Goal: Task Accomplishment & Management: Manage account settings

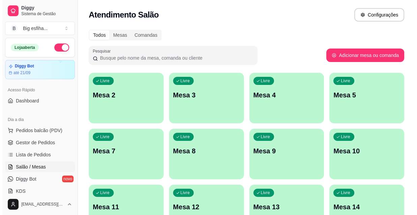
scroll to position [92, 0]
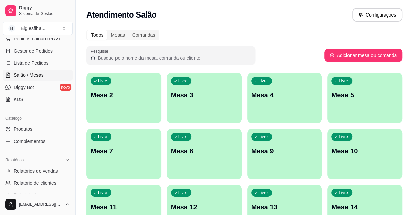
drag, startPoint x: 151, startPoint y: 87, endPoint x: 147, endPoint y: 87, distance: 4.1
click at [144, 94] on p "Mesa 2" at bounding box center [123, 95] width 65 height 9
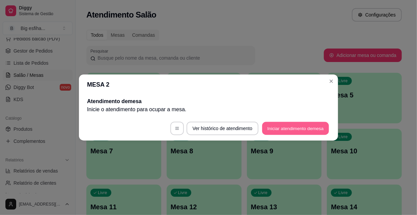
click at [289, 132] on button "Iniciar atendimento de mesa" at bounding box center [295, 128] width 67 height 13
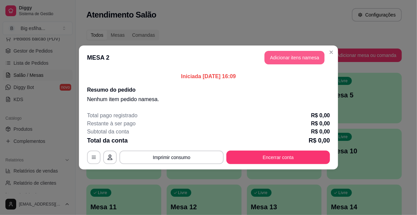
click at [298, 54] on button "Adicionar itens na mesa" at bounding box center [295, 58] width 60 height 14
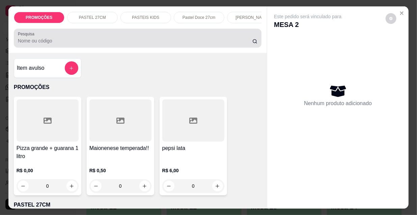
click at [188, 38] on div at bounding box center [138, 38] width 240 height 14
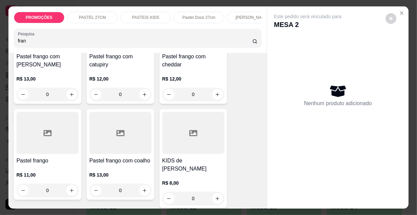
type input "fran"
click at [31, 150] on div at bounding box center [48, 133] width 62 height 42
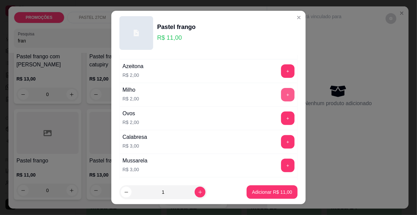
click at [281, 96] on button "+" at bounding box center [288, 95] width 14 height 14
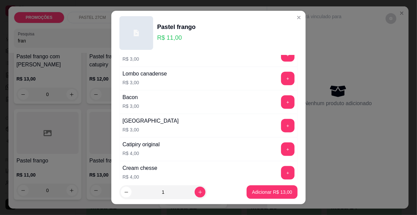
scroll to position [368, 0]
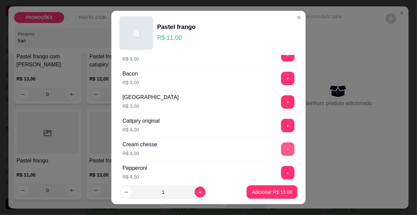
click at [281, 145] on button "+" at bounding box center [288, 150] width 14 height 14
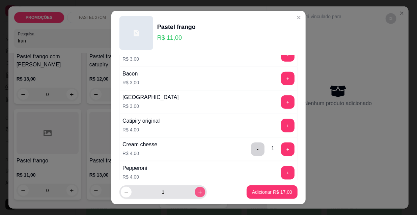
click at [198, 191] on icon "increase-product-quantity" at bounding box center [200, 192] width 5 height 5
type input "2"
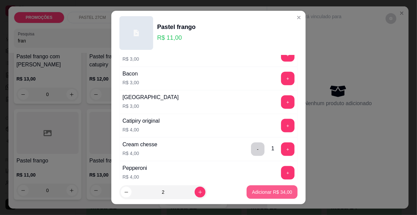
click at [276, 193] on p "Adicionar R$ 34,00" at bounding box center [272, 192] width 40 height 7
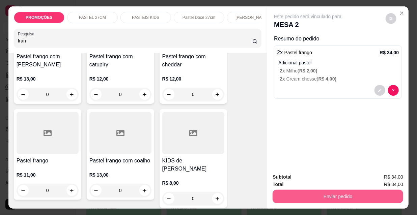
click at [300, 196] on button "Enviar pedido" at bounding box center [338, 197] width 131 height 14
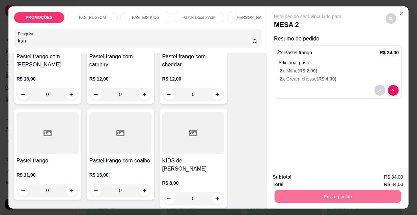
click at [293, 176] on button "Não registrar e enviar pedido" at bounding box center [316, 177] width 68 height 12
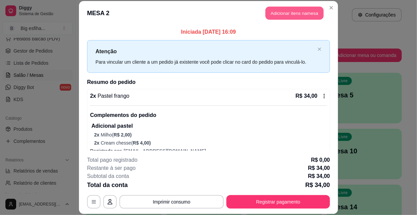
click at [289, 14] on button "Adicionar itens na mesa" at bounding box center [295, 13] width 58 height 13
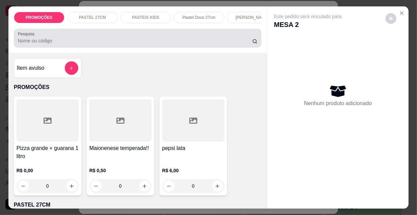
click at [199, 37] on div at bounding box center [138, 38] width 240 height 14
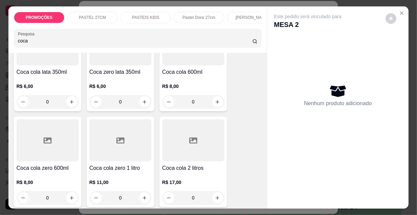
scroll to position [92, 0]
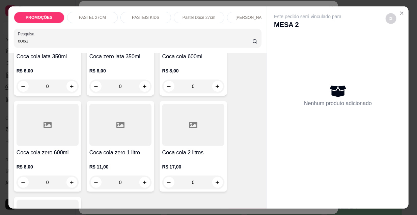
type input "coca"
click at [46, 128] on icon at bounding box center [48, 125] width 8 height 6
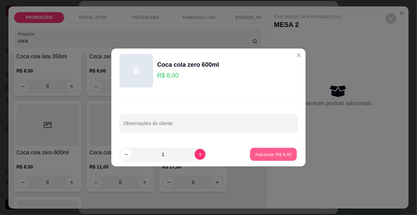
click at [262, 154] on p "Adicionar R$ 8,00" at bounding box center [273, 154] width 36 height 6
type input "1"
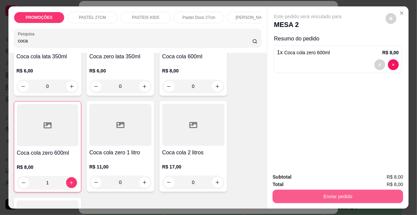
click at [314, 200] on button "Enviar pedido" at bounding box center [338, 197] width 131 height 14
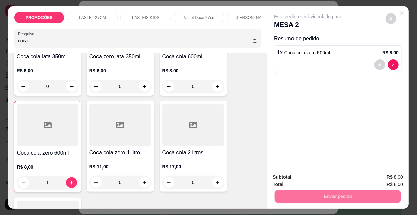
click at [319, 176] on button "Não registrar e enviar pedido" at bounding box center [316, 177] width 70 height 13
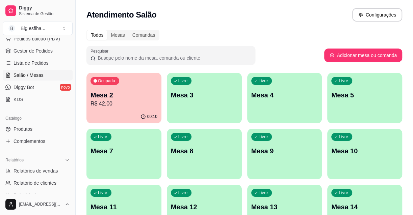
click at [214, 90] on div "Livre Mesa 3" at bounding box center [204, 94] width 75 height 43
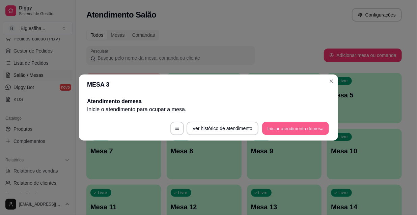
click at [289, 125] on button "Iniciar atendimento de mesa" at bounding box center [295, 128] width 67 height 13
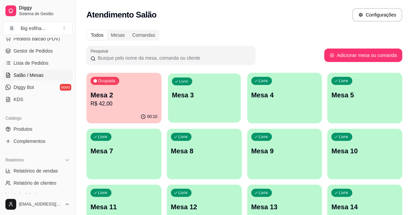
click at [190, 109] on div "Livre Mesa 3" at bounding box center [204, 94] width 73 height 41
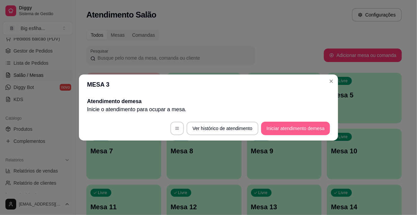
click at [319, 125] on button "Iniciar atendimento de mesa" at bounding box center [295, 129] width 69 height 14
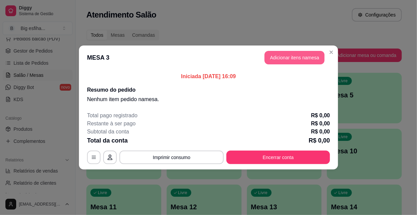
click at [296, 58] on button "Adicionar itens na mesa" at bounding box center [295, 58] width 60 height 14
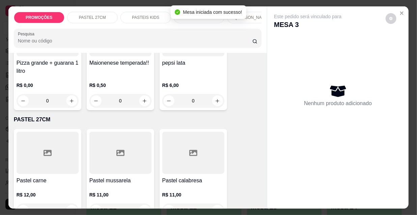
scroll to position [123, 0]
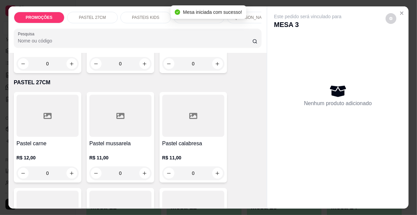
click at [27, 118] on div at bounding box center [48, 116] width 62 height 42
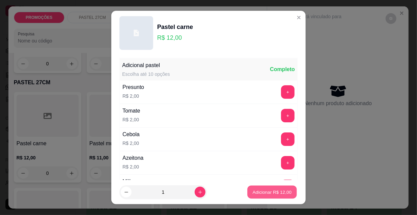
click at [268, 190] on p "Adicionar R$ 12,00" at bounding box center [272, 192] width 39 height 6
type input "1"
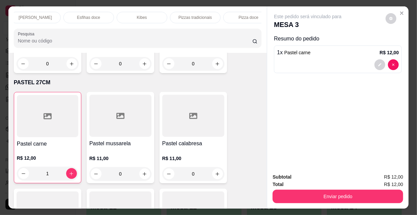
scroll to position [0, 389]
click at [182, 16] on p "Refrigerante" at bounding box center [183, 17] width 22 height 5
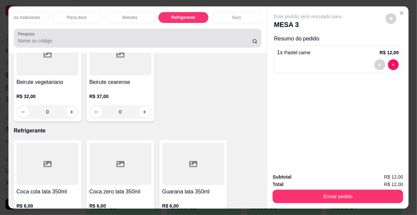
scroll to position [17, 0]
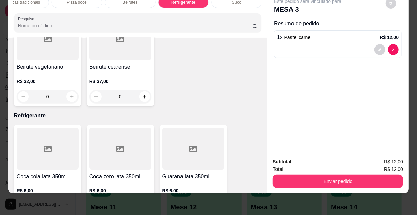
click at [216, 204] on icon "increase-product-quantity" at bounding box center [217, 206] width 5 height 5
type input "1"
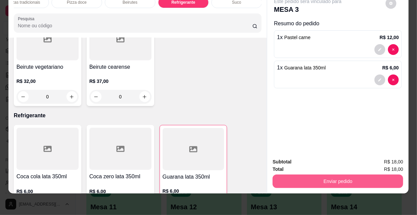
click at [293, 175] on button "Enviar pedido" at bounding box center [338, 182] width 131 height 14
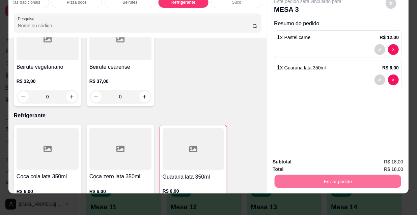
click at [303, 160] on button "Não registrar e enviar pedido" at bounding box center [316, 160] width 68 height 12
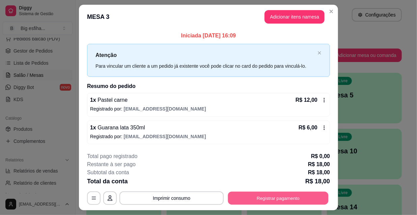
click at [268, 203] on button "Registrar pagamento" at bounding box center [278, 198] width 101 height 13
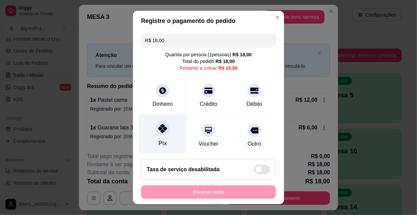
click at [171, 135] on div "Pix" at bounding box center [163, 134] width 48 height 39
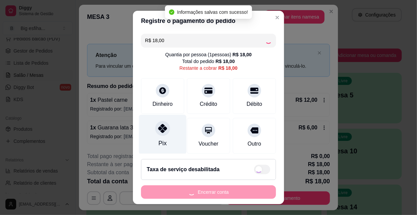
type input "R$ 0,00"
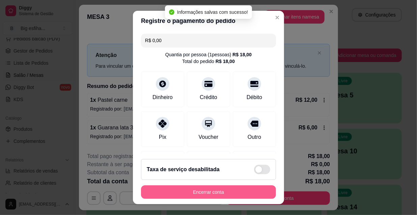
click at [210, 196] on button "Encerrar conta" at bounding box center [208, 193] width 135 height 14
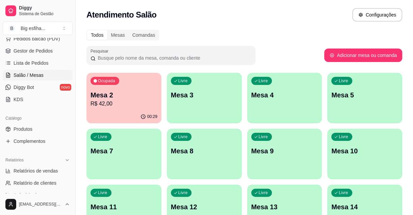
click at [184, 106] on div "Livre Mesa 3" at bounding box center [204, 94] width 75 height 43
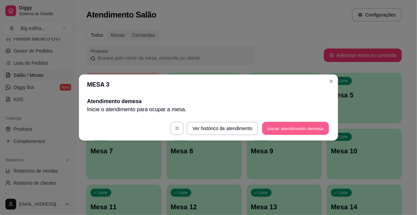
click at [279, 127] on button "Iniciar atendimento de mesa" at bounding box center [295, 128] width 67 height 13
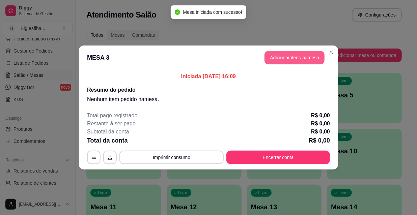
click at [305, 52] on button "Adicionar itens na mesa" at bounding box center [295, 58] width 60 height 14
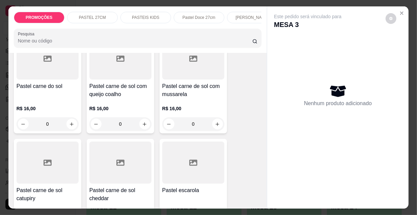
scroll to position [859, 0]
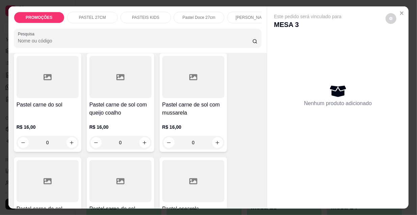
click at [126, 101] on h4 "Pastel carne de sol com queijo coalho" at bounding box center [120, 109] width 62 height 16
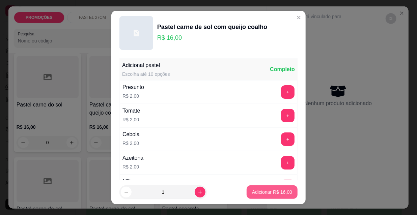
click at [267, 193] on p "Adicionar R$ 16,00" at bounding box center [272, 192] width 40 height 7
type input "1"
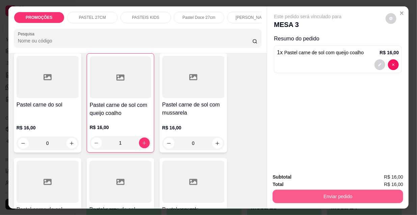
click at [333, 194] on button "Enviar pedido" at bounding box center [338, 197] width 131 height 14
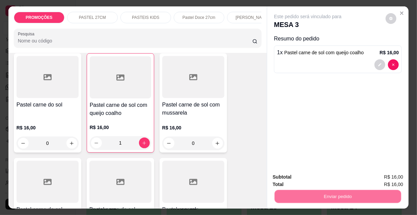
click at [315, 178] on button "Não registrar e enviar pedido" at bounding box center [316, 177] width 68 height 12
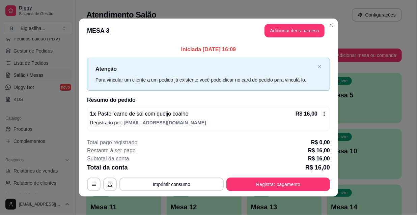
drag, startPoint x: 260, startPoint y: 29, endPoint x: 273, endPoint y: 30, distance: 13.5
click at [261, 29] on header "MESA 3 Adicionar itens na mesa" at bounding box center [208, 31] width 259 height 24
click at [274, 30] on button "Adicionar itens na mesa" at bounding box center [295, 31] width 60 height 14
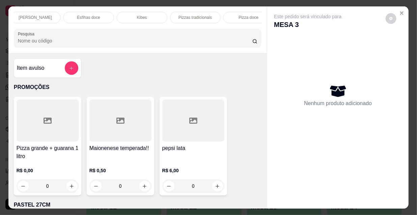
scroll to position [0, 389]
click at [203, 13] on div "Refrigerante" at bounding box center [183, 17] width 51 height 11
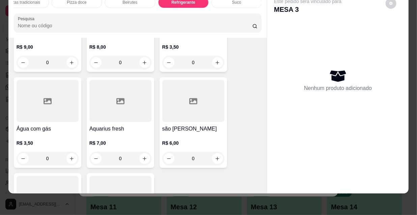
scroll to position [6501, 0]
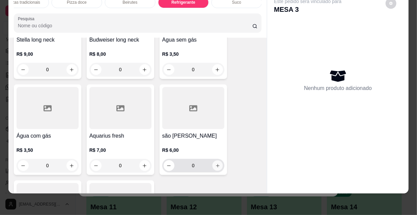
click at [215, 161] on button "increase-product-quantity" at bounding box center [217, 166] width 10 height 10
type input "1"
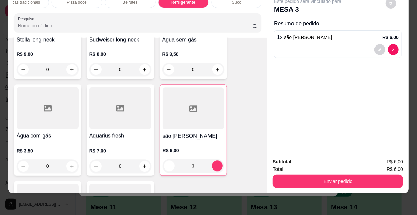
click at [320, 175] on button "Enviar pedido" at bounding box center [338, 182] width 131 height 14
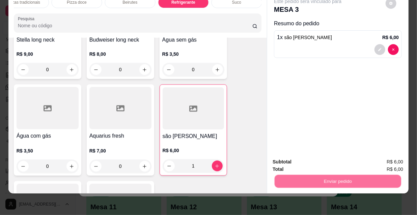
click at [327, 165] on button "Não registrar e enviar pedido" at bounding box center [316, 160] width 68 height 12
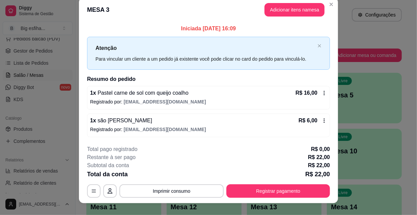
scroll to position [0, 0]
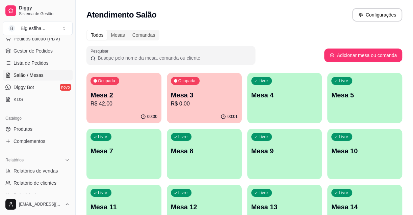
click at [131, 104] on p "R$ 42,00" at bounding box center [123, 104] width 67 height 8
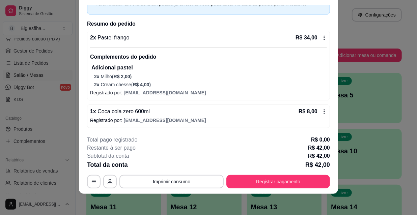
scroll to position [7, 0]
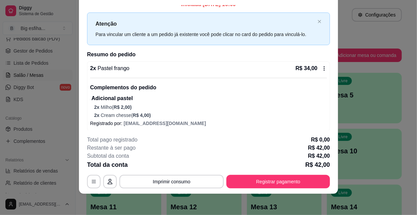
click at [181, 93] on div "Complementos do pedido Adicional pastel 2 x Milho ( R$ 2,00 ) 2 x Cream chesse …" at bounding box center [208, 98] width 237 height 41
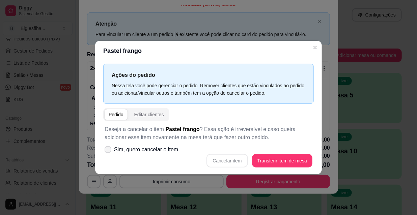
click at [152, 149] on span "Sim, quero cancelar o item." at bounding box center [147, 150] width 66 height 8
click at [109, 151] on input "Sim, quero cancelar o item." at bounding box center [106, 153] width 4 height 4
checkbox input "true"
click at [226, 158] on button "Cancelar item" at bounding box center [227, 161] width 41 height 14
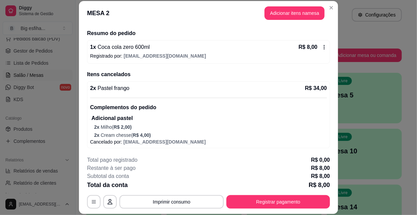
scroll to position [0, 0]
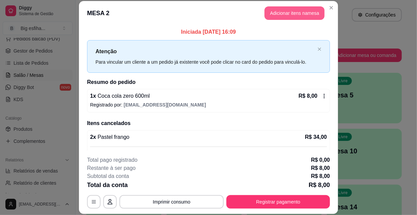
click at [289, 17] on button "Adicionar itens na mesa" at bounding box center [295, 13] width 60 height 14
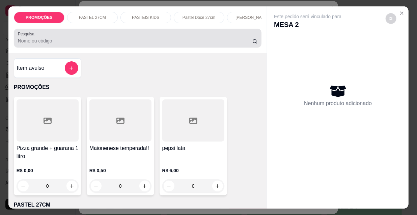
click at [88, 42] on input "Pesquisa" at bounding box center [135, 40] width 235 height 7
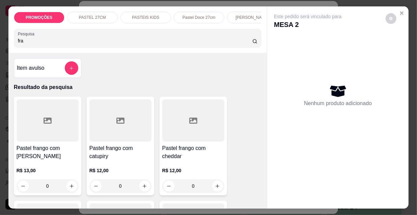
type input "fra"
click at [58, 130] on div at bounding box center [48, 121] width 62 height 42
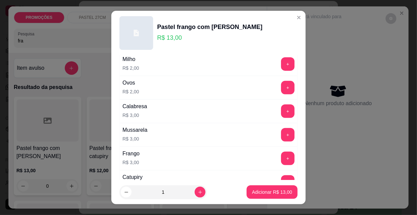
scroll to position [92, 0]
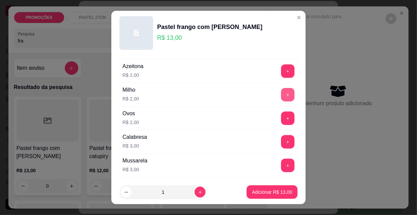
click at [281, 91] on button "+" at bounding box center [288, 95] width 14 height 14
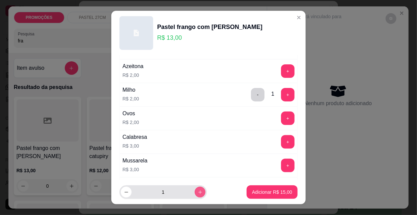
click at [198, 193] on icon "increase-product-quantity" at bounding box center [200, 192] width 5 height 5
type input "2"
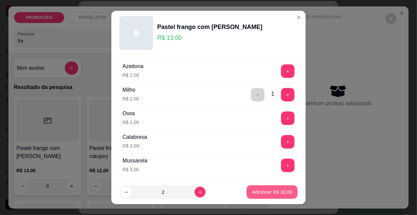
click at [279, 192] on p "Adicionar R$ 30,00" at bounding box center [272, 192] width 40 height 7
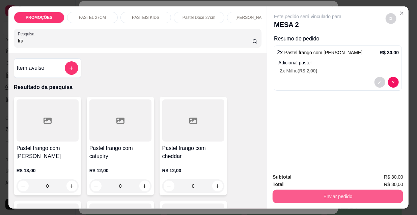
click at [316, 195] on button "Enviar pedido" at bounding box center [338, 197] width 131 height 14
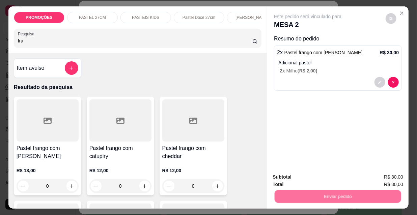
click at [314, 179] on button "Não registrar e enviar pedido" at bounding box center [316, 177] width 70 height 13
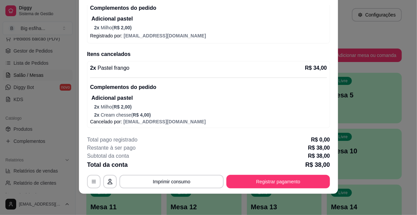
scroll to position [0, 0]
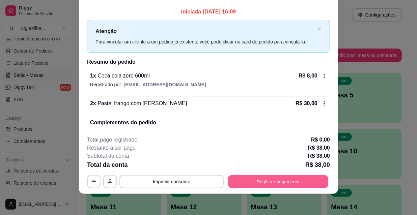
click at [272, 186] on button "Registrar pagamento" at bounding box center [278, 181] width 101 height 13
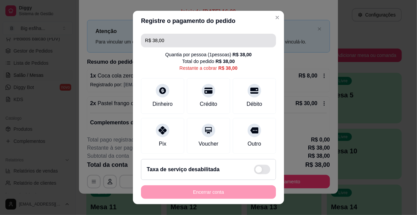
drag, startPoint x: 175, startPoint y: 34, endPoint x: 176, endPoint y: 39, distance: 5.4
click at [176, 34] on input "R$ 38,00" at bounding box center [208, 41] width 127 height 14
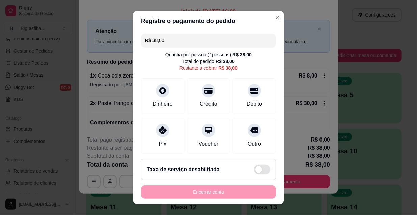
click at [176, 39] on input "R$ 38,00" at bounding box center [208, 41] width 127 height 14
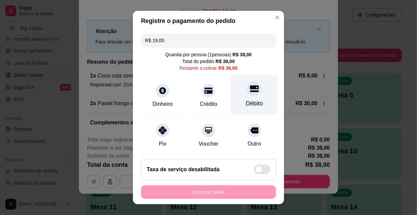
click at [240, 98] on div "Débito" at bounding box center [255, 94] width 48 height 39
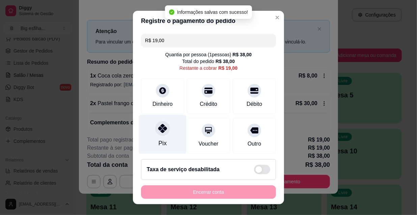
click at [164, 141] on div "Pix" at bounding box center [163, 134] width 48 height 39
type input "R$ 0,00"
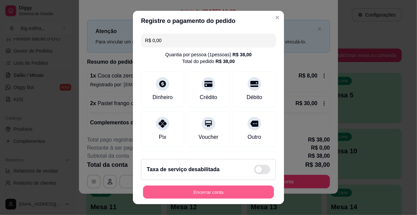
click at [186, 196] on button "Encerrar conta" at bounding box center [208, 192] width 131 height 13
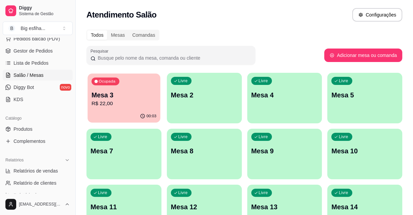
click at [128, 116] on div "00:03" at bounding box center [123, 116] width 73 height 13
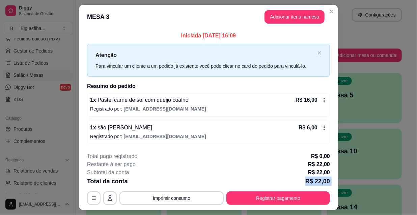
click at [290, 194] on div "**********" at bounding box center [208, 179] width 243 height 53
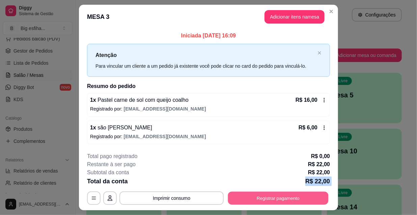
click at [293, 195] on button "Registrar pagamento" at bounding box center [278, 198] width 101 height 13
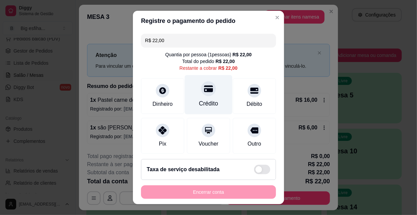
click at [208, 101] on div "Crédito" at bounding box center [208, 103] width 19 height 9
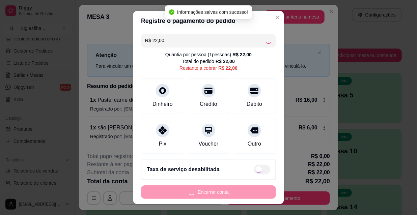
type input "R$ 0,00"
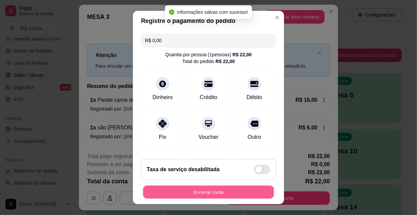
click at [220, 192] on button "Encerrar conta" at bounding box center [208, 192] width 131 height 13
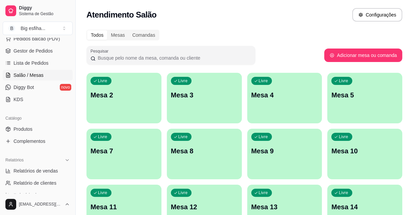
click at [145, 102] on div "Livre Mesa 2" at bounding box center [123, 94] width 75 height 43
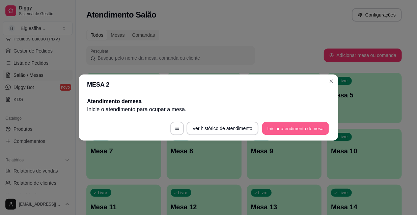
click at [289, 129] on button "Iniciar atendimento de mesa" at bounding box center [295, 128] width 67 height 13
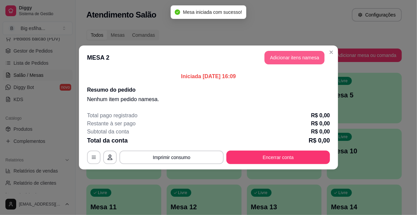
click at [300, 60] on button "Adicionar itens na mesa" at bounding box center [295, 58] width 60 height 14
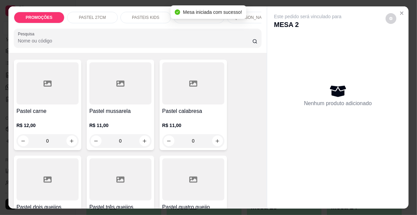
scroll to position [184, 0]
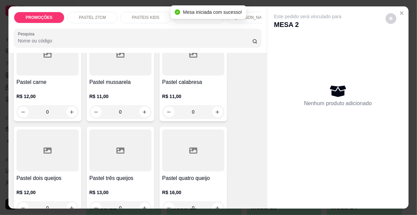
click at [54, 141] on div at bounding box center [48, 151] width 62 height 42
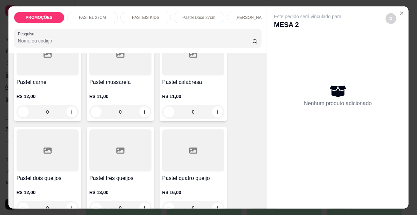
click at [51, 94] on div "R$ 12,00 0" at bounding box center [48, 102] width 62 height 32
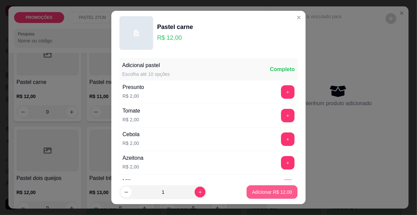
click at [263, 193] on p "Adicionar R$ 12,00" at bounding box center [272, 192] width 40 height 7
type input "1"
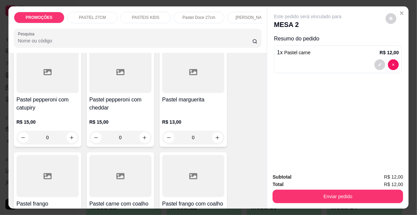
scroll to position [1964, 0]
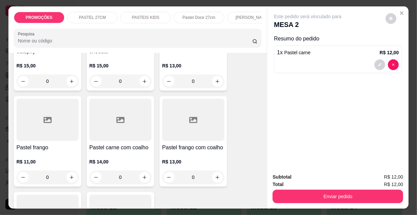
click at [63, 144] on h4 "Pastel frango" at bounding box center [48, 148] width 62 height 8
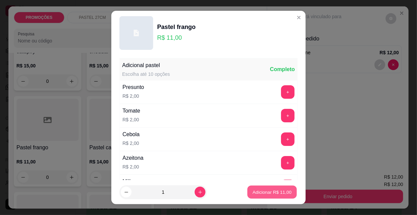
click at [261, 197] on button "Adicionar R$ 11,00" at bounding box center [272, 192] width 50 height 13
type input "1"
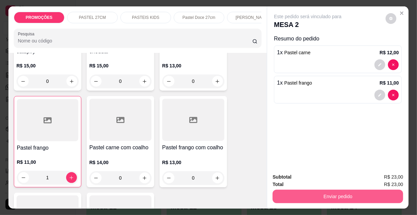
click at [319, 199] on button "Enviar pedido" at bounding box center [338, 197] width 131 height 14
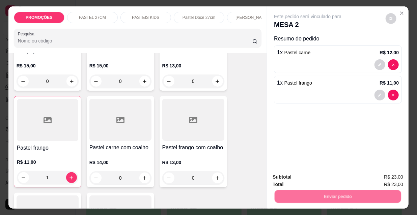
click at [314, 180] on button "Não registrar e enviar pedido" at bounding box center [316, 177] width 70 height 13
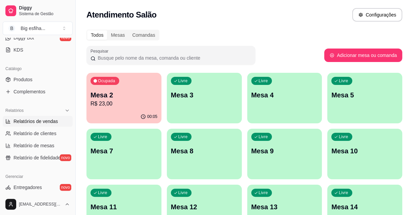
scroll to position [245, 0]
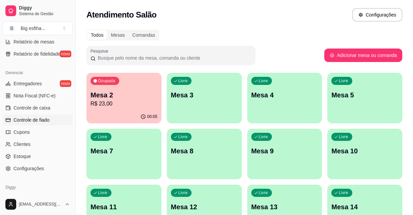
click at [46, 117] on span "Controle de fiado" at bounding box center [32, 120] width 36 height 7
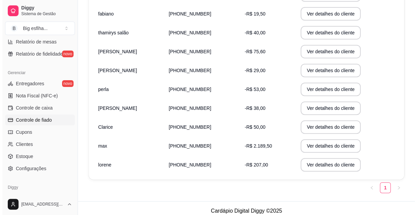
scroll to position [123, 0]
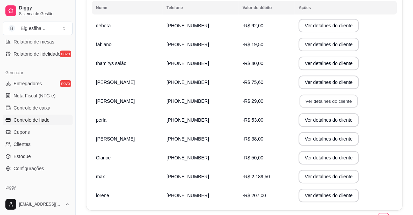
click at [323, 104] on button "Ver detalhes do cliente" at bounding box center [328, 101] width 58 height 13
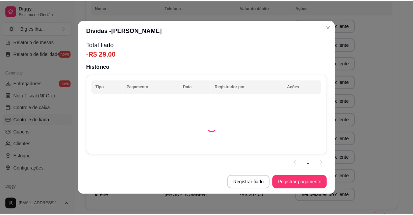
scroll to position [1, 0]
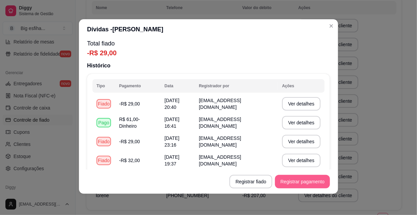
click at [293, 181] on button "Registrar pagamento" at bounding box center [302, 182] width 55 height 14
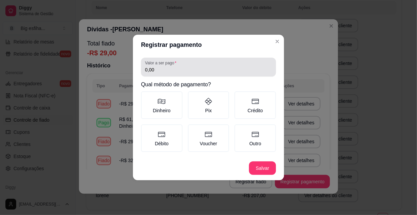
click at [164, 74] on div "0,00" at bounding box center [208, 67] width 127 height 14
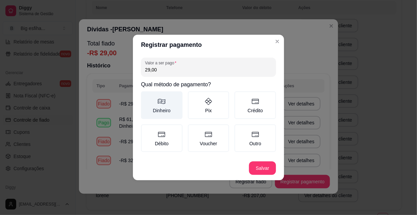
type input "29,00"
click at [161, 103] on icon at bounding box center [161, 101] width 7 height 5
click at [146, 97] on button "Dinheiro" at bounding box center [143, 93] width 5 height 5
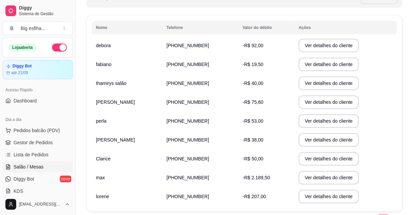
scroll to position [92, 0]
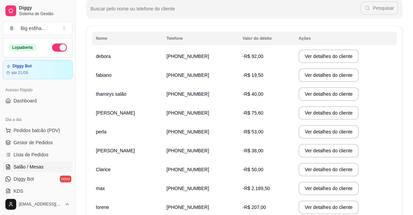
click at [46, 169] on link "Salão / Mesas" at bounding box center [38, 167] width 70 height 11
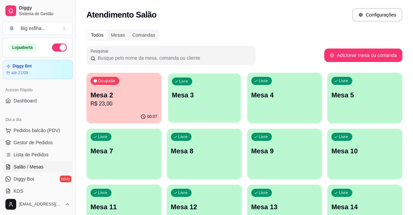
click at [189, 89] on div "Livre Mesa 3" at bounding box center [204, 94] width 73 height 41
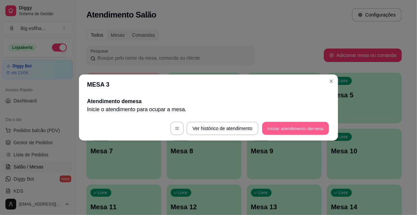
click at [301, 126] on button "Iniciar atendimento de mesa" at bounding box center [295, 128] width 67 height 13
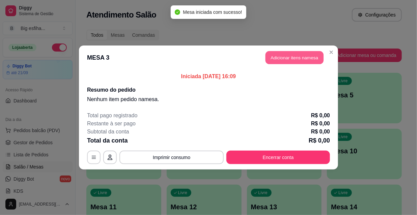
click at [273, 53] on button "Adicionar itens na mesa" at bounding box center [295, 57] width 58 height 13
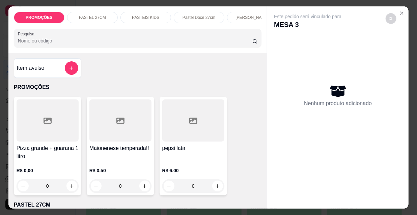
click at [250, 18] on div "[PERSON_NAME]" at bounding box center [252, 17] width 51 height 11
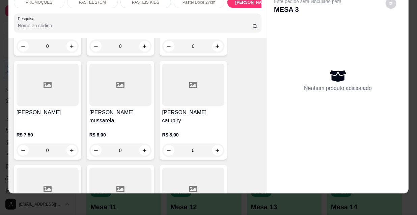
scroll to position [3963, 0]
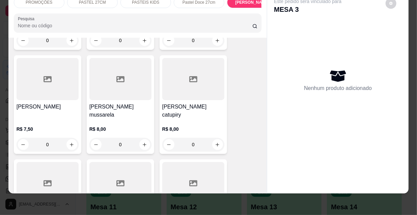
click at [131, 162] on div at bounding box center [120, 183] width 62 height 42
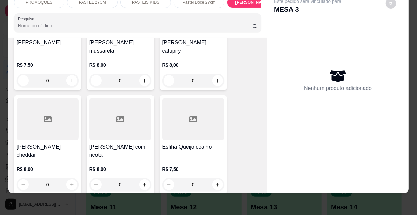
scroll to position [4055, 0]
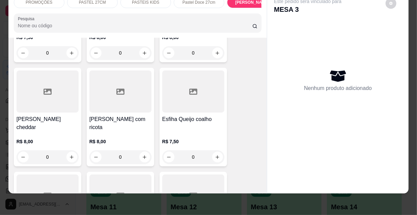
click at [112, 175] on div at bounding box center [120, 196] width 62 height 42
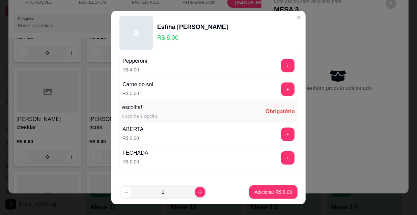
scroll to position [561, 0]
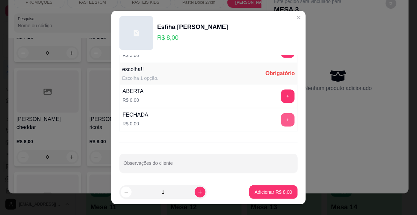
click at [281, 119] on button "+" at bounding box center [288, 120] width 14 height 14
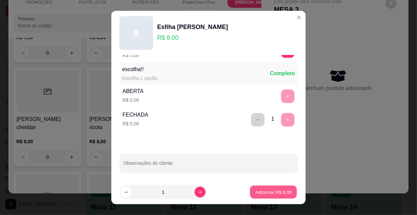
click at [279, 195] on p "Adicionar R$ 8,00" at bounding box center [273, 192] width 36 height 6
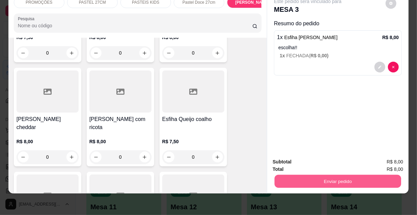
click at [332, 175] on button "Enviar pedido" at bounding box center [338, 181] width 127 height 13
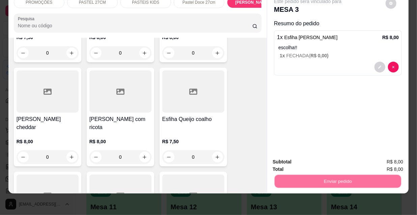
click at [310, 153] on div "Deseja registrar o cliente que fez esse pedido? Essa é uma forma de identificar…" at bounding box center [335, 152] width 115 height 29
click at [313, 157] on button "Não registrar e enviar pedido" at bounding box center [316, 160] width 68 height 12
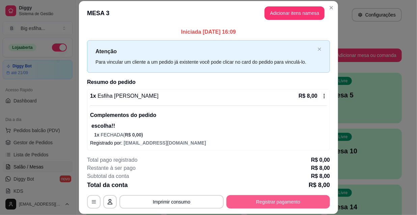
click at [272, 205] on button "Registrar pagamento" at bounding box center [278, 202] width 104 height 14
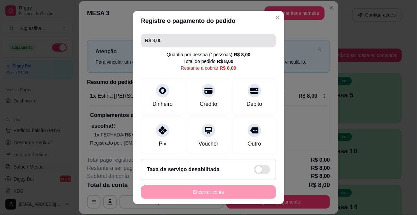
click at [165, 46] on input "R$ 8,00" at bounding box center [208, 41] width 127 height 14
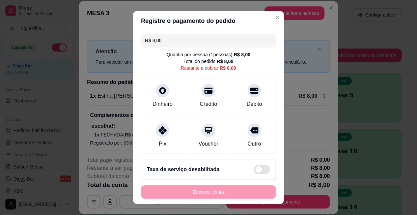
click at [165, 42] on input "R$ 8,00" at bounding box center [208, 41] width 127 height 14
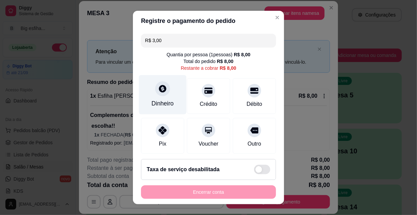
click at [158, 81] on div "Dinheiro" at bounding box center [163, 94] width 48 height 39
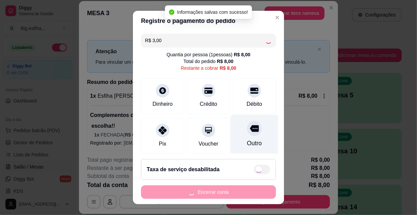
type input "R$ 5,00"
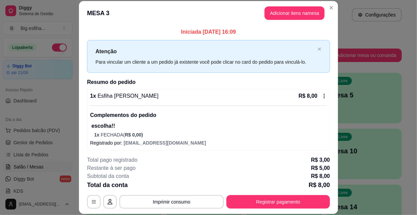
scroll to position [0, 0]
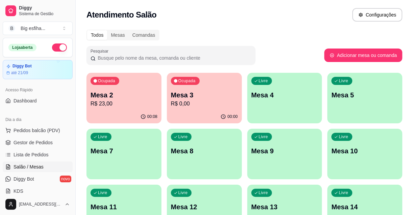
click at [285, 98] on p "Mesa 4" at bounding box center [284, 94] width 67 height 9
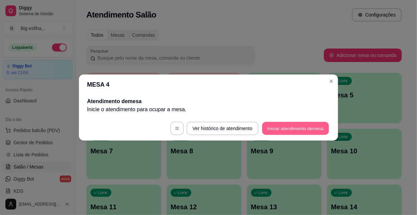
click at [306, 134] on button "Iniciar atendimento de mesa" at bounding box center [295, 128] width 67 height 13
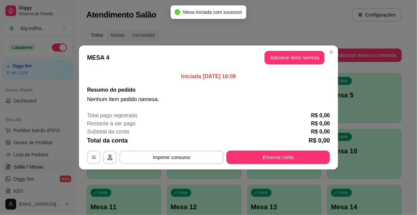
click at [285, 49] on header "MESA 4 Adicionar itens na mesa" at bounding box center [208, 58] width 259 height 24
click at [288, 58] on button "Adicionar itens na mesa" at bounding box center [295, 57] width 58 height 13
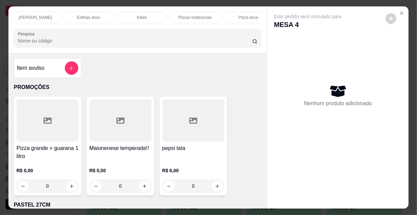
scroll to position [0, 389]
click at [185, 15] on p "Refrigerante" at bounding box center [183, 17] width 22 height 5
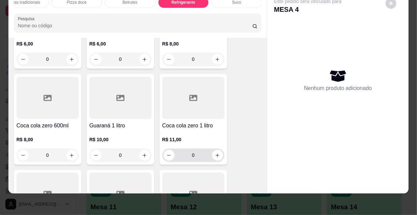
scroll to position [6224, 0]
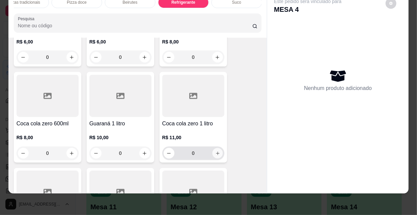
click at [216, 151] on icon "increase-product-quantity" at bounding box center [217, 153] width 5 height 5
type input "1"
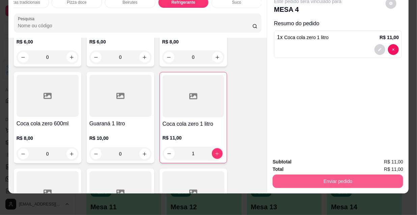
click at [304, 175] on button "Enviar pedido" at bounding box center [338, 182] width 131 height 14
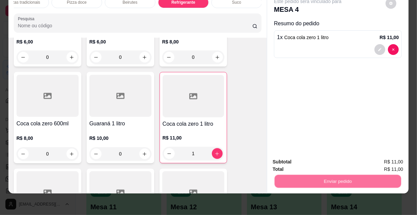
click at [304, 162] on button "Não registrar e enviar pedido" at bounding box center [316, 160] width 68 height 12
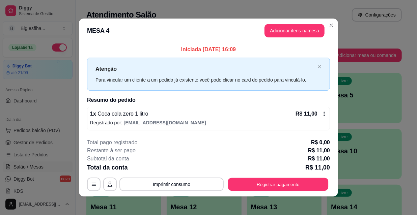
click at [293, 181] on button "Registrar pagamento" at bounding box center [278, 184] width 101 height 13
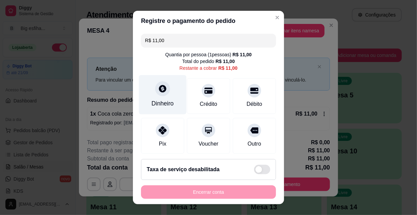
click at [146, 88] on div "Dinheiro" at bounding box center [163, 94] width 48 height 39
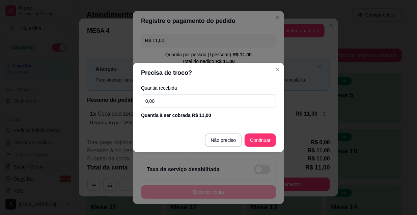
click at [168, 98] on input "0,00" at bounding box center [208, 102] width 135 height 14
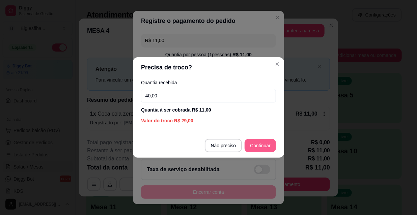
type input "40,00"
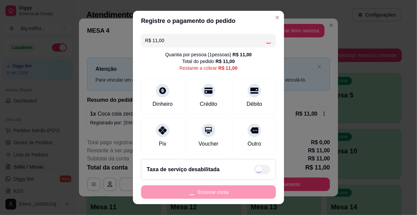
scroll to position [10, 0]
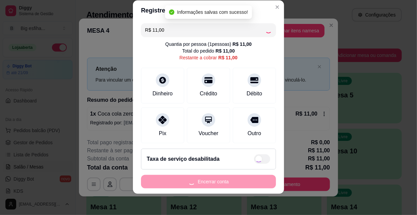
type input "R$ 0,00"
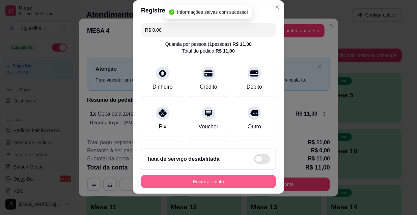
click at [237, 183] on button "Encerrar conta" at bounding box center [208, 182] width 135 height 14
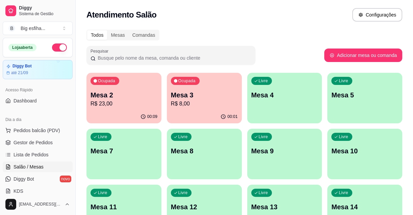
click at [257, 93] on p "Mesa 4" at bounding box center [284, 94] width 67 height 9
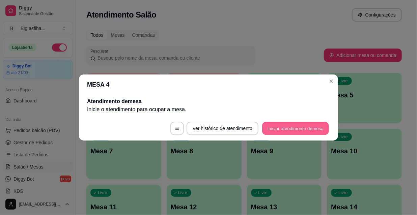
click at [281, 127] on button "Iniciar atendimento de mesa" at bounding box center [295, 128] width 67 height 13
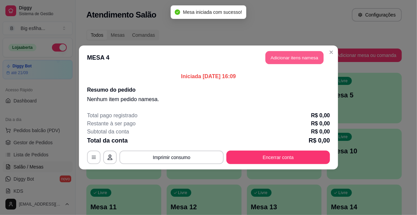
click at [289, 63] on button "Adicionar itens na mesa" at bounding box center [295, 57] width 58 height 13
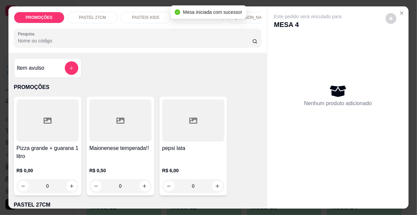
click at [150, 17] on p "PASTEIS KIDS" at bounding box center [145, 17] width 27 height 5
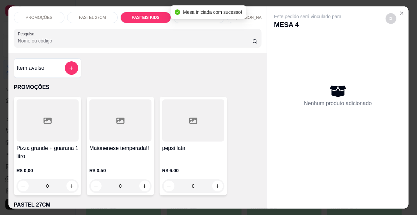
scroll to position [17, 0]
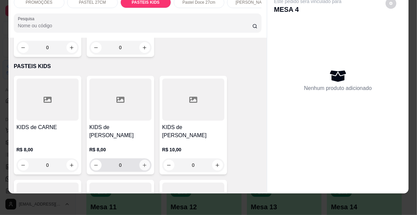
click at [146, 160] on button "increase-product-quantity" at bounding box center [144, 165] width 11 height 11
type input "1"
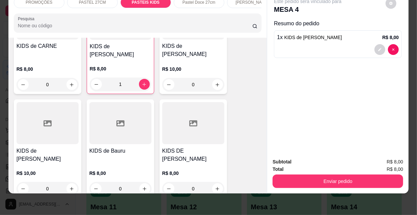
scroll to position [2275, 0]
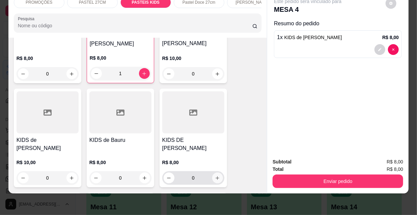
click at [215, 176] on icon "increase-product-quantity" at bounding box center [217, 178] width 5 height 5
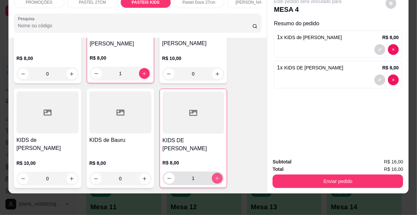
type input "1"
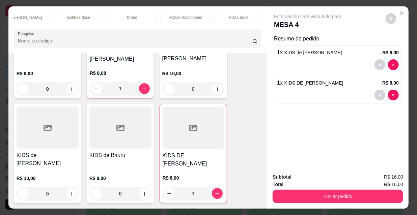
scroll to position [0, 389]
click at [191, 17] on p "Refrigerante" at bounding box center [183, 17] width 22 height 5
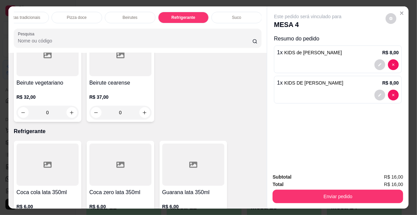
scroll to position [17, 0]
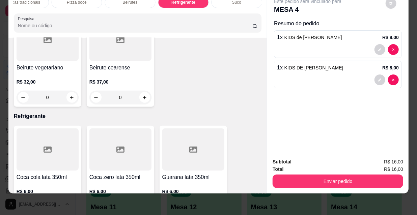
click at [68, 202] on button "increase-product-quantity" at bounding box center [71, 207] width 10 height 10
type input "1"
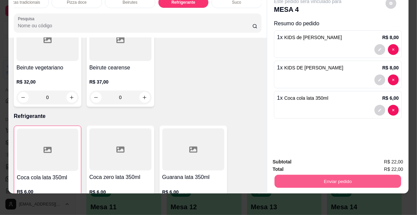
click at [350, 181] on button "Enviar pedido" at bounding box center [338, 181] width 127 height 13
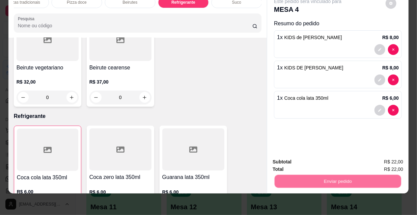
click at [330, 160] on button "Não registrar e enviar pedido" at bounding box center [316, 160] width 68 height 12
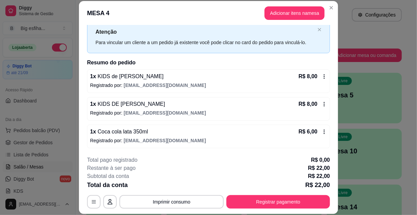
scroll to position [0, 0]
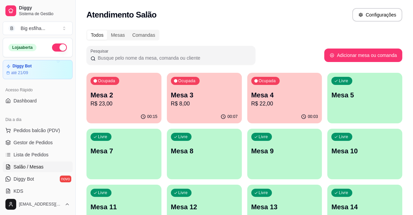
click at [379, 103] on div "Livre Mesa 5" at bounding box center [364, 94] width 73 height 41
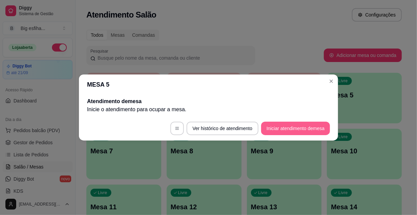
click at [310, 127] on button "Iniciar atendimento de mesa" at bounding box center [295, 129] width 69 height 14
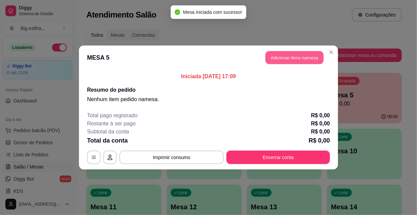
click at [291, 58] on button "Adicionar itens na mesa" at bounding box center [295, 57] width 58 height 13
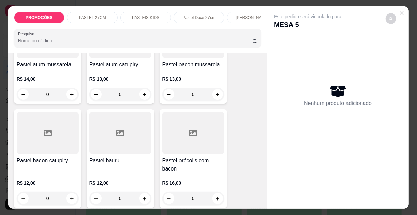
scroll to position [491, 0]
click at [138, 146] on div at bounding box center [120, 132] width 62 height 42
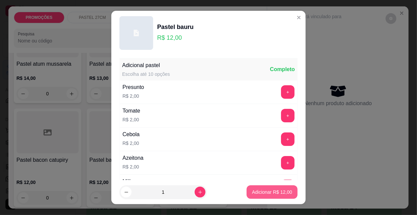
click at [277, 193] on p "Adicionar R$ 12,00" at bounding box center [272, 192] width 40 height 7
type input "1"
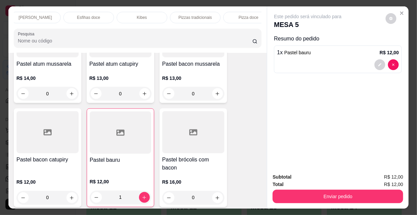
scroll to position [0, 389]
click at [169, 15] on div "Refrigerante" at bounding box center [183, 17] width 51 height 11
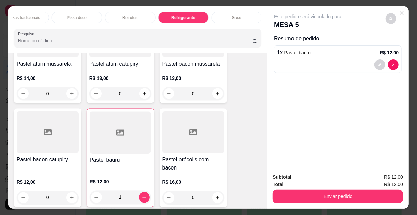
scroll to position [17, 0]
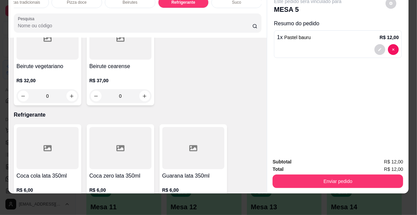
click at [142, 201] on button "increase-product-quantity" at bounding box center [144, 206] width 10 height 10
type input "1"
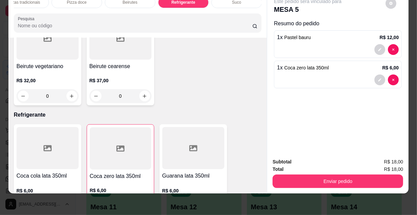
click at [345, 173] on div "Enviar pedido" at bounding box center [338, 180] width 131 height 15
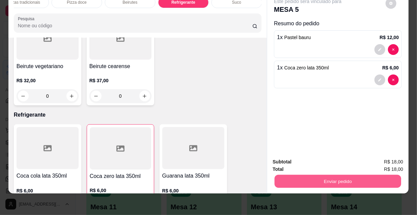
click at [351, 179] on button "Enviar pedido" at bounding box center [338, 181] width 127 height 13
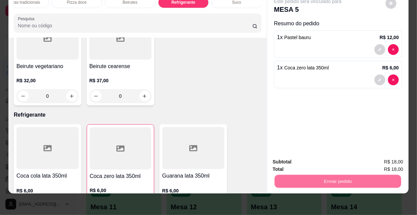
click at [324, 159] on button "Não registrar e enviar pedido" at bounding box center [316, 160] width 70 height 13
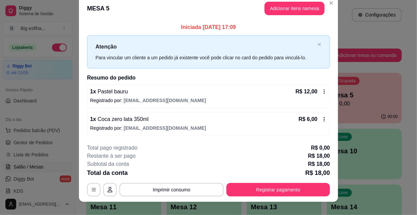
scroll to position [17, 0]
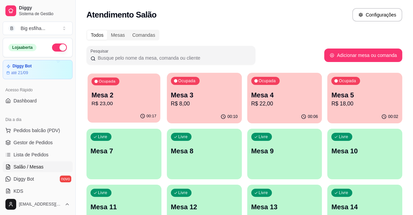
click at [147, 100] on p "R$ 23,00" at bounding box center [123, 104] width 65 height 8
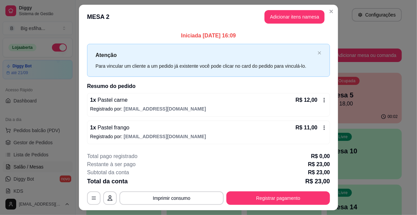
click at [259, 176] on div "Subtotal da conta R$ 23,00" at bounding box center [208, 173] width 243 height 8
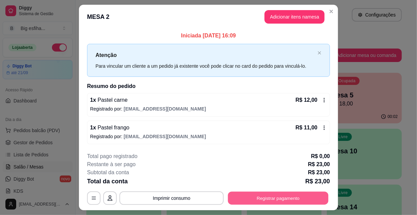
click at [246, 197] on button "Registrar pagamento" at bounding box center [278, 198] width 101 height 13
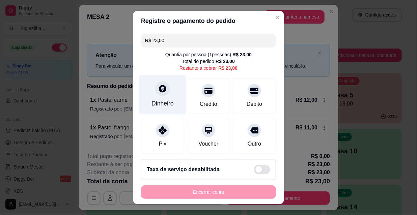
click at [167, 90] on div "Dinheiro" at bounding box center [163, 94] width 48 height 39
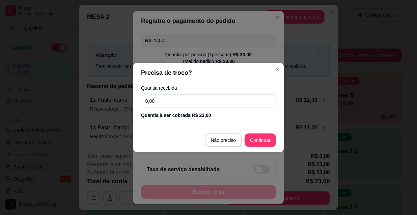
click at [169, 99] on input "0,00" at bounding box center [208, 102] width 135 height 14
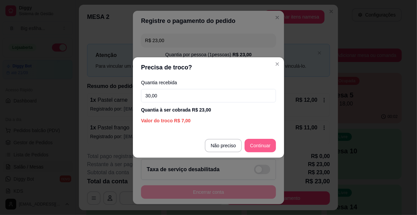
type input "30,00"
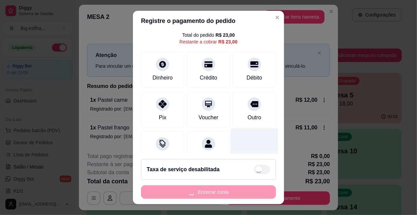
scroll to position [50, 0]
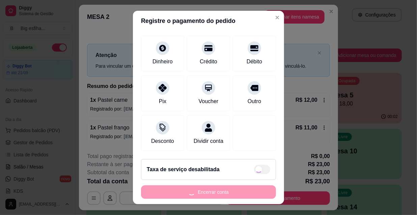
click at [244, 192] on div "Encerrar conta" at bounding box center [208, 193] width 135 height 14
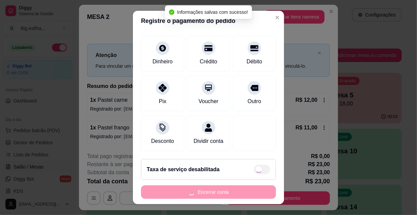
type input "R$ 0,00"
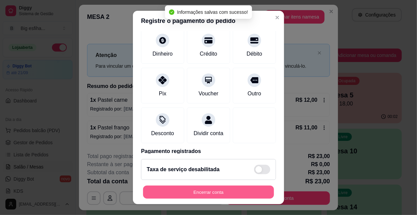
click at [248, 188] on button "Encerrar conta" at bounding box center [208, 192] width 131 height 13
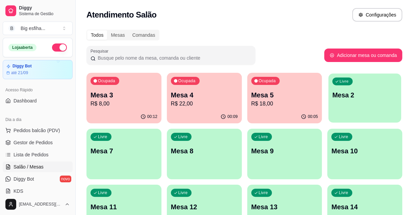
click at [358, 97] on p "Mesa 2" at bounding box center [364, 95] width 65 height 9
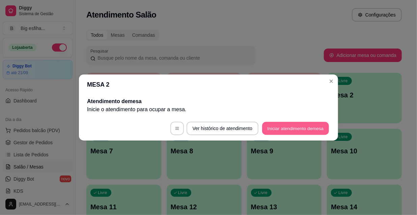
click at [309, 134] on button "Iniciar atendimento de mesa" at bounding box center [295, 128] width 67 height 13
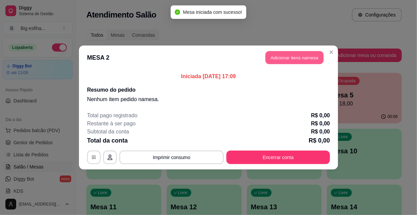
click at [298, 62] on button "Adicionar itens na mesa" at bounding box center [295, 57] width 58 height 13
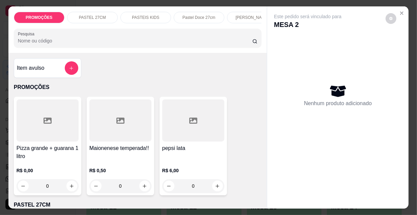
click at [154, 12] on div "PASTEIS KIDS" at bounding box center [146, 17] width 51 height 11
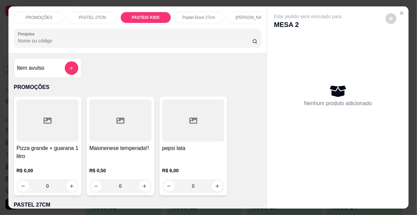
scroll to position [17, 0]
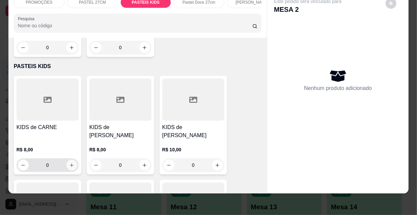
click at [69, 163] on icon "increase-product-quantity" at bounding box center [71, 165] width 5 height 5
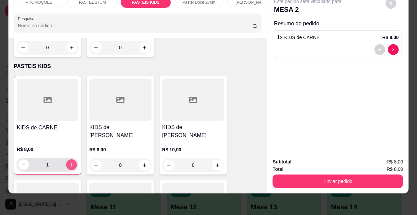
type input "1"
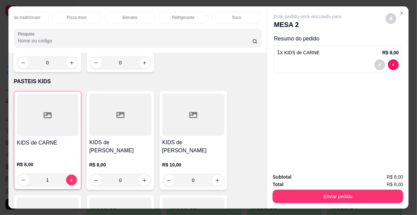
scroll to position [0, 385]
click at [193, 12] on div "Refrigerante" at bounding box center [187, 17] width 51 height 11
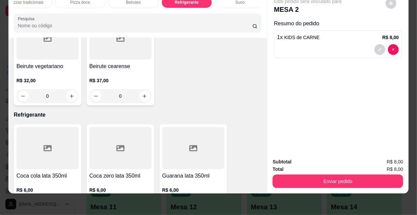
scroll to position [0, 0]
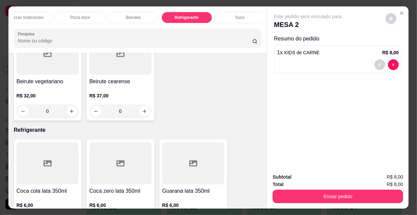
click at [237, 12] on div "Suco" at bounding box center [240, 17] width 51 height 11
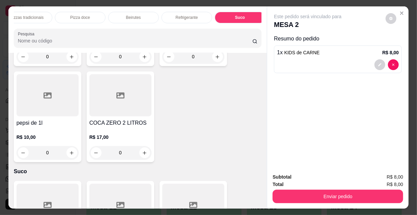
scroll to position [17, 0]
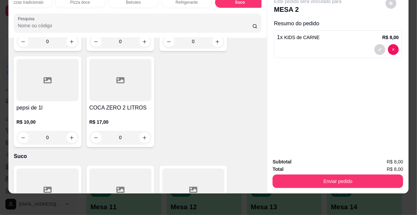
click at [119, 169] on div at bounding box center [120, 190] width 62 height 42
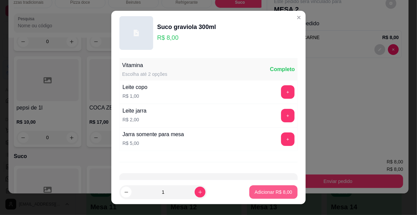
click at [268, 192] on p "Adicionar R$ 8,00" at bounding box center [273, 192] width 37 height 7
type input "1"
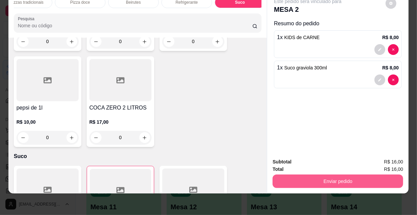
click at [362, 176] on button "Enviar pedido" at bounding box center [338, 182] width 131 height 14
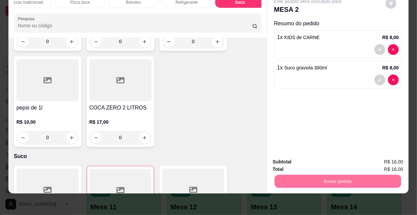
click at [340, 159] on button "Não registrar e enviar pedido" at bounding box center [316, 160] width 70 height 13
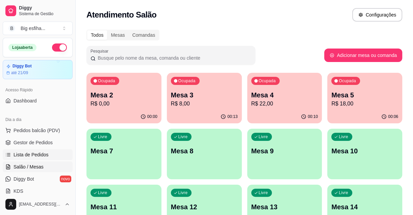
click at [42, 156] on span "Lista de Pedidos" at bounding box center [31, 155] width 35 height 7
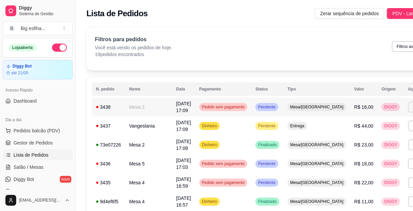
click at [408, 108] on button "Imprimir" at bounding box center [420, 107] width 24 height 11
click at [404, 152] on td "**********" at bounding box center [420, 144] width 32 height 19
click at [408, 129] on button "Imprimir" at bounding box center [420, 126] width 24 height 11
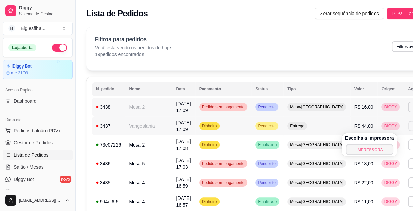
click at [363, 149] on button "IMPRESSORA" at bounding box center [369, 149] width 47 height 10
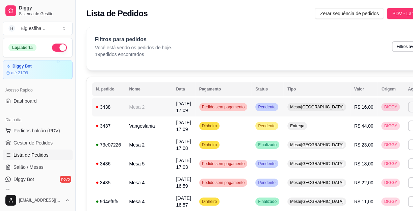
click at [20, 161] on ul "Pedidos balcão (PDV) Gestor de Pedidos Lista de Pedidos Salão / Mesas Diggy Bot…" at bounding box center [38, 161] width 70 height 72
click at [20, 164] on span "Salão / Mesas" at bounding box center [29, 167] width 30 height 7
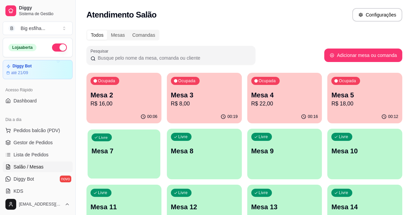
click at [139, 158] on div "Livre Mesa 7" at bounding box center [123, 150] width 73 height 41
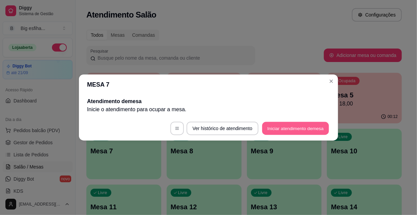
click at [287, 127] on button "Iniciar atendimento de mesa" at bounding box center [295, 128] width 67 height 13
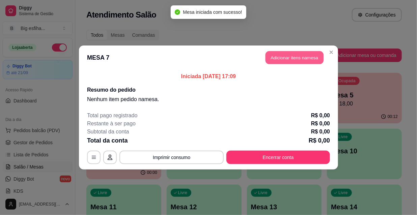
click at [282, 59] on button "Adicionar itens na mesa" at bounding box center [295, 57] width 58 height 13
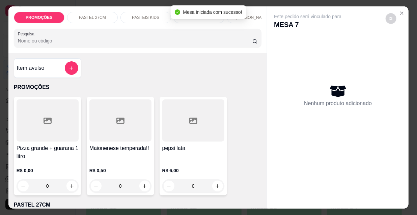
click at [88, 48] on div "Pesquisa" at bounding box center [138, 38] width 248 height 19
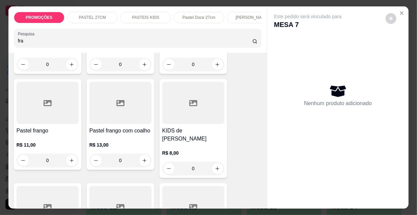
scroll to position [123, 0]
type input "fra"
click at [33, 138] on div "R$ 11,00 0" at bounding box center [48, 150] width 62 height 32
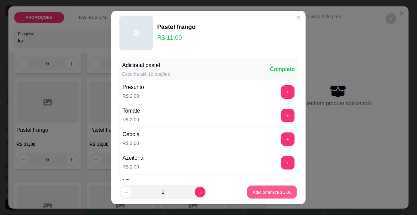
click at [259, 198] on button "Adicionar R$ 11,00" at bounding box center [272, 192] width 50 height 13
click at [259, 192] on div "Item avulso Resultado da pesquisa Pastel frango com mussarela R$ 13,00 0 Pastel…" at bounding box center [137, 131] width 259 height 156
type input "1"
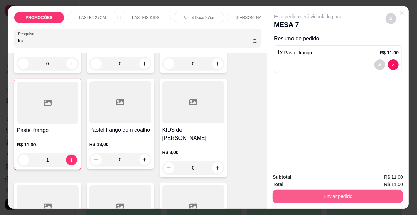
click at [290, 190] on button "Enviar pedido" at bounding box center [338, 197] width 131 height 14
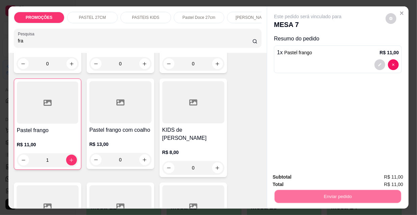
click at [303, 179] on button "Não registrar e enviar pedido" at bounding box center [316, 177] width 68 height 12
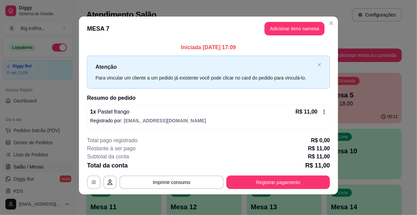
scroll to position [3, 0]
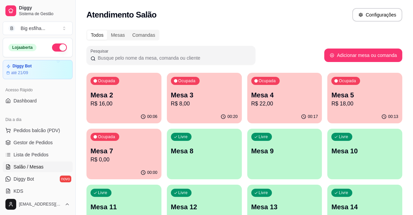
click at [208, 98] on p "Mesa 3" at bounding box center [204, 94] width 67 height 9
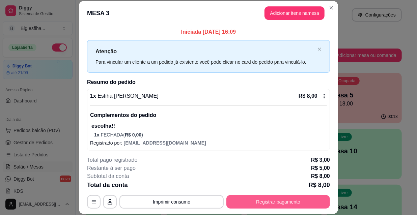
click at [290, 206] on button "Registrar pagamento" at bounding box center [278, 202] width 104 height 14
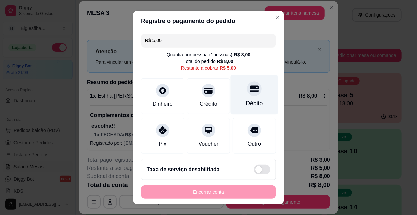
click at [250, 93] on div at bounding box center [254, 88] width 15 height 15
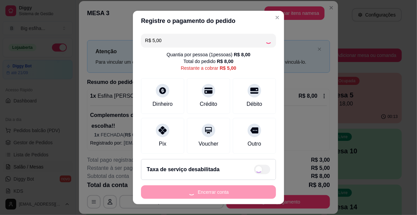
type input "R$ 0,00"
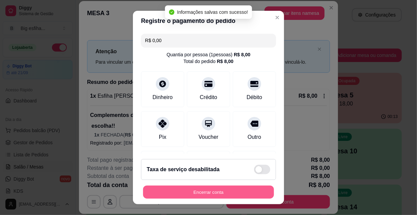
click at [225, 189] on button "Encerrar conta" at bounding box center [208, 192] width 131 height 13
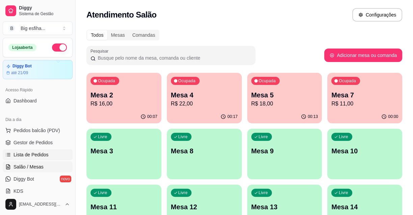
click at [49, 155] on link "Lista de Pedidos" at bounding box center [38, 155] width 70 height 11
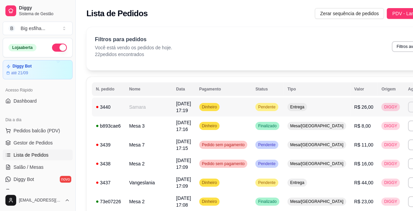
click at [408, 104] on button "Imprimir" at bounding box center [420, 107] width 24 height 11
click at [365, 129] on button "IMPRESSORA" at bounding box center [369, 130] width 47 height 10
click at [40, 163] on link "Salão / Mesas" at bounding box center [38, 167] width 70 height 11
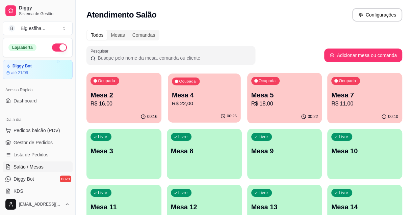
click at [191, 99] on p "Mesa 4" at bounding box center [204, 95] width 65 height 9
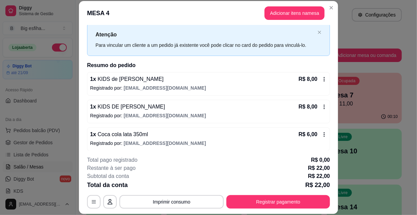
scroll to position [20, 0]
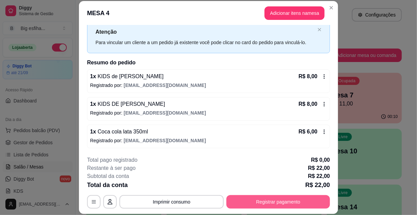
click at [285, 202] on button "Registrar pagamento" at bounding box center [278, 202] width 104 height 14
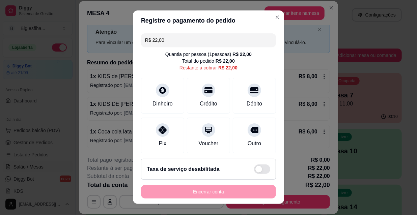
scroll to position [0, 0]
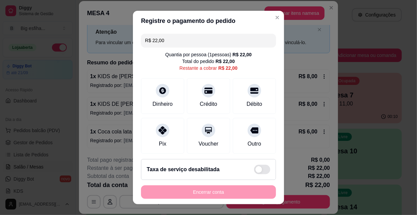
click at [182, 46] on input "R$ 22,00" at bounding box center [208, 41] width 127 height 14
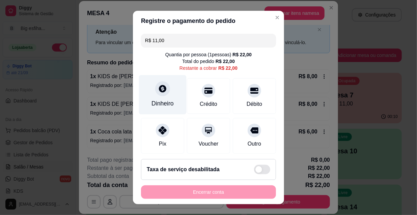
type input "R$ 11,00"
click at [154, 103] on div "Dinheiro" at bounding box center [163, 103] width 22 height 9
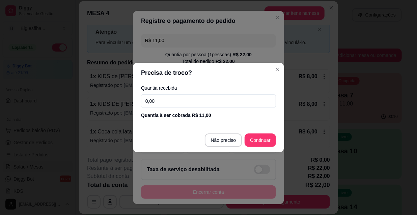
click at [184, 105] on input "0,00" at bounding box center [208, 102] width 135 height 14
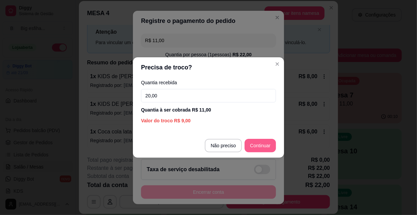
type input "20,00"
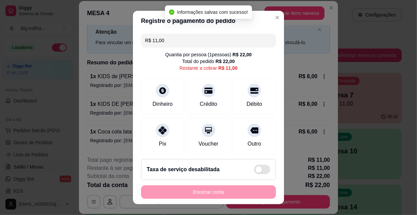
click at [170, 38] on input "R$ 11,00" at bounding box center [208, 41] width 127 height 14
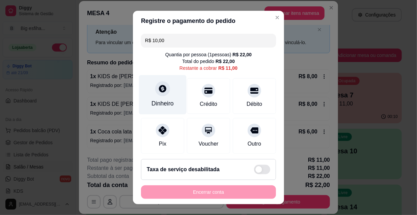
click at [159, 96] on div at bounding box center [162, 88] width 15 height 15
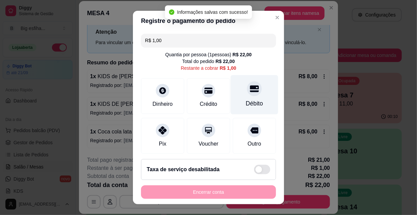
click at [246, 101] on div "Débito" at bounding box center [254, 103] width 17 height 9
type input "R$ 0,00"
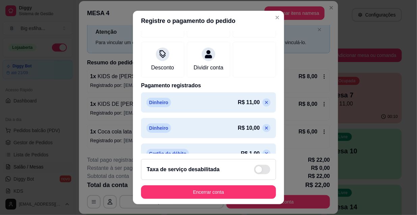
scroll to position [130, 0]
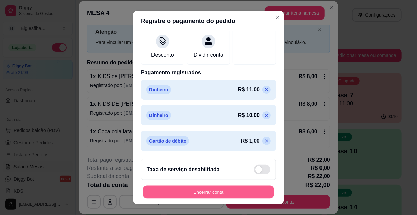
click at [216, 189] on button "Encerrar conta" at bounding box center [208, 192] width 131 height 13
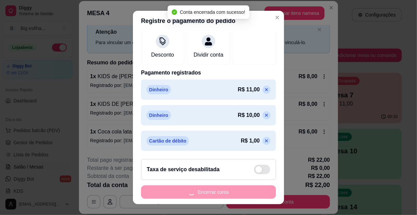
scroll to position [0, 0]
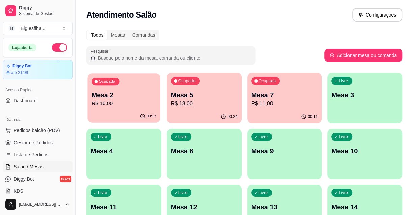
click at [129, 86] on div "Ocupada Mesa 2 R$ 16,00" at bounding box center [123, 92] width 73 height 36
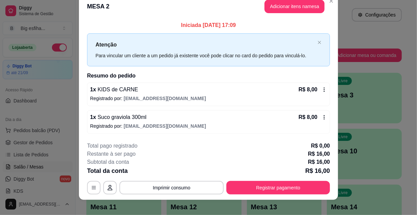
scroll to position [17, 0]
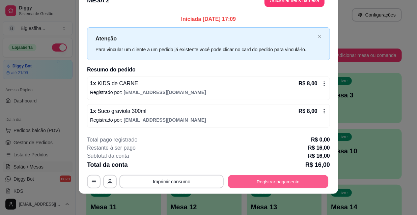
click at [290, 181] on button "Registrar pagamento" at bounding box center [278, 181] width 101 height 13
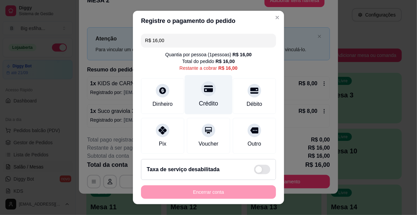
click at [205, 94] on div at bounding box center [208, 88] width 15 height 15
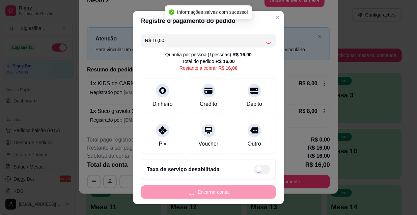
type input "R$ 0,00"
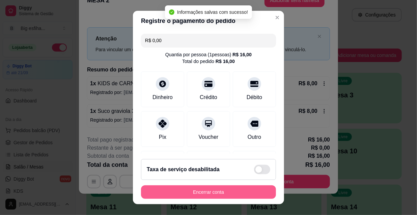
click at [203, 192] on button "Encerrar conta" at bounding box center [208, 193] width 135 height 14
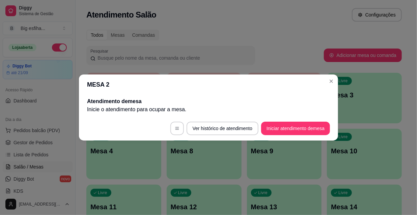
scroll to position [0, 0]
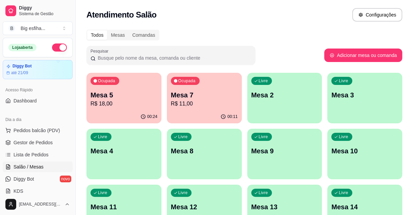
click at [134, 96] on p "Mesa 5" at bounding box center [123, 94] width 67 height 9
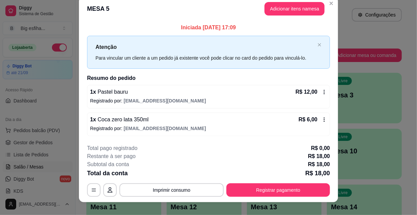
scroll to position [17, 0]
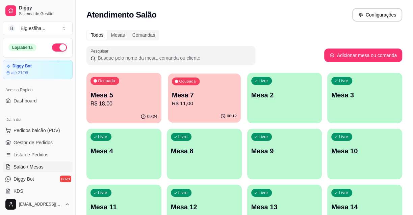
click at [213, 99] on p "Mesa 7" at bounding box center [204, 95] width 65 height 9
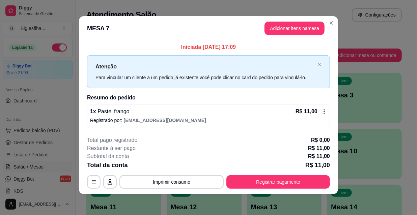
scroll to position [3, 0]
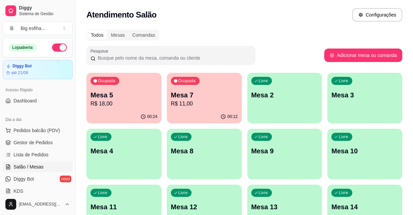
click at [266, 89] on div "Livre Mesa 2" at bounding box center [284, 94] width 75 height 43
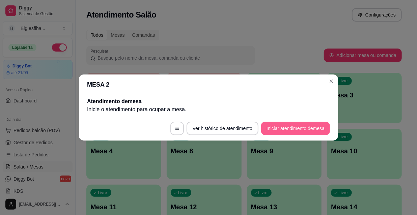
click at [300, 132] on button "Iniciar atendimento de mesa" at bounding box center [295, 129] width 69 height 14
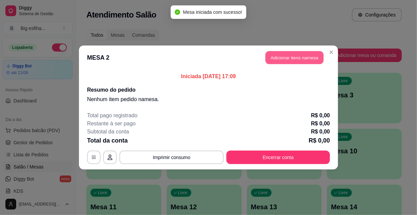
click at [274, 59] on button "Adicionar itens na mesa" at bounding box center [295, 57] width 58 height 13
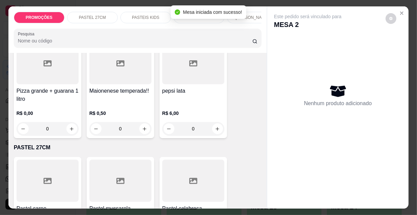
scroll to position [123, 0]
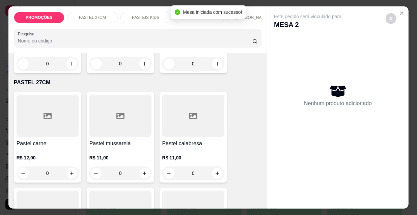
click at [44, 115] on icon at bounding box center [48, 116] width 8 height 6
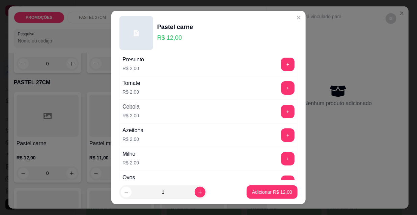
scroll to position [30, 0]
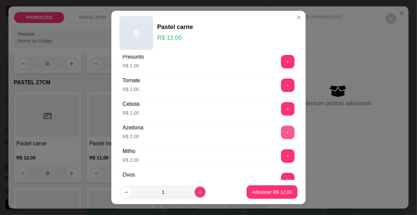
click at [281, 134] on button "+" at bounding box center [288, 133] width 14 height 14
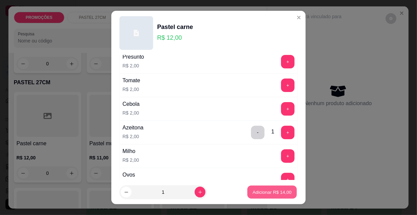
click at [265, 193] on p "Adicionar R$ 14,00" at bounding box center [272, 192] width 39 height 6
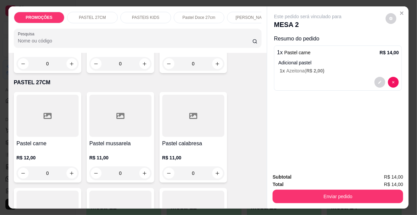
click at [147, 17] on p "PASTEIS KIDS" at bounding box center [145, 17] width 27 height 5
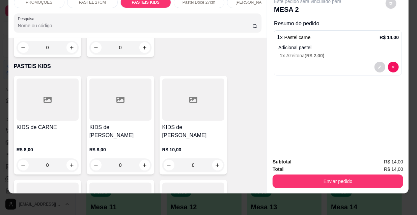
scroll to position [0, 0]
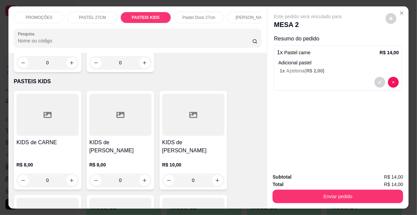
click at [239, 15] on p "[PERSON_NAME]" at bounding box center [252, 17] width 33 height 5
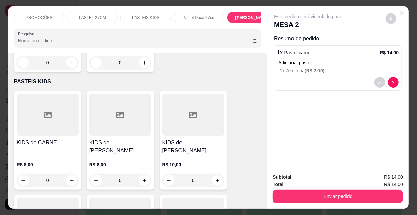
scroll to position [17, 0]
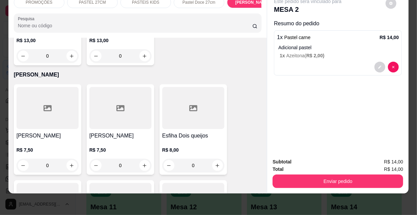
click at [184, 92] on div at bounding box center [193, 108] width 62 height 42
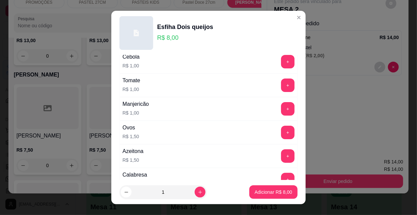
scroll to position [61, 0]
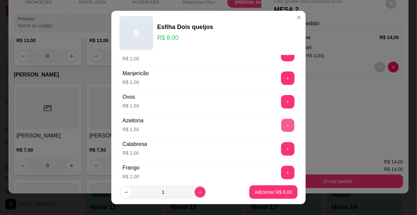
click at [282, 123] on button "+" at bounding box center [288, 125] width 13 height 13
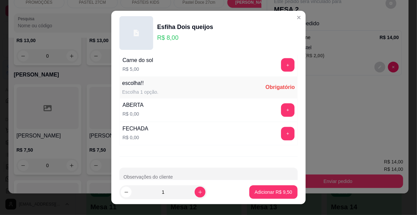
scroll to position [561, 0]
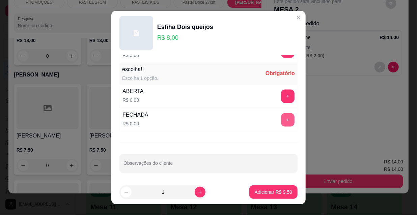
click at [281, 113] on button "+" at bounding box center [288, 120] width 14 height 14
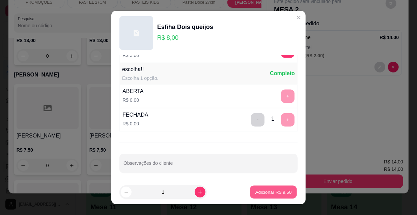
click at [263, 195] on p "Adicionar R$ 9,50" at bounding box center [273, 192] width 36 height 6
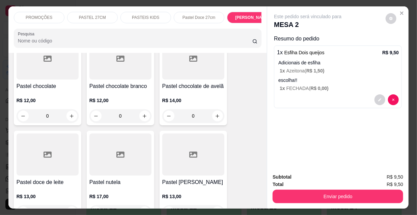
scroll to position [0, 389]
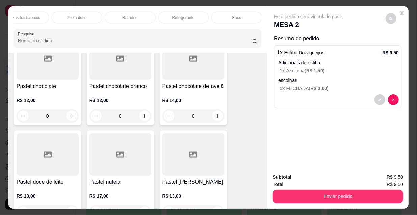
click at [181, 15] on p "Refrigerante" at bounding box center [183, 17] width 22 height 5
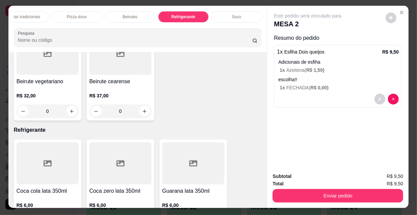
scroll to position [0, 0]
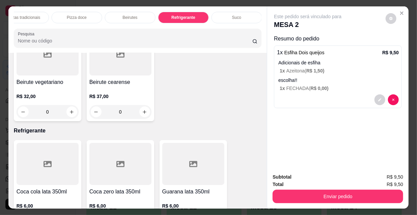
drag, startPoint x: 236, startPoint y: 4, endPoint x: 237, endPoint y: 10, distance: 5.4
click at [236, 6] on div "PROMOÇÕES PASTEL 27CM PASTEIS KIDS Pastel Doce 27cm Esfihas Salgadas Esfihas do…" at bounding box center [137, 29] width 259 height 47
click at [237, 12] on div "Suco" at bounding box center [237, 17] width 51 height 11
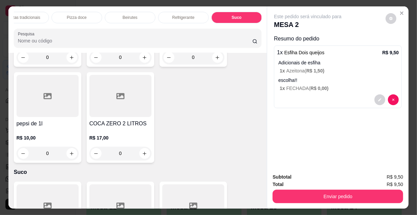
scroll to position [17, 0]
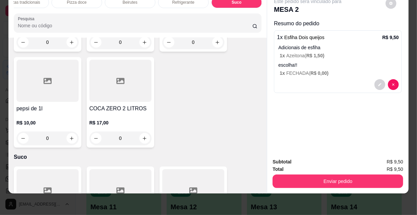
click at [131, 169] on div at bounding box center [120, 190] width 62 height 42
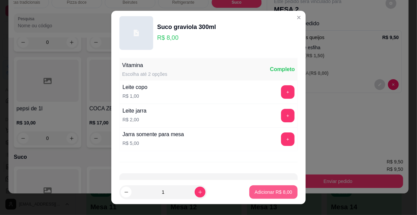
click at [264, 191] on p "Adicionar R$ 8,00" at bounding box center [273, 192] width 37 height 7
type input "1"
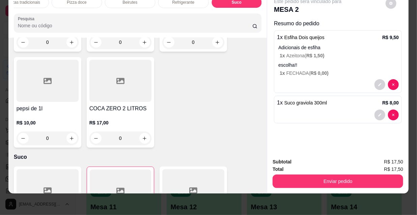
click at [306, 173] on div "Enviar pedido" at bounding box center [338, 180] width 131 height 15
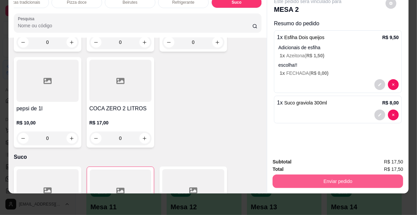
click at [314, 177] on button "Enviar pedido" at bounding box center [338, 182] width 131 height 14
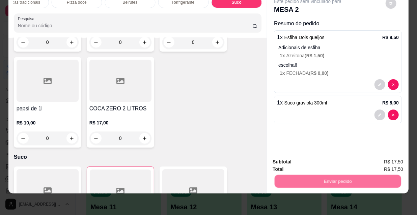
click at [306, 158] on button "Não registrar e enviar pedido" at bounding box center [316, 160] width 68 height 12
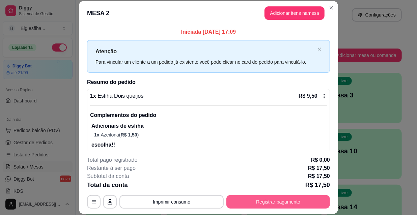
click at [249, 200] on button "Registrar pagamento" at bounding box center [278, 202] width 104 height 14
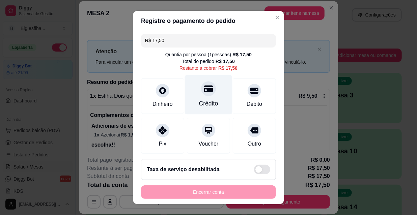
click at [208, 97] on div "Crédito" at bounding box center [209, 94] width 48 height 39
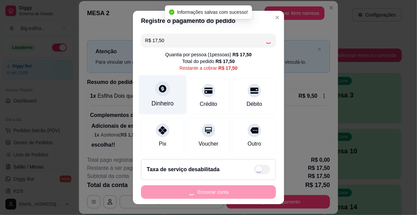
type input "R$ 0,00"
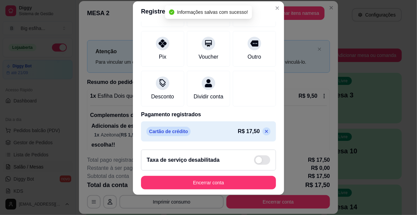
scroll to position [10, 0]
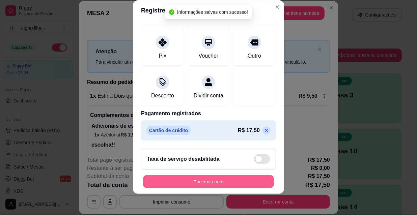
click at [189, 182] on button "Encerrar conta" at bounding box center [208, 182] width 131 height 13
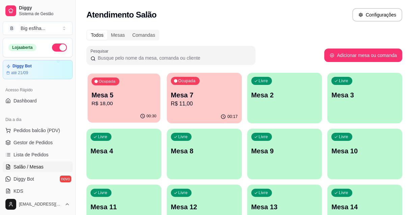
click at [136, 91] on p "Mesa 5" at bounding box center [123, 95] width 65 height 9
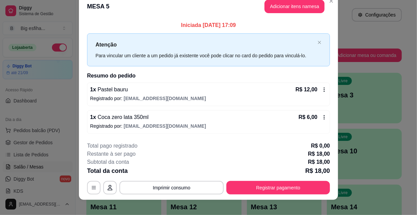
scroll to position [17, 0]
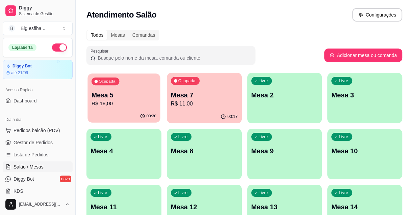
click at [118, 115] on div "00:30" at bounding box center [123, 116] width 73 height 13
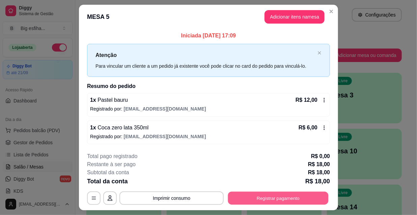
click at [295, 195] on button "Registrar pagamento" at bounding box center [278, 198] width 101 height 13
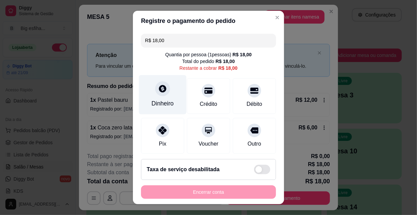
click at [160, 88] on icon at bounding box center [162, 88] width 7 height 7
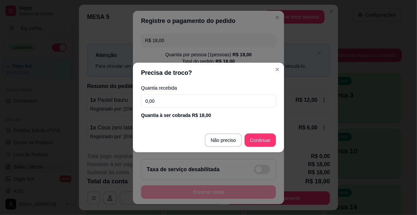
click at [188, 104] on input "0,00" at bounding box center [208, 102] width 135 height 14
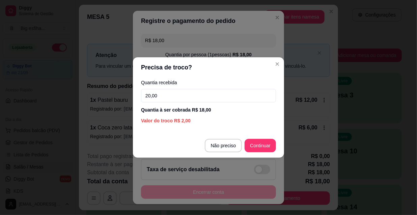
type input "20,00"
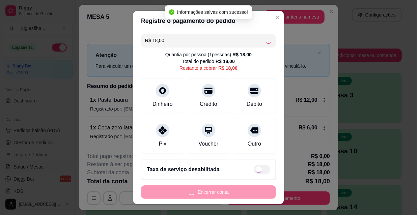
type input "R$ 0,00"
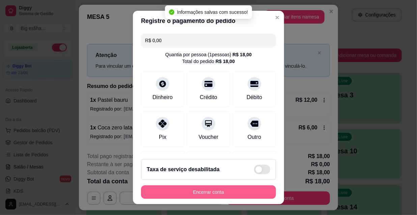
click at [189, 193] on button "Encerrar conta" at bounding box center [208, 193] width 135 height 14
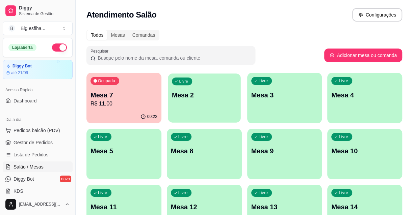
click at [205, 91] on p "Mesa 2" at bounding box center [204, 95] width 65 height 9
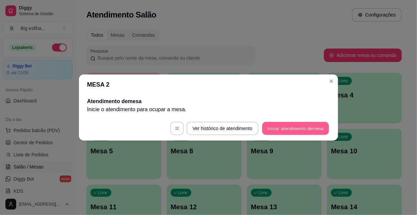
click at [280, 122] on button "Iniciar atendimento de mesa" at bounding box center [295, 128] width 67 height 13
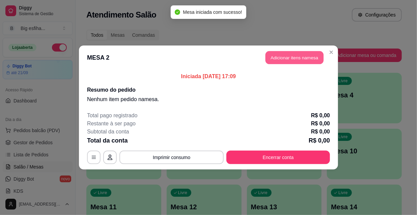
click at [295, 54] on button "Adicionar itens na mesa" at bounding box center [295, 57] width 58 height 13
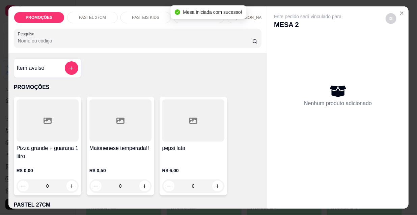
click at [101, 42] on input "Pesquisa" at bounding box center [135, 40] width 235 height 7
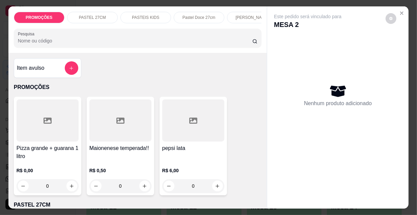
click at [244, 15] on p "[PERSON_NAME]" at bounding box center [252, 17] width 33 height 5
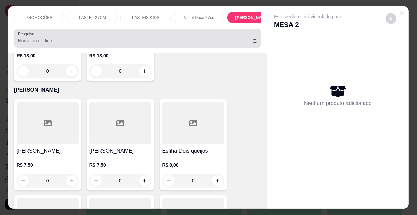
scroll to position [17, 0]
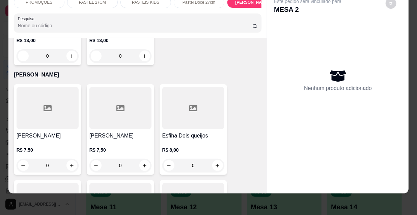
click at [59, 96] on div at bounding box center [48, 108] width 62 height 42
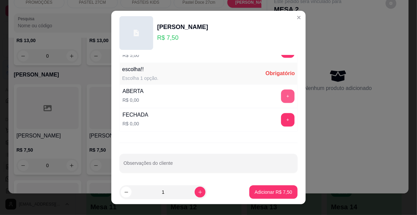
scroll to position [10, 0]
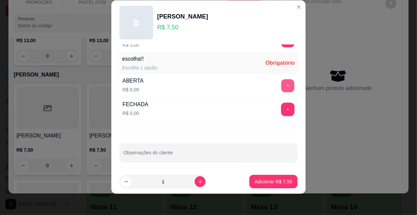
click at [282, 86] on button "+" at bounding box center [288, 86] width 13 height 13
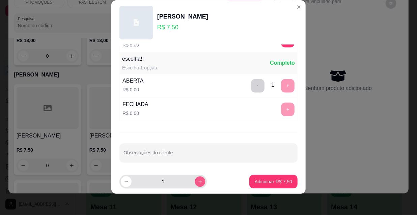
click at [198, 182] on icon "increase-product-quantity" at bounding box center [199, 181] width 3 height 3
type input "2"
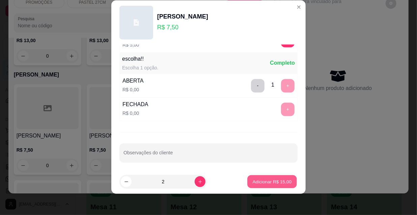
click at [262, 182] on p "Adicionar R$ 15,00" at bounding box center [272, 182] width 39 height 6
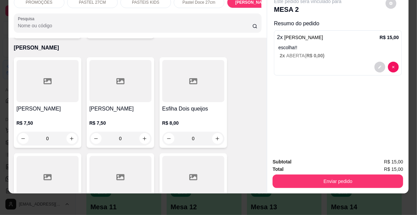
scroll to position [3073, 0]
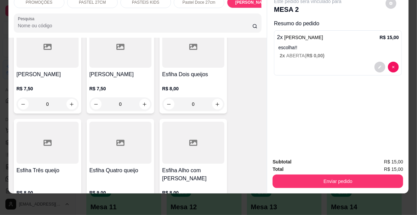
click at [134, 167] on div "Esfiha Quatro queijo" at bounding box center [120, 175] width 62 height 16
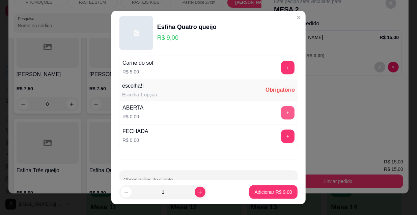
scroll to position [561, 0]
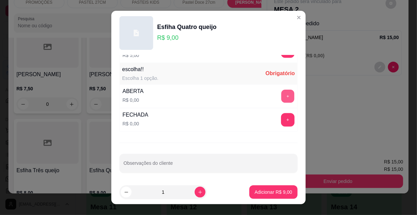
click at [282, 90] on button "+" at bounding box center [288, 96] width 13 height 13
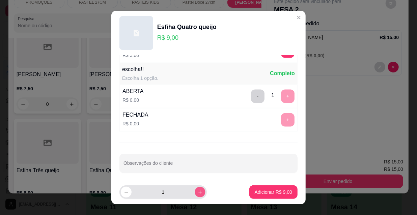
click at [198, 192] on icon "increase-product-quantity" at bounding box center [200, 192] width 5 height 5
type input "2"
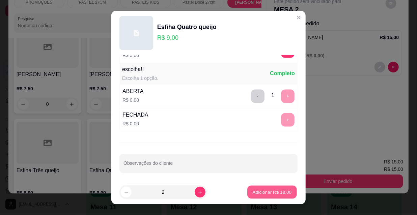
click at [274, 189] on button "Adicionar R$ 18,00" at bounding box center [272, 192] width 50 height 13
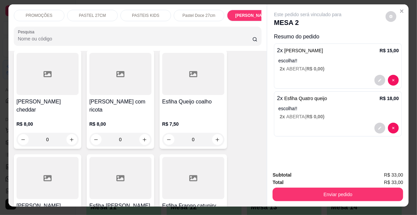
scroll to position [0, 0]
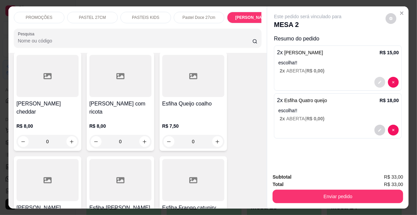
click at [378, 80] on icon "decrease-product-quantity" at bounding box center [380, 82] width 4 height 4
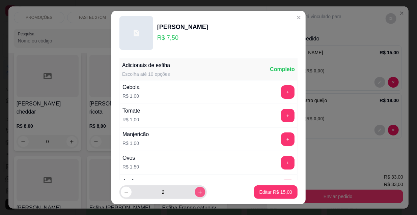
click at [198, 191] on icon "increase-product-quantity" at bounding box center [200, 192] width 5 height 5
type input "3"
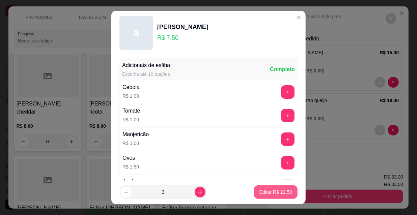
click at [271, 189] on p "Editar R$ 22,50" at bounding box center [276, 192] width 33 height 7
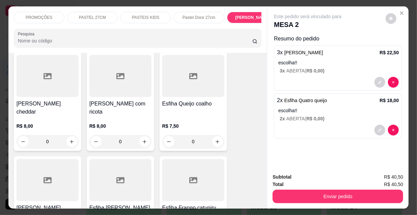
click at [372, 127] on div at bounding box center [338, 130] width 122 height 11
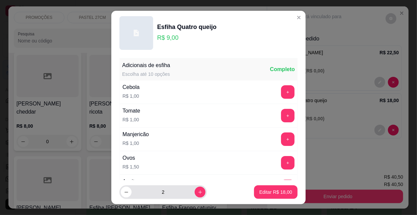
click at [121, 190] on button "decrease-product-quantity" at bounding box center [126, 192] width 11 height 11
type input "1"
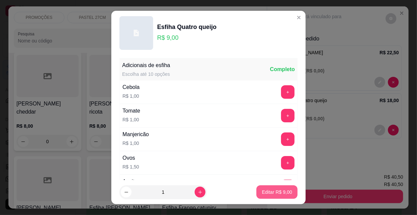
click at [263, 194] on p "Editar R$ 9,00" at bounding box center [277, 192] width 30 height 7
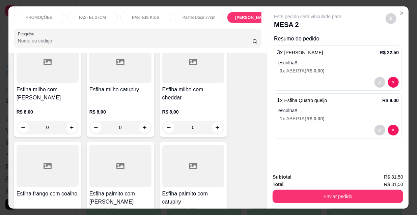
scroll to position [4822, 0]
click at [113, 145] on div at bounding box center [120, 166] width 62 height 42
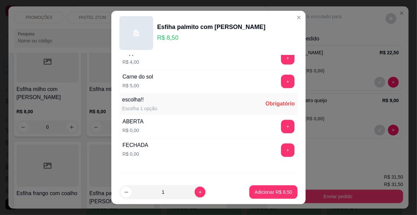
scroll to position [561, 0]
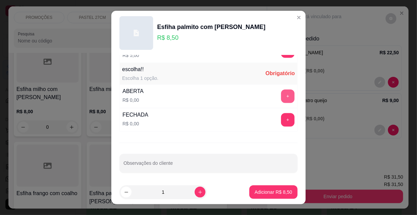
click at [281, 97] on button "+" at bounding box center [288, 97] width 14 height 14
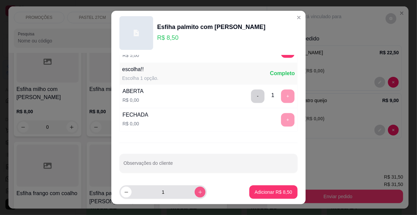
click at [195, 190] on button "increase-product-quantity" at bounding box center [200, 192] width 11 height 11
type input "2"
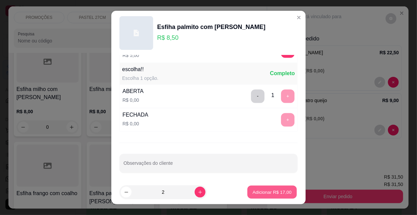
click at [256, 191] on p "Adicionar R$ 17,00" at bounding box center [272, 192] width 39 height 6
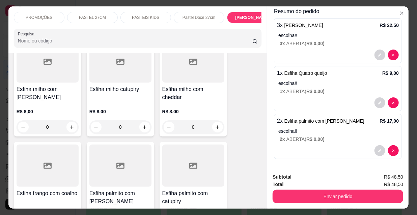
scroll to position [17, 0]
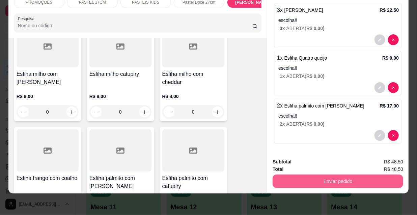
click at [309, 177] on button "Enviar pedido" at bounding box center [338, 182] width 131 height 14
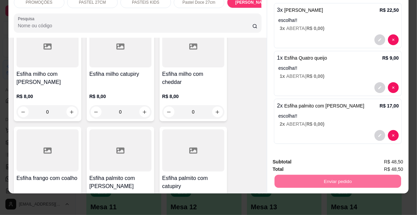
click at [289, 157] on button "Não registrar e enviar pedido" at bounding box center [316, 160] width 70 height 13
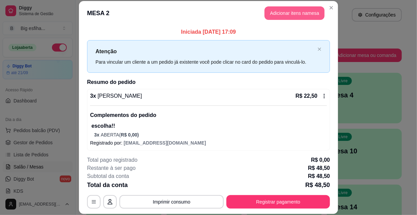
click at [297, 15] on button "Adicionar itens na mesa" at bounding box center [295, 13] width 60 height 14
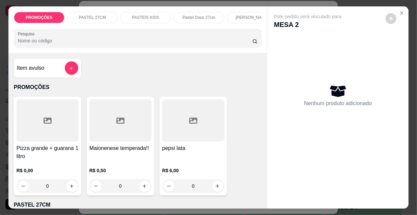
scroll to position [0, 389]
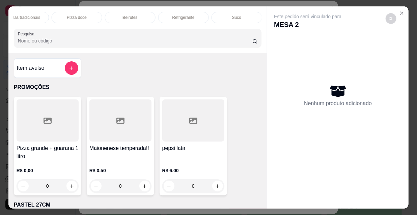
click at [176, 15] on p "Refrigerante" at bounding box center [183, 17] width 22 height 5
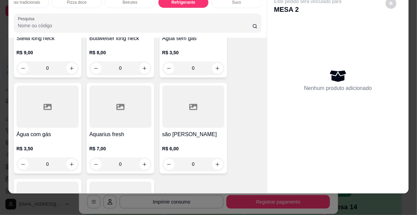
scroll to position [6532, 0]
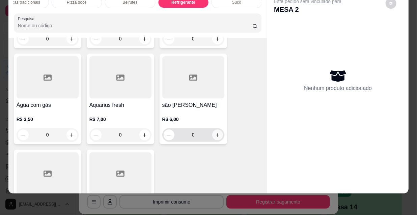
click at [212, 130] on button "increase-product-quantity" at bounding box center [217, 135] width 11 height 11
type input "1"
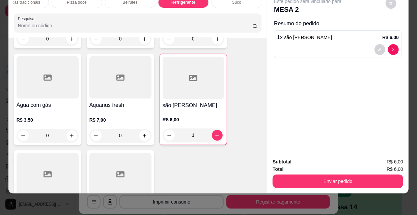
scroll to position [6532, 0]
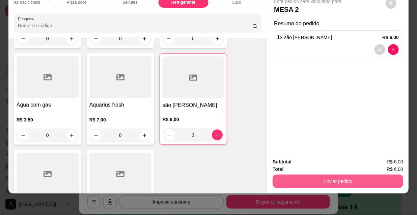
click at [327, 175] on button "Enviar pedido" at bounding box center [338, 182] width 131 height 14
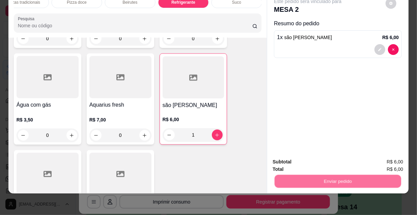
click at [323, 160] on button "Não registrar e enviar pedido" at bounding box center [316, 160] width 68 height 12
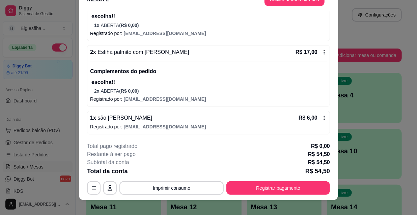
scroll to position [20, 0]
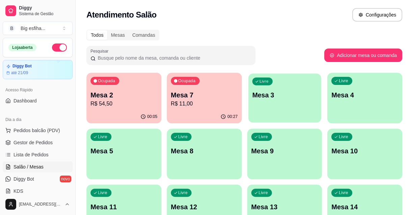
click at [315, 95] on p "Mesa 3" at bounding box center [284, 95] width 65 height 9
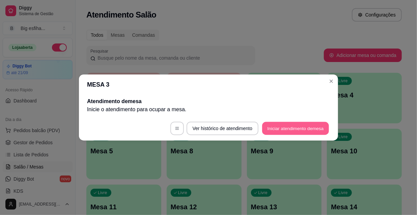
click at [316, 130] on button "Iniciar atendimento de mesa" at bounding box center [295, 128] width 67 height 13
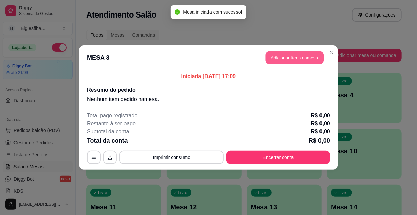
click at [295, 63] on button "Adicionar itens na mesa" at bounding box center [295, 57] width 58 height 13
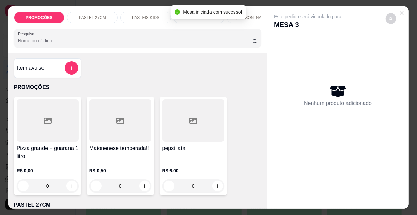
click at [252, 15] on p "[PERSON_NAME]" at bounding box center [252, 17] width 33 height 5
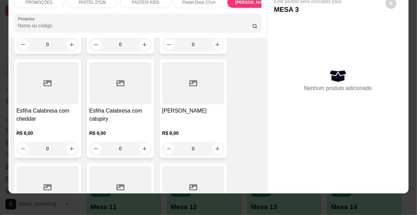
scroll to position [3656, 0]
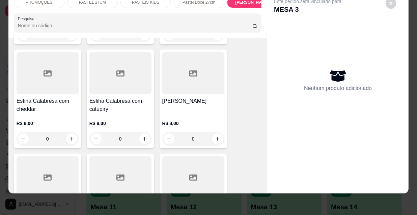
click at [169, 120] on p "R$ 8,00" at bounding box center [193, 123] width 62 height 7
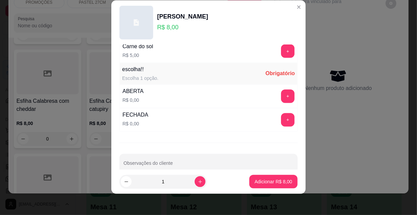
scroll to position [561, 0]
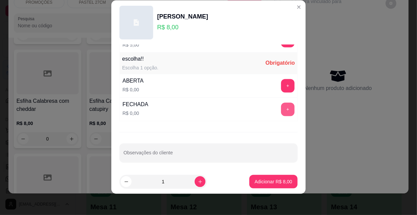
click at [281, 110] on button "+" at bounding box center [288, 110] width 14 height 14
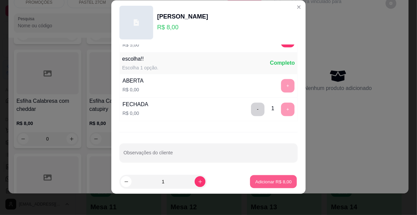
click at [274, 179] on p "Adicionar R$ 8,00" at bounding box center [273, 182] width 36 height 6
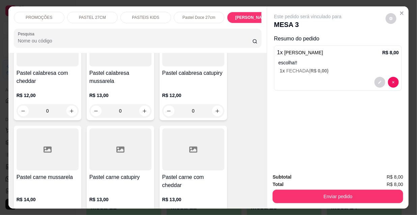
scroll to position [710, 0]
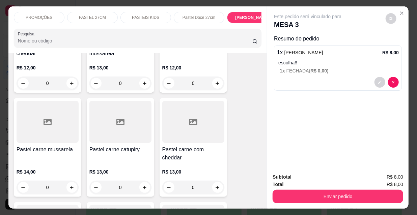
click at [61, 130] on div at bounding box center [48, 122] width 62 height 42
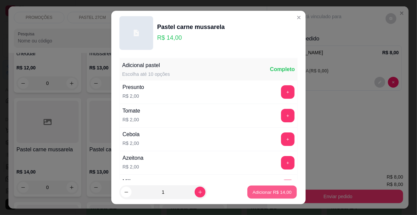
click at [274, 190] on p "Adicionar R$ 14,00" at bounding box center [272, 192] width 39 height 6
type input "1"
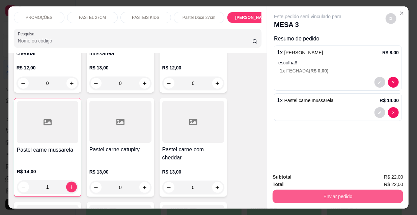
click at [354, 195] on button "Enviar pedido" at bounding box center [338, 197] width 131 height 14
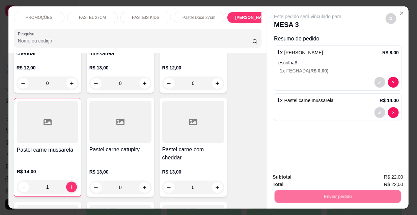
click at [329, 179] on button "Não registrar e enviar pedido" at bounding box center [316, 177] width 70 height 13
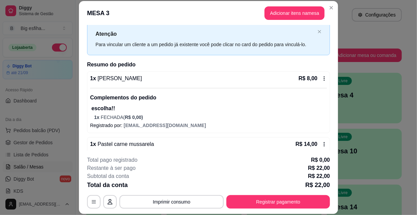
scroll to position [30, 0]
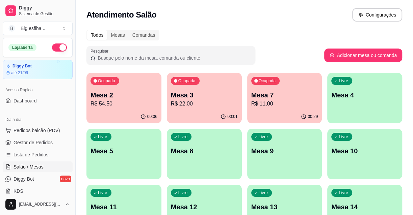
click at [367, 105] on div "Livre Mesa 4" at bounding box center [364, 94] width 75 height 43
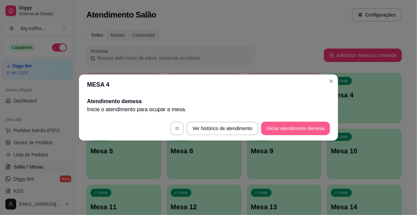
click at [309, 127] on button "Iniciar atendimento de mesa" at bounding box center [295, 129] width 69 height 14
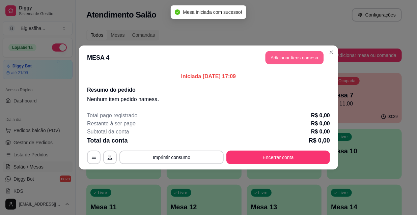
click at [286, 64] on button "Adicionar itens na mesa" at bounding box center [295, 57] width 58 height 13
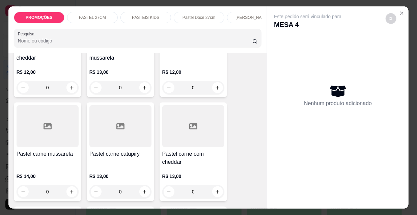
scroll to position [736, 0]
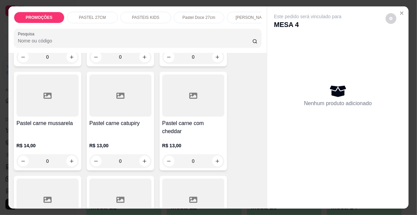
click at [63, 110] on div at bounding box center [48, 96] width 62 height 42
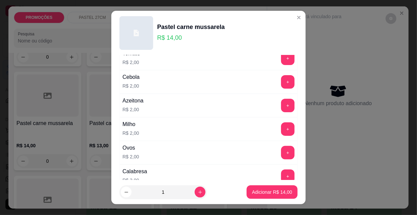
scroll to position [61, 0]
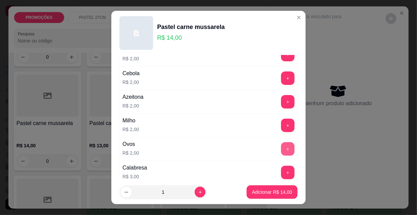
click at [281, 148] on button "+" at bounding box center [288, 149] width 14 height 14
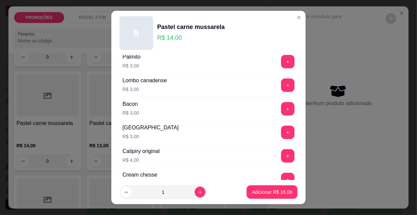
scroll to position [399, 0]
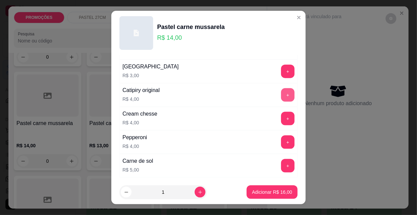
click at [281, 93] on button "+" at bounding box center [288, 95] width 14 height 14
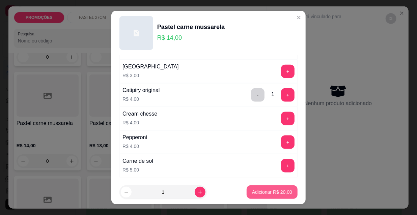
click at [277, 194] on p "Adicionar R$ 20,00" at bounding box center [272, 192] width 40 height 7
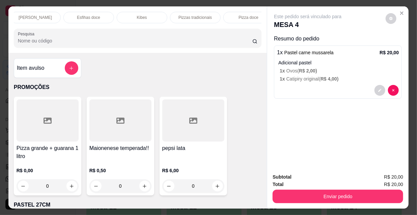
scroll to position [0, 389]
click at [177, 15] on p "Refrigerante" at bounding box center [183, 17] width 22 height 5
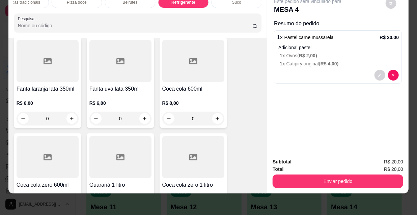
scroll to position [6163, 0]
click at [71, 212] on icon "increase-product-quantity" at bounding box center [71, 214] width 5 height 5
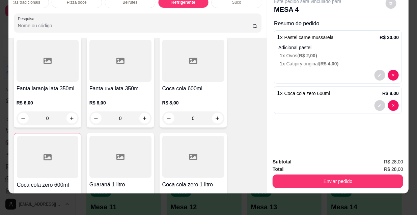
type input "1"
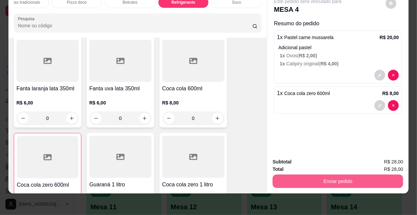
click at [374, 181] on button "Enviar pedido" at bounding box center [338, 182] width 131 height 14
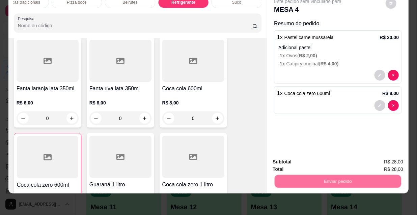
click at [327, 162] on button "Não registrar e enviar pedido" at bounding box center [316, 160] width 68 height 12
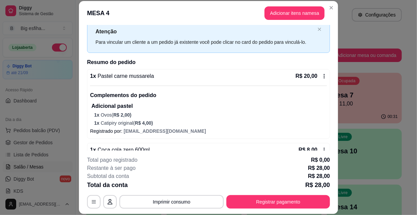
scroll to position [38, 0]
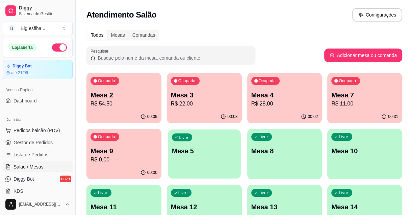
click at [211, 149] on p "Mesa 5" at bounding box center [204, 151] width 65 height 9
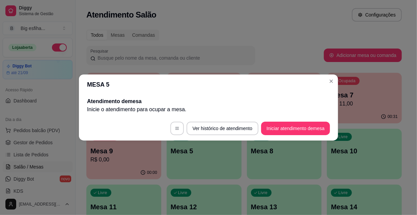
click at [288, 118] on footer "Ver histórico de atendimento Iniciar atendimento de mesa" at bounding box center [208, 128] width 259 height 24
click at [294, 131] on button "Iniciar atendimento de mesa" at bounding box center [295, 129] width 69 height 14
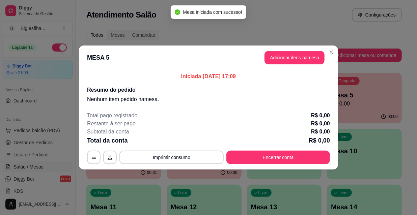
click at [303, 50] on header "MESA 5 Adicionar itens na mesa" at bounding box center [208, 58] width 259 height 24
click at [275, 51] on header "MESA 5 Adicionar itens na mesa" at bounding box center [208, 58] width 259 height 24
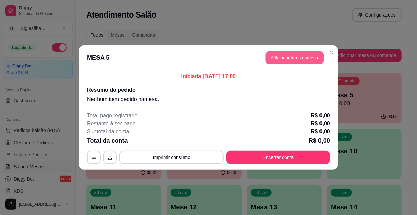
click at [280, 57] on button "Adicionar itens na mesa" at bounding box center [295, 57] width 58 height 13
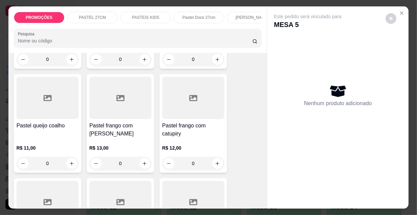
scroll to position [1166, 0]
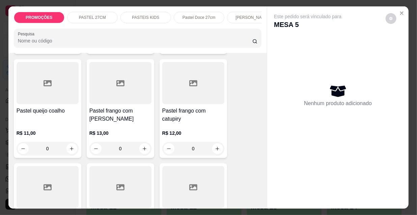
click at [129, 107] on h4 "Pastel frango com [PERSON_NAME]" at bounding box center [120, 115] width 62 height 16
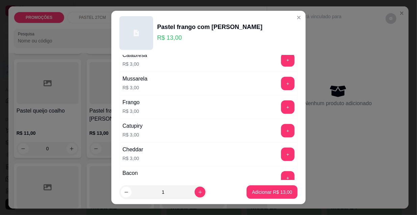
scroll to position [215, 0]
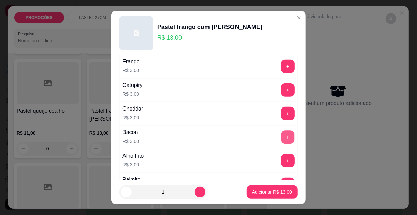
click at [282, 133] on button "+" at bounding box center [288, 137] width 13 height 13
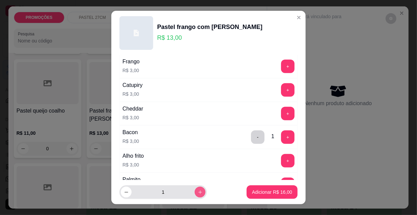
click at [198, 191] on icon "increase-product-quantity" at bounding box center [200, 192] width 5 height 5
type input "2"
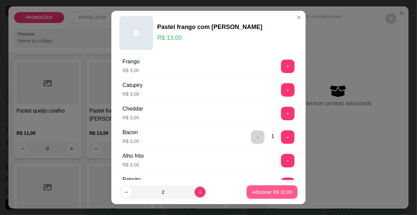
click at [254, 194] on p "Adicionar R$ 32,00" at bounding box center [272, 192] width 40 height 7
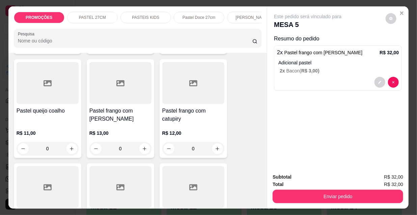
click at [246, 15] on p "[PERSON_NAME]" at bounding box center [252, 17] width 33 height 5
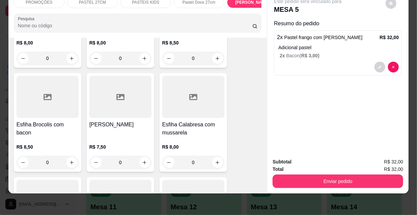
scroll to position [3533, 0]
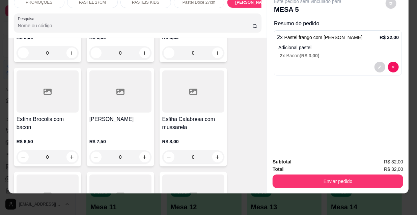
click at [188, 71] on div at bounding box center [193, 92] width 62 height 42
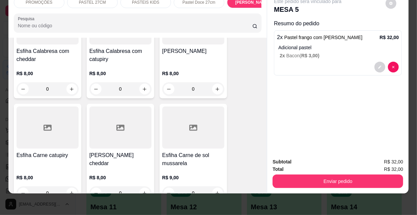
scroll to position [3717, 0]
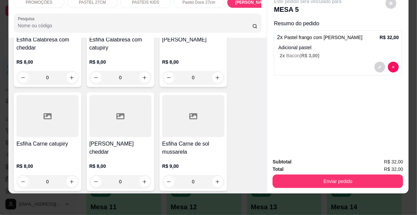
click at [189, 96] on div "Esfiha Carne de sol mussarela R$ 9,00 0" at bounding box center [194, 141] width 68 height 99
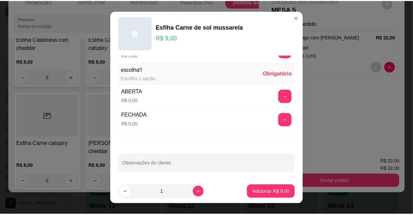
scroll to position [10, 0]
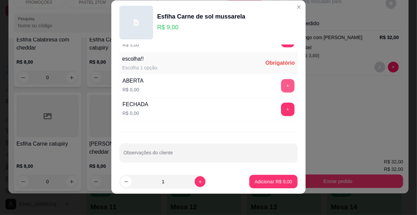
click at [281, 84] on button "+" at bounding box center [288, 86] width 14 height 14
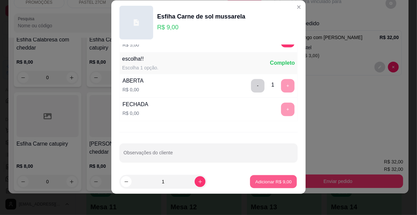
click at [275, 187] on button "Adicionar R$ 9,00" at bounding box center [273, 182] width 47 height 13
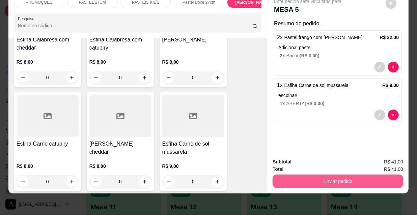
click at [328, 177] on button "Enviar pedido" at bounding box center [338, 182] width 131 height 14
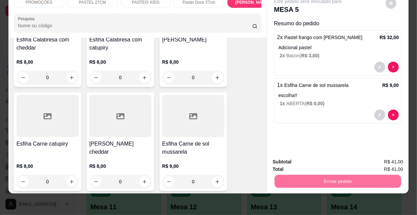
click at [318, 161] on button "Não registrar e enviar pedido" at bounding box center [316, 160] width 68 height 12
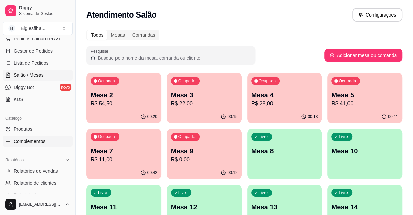
scroll to position [123, 0]
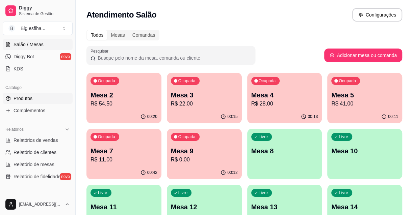
click at [30, 98] on span "Produtos" at bounding box center [23, 98] width 19 height 7
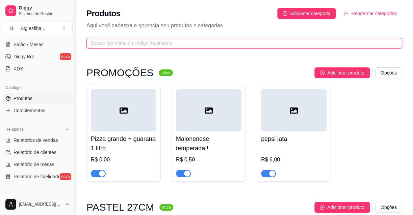
click at [115, 42] on input "text" at bounding box center [241, 42] width 302 height 7
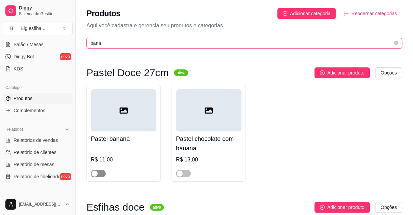
type input "bana"
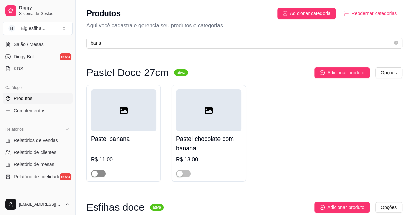
click at [98, 173] on span "button" at bounding box center [98, 173] width 15 height 7
click at [180, 174] on div "button" at bounding box center [180, 174] width 6 height 6
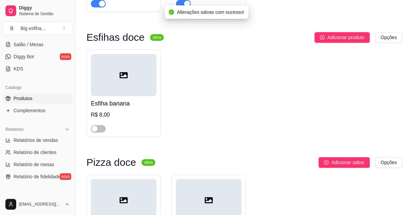
scroll to position [184, 0]
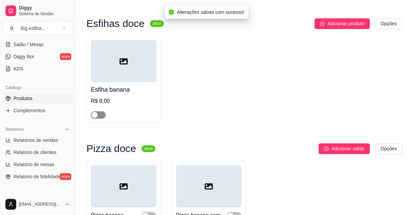
click at [99, 117] on span "button" at bounding box center [98, 114] width 15 height 7
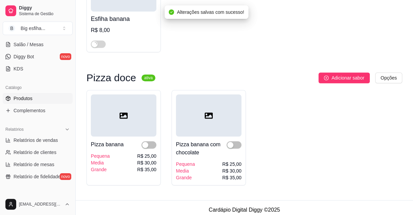
scroll to position [260, 0]
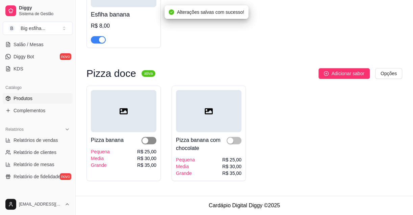
click at [148, 144] on div "button" at bounding box center [145, 141] width 6 height 6
click at [236, 143] on span "button" at bounding box center [233, 140] width 15 height 7
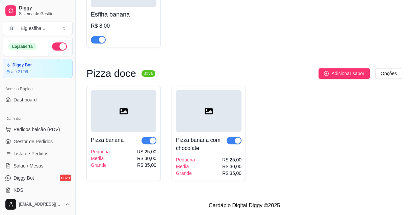
scroll to position [0, 0]
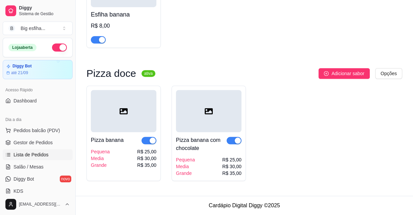
click at [39, 156] on span "Lista de Pedidos" at bounding box center [31, 155] width 35 height 7
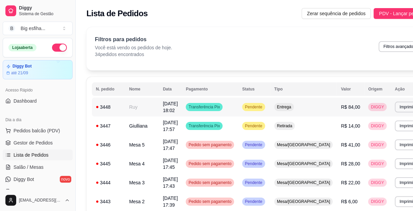
click at [391, 99] on td "**********" at bounding box center [407, 107] width 32 height 19
click at [395, 108] on button "Imprimir" at bounding box center [406, 107] width 23 height 10
click at [362, 129] on button "IMPRESSORA" at bounding box center [369, 130] width 49 height 11
click at [42, 166] on link "Salão / Mesas" at bounding box center [38, 167] width 70 height 11
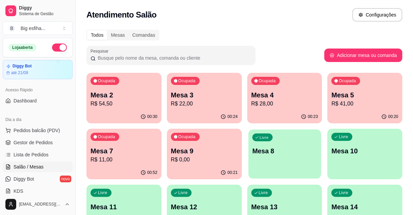
click at [287, 155] on p "Mesa 8" at bounding box center [284, 151] width 65 height 9
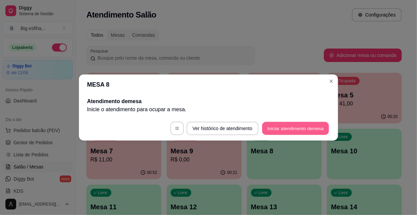
click at [280, 129] on button "Iniciar atendimento de mesa" at bounding box center [295, 128] width 67 height 13
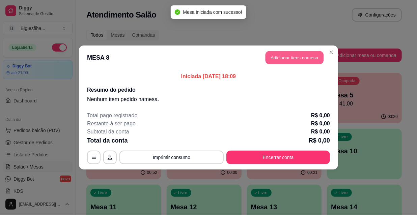
click at [279, 57] on button "Adicionar itens na mesa" at bounding box center [295, 57] width 58 height 13
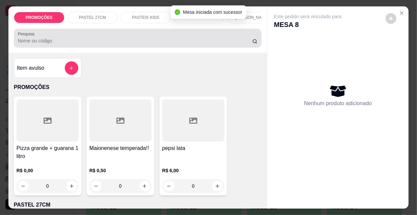
click at [235, 40] on input "Pesquisa" at bounding box center [135, 40] width 235 height 7
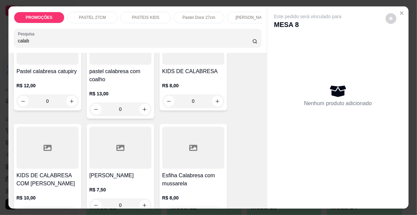
scroll to position [184, 0]
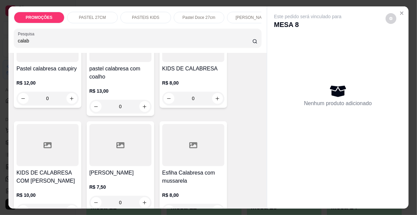
type input "calab"
click at [169, 156] on div at bounding box center [193, 145] width 62 height 42
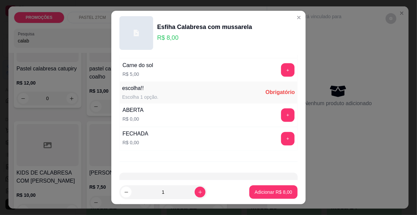
scroll to position [561, 0]
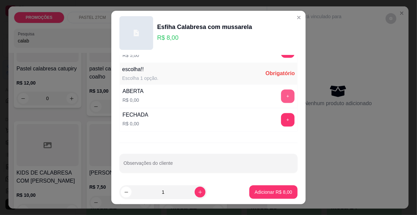
click at [281, 94] on button "+" at bounding box center [288, 97] width 14 height 14
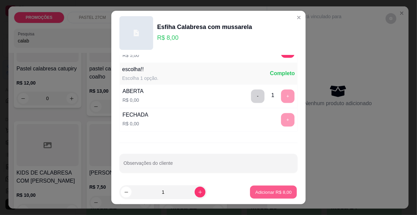
click at [274, 192] on p "Adicionar R$ 8,00" at bounding box center [273, 192] width 36 height 6
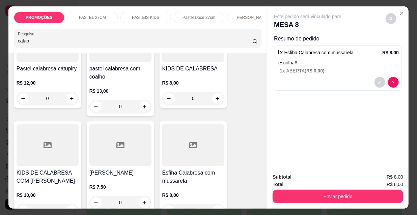
drag, startPoint x: 43, startPoint y: 47, endPoint x: 0, endPoint y: 41, distance: 42.9
click at [0, 42] on div "PROMOÇÕES PASTEL 27CM PASTEIS KIDS Pastel Doce 27cm Esfihas Salgadas Esfihas do…" at bounding box center [208, 107] width 417 height 215
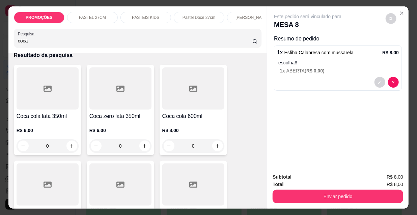
scroll to position [0, 0]
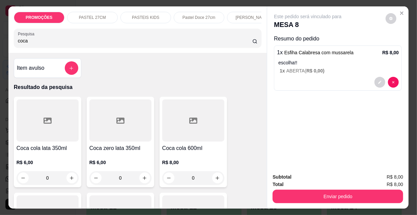
type input "coca"
click at [37, 133] on div at bounding box center [48, 121] width 62 height 42
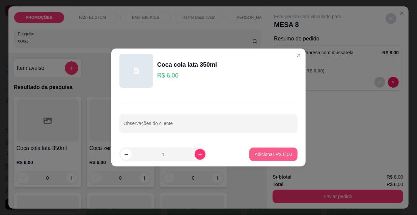
click at [250, 152] on button "Adicionar R$ 6,00" at bounding box center [273, 155] width 48 height 14
type input "1"
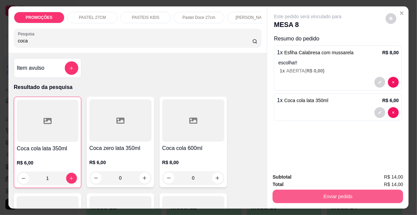
click at [329, 196] on button "Enviar pedido" at bounding box center [338, 197] width 131 height 14
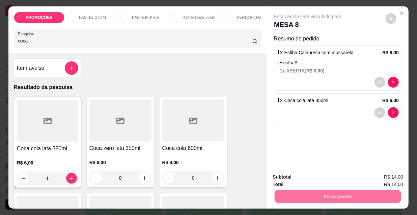
click at [316, 177] on button "Não registrar e enviar pedido" at bounding box center [316, 177] width 68 height 12
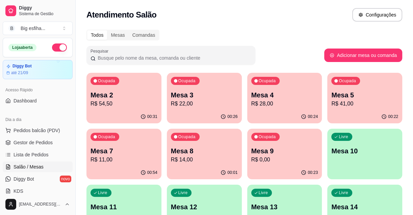
click at [359, 154] on p "Mesa 10" at bounding box center [364, 150] width 67 height 9
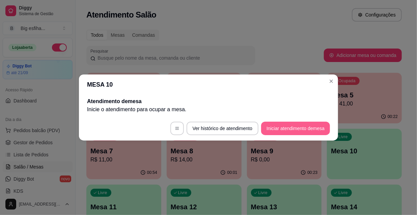
click at [286, 133] on button "Iniciar atendimento de mesa" at bounding box center [295, 129] width 69 height 14
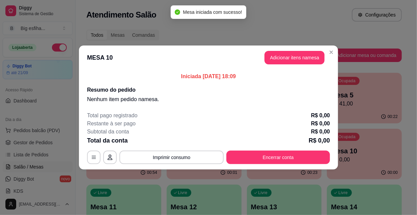
click at [291, 55] on button "Adicionar itens na mesa" at bounding box center [295, 58] width 60 height 14
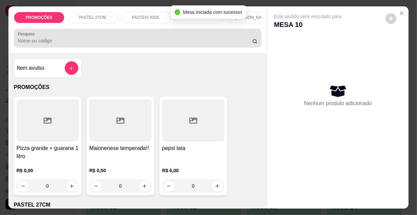
click at [214, 44] on input "Pesquisa" at bounding box center [135, 40] width 235 height 7
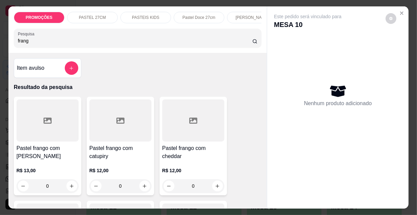
type input "frang"
click at [53, 150] on h4 "Pastel frango com [PERSON_NAME]" at bounding box center [48, 152] width 62 height 16
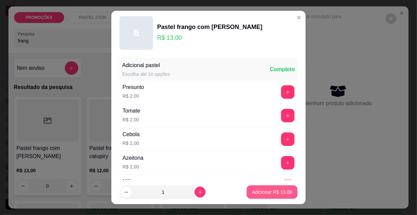
click at [273, 192] on p "Adicionar R$ 13,00" at bounding box center [272, 192] width 40 height 7
type input "1"
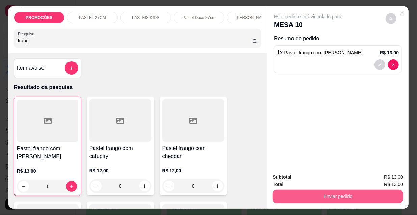
click at [296, 192] on button "Enviar pedido" at bounding box center [338, 197] width 131 height 14
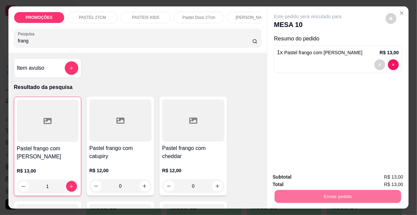
click at [295, 179] on button "Não registrar e enviar pedido" at bounding box center [316, 177] width 68 height 12
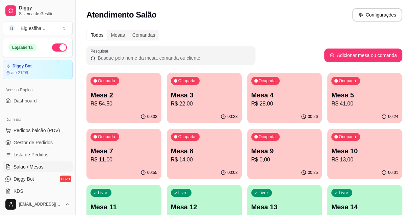
click at [298, 165] on div "Ocupada Mesa 9 R$ 0,00" at bounding box center [284, 147] width 75 height 37
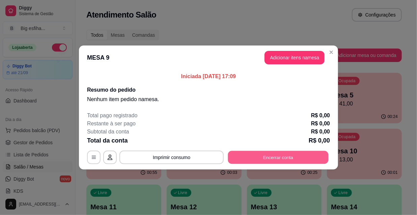
click at [290, 160] on button "Encerrar conta" at bounding box center [278, 157] width 101 height 13
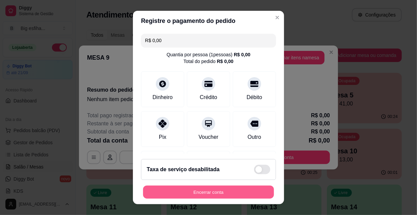
click at [232, 193] on button "Encerrar conta" at bounding box center [208, 192] width 131 height 13
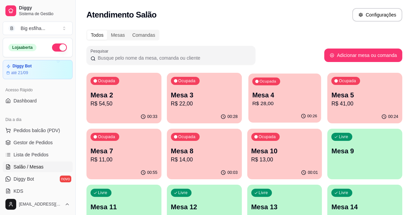
click at [250, 107] on div "Ocupada Mesa 4 R$ 28,00" at bounding box center [284, 92] width 73 height 36
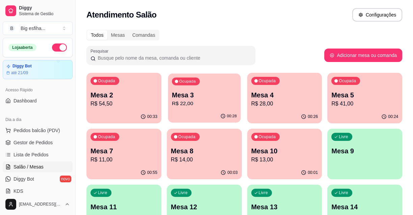
click at [196, 108] on div "Ocupada Mesa 3 R$ 22,00" at bounding box center [204, 92] width 73 height 36
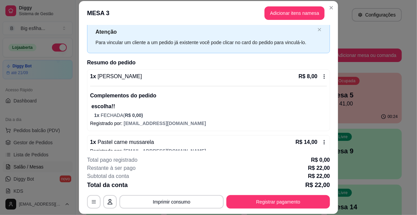
scroll to position [30, 0]
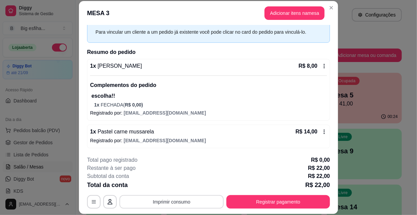
click at [175, 207] on button "Imprimir consumo" at bounding box center [171, 202] width 104 height 14
click at [180, 187] on button "IMPRESSORA" at bounding box center [171, 186] width 49 height 11
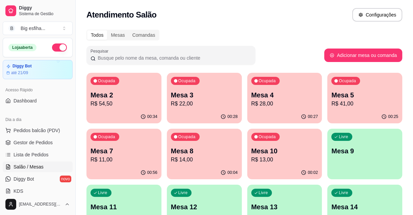
click at [136, 104] on p "R$ 54,50" at bounding box center [123, 104] width 67 height 8
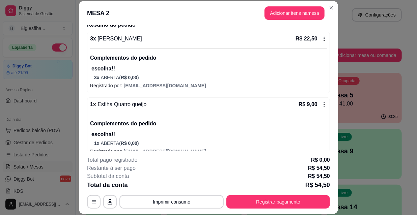
scroll to position [61, 0]
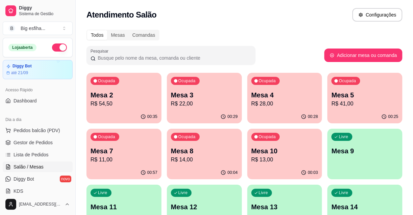
click at [292, 98] on p "Mesa 4" at bounding box center [284, 94] width 67 height 9
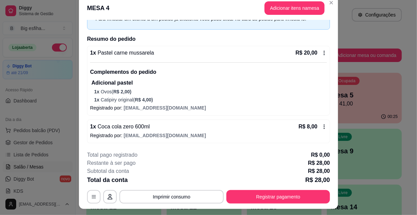
scroll to position [20, 0]
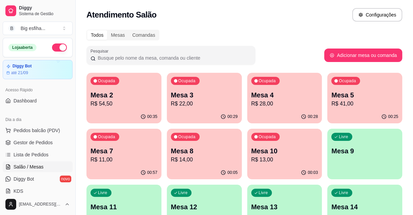
click at [351, 98] on p "Mesa 5" at bounding box center [364, 94] width 67 height 9
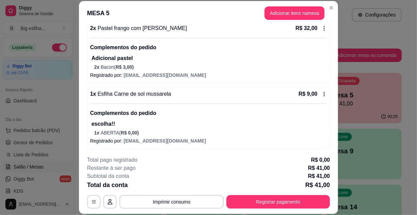
scroll to position [68, 0]
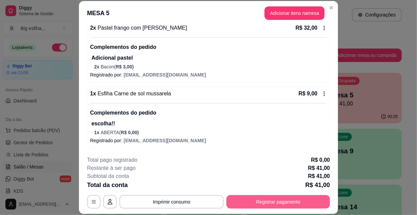
click at [280, 199] on button "Registrar pagamento" at bounding box center [278, 202] width 104 height 14
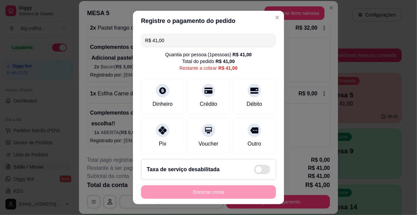
drag, startPoint x: 159, startPoint y: 37, endPoint x: 143, endPoint y: 36, distance: 15.9
click at [133, 36] on div "R$ 41,00 Quantia por pessoa ( 1 pessoas) R$ 41,00 Total do pedido R$ 41,00 Rest…" at bounding box center [208, 92] width 151 height 123
drag, startPoint x: 163, startPoint y: 37, endPoint x: 118, endPoint y: 39, distance: 44.6
click at [118, 40] on div "Registre o pagamento do pedido R$ 41,00 Quantia por pessoa ( 1 pessoas) R$ 41,0…" at bounding box center [208, 107] width 417 height 215
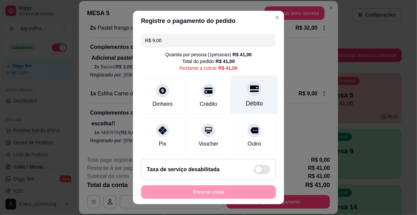
click at [250, 91] on icon at bounding box center [254, 88] width 9 height 9
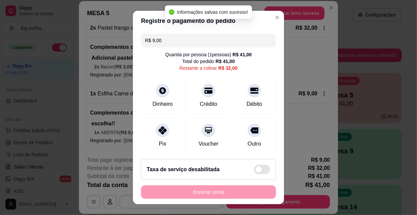
type input "R$ 32,00"
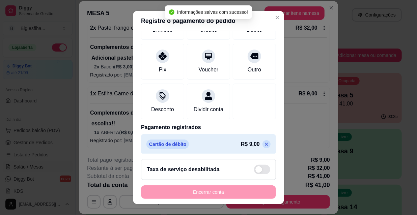
scroll to position [85, 0]
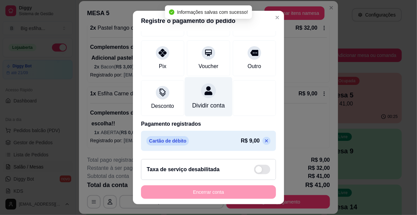
click at [206, 101] on div "Dividir conta" at bounding box center [208, 105] width 33 height 9
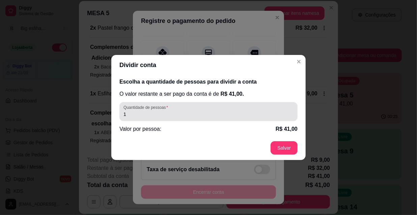
click at [170, 114] on input "1" at bounding box center [209, 114] width 170 height 7
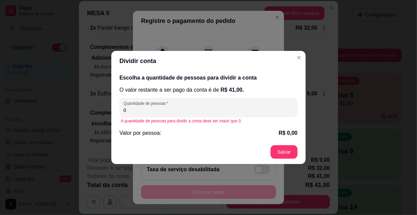
type input "2"
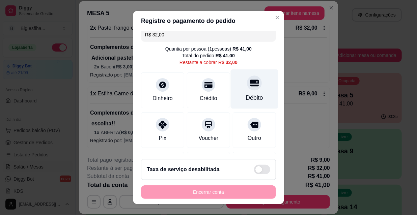
scroll to position [0, 0]
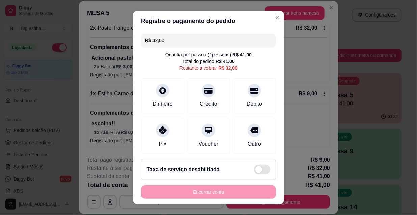
drag, startPoint x: 106, startPoint y: 31, endPoint x: 102, endPoint y: 31, distance: 4.1
click at [102, 31] on div "Registre o pagamento do pedido R$ 32,00 Quantia por pessoa ( 1 pessoas) R$ 41,0…" at bounding box center [208, 107] width 417 height 215
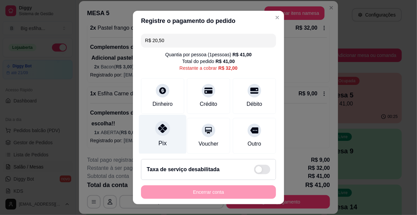
click at [155, 131] on div at bounding box center [162, 128] width 15 height 15
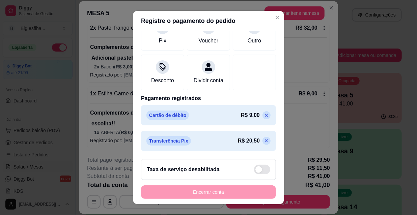
scroll to position [111, 0]
click at [264, 142] on icon at bounding box center [266, 140] width 5 height 5
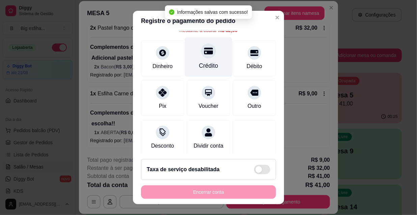
scroll to position [0, 0]
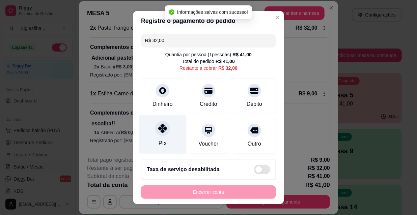
click at [167, 134] on div "Pix" at bounding box center [163, 134] width 48 height 39
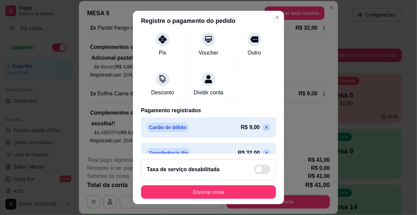
scroll to position [104, 0]
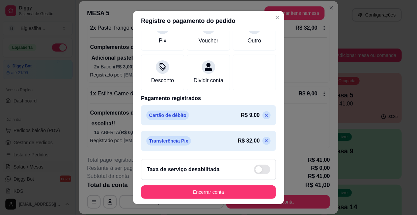
click at [264, 142] on icon at bounding box center [266, 140] width 5 height 5
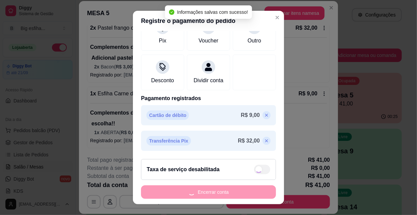
type input "R$ 32,00"
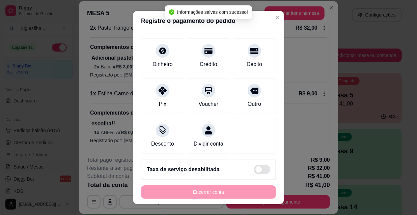
scroll to position [85, 0]
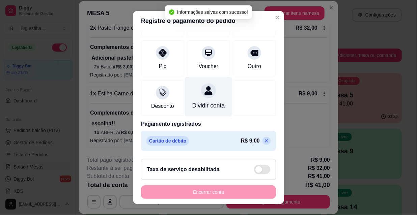
click at [192, 102] on div "Dividir conta" at bounding box center [208, 105] width 33 height 9
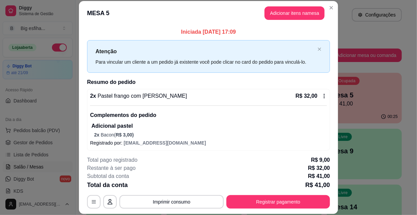
scroll to position [0, 0]
click at [287, 12] on button "Adicionar itens na mesa" at bounding box center [295, 13] width 60 height 14
click at [211, 37] on div at bounding box center [138, 38] width 240 height 14
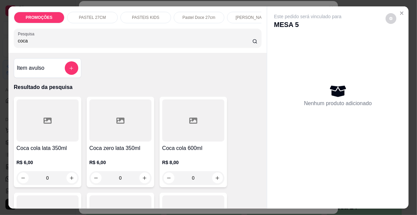
type input "coca"
click at [180, 134] on div at bounding box center [193, 121] width 62 height 42
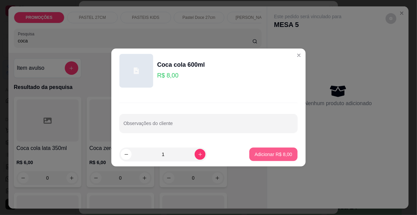
click at [276, 151] on p "Adicionar R$ 8,00" at bounding box center [273, 154] width 37 height 7
type input "1"
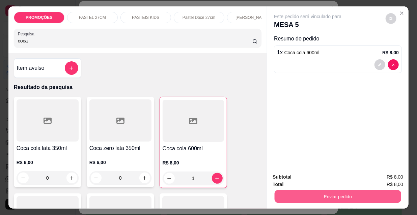
click at [334, 195] on button "Enviar pedido" at bounding box center [338, 196] width 127 height 13
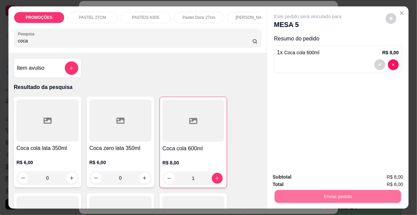
click at [307, 174] on button "Não registrar e enviar pedido" at bounding box center [316, 177] width 70 height 13
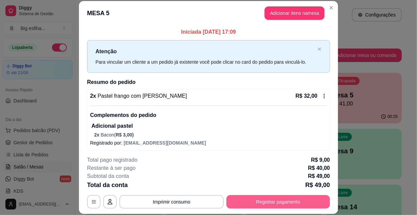
click at [274, 199] on button "Registrar pagamento" at bounding box center [278, 202] width 104 height 14
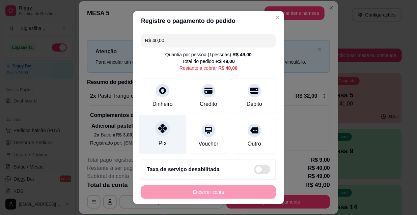
click at [163, 135] on div "Pix" at bounding box center [163, 134] width 48 height 39
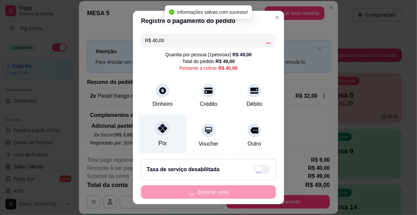
type input "R$ 0,00"
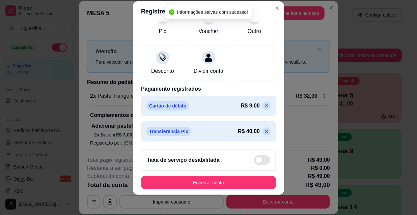
scroll to position [10, 0]
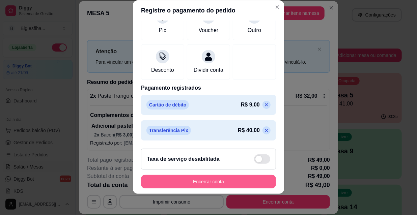
click at [211, 180] on button "Encerrar conta" at bounding box center [208, 182] width 135 height 14
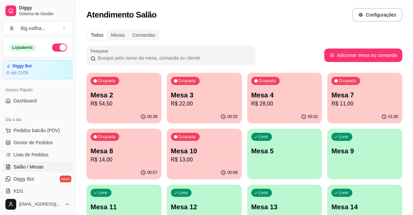
click at [208, 97] on p "Mesa 3" at bounding box center [204, 94] width 67 height 9
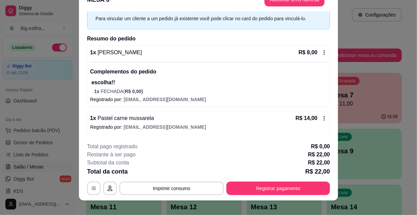
scroll to position [20, 0]
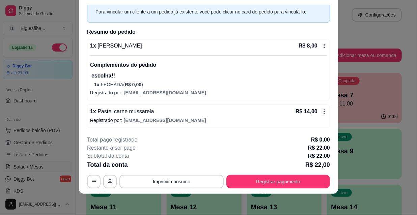
click at [287, 189] on footer "**********" at bounding box center [208, 162] width 259 height 63
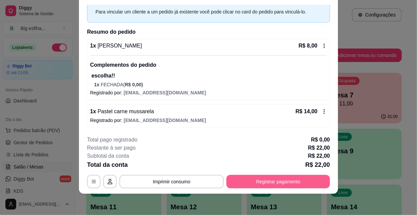
click at [293, 181] on button "Registrar pagamento" at bounding box center [278, 182] width 104 height 14
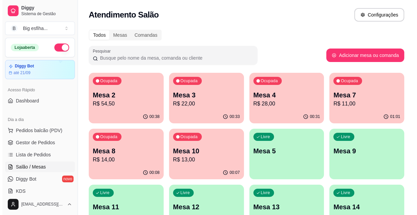
scroll to position [30, 0]
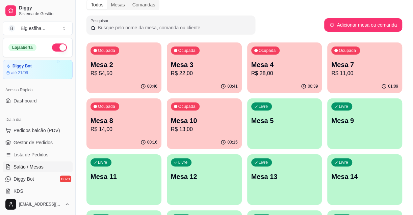
click at [202, 119] on p "Mesa 10" at bounding box center [204, 120] width 67 height 9
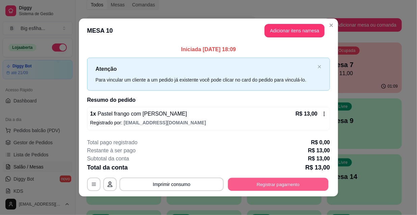
click at [281, 187] on button "Registrar pagamento" at bounding box center [278, 184] width 101 height 13
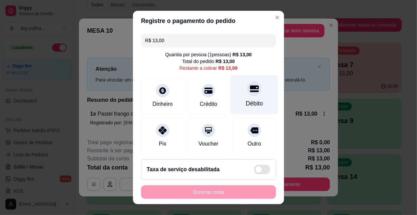
click at [250, 88] on icon at bounding box center [254, 88] width 9 height 7
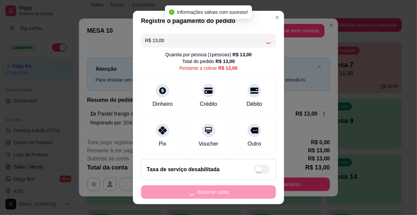
type input "R$ 0,00"
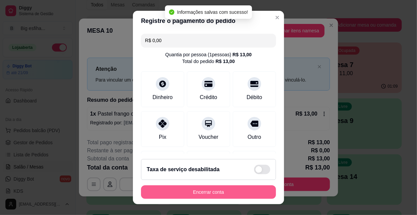
click at [209, 189] on button "Encerrar conta" at bounding box center [208, 193] width 135 height 14
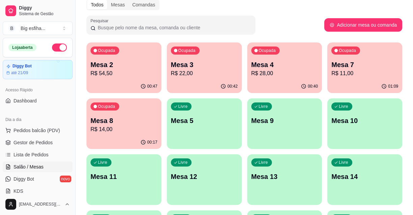
click at [217, 105] on div "Livre Mesa 5" at bounding box center [204, 120] width 75 height 43
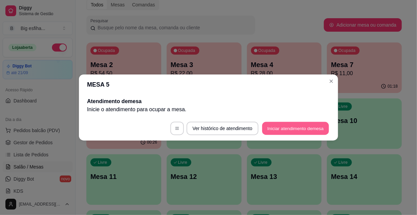
click at [305, 125] on button "Iniciar atendimento de mesa" at bounding box center [295, 128] width 67 height 13
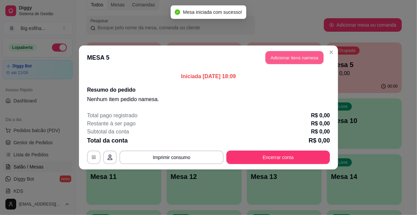
click at [287, 54] on button "Adicionar itens na mesa" at bounding box center [295, 57] width 58 height 13
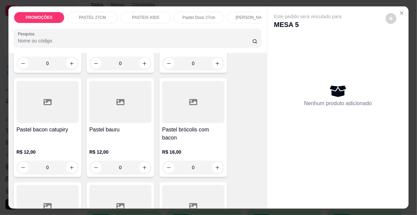
scroll to position [522, 0]
click at [125, 149] on p "R$ 12,00" at bounding box center [120, 152] width 62 height 7
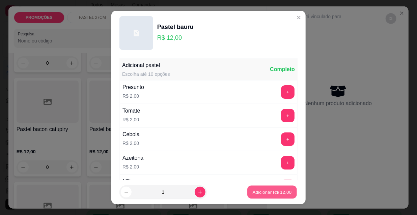
click at [278, 193] on p "Adicionar R$ 12,00" at bounding box center [272, 192] width 39 height 6
type input "1"
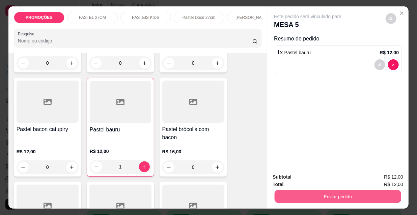
click at [341, 199] on button "Enviar pedido" at bounding box center [338, 196] width 127 height 13
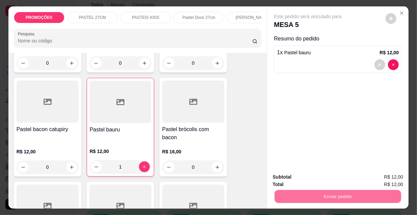
click at [327, 176] on button "Não registrar e enviar pedido" at bounding box center [316, 178] width 70 height 13
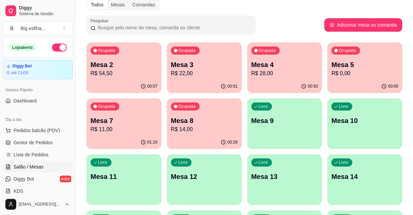
click at [133, 70] on p "R$ 54,50" at bounding box center [123, 74] width 67 height 8
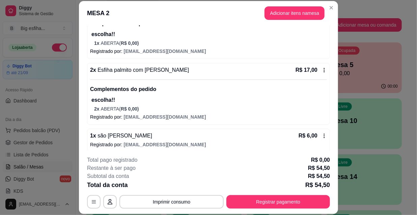
scroll to position [162, 0]
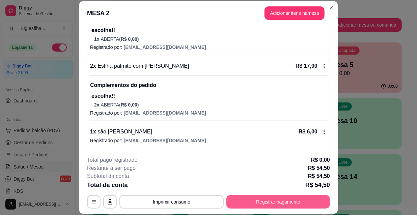
click at [266, 202] on button "Registrar pagamento" at bounding box center [278, 202] width 104 height 14
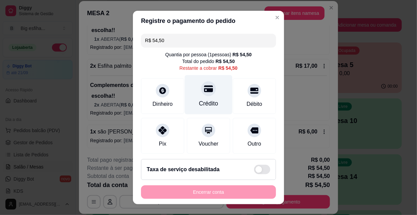
click at [204, 91] on icon at bounding box center [208, 88] width 9 height 7
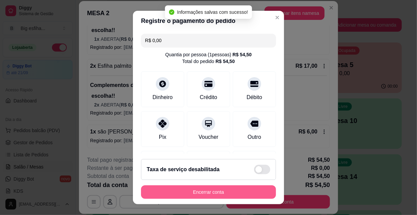
type input "R$ 0,00"
click at [202, 188] on button "Encerrar conta" at bounding box center [208, 192] width 131 height 13
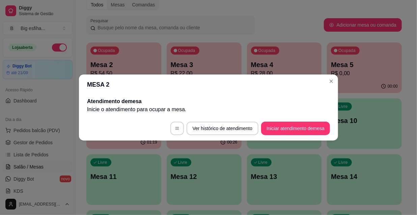
scroll to position [0, 0]
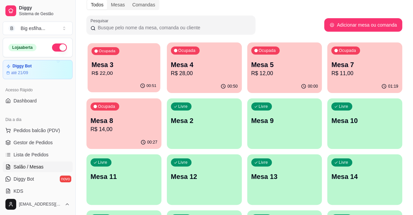
click at [100, 75] on p "R$ 22,00" at bounding box center [123, 74] width 65 height 8
click at [204, 59] on div "Ocupada Mesa 4 R$ 28,00" at bounding box center [204, 61] width 75 height 37
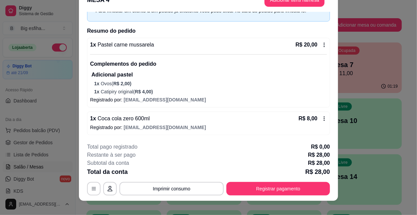
scroll to position [20, 0]
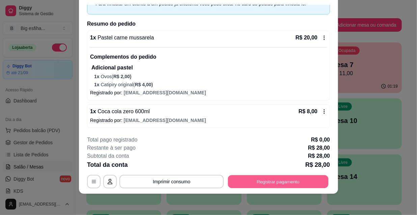
click at [261, 178] on button "Registrar pagamento" at bounding box center [278, 181] width 101 height 13
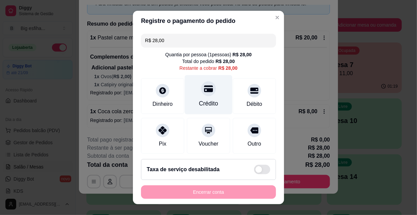
click at [206, 83] on div at bounding box center [208, 88] width 15 height 15
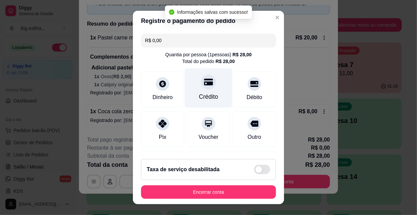
type input "R$ 0,00"
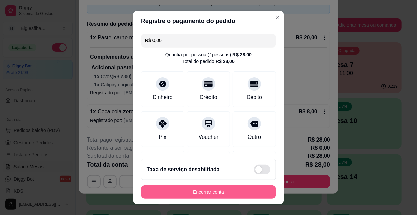
click at [220, 195] on button "Encerrar conta" at bounding box center [208, 193] width 135 height 14
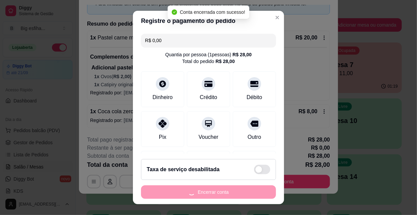
scroll to position [0, 0]
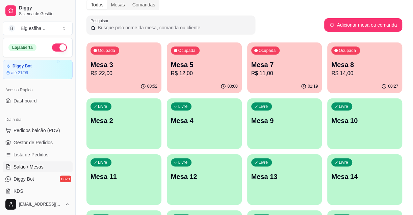
click at [200, 77] on p "R$ 12,00" at bounding box center [204, 74] width 67 height 8
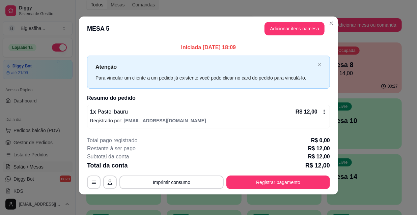
scroll to position [3, 0]
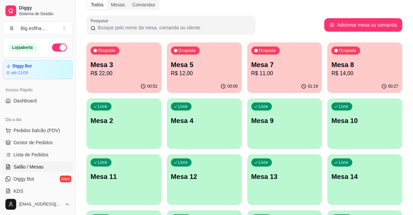
click at [310, 49] on div "Ocupada Mesa 7 R$ 11,00" at bounding box center [284, 61] width 75 height 37
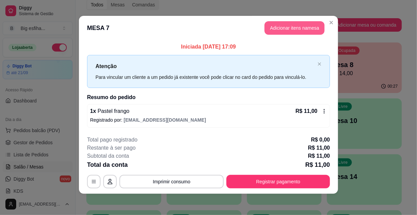
click at [291, 30] on button "Adicionar itens na mesa" at bounding box center [295, 28] width 60 height 14
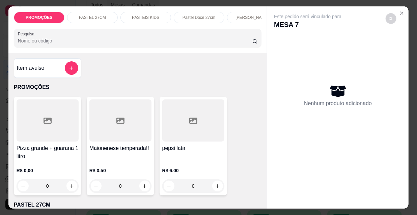
scroll to position [0, 389]
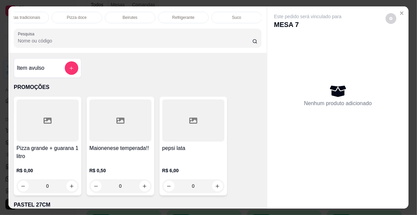
click at [185, 15] on p "Refrigerante" at bounding box center [183, 17] width 22 height 5
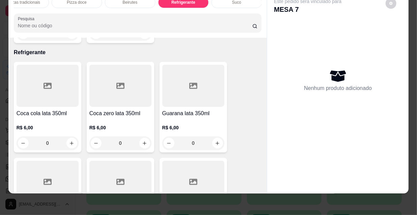
scroll to position [6176, 0]
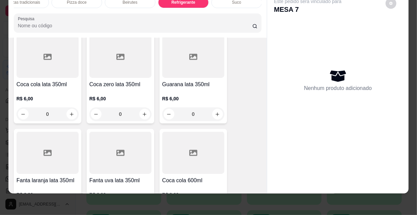
click at [215, 208] on icon "increase-product-quantity" at bounding box center [217, 210] width 5 height 5
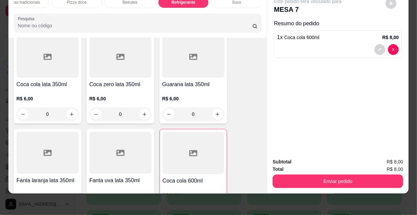
type input "1"
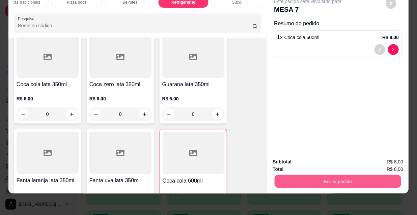
click at [327, 180] on button "Enviar pedido" at bounding box center [338, 181] width 127 height 13
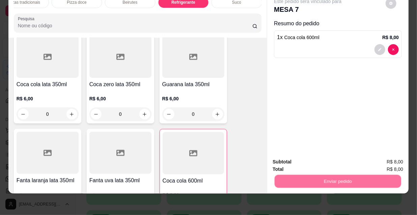
click at [315, 160] on button "Não registrar e enviar pedido" at bounding box center [316, 160] width 70 height 13
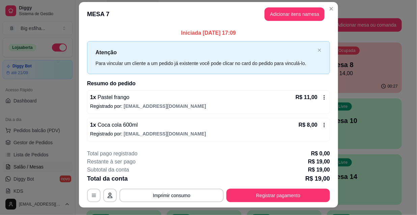
scroll to position [0, 0]
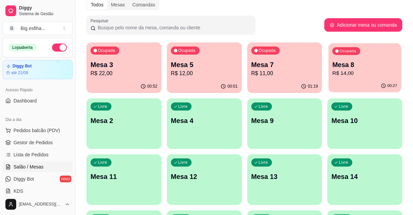
click at [348, 76] on p "R$ 14,00" at bounding box center [364, 74] width 65 height 8
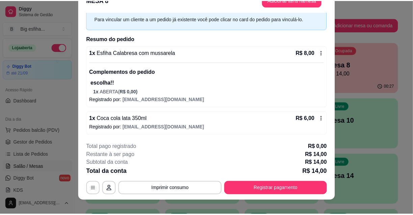
scroll to position [20, 0]
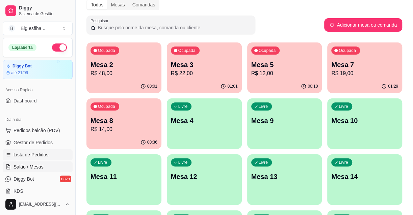
click at [32, 153] on span "Lista de Pedidos" at bounding box center [31, 155] width 35 height 7
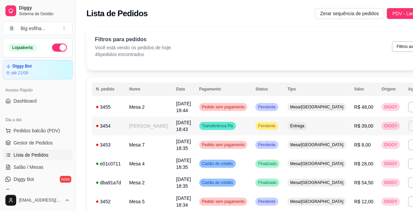
click at [408, 125] on button "Imprimir" at bounding box center [419, 126] width 23 height 10
click at [371, 147] on button "IMPRESSORA" at bounding box center [369, 149] width 47 height 10
click at [39, 161] on ul "Pedidos balcão (PDV) Gestor de Pedidos Lista de Pedidos Salão / Mesas Diggy Bot…" at bounding box center [38, 161] width 70 height 72
click at [44, 164] on link "Salão / Mesas" at bounding box center [38, 167] width 70 height 11
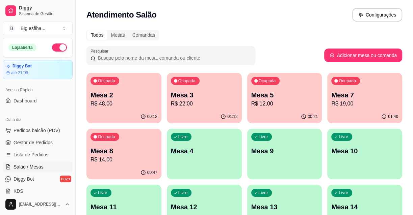
click at [179, 145] on div "Livre Mesa 4" at bounding box center [204, 150] width 75 height 43
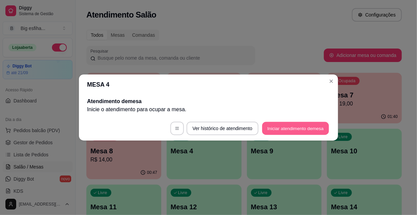
click at [298, 129] on button "Iniciar atendimento de mesa" at bounding box center [295, 128] width 67 height 13
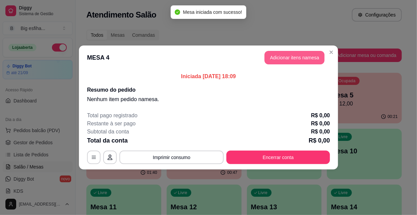
click at [290, 55] on button "Adicionar itens na mesa" at bounding box center [295, 58] width 60 height 14
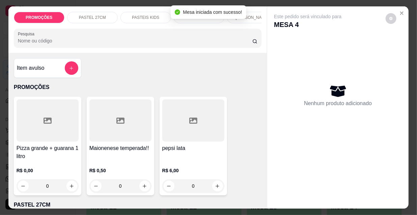
click at [252, 15] on p "[PERSON_NAME]" at bounding box center [252, 17] width 33 height 5
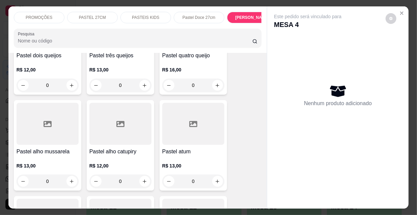
click at [246, 17] on p "[PERSON_NAME]" at bounding box center [252, 17] width 34 height 5
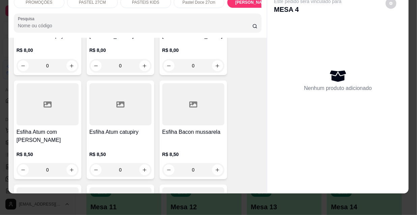
scroll to position [3423, 0]
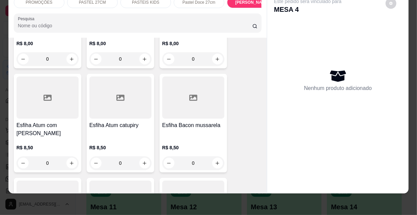
click at [187, 122] on h4 "Esfiha Bacon mussarela" at bounding box center [193, 126] width 62 height 8
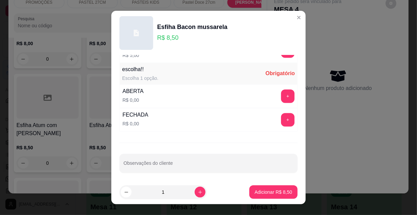
scroll to position [10, 0]
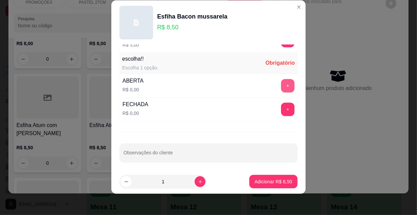
click at [281, 84] on button "+" at bounding box center [288, 86] width 14 height 14
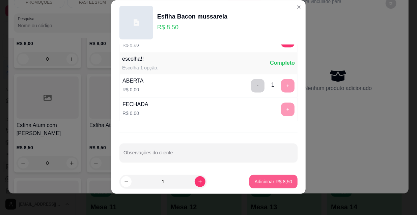
click at [270, 179] on p "Adicionar R$ 8,50" at bounding box center [273, 182] width 37 height 7
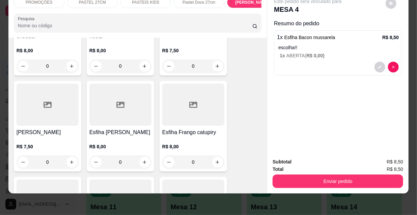
scroll to position [4251, 0]
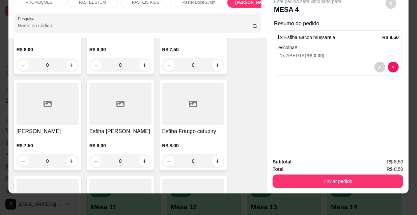
click at [131, 128] on h4 "Esfiha [PERSON_NAME]" at bounding box center [120, 132] width 62 height 8
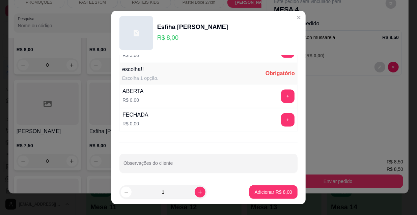
scroll to position [10, 0]
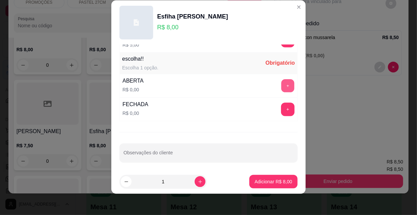
click at [282, 84] on button "+" at bounding box center [288, 86] width 13 height 13
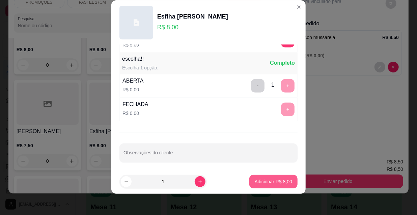
click at [267, 177] on button "Adicionar R$ 8,00" at bounding box center [273, 182] width 48 height 14
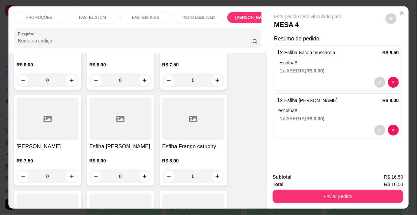
scroll to position [0, 0]
click at [220, 20] on div "PROMOÇÕES PASTEL 27CM PASTEIS KIDS Pastel Doce 27cm Esfihas Salgadas Esfihas do…" at bounding box center [138, 17] width 248 height 11
click at [220, 21] on div "PROMOÇÕES PASTEL 27CM PASTEIS KIDS Pastel Doce 27cm Esfihas Salgadas Esfihas do…" at bounding box center [138, 17] width 248 height 11
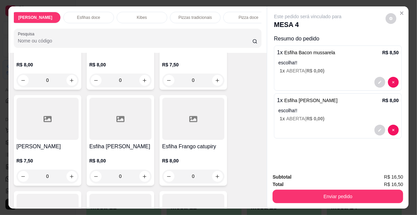
scroll to position [0, 389]
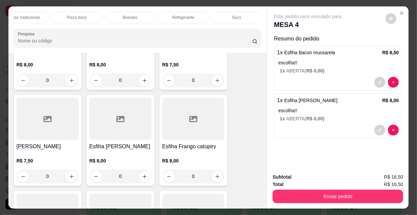
click at [192, 17] on div "Refrigerante" at bounding box center [183, 17] width 51 height 11
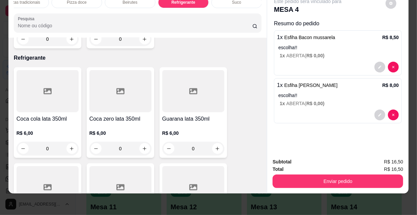
scroll to position [6176, 0]
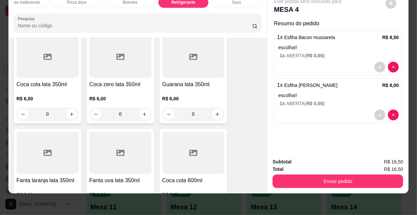
click at [142, 208] on icon "increase-product-quantity" at bounding box center [144, 210] width 5 height 5
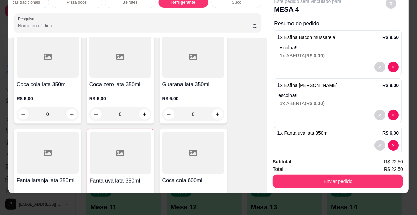
type input "1"
click at [337, 167] on div "Total R$ 22,50" at bounding box center [338, 169] width 131 height 7
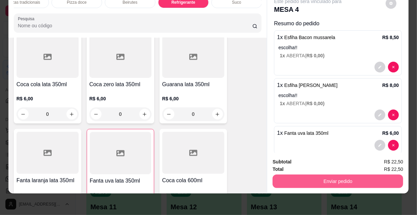
click at [327, 178] on button "Enviar pedido" at bounding box center [338, 182] width 131 height 14
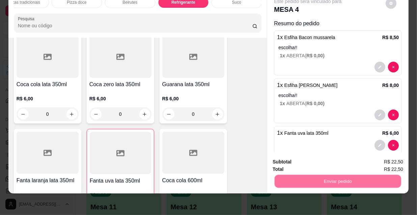
click at [318, 159] on button "Não registrar e enviar pedido" at bounding box center [316, 160] width 70 height 13
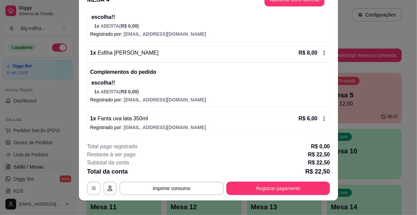
scroll to position [20, 0]
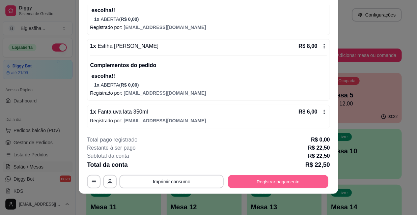
click at [298, 181] on button "Registrar pagamento" at bounding box center [278, 181] width 101 height 13
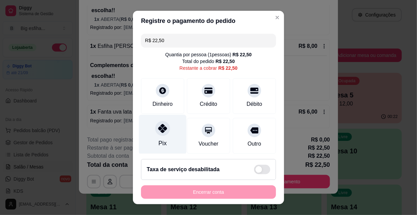
click at [155, 132] on div at bounding box center [162, 128] width 15 height 15
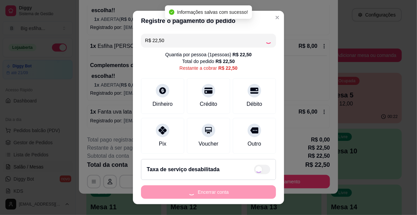
type input "R$ 0,00"
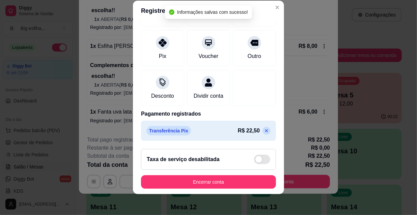
scroll to position [10, 0]
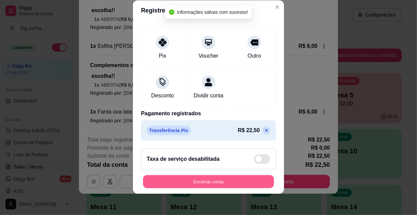
click at [220, 186] on button "Encerrar conta" at bounding box center [208, 182] width 131 height 13
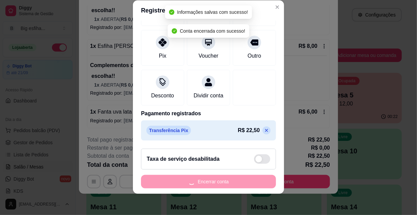
scroll to position [0, 0]
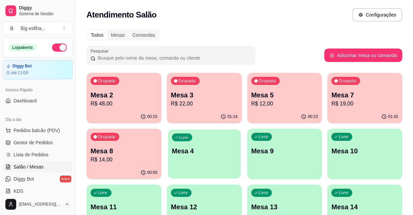
click at [219, 154] on p "Mesa 4" at bounding box center [204, 151] width 65 height 9
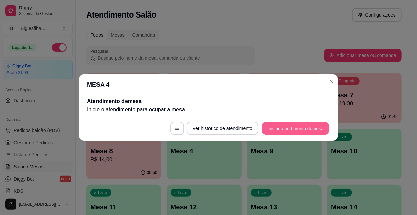
click at [297, 132] on button "Iniciar atendimento de mesa" at bounding box center [295, 128] width 67 height 13
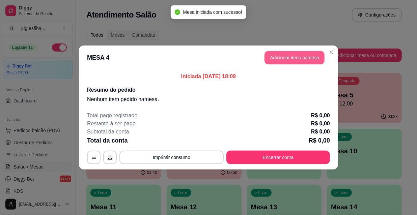
click at [290, 59] on button "Adicionar itens na mesa" at bounding box center [295, 58] width 60 height 14
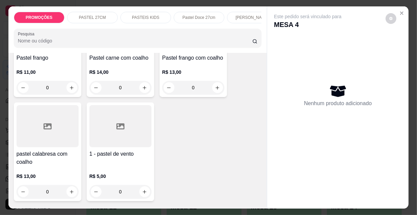
scroll to position [1964, 0]
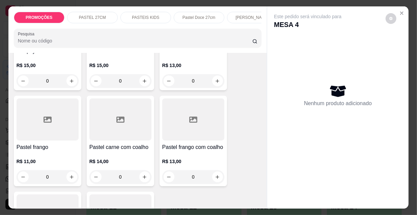
click at [57, 119] on div "Pastel frango R$ 11,00 0" at bounding box center [48, 141] width 68 height 91
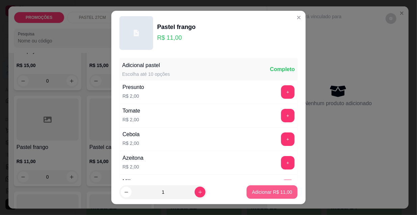
click at [274, 190] on p "Adicionar R$ 11,00" at bounding box center [272, 192] width 40 height 7
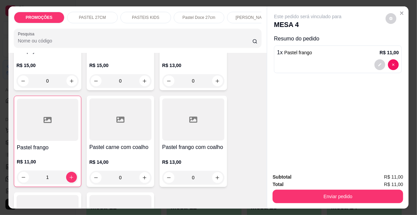
type input "1"
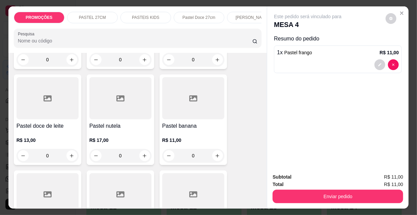
scroll to position [0, 217]
click at [96, 15] on p "Esfihas doce" at bounding box center [88, 17] width 23 height 5
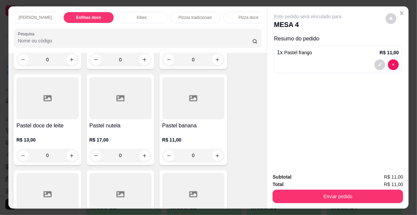
scroll to position [17, 0]
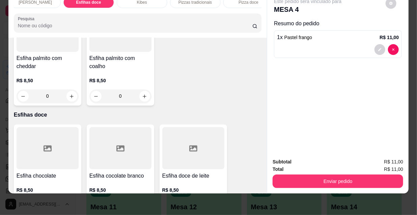
click at [46, 128] on div at bounding box center [48, 149] width 62 height 42
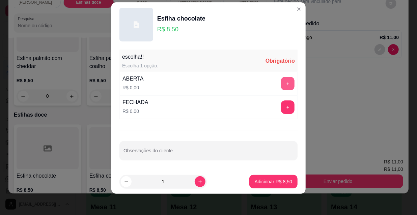
click at [285, 84] on button "+" at bounding box center [288, 84] width 14 height 14
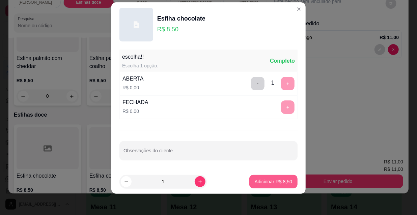
click at [274, 182] on p "Adicionar R$ 8,50" at bounding box center [273, 182] width 37 height 7
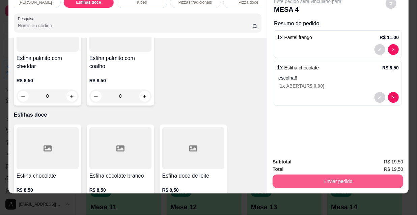
click at [338, 177] on button "Enviar pedido" at bounding box center [338, 182] width 131 height 14
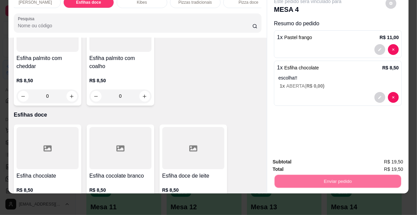
click at [320, 159] on button "Não registrar e enviar pedido" at bounding box center [316, 160] width 70 height 13
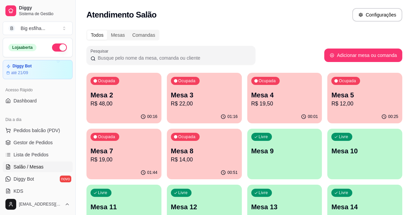
click at [260, 145] on div "Livre Mesa 9" at bounding box center [284, 150] width 75 height 43
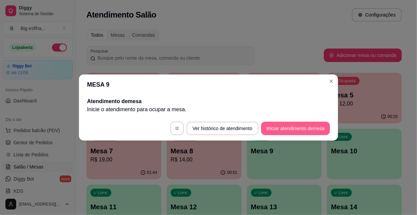
click at [303, 126] on button "Iniciar atendimento de mesa" at bounding box center [295, 129] width 69 height 14
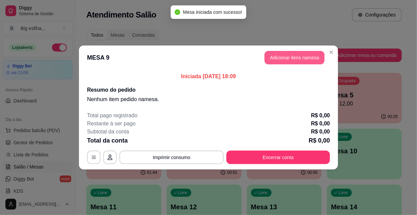
click at [281, 54] on button "Adicionar itens na mesa" at bounding box center [295, 58] width 60 height 14
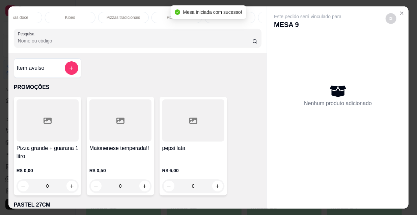
scroll to position [0, 385]
click at [160, 12] on div "PROMOÇÕES PASTEL 27CM PASTEIS KIDS Pastel Doce 27cm Esfihas Salgadas Esfihas do…" at bounding box center [138, 17] width 248 height 11
click at [171, 12] on div "Refrigerante" at bounding box center [187, 17] width 51 height 11
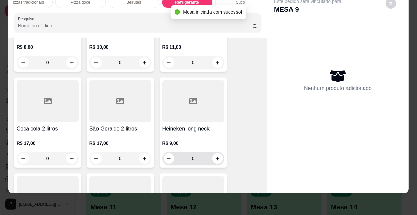
scroll to position [6421, 0]
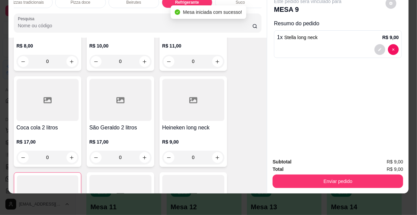
type input "1"
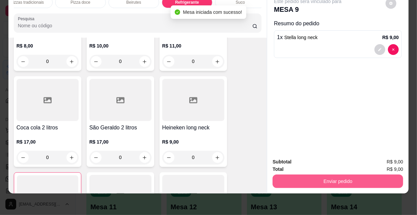
click at [317, 181] on button "Enviar pedido" at bounding box center [338, 182] width 131 height 14
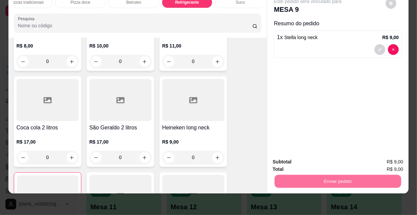
click at [319, 161] on button "Não registrar e enviar pedido" at bounding box center [316, 160] width 68 height 12
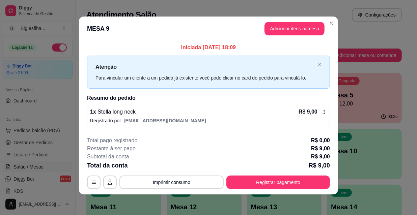
scroll to position [3, 0]
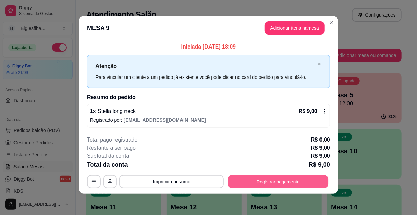
click at [270, 180] on button "Registrar pagamento" at bounding box center [278, 181] width 101 height 13
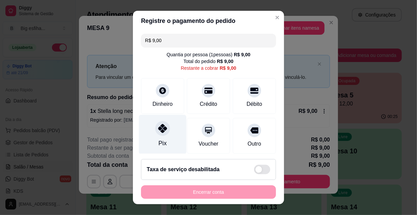
click at [159, 132] on icon at bounding box center [162, 128] width 9 height 9
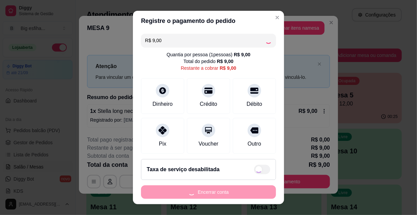
click at [197, 185] on footer "Taxa de serviço desabilitada Encerrar conta" at bounding box center [208, 179] width 151 height 51
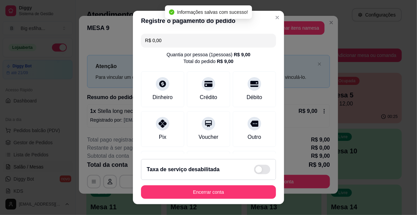
type input "R$ 0,00"
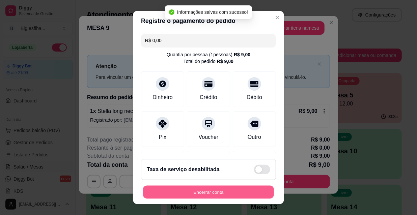
click at [199, 189] on button "Encerrar conta" at bounding box center [208, 192] width 131 height 13
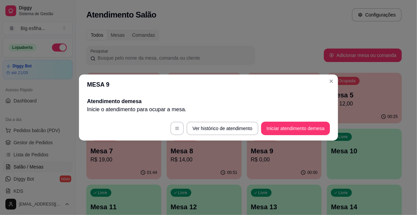
scroll to position [0, 0]
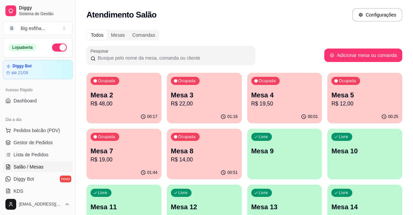
click at [283, 103] on p "R$ 19,50" at bounding box center [284, 104] width 67 height 8
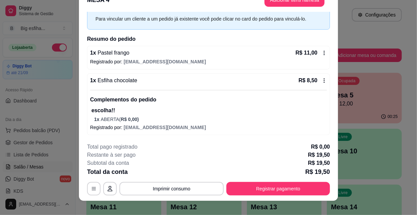
scroll to position [20, 0]
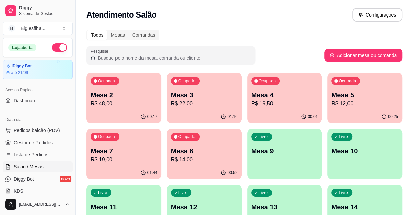
click at [135, 148] on p "Mesa 7" at bounding box center [123, 150] width 67 height 9
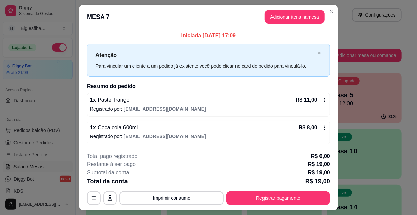
scroll to position [17, 0]
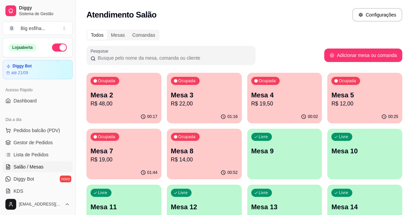
click at [361, 105] on p "R$ 12,00" at bounding box center [364, 104] width 67 height 8
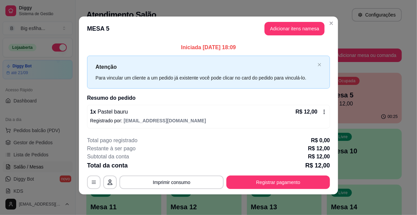
scroll to position [3, 0]
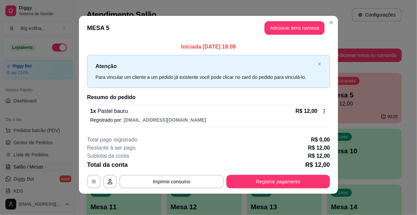
click at [298, 172] on div "**********" at bounding box center [208, 162] width 243 height 53
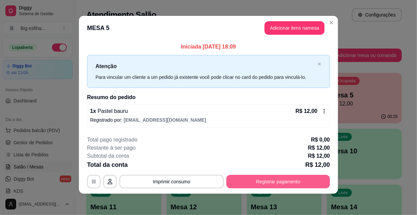
click at [315, 178] on button "Registrar pagamento" at bounding box center [278, 182] width 104 height 14
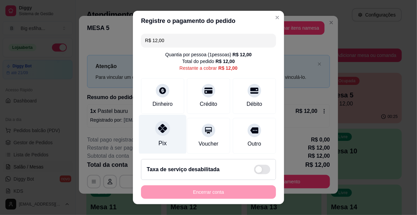
click at [155, 132] on div at bounding box center [162, 128] width 15 height 15
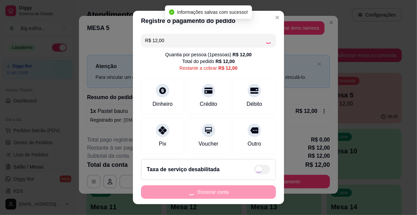
type input "R$ 0,00"
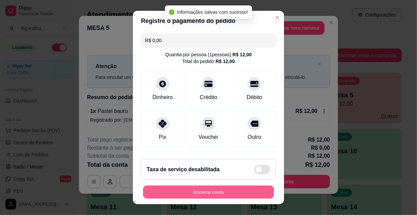
click at [223, 194] on button "Encerrar conta" at bounding box center [208, 192] width 131 height 13
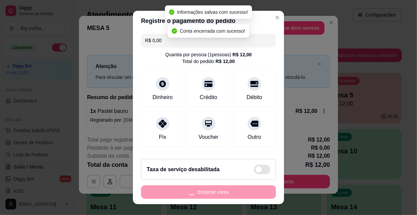
scroll to position [0, 0]
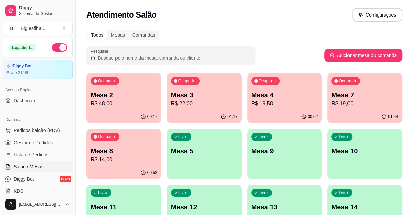
click at [198, 108] on div "Ocupada Mesa 3 R$ 22,00" at bounding box center [204, 91] width 75 height 37
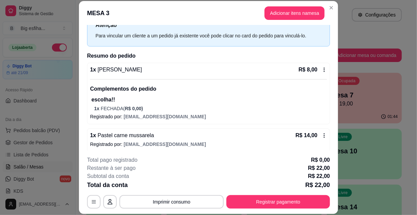
scroll to position [30, 0]
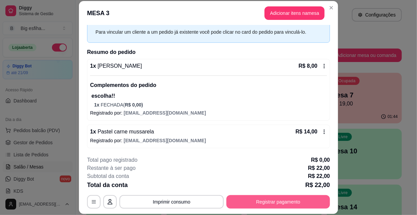
click at [267, 199] on button "Registrar pagamento" at bounding box center [278, 202] width 104 height 14
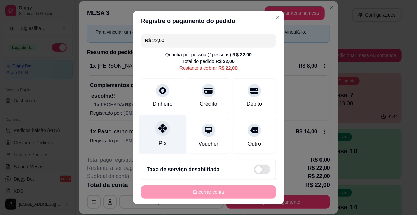
click at [155, 136] on div "Pix" at bounding box center [163, 134] width 48 height 39
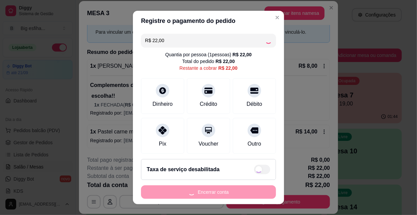
type input "R$ 0,00"
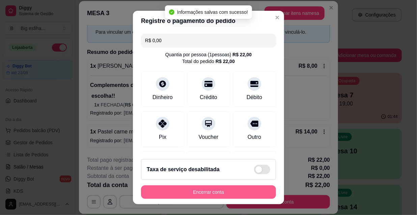
click at [217, 191] on button "Encerrar conta" at bounding box center [208, 193] width 135 height 14
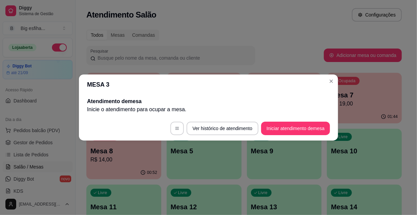
scroll to position [0, 0]
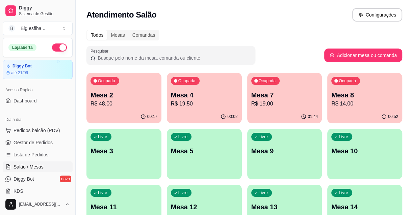
click at [127, 156] on div "Livre Mesa 3" at bounding box center [123, 150] width 75 height 43
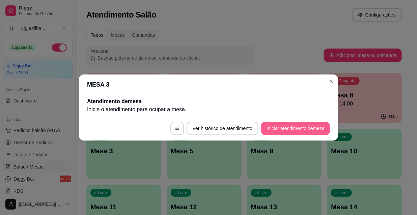
click at [295, 129] on button "Iniciar atendimento de mesa" at bounding box center [295, 129] width 69 height 14
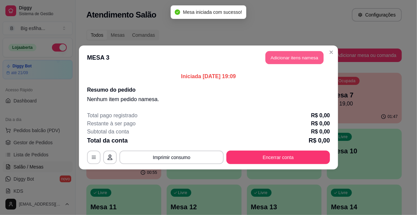
click at [289, 55] on button "Adicionar itens na mesa" at bounding box center [295, 57] width 58 height 13
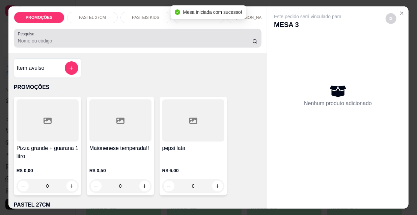
click at [75, 47] on div "Pesquisa" at bounding box center [138, 38] width 248 height 19
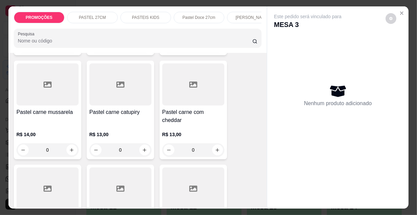
scroll to position [767, 0]
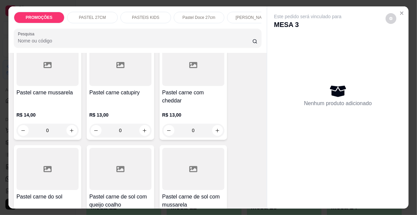
click at [37, 89] on h4 "Pastel carne mussarela" at bounding box center [48, 93] width 62 height 8
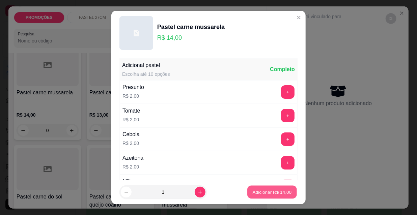
click at [260, 193] on p "Adicionar R$ 14,00" at bounding box center [272, 192] width 39 height 6
type input "1"
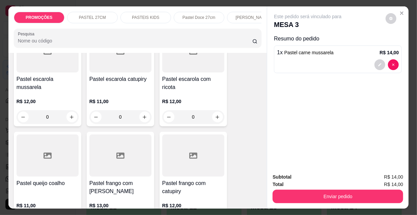
scroll to position [1136, 0]
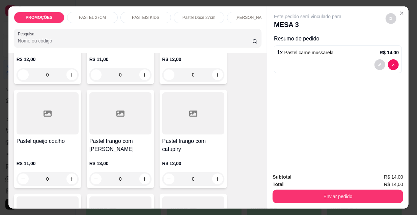
click at [132, 137] on h4 "Pastel frango com [PERSON_NAME]" at bounding box center [120, 145] width 62 height 16
click at [250, 196] on button "Adicionar R$ 13,00" at bounding box center [272, 193] width 51 height 14
type input "1"
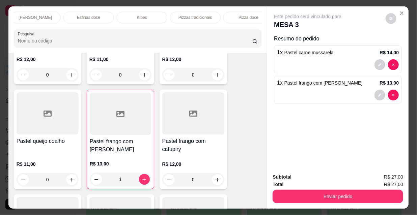
scroll to position [0, 389]
click at [190, 17] on p "Refrigerante" at bounding box center [183, 17] width 22 height 5
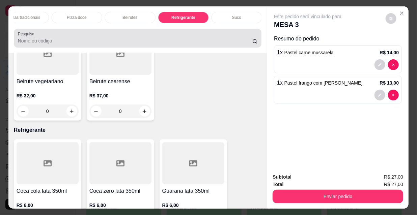
scroll to position [17, 0]
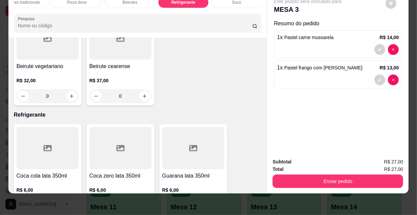
click at [142, 204] on icon "increase-product-quantity" at bounding box center [144, 206] width 5 height 5
type input "1"
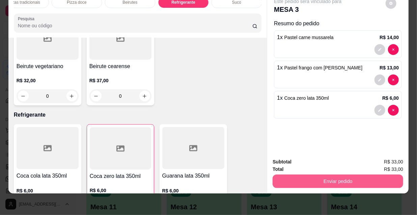
click at [362, 176] on button "Enviar pedido" at bounding box center [338, 182] width 131 height 14
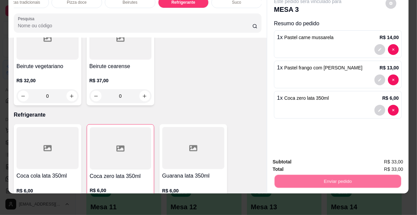
click at [330, 158] on button "Não registrar e enviar pedido" at bounding box center [316, 160] width 68 height 12
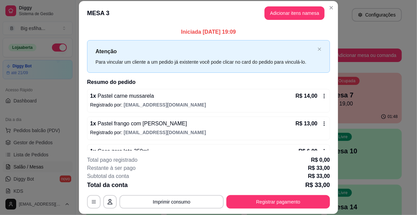
click at [137, 193] on div "**********" at bounding box center [208, 182] width 243 height 53
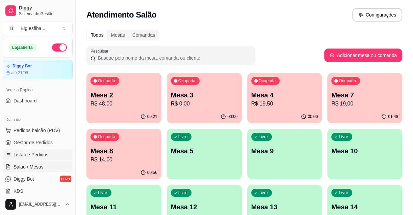
click at [30, 150] on link "Lista de Pedidos" at bounding box center [38, 155] width 70 height 11
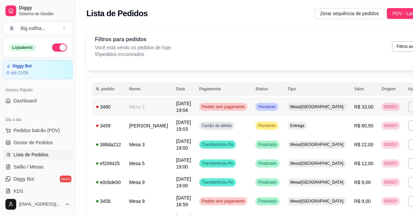
click at [404, 100] on td "**********" at bounding box center [420, 107] width 32 height 19
click at [408, 126] on button "Imprimir" at bounding box center [420, 126] width 24 height 11
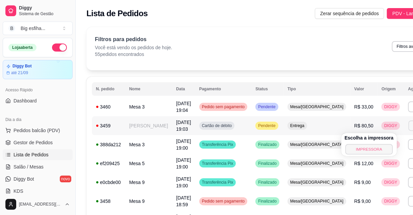
click at [364, 148] on button "IMPRESSORA" at bounding box center [368, 149] width 47 height 10
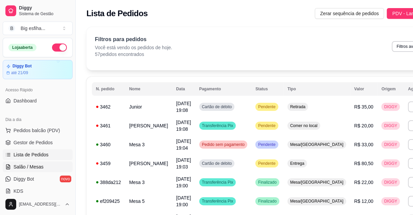
click at [37, 168] on span "Salão / Mesas" at bounding box center [29, 167] width 30 height 7
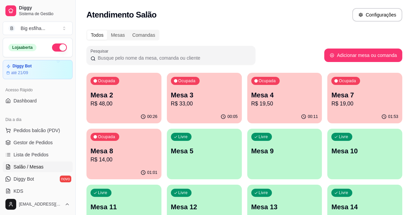
click at [257, 97] on p "Mesa 4" at bounding box center [284, 94] width 67 height 9
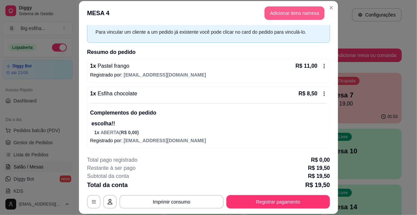
click at [284, 15] on button "Adicionar itens na mesa" at bounding box center [295, 13] width 60 height 14
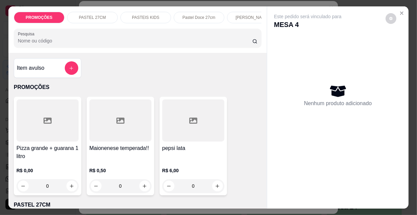
scroll to position [0, 389]
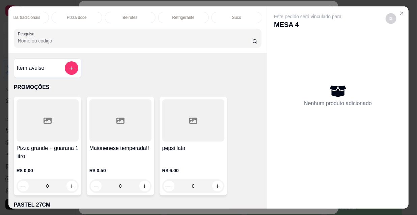
click at [201, 12] on div "Refrigerante" at bounding box center [183, 17] width 51 height 11
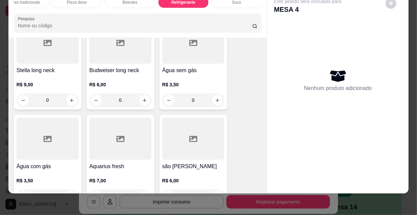
scroll to position [6605, 0]
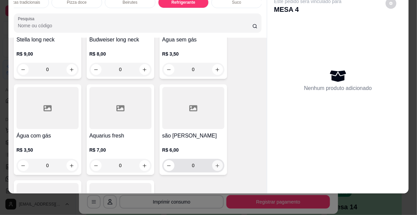
click at [216, 164] on icon "increase-product-quantity" at bounding box center [218, 166] width 4 height 4
type input "1"
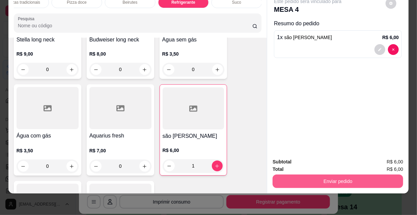
click at [333, 175] on button "Enviar pedido" at bounding box center [338, 182] width 131 height 14
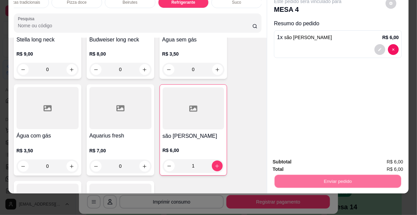
click at [330, 160] on button "Não registrar e enviar pedido" at bounding box center [316, 160] width 70 height 13
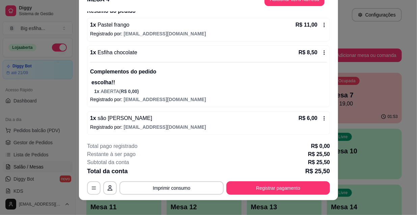
scroll to position [20, 0]
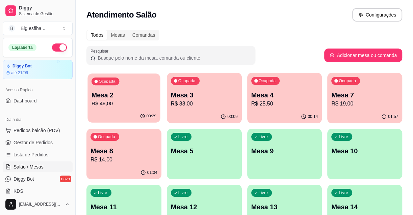
click at [115, 101] on p "R$ 48,00" at bounding box center [123, 104] width 65 height 8
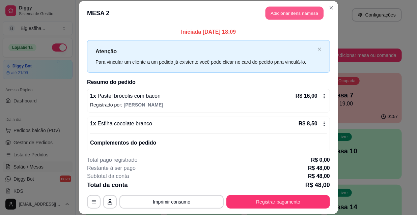
click at [278, 14] on button "Adicionar itens na mesa" at bounding box center [295, 13] width 58 height 13
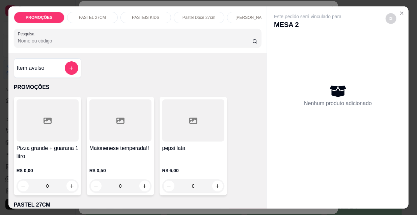
scroll to position [0, 389]
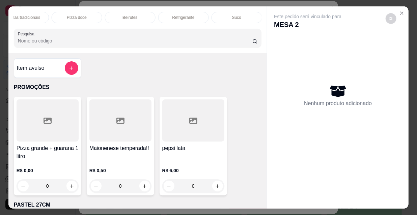
click at [194, 15] on div "Refrigerante" at bounding box center [183, 17] width 51 height 11
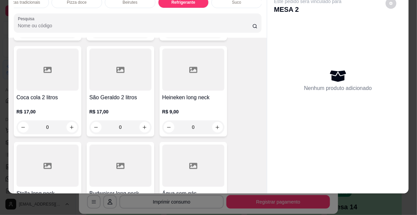
scroll to position [6452, 0]
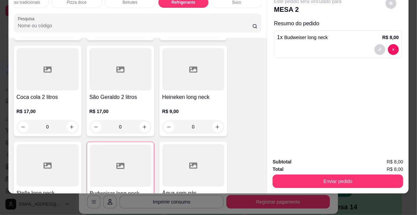
type input "1"
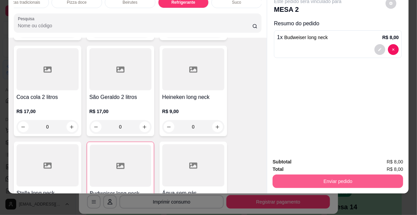
click at [304, 182] on button "Enviar pedido" at bounding box center [338, 182] width 131 height 14
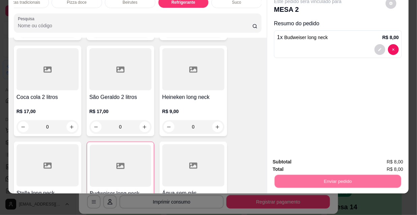
click at [294, 164] on button "Não registrar e enviar pedido" at bounding box center [316, 160] width 68 height 12
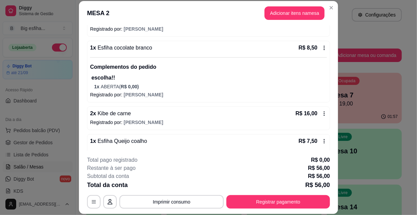
scroll to position [151, 0]
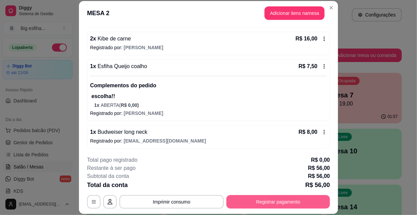
click at [266, 198] on button "Registrar pagamento" at bounding box center [278, 202] width 104 height 14
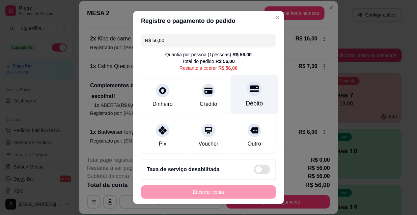
click at [245, 99] on div "Débito" at bounding box center [255, 94] width 48 height 39
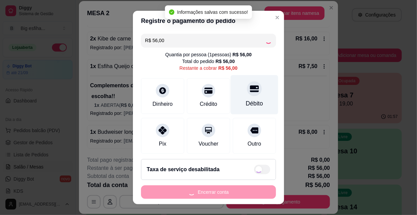
type input "R$ 0,00"
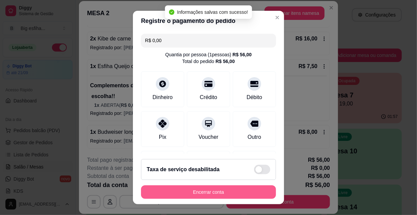
click at [224, 191] on button "Encerrar conta" at bounding box center [208, 193] width 135 height 14
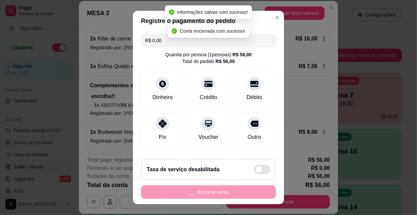
scroll to position [0, 0]
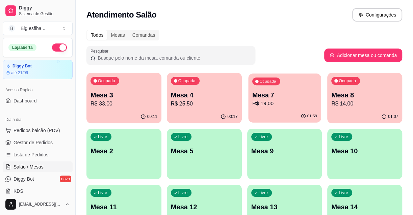
click at [261, 103] on p "R$ 19,00" at bounding box center [284, 104] width 65 height 8
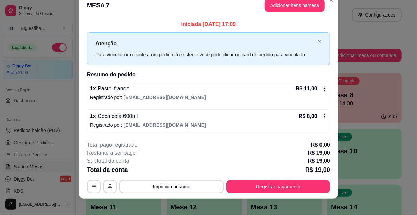
scroll to position [17, 0]
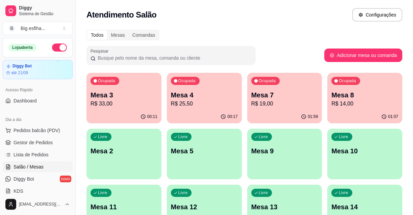
click at [194, 105] on p "R$ 25,50" at bounding box center [204, 104] width 67 height 8
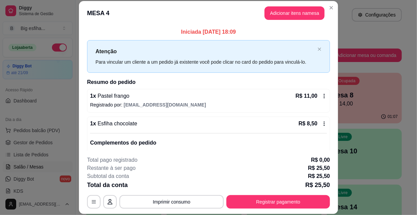
click at [261, 195] on div "**********" at bounding box center [208, 202] width 243 height 14
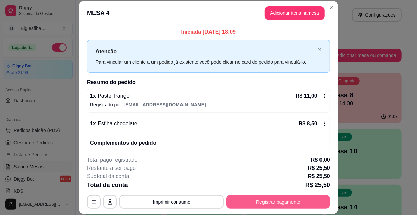
click at [261, 201] on button "Registrar pagamento" at bounding box center [278, 202] width 104 height 14
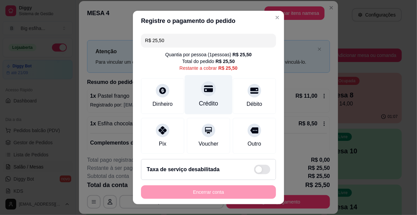
click at [204, 88] on icon at bounding box center [208, 88] width 9 height 9
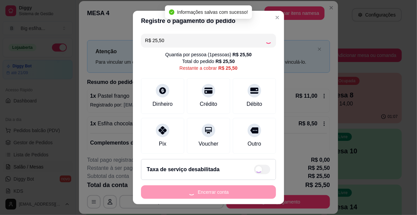
type input "R$ 0,00"
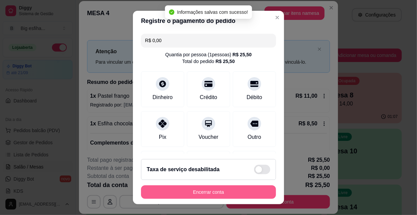
click at [208, 190] on button "Encerrar conta" at bounding box center [208, 193] width 135 height 14
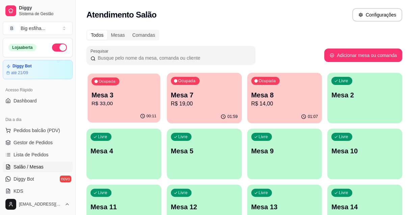
click at [132, 100] on p "R$ 33,00" at bounding box center [123, 104] width 65 height 8
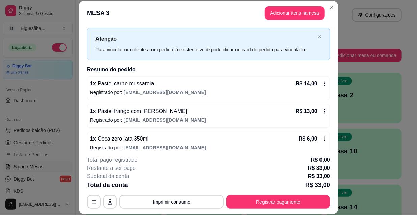
scroll to position [20, 0]
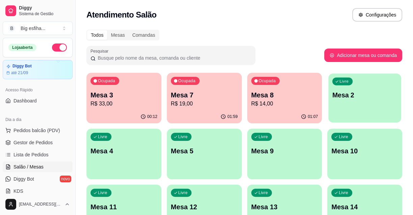
click at [355, 90] on div "Livre Mesa 2" at bounding box center [364, 94] width 73 height 41
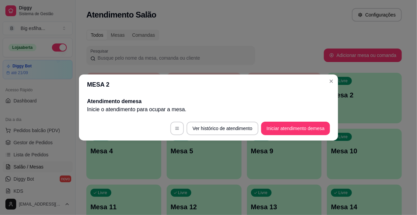
drag, startPoint x: 303, startPoint y: 115, endPoint x: 303, endPoint y: 123, distance: 8.1
click at [303, 122] on section "MESA 2 Atendimento de mesa Inicie o atendimento para ocupar a mesa . Ver histór…" at bounding box center [208, 108] width 259 height 66
click at [306, 126] on button "Iniciar atendimento de mesa" at bounding box center [295, 129] width 69 height 14
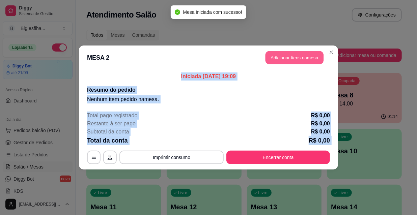
click at [278, 57] on button "Adicionar itens na mesa" at bounding box center [295, 57] width 58 height 13
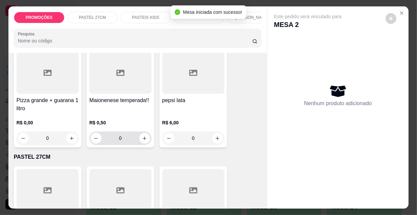
scroll to position [123, 0]
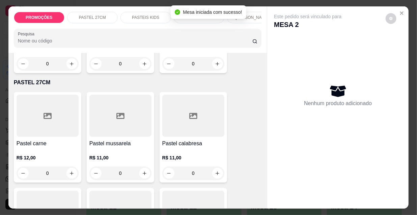
click at [119, 167] on div "R$ 11,00 0" at bounding box center [120, 168] width 62 height 26
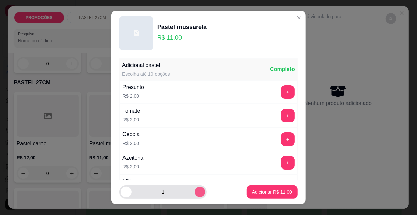
click at [198, 193] on icon "increase-product-quantity" at bounding box center [199, 192] width 3 height 3
type input "2"
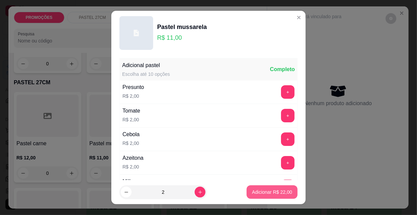
click at [272, 191] on p "Adicionar R$ 22,00" at bounding box center [272, 192] width 40 height 7
type input "2"
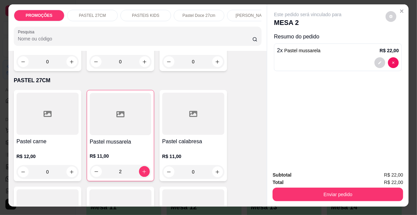
scroll to position [0, 0]
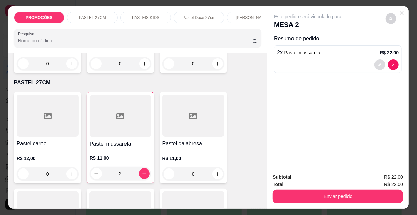
click at [378, 63] on icon "decrease-product-quantity" at bounding box center [380, 65] width 4 height 4
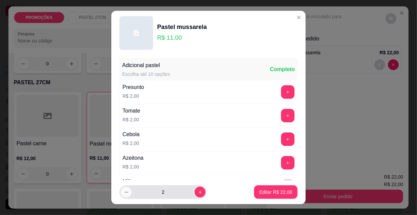
click at [124, 191] on icon "decrease-product-quantity" at bounding box center [126, 192] width 5 height 5
click at [195, 192] on button "increase-product-quantity" at bounding box center [200, 192] width 11 height 11
type input "2"
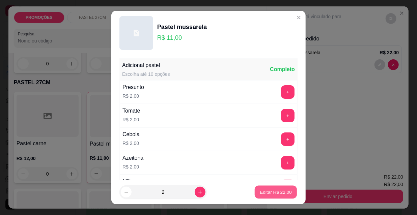
click at [279, 191] on p "Editar R$ 22,00" at bounding box center [276, 192] width 32 height 6
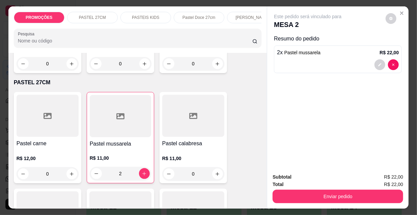
click at [145, 15] on p "PASTEIS KIDS" at bounding box center [145, 17] width 27 height 5
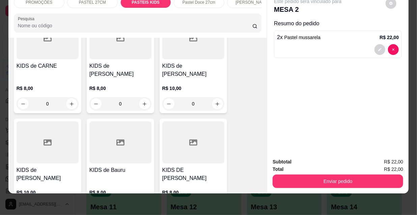
scroll to position [2275, 0]
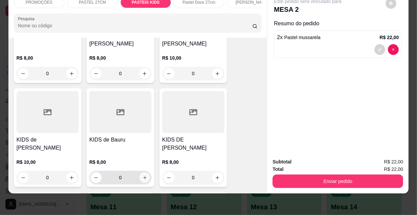
click at [143, 176] on icon "increase-product-quantity" at bounding box center [144, 178] width 5 height 5
type input "1"
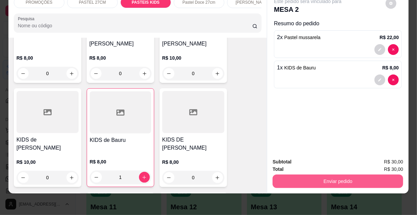
click at [317, 175] on button "Enviar pedido" at bounding box center [338, 182] width 131 height 14
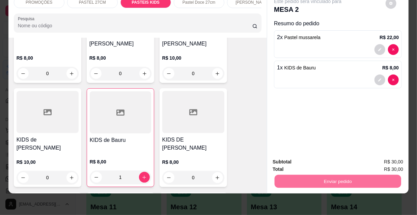
click at [302, 158] on button "Não registrar e enviar pedido" at bounding box center [316, 160] width 70 height 13
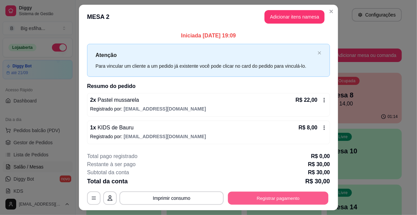
click at [250, 195] on button "Registrar pagamento" at bounding box center [278, 198] width 101 height 13
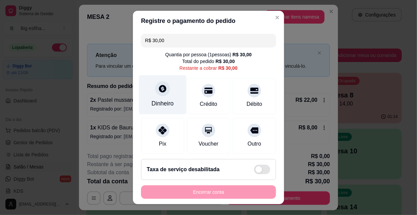
click at [158, 92] on icon at bounding box center [162, 88] width 9 height 9
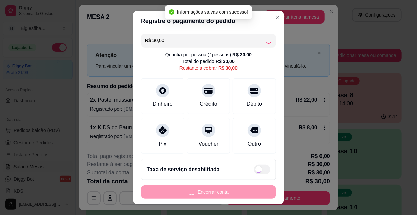
type input "R$ 0,00"
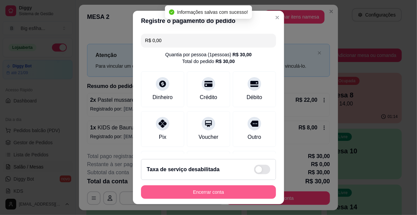
click at [203, 189] on button "Encerrar conta" at bounding box center [208, 193] width 135 height 14
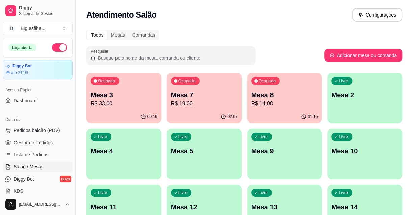
click at [126, 104] on p "R$ 33,00" at bounding box center [123, 104] width 67 height 8
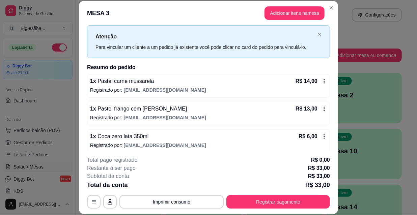
scroll to position [20, 0]
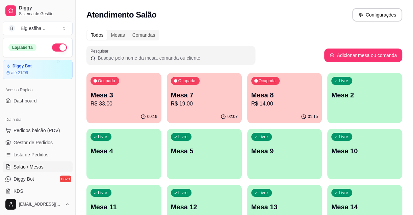
click at [197, 89] on div "Ocupada Mesa 7 R$ 19,00" at bounding box center [204, 91] width 75 height 37
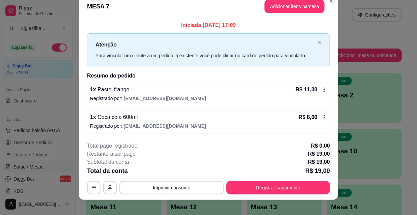
scroll to position [17, 0]
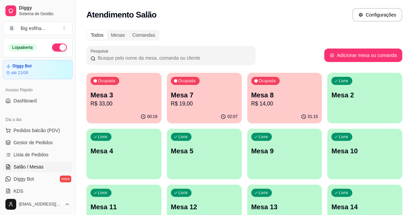
click at [257, 100] on div "Mesa 8 R$ 14,00" at bounding box center [284, 99] width 67 height 18
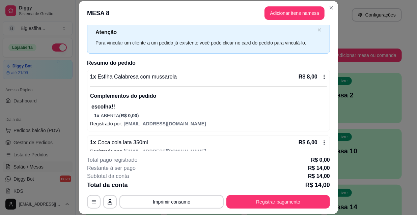
scroll to position [30, 0]
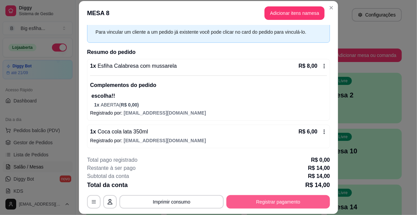
click at [303, 196] on button "Registrar pagamento" at bounding box center [278, 202] width 104 height 14
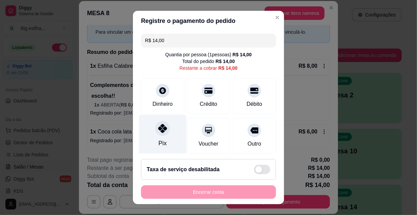
click at [159, 142] on div "Pix" at bounding box center [163, 143] width 8 height 9
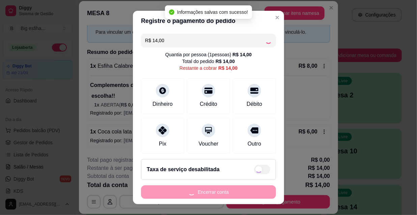
type input "R$ 0,00"
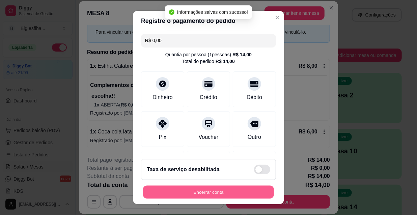
click at [176, 190] on button "Encerrar conta" at bounding box center [208, 192] width 131 height 13
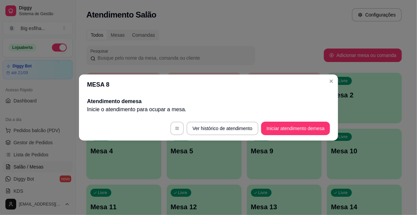
scroll to position [0, 0]
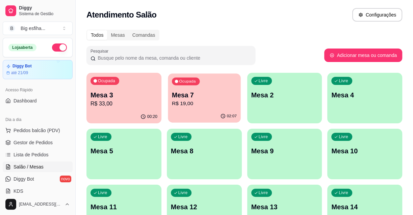
click at [199, 108] on p "R$ 19,00" at bounding box center [204, 104] width 65 height 8
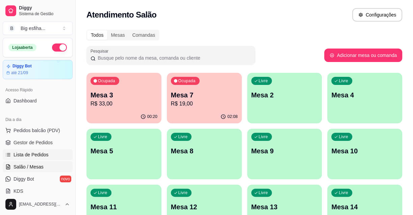
click at [42, 156] on span "Lista de Pedidos" at bounding box center [31, 155] width 35 height 7
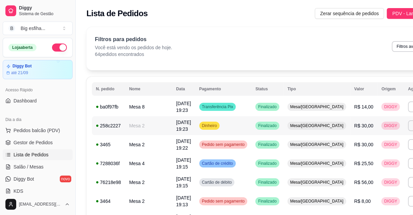
click at [251, 134] on td "Finalizado" at bounding box center [267, 125] width 32 height 19
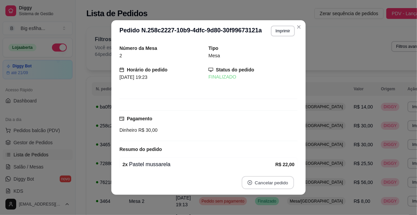
click at [270, 185] on button "Cancelar pedido" at bounding box center [268, 183] width 52 height 13
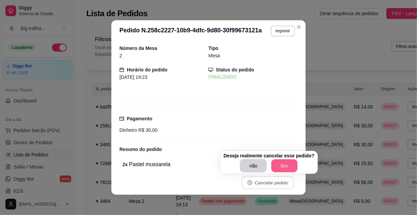
click at [281, 167] on button "Sim" at bounding box center [285, 166] width 26 height 13
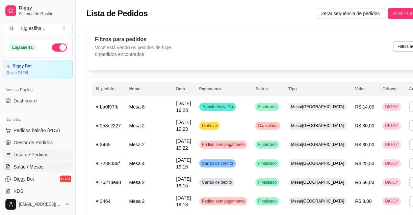
click at [44, 168] on link "Salão / Mesas" at bounding box center [38, 167] width 70 height 11
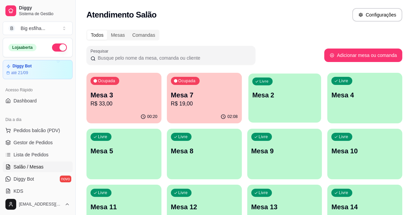
click at [281, 105] on div "Livre Mesa 2" at bounding box center [284, 94] width 73 height 41
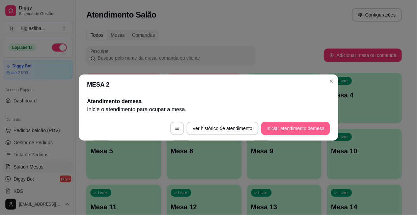
click at [289, 127] on button "Iniciar atendimento de mesa" at bounding box center [295, 129] width 69 height 14
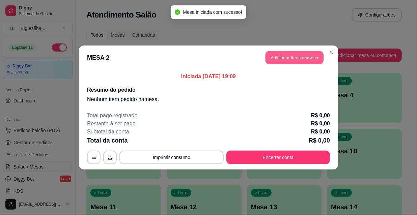
click at [289, 64] on button "Adicionar itens na mesa" at bounding box center [295, 57] width 58 height 13
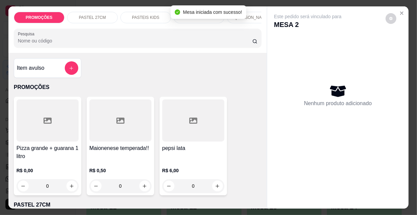
scroll to position [92, 0]
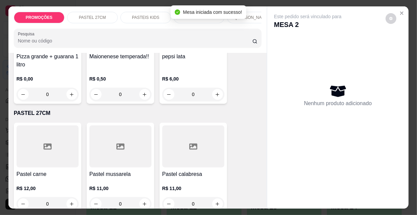
click at [126, 164] on div at bounding box center [120, 147] width 62 height 42
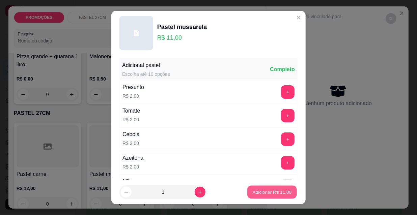
click at [257, 190] on p "Adicionar R$ 11,00" at bounding box center [272, 192] width 39 height 6
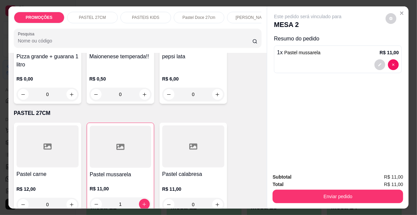
click at [157, 15] on div "PASTEIS KIDS" at bounding box center [146, 17] width 51 height 11
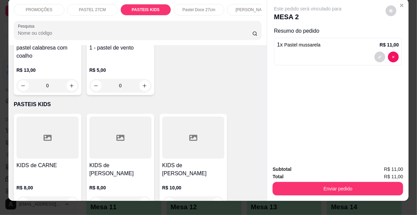
scroll to position [0, 0]
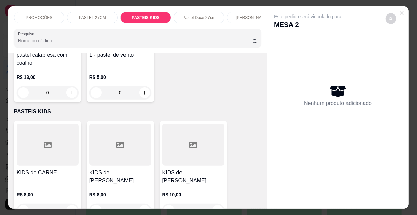
type input "0"
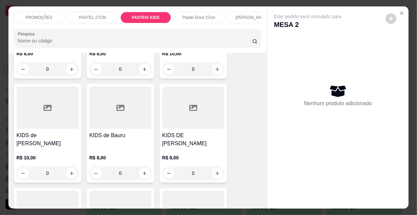
scroll to position [2305, 0]
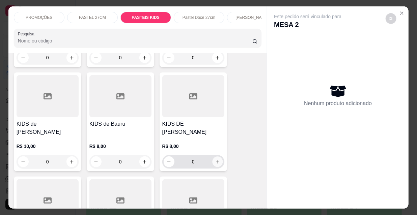
click at [216, 160] on icon "increase-product-quantity" at bounding box center [217, 162] width 5 height 5
type input "1"
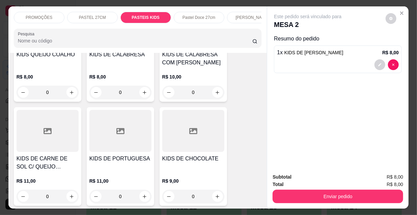
scroll to position [2489, 0]
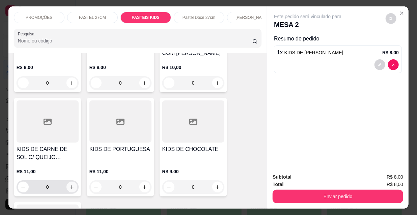
click at [69, 185] on icon "increase-product-quantity" at bounding box center [71, 187] width 5 height 5
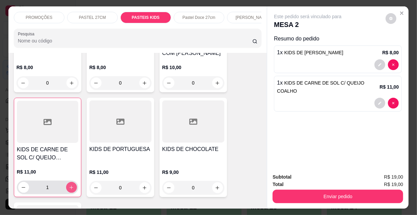
type input "1"
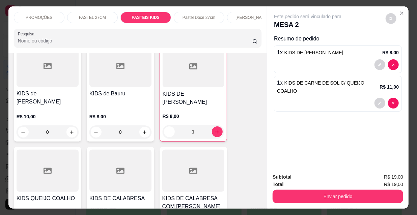
scroll to position [2305, 0]
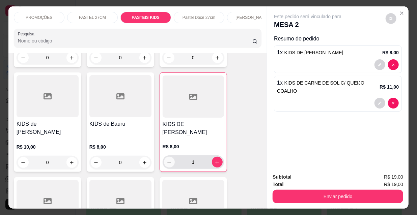
click at [167, 160] on icon "decrease-product-quantity" at bounding box center [169, 162] width 5 height 5
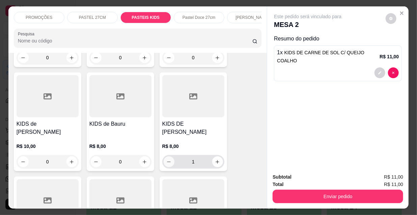
type input "0"
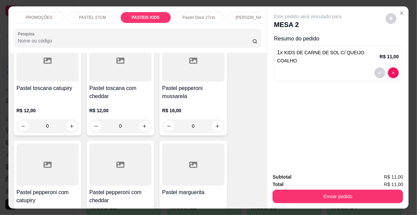
scroll to position [1569, 0]
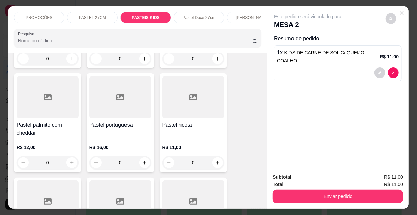
click at [82, 17] on p "PASTEL 27CM" at bounding box center [92, 17] width 27 height 5
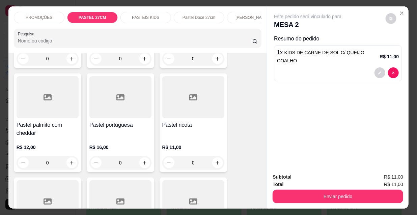
scroll to position [17, 0]
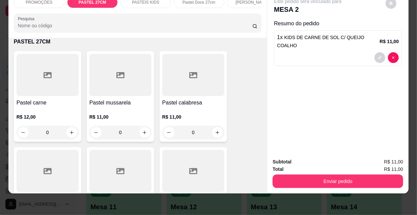
click at [143, 133] on div "0" at bounding box center [120, 133] width 62 height 14
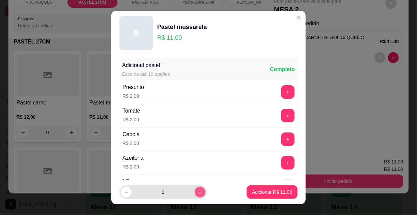
click at [198, 192] on icon "increase-product-quantity" at bounding box center [200, 192] width 5 height 5
type input "2"
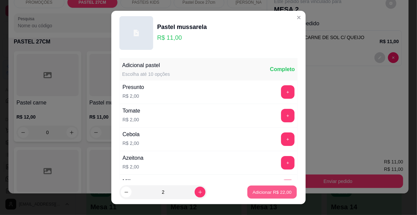
click at [259, 191] on p "Adicionar R$ 22,00" at bounding box center [272, 192] width 39 height 6
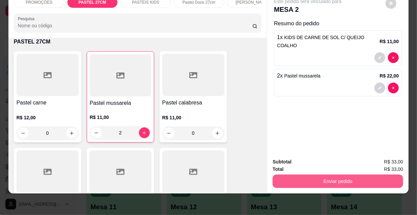
click at [330, 175] on button "Enviar pedido" at bounding box center [338, 182] width 131 height 14
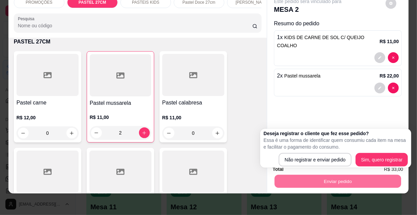
click at [341, 103] on div "Este pedido será vinculado para MESA 2 Resumo do pedido 1 x KIDS DE CARNE DE SO…" at bounding box center [337, 72] width 141 height 162
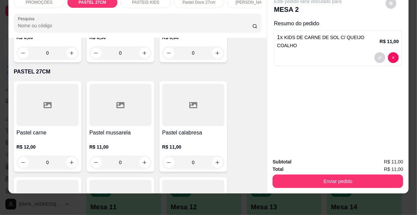
scroll to position [148, 0]
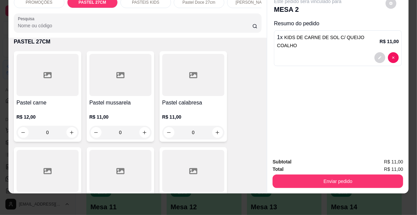
click at [131, 87] on div at bounding box center [120, 75] width 62 height 42
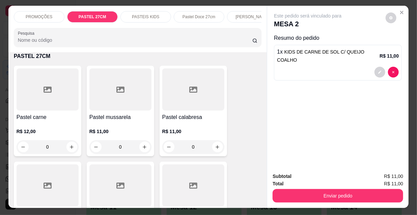
scroll to position [0, 0]
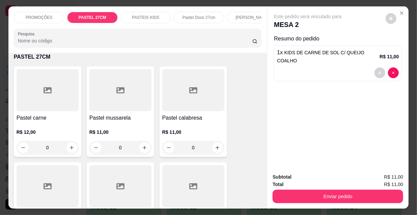
click at [153, 15] on p "PASTEIS KIDS" at bounding box center [145, 17] width 27 height 5
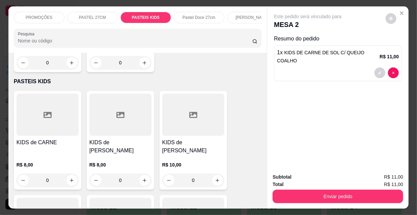
click at [47, 18] on p "PROMOÇÕES" at bounding box center [39, 17] width 27 height 5
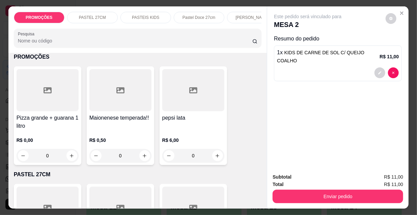
click at [84, 16] on p "PASTEL 27CM" at bounding box center [92, 17] width 27 height 5
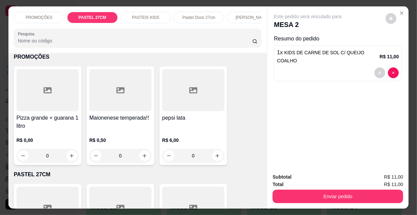
scroll to position [17, 0]
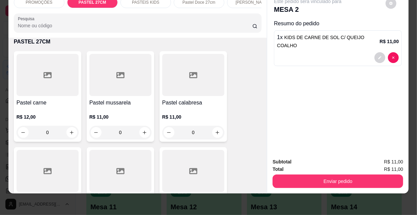
click at [116, 106] on h4 "Pastel mussarela" at bounding box center [120, 103] width 62 height 8
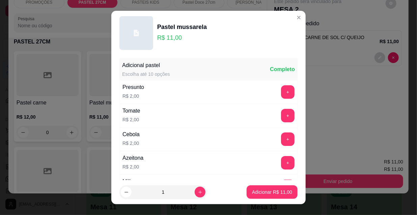
click at [268, 200] on footer "1 Adicionar R$ 11,00" at bounding box center [208, 192] width 194 height 24
click at [267, 196] on button "Adicionar R$ 11,00" at bounding box center [272, 193] width 51 height 14
type input "1"
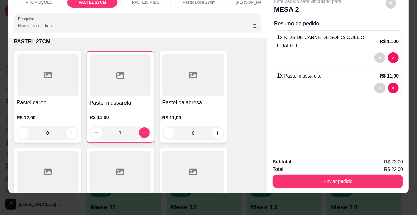
scroll to position [0, 0]
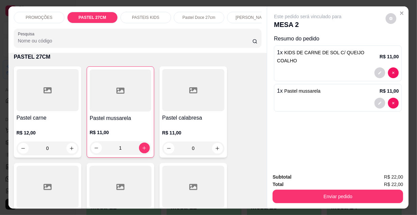
drag, startPoint x: 160, startPoint y: 16, endPoint x: 137, endPoint y: 153, distance: 139.3
click at [161, 16] on div "PASTEIS KIDS" at bounding box center [146, 17] width 51 height 11
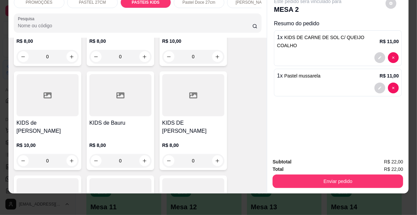
scroll to position [2306, 0]
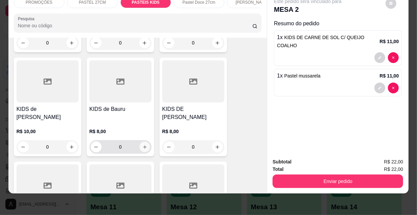
click at [144, 145] on icon "increase-product-quantity" at bounding box center [144, 147] width 5 height 5
type input "1"
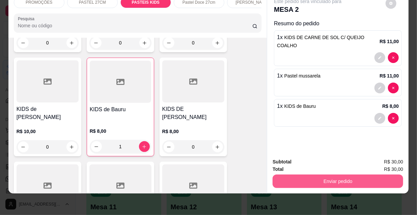
click at [313, 181] on button "Enviar pedido" at bounding box center [338, 182] width 131 height 14
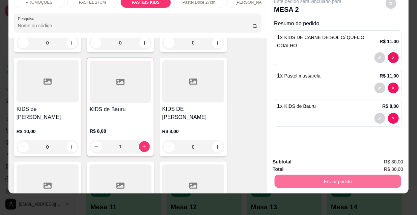
click at [307, 156] on button "Não registrar e enviar pedido" at bounding box center [316, 160] width 68 height 12
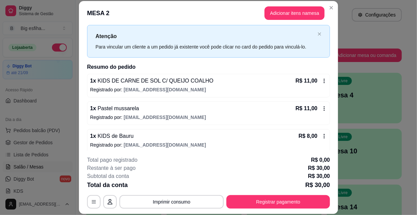
scroll to position [20, 0]
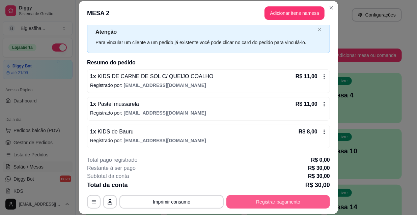
click at [290, 203] on button "Registrar pagamento" at bounding box center [278, 202] width 104 height 14
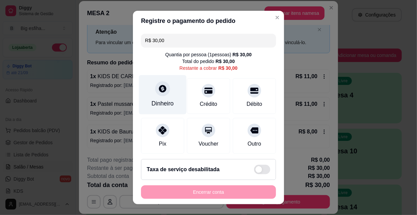
click at [163, 99] on div "Dinheiro" at bounding box center [163, 94] width 48 height 39
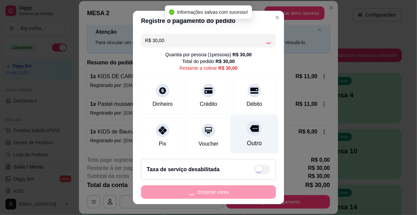
type input "R$ 0,00"
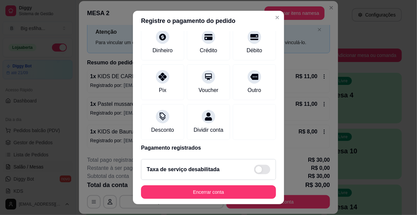
scroll to position [78, 0]
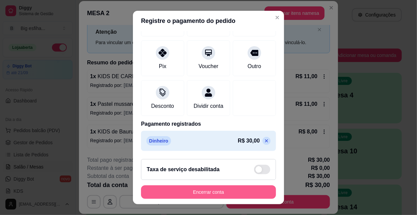
drag, startPoint x: 216, startPoint y: 183, endPoint x: 222, endPoint y: 193, distance: 11.9
click at [218, 190] on footer "Taxa de serviço desabilitada Encerrar conta" at bounding box center [208, 179] width 151 height 51
click at [222, 193] on button "Encerrar conta" at bounding box center [208, 193] width 135 height 14
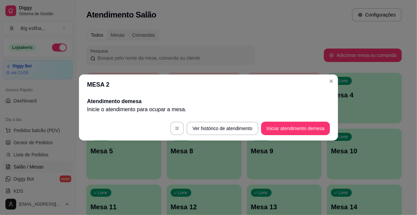
scroll to position [0, 0]
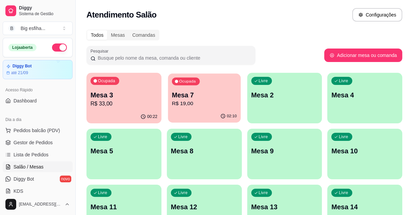
click at [221, 110] on div "Ocupada Mesa 7 R$ 19,00" at bounding box center [204, 92] width 73 height 36
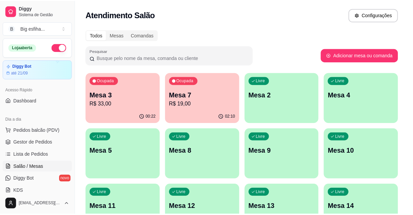
scroll to position [17, 0]
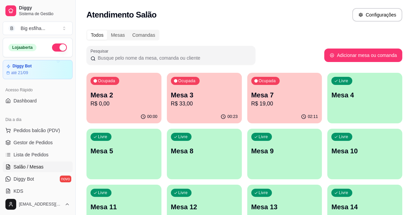
click at [261, 108] on p "R$ 19,00" at bounding box center [284, 104] width 67 height 8
click at [371, 105] on div "Livre Mesa 4" at bounding box center [364, 94] width 75 height 43
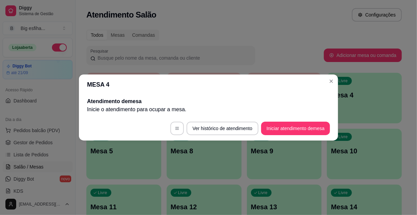
click at [333, 123] on footer "Ver histórico de atendimento Iniciar atendimento de mesa" at bounding box center [208, 128] width 259 height 24
click at [305, 125] on button "Iniciar atendimento de mesa" at bounding box center [295, 129] width 69 height 14
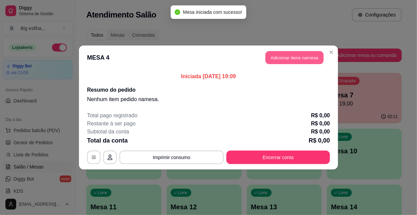
click at [284, 60] on button "Adicionar itens na mesa" at bounding box center [295, 57] width 58 height 13
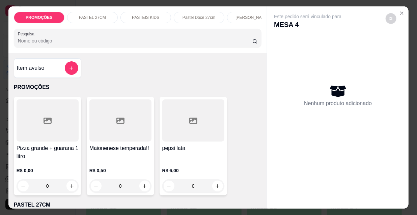
click at [61, 123] on div at bounding box center [48, 121] width 62 height 42
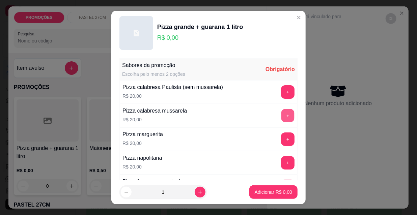
click at [282, 115] on button "+" at bounding box center [288, 115] width 13 height 13
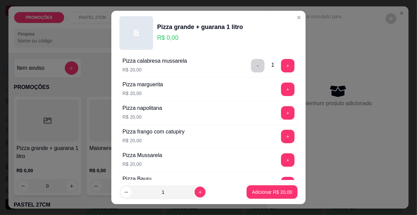
scroll to position [61, 0]
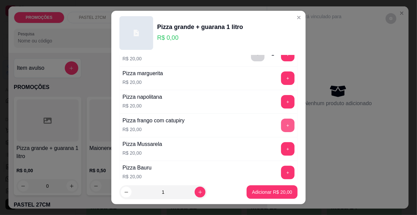
click at [281, 121] on button "+" at bounding box center [288, 126] width 14 height 14
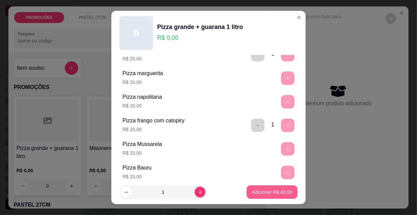
click at [261, 191] on p "Adicionar R$ 40,00" at bounding box center [272, 192] width 40 height 7
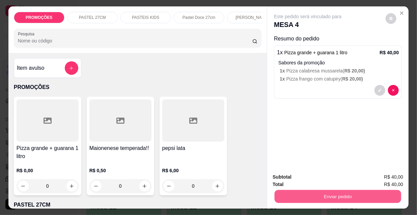
click at [320, 190] on button "Enviar pedido" at bounding box center [338, 196] width 127 height 13
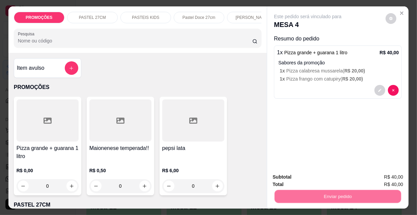
click at [316, 173] on button "Não registrar e enviar pedido" at bounding box center [316, 177] width 68 height 12
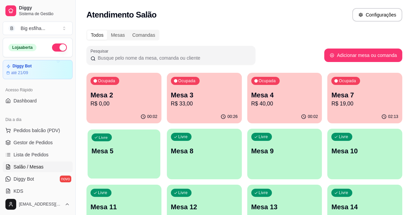
click at [136, 152] on p "Mesa 5" at bounding box center [123, 151] width 65 height 9
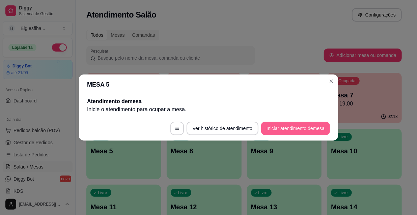
click at [299, 127] on button "Iniciar atendimento de mesa" at bounding box center [295, 129] width 69 height 14
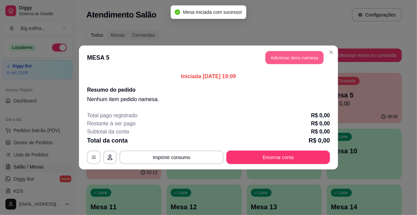
click at [283, 58] on button "Adicionar itens na mesa" at bounding box center [295, 57] width 58 height 13
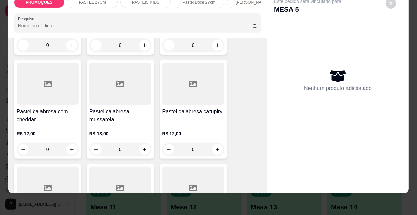
scroll to position [644, 0]
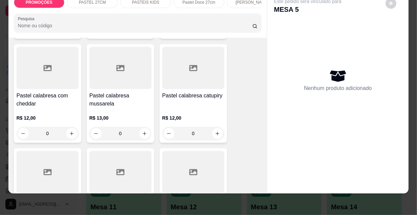
click at [141, 92] on h4 "Pastel calabresa mussarela" at bounding box center [120, 100] width 62 height 16
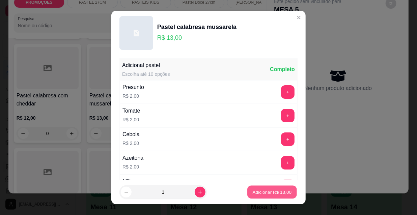
click at [272, 194] on p "Adicionar R$ 13,00" at bounding box center [272, 192] width 39 height 6
type input "1"
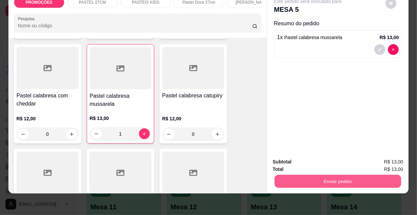
click at [301, 178] on button "Enviar pedido" at bounding box center [338, 181] width 127 height 13
click at [314, 182] on button "Enviar pedido" at bounding box center [338, 182] width 131 height 14
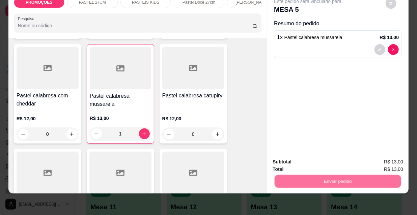
click at [310, 162] on button "Não registrar e enviar pedido" at bounding box center [316, 160] width 70 height 13
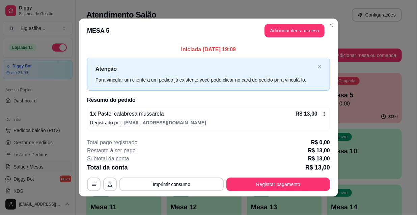
scroll to position [3, 0]
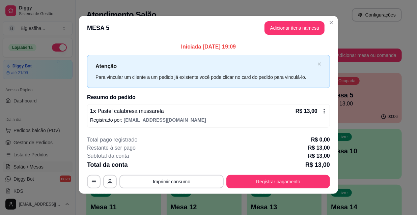
click at [98, 112] on span "Pastel calabresa mussarela" at bounding box center [130, 111] width 68 height 6
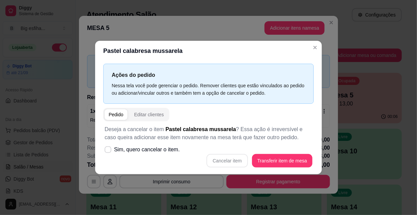
click at [228, 159] on div "Cancelar item Transferir item de mesa" at bounding box center [209, 161] width 208 height 14
click at [135, 147] on label "Sim, quero cancelar o item." at bounding box center [142, 150] width 81 height 14
click at [109, 151] on input "Sim, quero cancelar o item." at bounding box center [106, 153] width 4 height 4
checkbox input "true"
drag, startPoint x: 203, startPoint y: 155, endPoint x: 206, endPoint y: 157, distance: 3.9
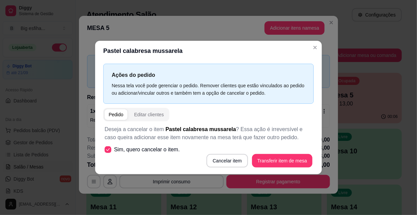
click at [204, 156] on div "Cancelar item Transferir item de mesa" at bounding box center [209, 161] width 208 height 14
click at [214, 159] on button "Cancelar item" at bounding box center [227, 161] width 40 height 13
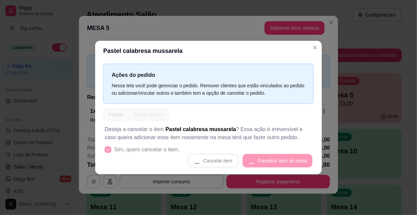
scroll to position [0, 0]
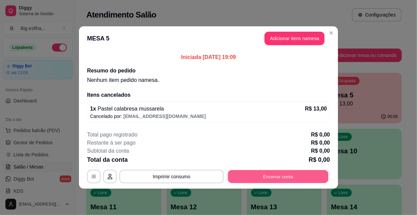
click at [263, 174] on button "Encerrar conta" at bounding box center [278, 176] width 101 height 13
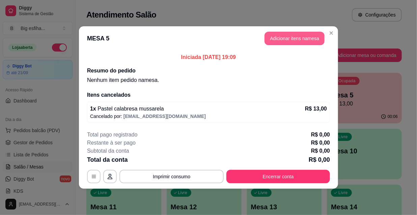
click at [284, 42] on button "Adicionar itens na mesa" at bounding box center [295, 39] width 60 height 14
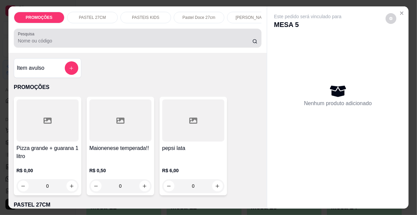
click at [63, 44] on input "Pesquisa" at bounding box center [135, 40] width 235 height 7
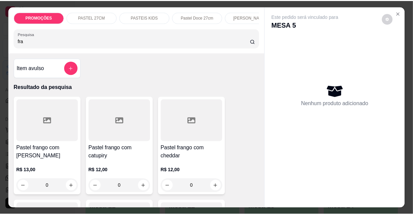
scroll to position [92, 0]
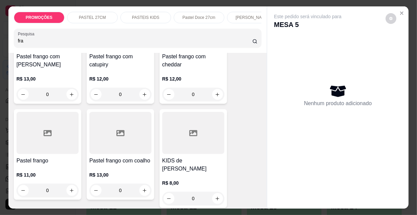
type input "fra"
click at [64, 154] on div at bounding box center [48, 133] width 62 height 42
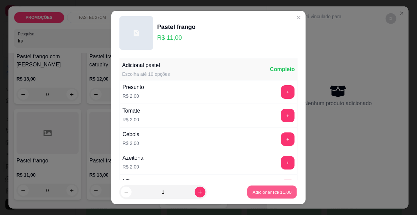
click at [264, 189] on p "Adicionar R$ 11,00" at bounding box center [272, 192] width 39 height 6
type input "1"
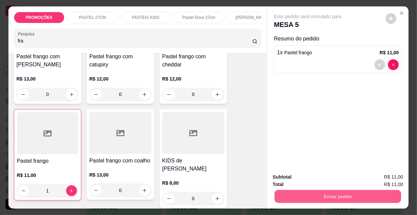
click at [303, 194] on button "Enviar pedido" at bounding box center [338, 196] width 127 height 13
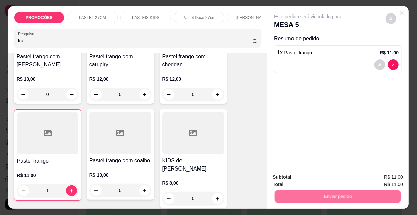
click at [305, 177] on button "Não registrar e enviar pedido" at bounding box center [316, 177] width 70 height 13
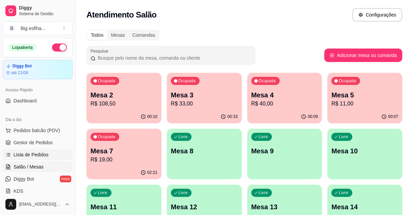
click at [38, 157] on span "Lista de Pedidos" at bounding box center [31, 155] width 35 height 7
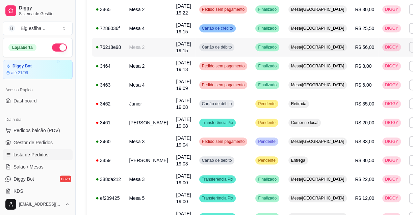
scroll to position [276, 0]
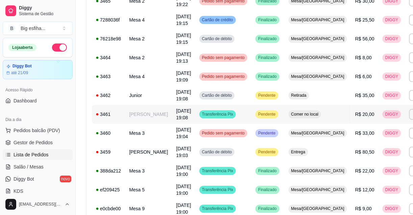
click at [215, 113] on span "Transferência Pix" at bounding box center [218, 114] width 34 height 5
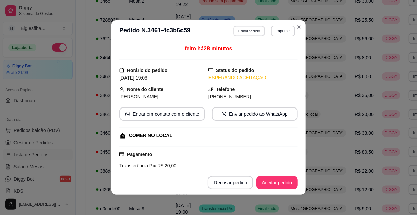
click at [242, 34] on button "Editar pedido" at bounding box center [249, 31] width 31 height 10
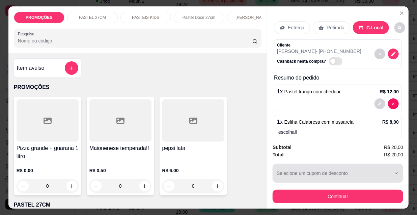
click at [338, 191] on button "Continuar" at bounding box center [338, 197] width 131 height 14
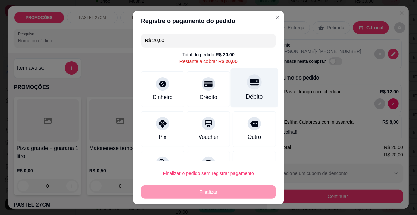
click at [237, 90] on div "Débito" at bounding box center [255, 88] width 48 height 39
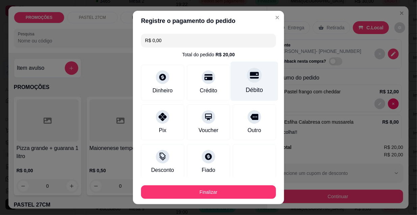
type input "R$ 0,00"
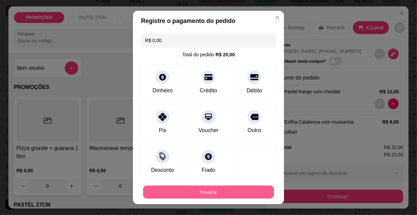
click at [201, 192] on button "Finalizar" at bounding box center [208, 192] width 131 height 13
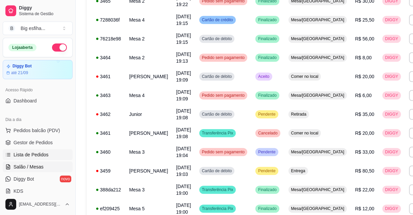
click at [21, 165] on span "Salão / Mesas" at bounding box center [29, 167] width 30 height 7
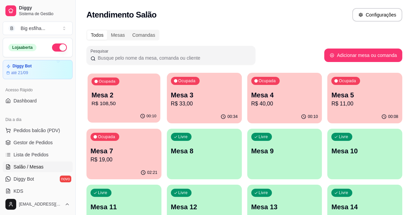
click at [133, 104] on p "R$ 108,50" at bounding box center [123, 104] width 65 height 8
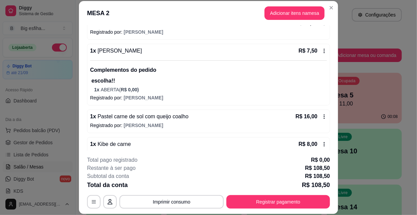
scroll to position [245, 0]
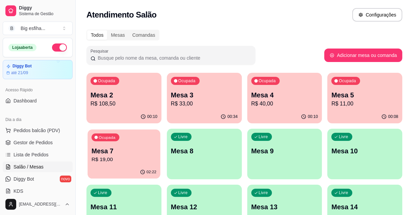
click at [118, 163] on p "R$ 19,00" at bounding box center [123, 160] width 65 height 8
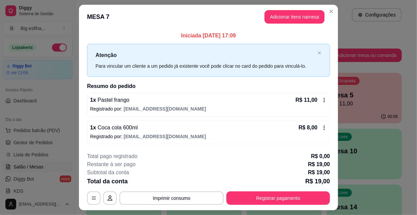
scroll to position [17, 0]
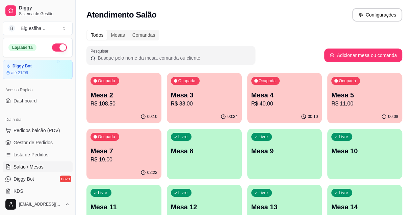
click at [214, 110] on div "00:34" at bounding box center [204, 116] width 75 height 13
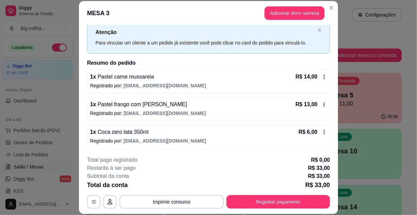
scroll to position [20, 0]
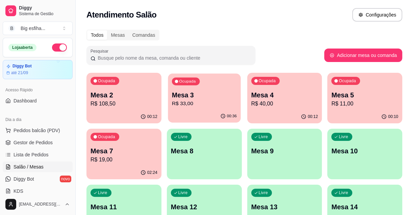
click at [202, 102] on p "R$ 33,00" at bounding box center [204, 104] width 65 height 8
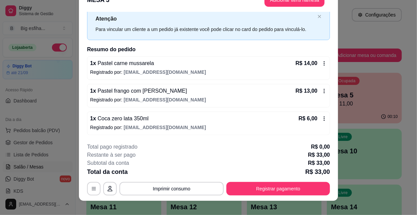
scroll to position [20, 0]
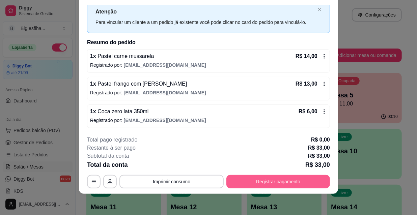
click at [283, 179] on button "Registrar pagamento" at bounding box center [278, 182] width 104 height 14
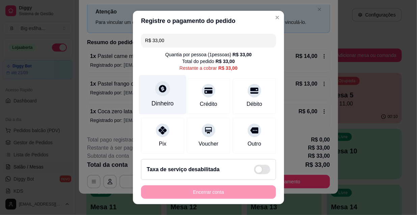
click at [152, 101] on div "Dinheiro" at bounding box center [163, 103] width 22 height 9
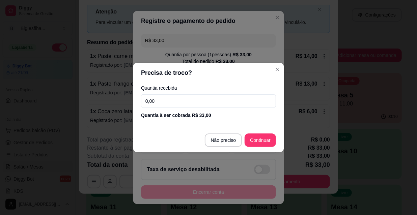
click at [192, 102] on input "0,00" at bounding box center [208, 102] width 135 height 14
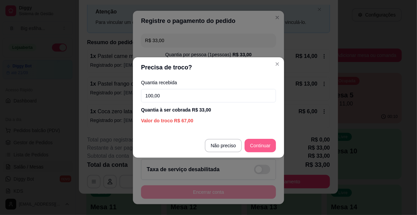
type input "100,00"
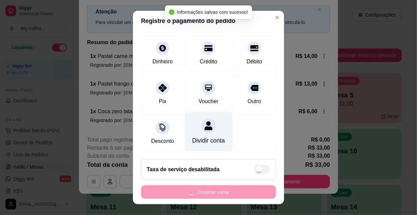
type input "R$ 0,00"
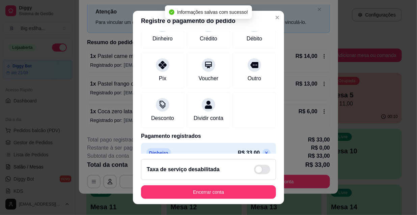
scroll to position [78, 0]
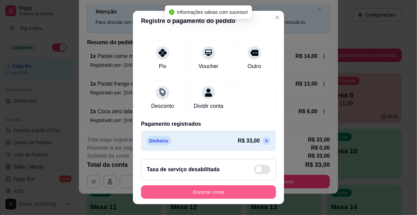
click at [202, 189] on button "Encerrar conta" at bounding box center [208, 193] width 135 height 14
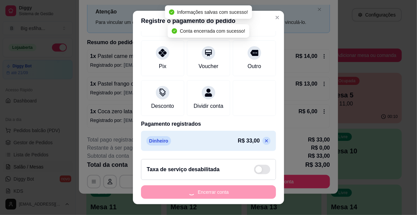
scroll to position [0, 0]
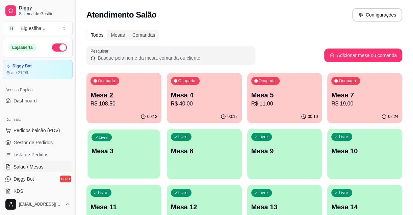
click at [154, 151] on p "Mesa 3" at bounding box center [123, 151] width 65 height 9
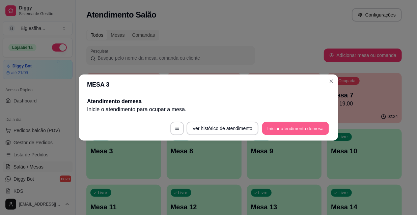
click at [297, 131] on button "Iniciar atendimento de mesa" at bounding box center [295, 128] width 67 height 13
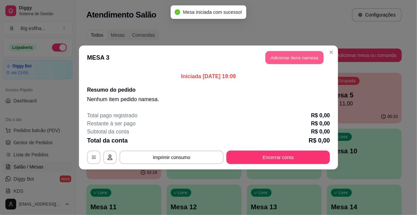
click at [290, 54] on button "Adicionar itens na mesa" at bounding box center [295, 57] width 58 height 13
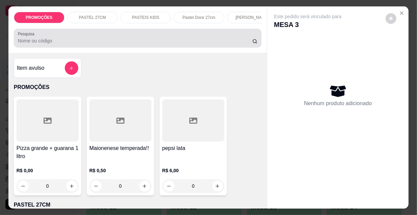
click at [106, 40] on input "Pesquisa" at bounding box center [135, 40] width 235 height 7
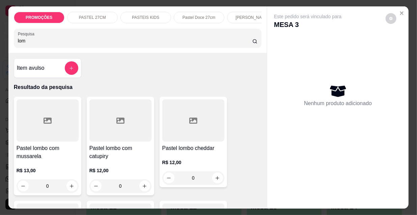
type input "lom"
click at [125, 149] on h4 "Pastel lombo com catupiry" at bounding box center [120, 152] width 62 height 16
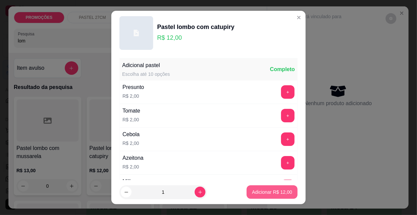
click at [260, 193] on p "Adicionar R$ 12,00" at bounding box center [272, 192] width 40 height 7
type input "1"
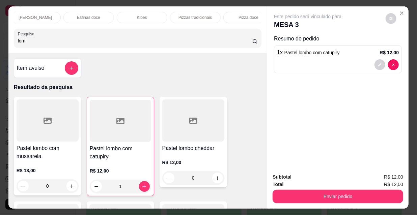
scroll to position [0, 389]
click at [223, 16] on div "Suco" at bounding box center [237, 17] width 51 height 11
click at [223, 31] on div "lom" at bounding box center [138, 38] width 240 height 14
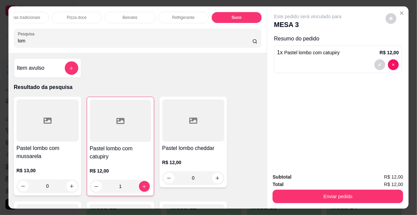
scroll to position [17, 0]
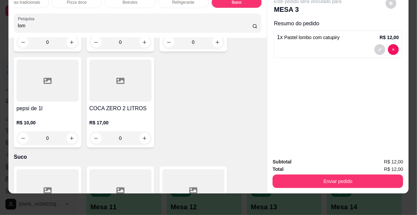
click at [90, 169] on div at bounding box center [120, 190] width 62 height 42
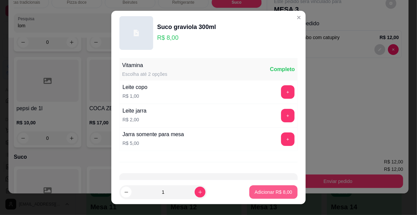
click at [264, 194] on p "Adicionar R$ 8,00" at bounding box center [273, 192] width 37 height 7
type input "1"
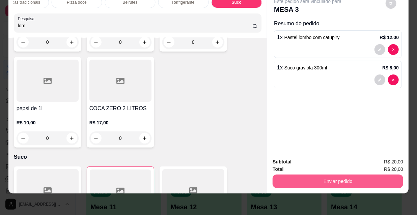
click at [318, 175] on button "Enviar pedido" at bounding box center [338, 182] width 131 height 14
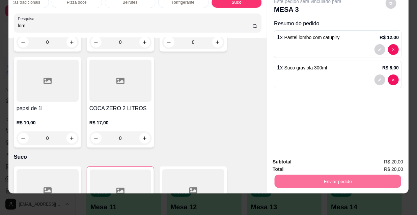
click at [309, 163] on button "Não registrar e enviar pedido" at bounding box center [316, 160] width 70 height 13
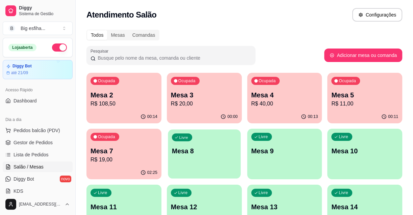
click at [183, 150] on p "Mesa 8" at bounding box center [204, 151] width 65 height 9
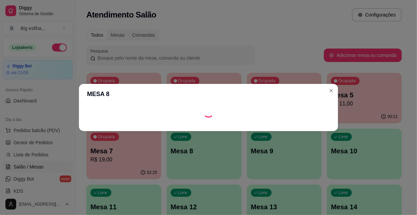
click at [290, 129] on footer at bounding box center [208, 126] width 259 height 11
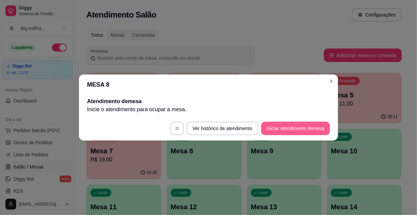
click at [291, 129] on button "Iniciar atendimento de mesa" at bounding box center [295, 129] width 69 height 14
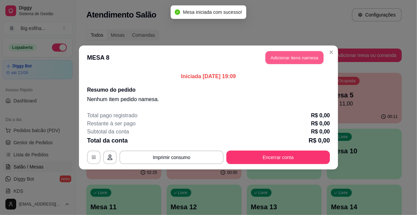
click at [285, 61] on button "Adicionar itens na mesa" at bounding box center [295, 57] width 58 height 13
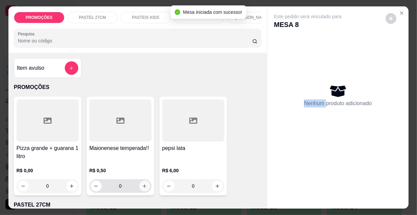
scroll to position [61, 0]
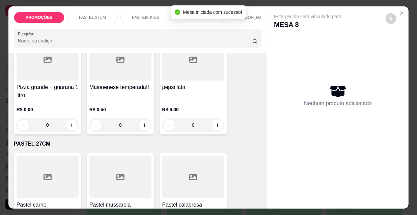
click at [126, 166] on div at bounding box center [120, 177] width 62 height 42
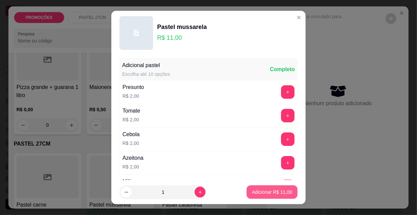
click at [283, 192] on p "Adicionar R$ 11,00" at bounding box center [272, 192] width 40 height 7
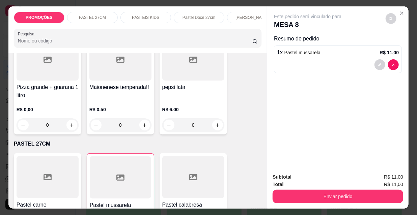
type input "1"
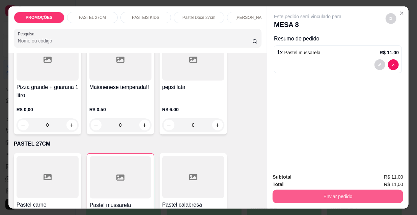
click at [341, 197] on button "Enviar pedido" at bounding box center [338, 197] width 131 height 14
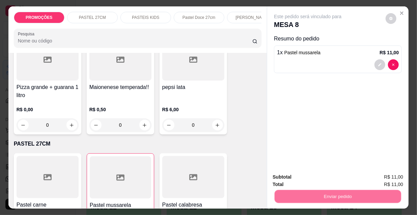
click at [327, 179] on button "Não registrar e enviar pedido" at bounding box center [316, 177] width 68 height 12
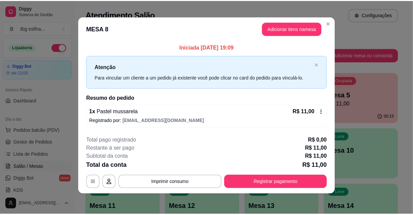
scroll to position [3, 0]
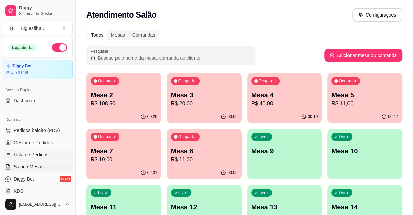
click at [37, 156] on span "Lista de Pedidos" at bounding box center [31, 155] width 35 height 7
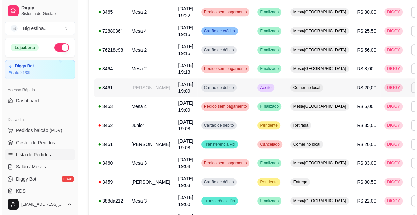
scroll to position [368, 0]
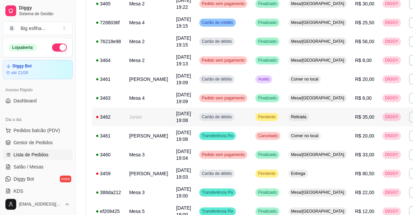
click at [176, 111] on span "[DATE] 19:08" at bounding box center [183, 117] width 15 height 12
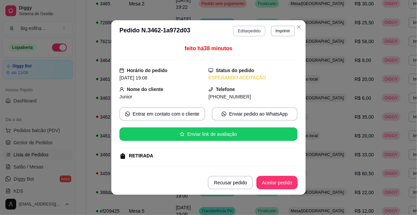
click at [237, 33] on button "Editar pedido" at bounding box center [249, 31] width 32 height 11
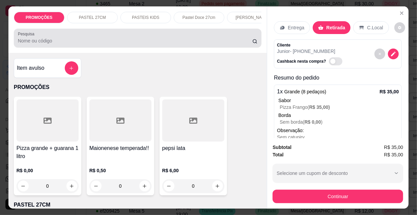
click at [183, 34] on div at bounding box center [138, 38] width 240 height 14
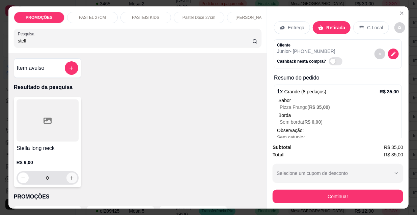
type input "stell"
click at [71, 179] on icon "increase-product-quantity" at bounding box center [71, 178] width 5 height 5
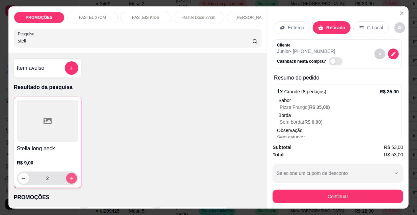
type input "2"
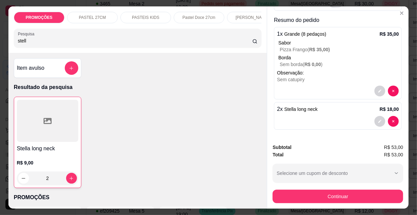
scroll to position [58, 0]
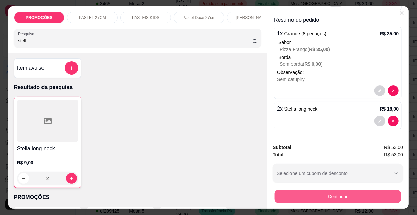
click at [357, 190] on button "Continuar" at bounding box center [338, 196] width 127 height 13
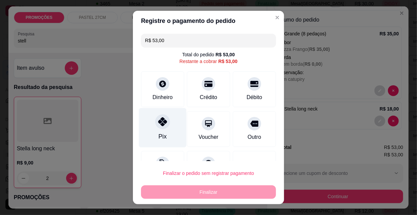
click at [153, 129] on div "Pix" at bounding box center [163, 127] width 48 height 39
type input "R$ 0,00"
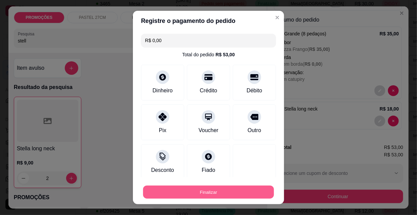
click at [202, 189] on button "Finalizar" at bounding box center [208, 192] width 131 height 13
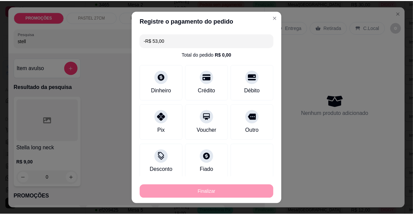
scroll to position [0, 0]
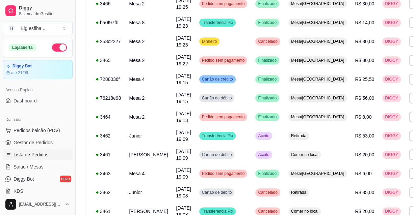
click at [42, 160] on link "Lista de Pedidos" at bounding box center [38, 155] width 70 height 11
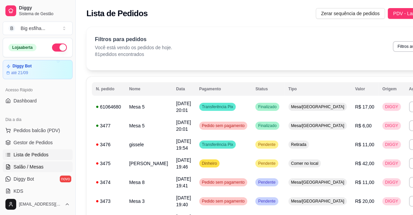
click at [44, 167] on link "Salão / Mesas" at bounding box center [38, 167] width 70 height 11
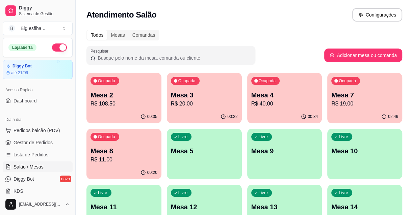
click at [269, 110] on button "Ocupada Mesa 4 R$ 40,00 00:34" at bounding box center [284, 98] width 75 height 51
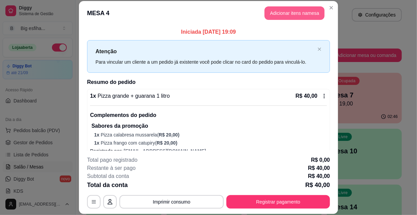
click at [286, 14] on button "Adicionar itens na mesa" at bounding box center [295, 13] width 60 height 14
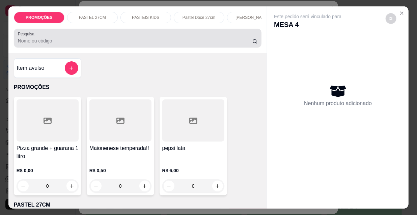
click at [85, 40] on input "Pesquisa" at bounding box center [135, 40] width 235 height 7
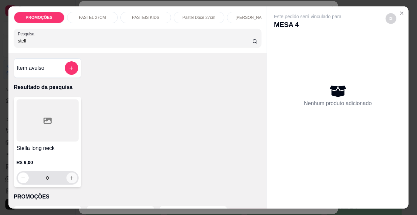
type input "stell"
click at [71, 181] on icon "increase-product-quantity" at bounding box center [71, 178] width 5 height 5
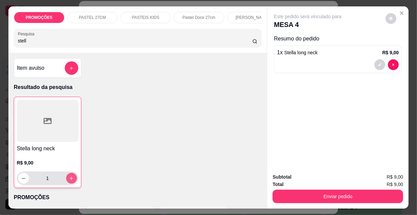
type input "1"
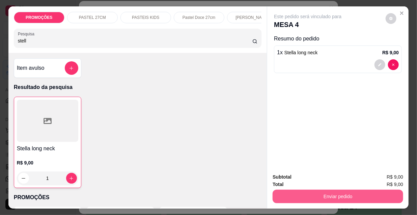
click at [287, 192] on button "Enviar pedido" at bounding box center [338, 197] width 131 height 14
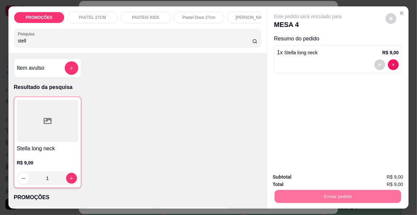
click at [290, 181] on button "Não registrar e enviar pedido" at bounding box center [316, 177] width 68 height 12
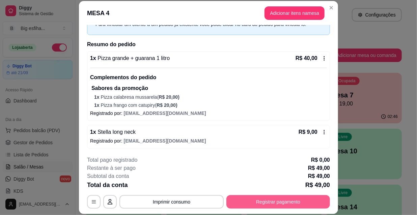
scroll to position [38, 0]
click at [312, 200] on button "Registrar pagamento" at bounding box center [278, 201] width 101 height 13
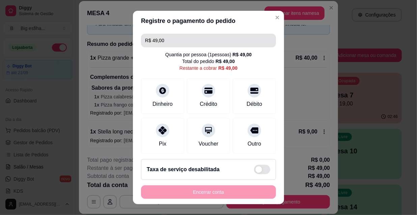
click at [166, 39] on input "R$ 49,00" at bounding box center [208, 41] width 127 height 14
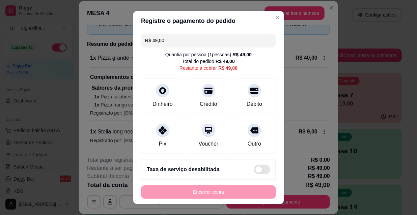
click at [166, 39] on input "R$ 49,00" at bounding box center [208, 41] width 127 height 14
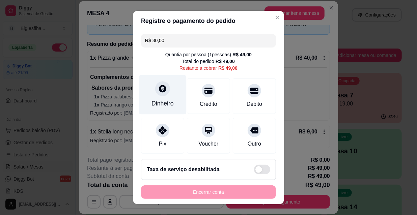
click at [152, 103] on div "Dinheiro" at bounding box center [163, 103] width 22 height 9
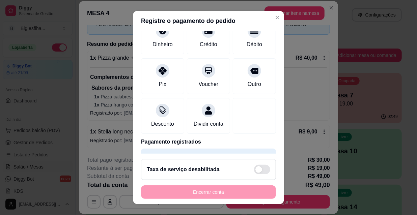
scroll to position [85, 0]
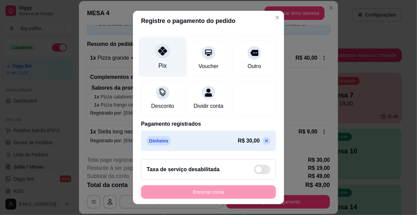
click at [161, 50] on div at bounding box center [162, 51] width 15 height 15
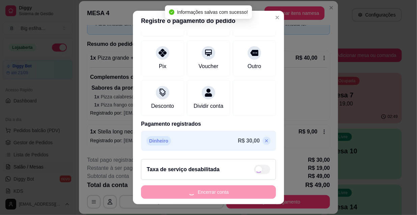
type input "R$ 0,00"
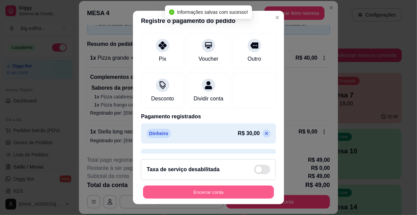
click at [195, 191] on button "Encerrar conta" at bounding box center [208, 192] width 131 height 13
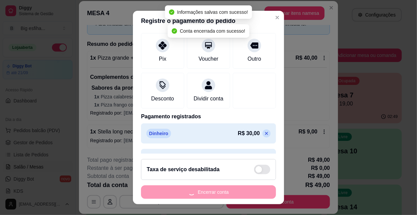
scroll to position [0, 0]
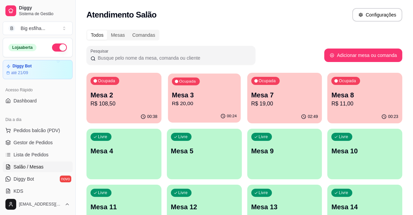
click at [216, 109] on div "Ocupada Mesa 3 R$ 20,00" at bounding box center [204, 92] width 73 height 36
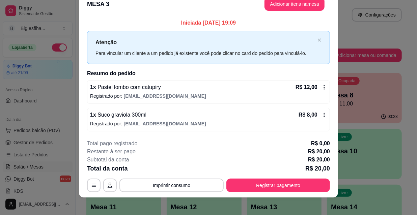
scroll to position [17, 0]
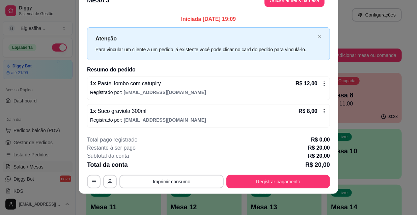
click at [269, 177] on button "Registrar pagamento" at bounding box center [278, 182] width 104 height 14
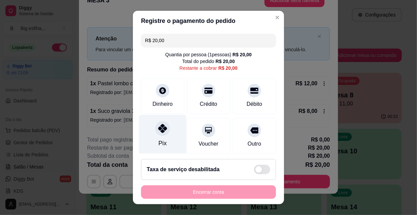
click at [165, 129] on div at bounding box center [162, 128] width 15 height 15
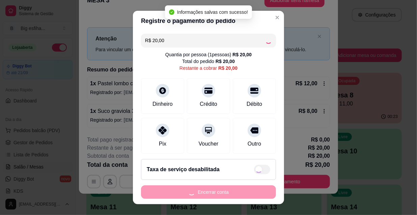
type input "R$ 0,00"
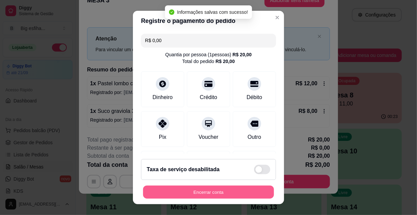
click at [181, 190] on button "Encerrar conta" at bounding box center [208, 192] width 131 height 13
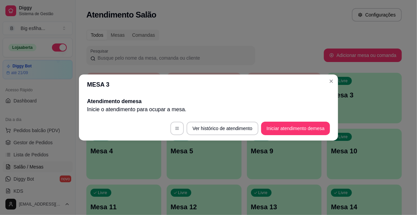
scroll to position [0, 0]
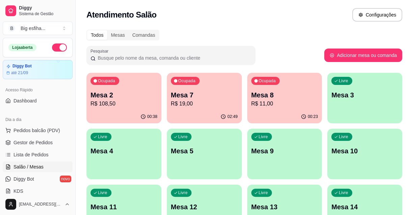
click at [203, 79] on div "Ocupada Mesa 7 R$ 19,00" at bounding box center [204, 91] width 75 height 37
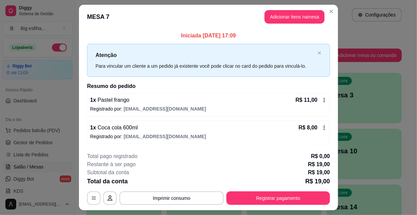
scroll to position [17, 0]
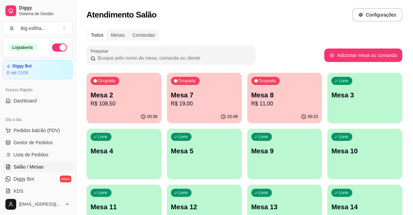
click at [292, 108] on div "Ocupada Mesa 8 R$ 11,00" at bounding box center [284, 91] width 75 height 37
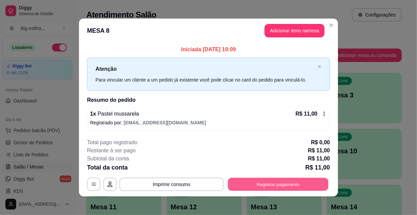
click at [257, 179] on button "Registrar pagamento" at bounding box center [278, 184] width 101 height 13
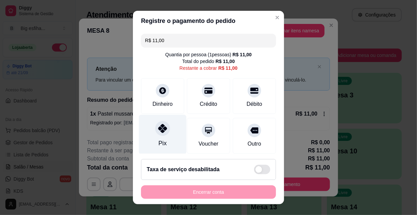
click at [158, 135] on div at bounding box center [162, 128] width 15 height 15
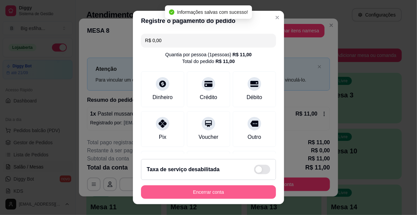
type input "R$ 0,00"
click at [175, 189] on button "Encerrar conta" at bounding box center [208, 193] width 135 height 14
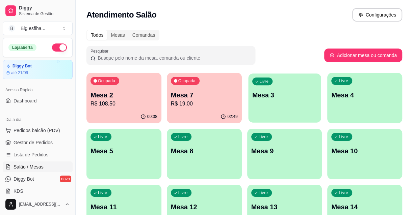
click at [285, 97] on p "Mesa 3" at bounding box center [284, 95] width 65 height 9
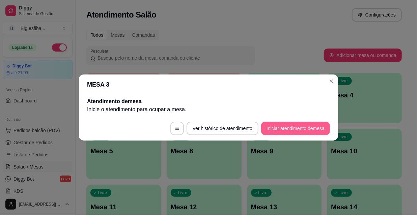
click at [300, 134] on button "Iniciar atendimento de mesa" at bounding box center [295, 129] width 69 height 14
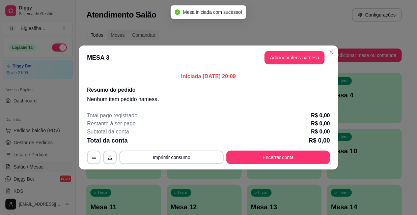
click at [290, 65] on header "MESA 3 Adicionar itens na mesa" at bounding box center [208, 58] width 259 height 24
click at [283, 60] on button "Adicionar itens na mesa" at bounding box center [295, 57] width 58 height 13
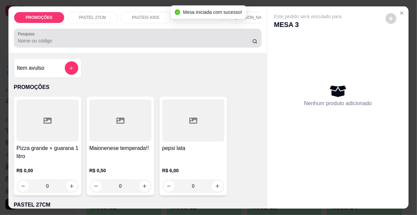
scroll to position [0, 0]
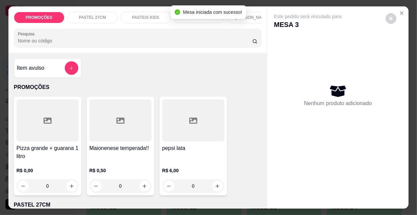
drag, startPoint x: 252, startPoint y: 17, endPoint x: 266, endPoint y: 81, distance: 65.2
click at [252, 17] on p "[PERSON_NAME]" at bounding box center [252, 17] width 33 height 5
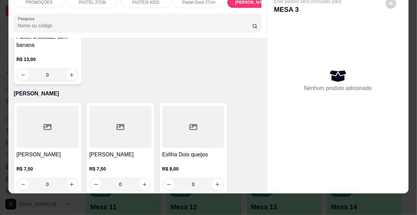
scroll to position [3085, 0]
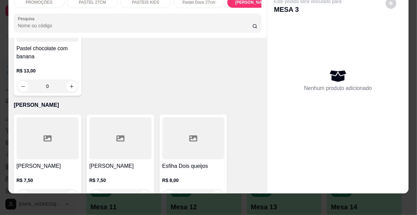
click at [56, 117] on div at bounding box center [48, 138] width 62 height 42
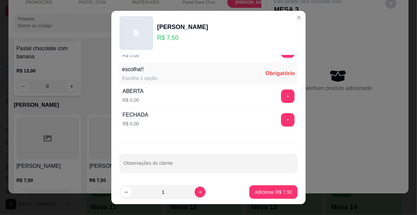
scroll to position [10, 0]
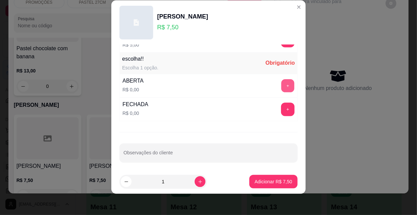
click at [282, 87] on button "+" at bounding box center [288, 86] width 13 height 13
click at [271, 180] on p "Adicionar R$ 7,50" at bounding box center [273, 182] width 37 height 7
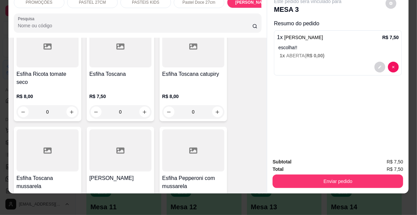
scroll to position [4619, 0]
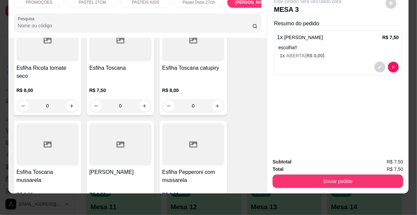
click at [128, 124] on div at bounding box center [120, 145] width 62 height 42
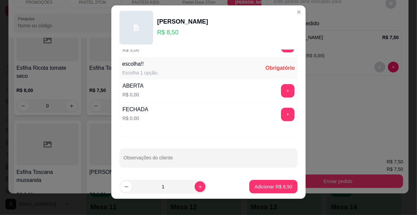
scroll to position [10, 0]
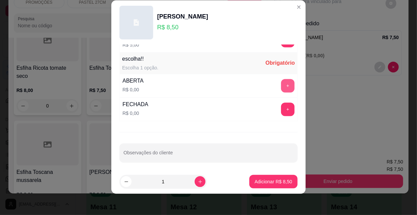
click at [281, 86] on button "+" at bounding box center [288, 86] width 14 height 14
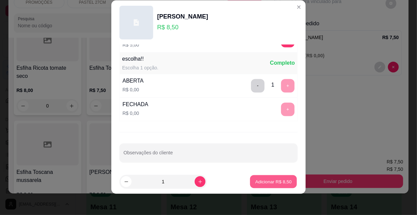
click at [278, 179] on p "Adicionar R$ 8,50" at bounding box center [273, 182] width 36 height 6
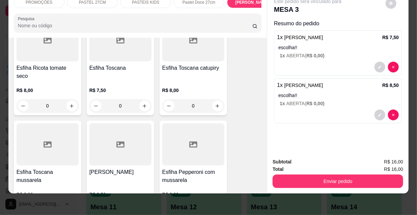
click at [203, 168] on h4 "Esfiha Pepperoni com mussarela" at bounding box center [193, 176] width 62 height 16
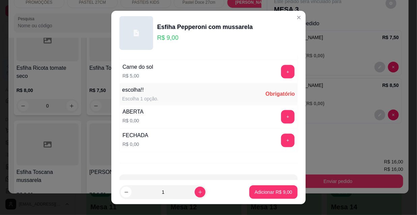
scroll to position [552, 0]
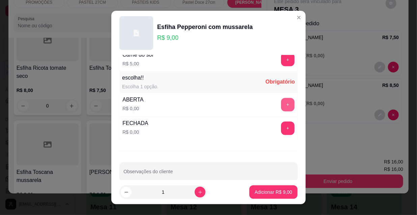
click at [281, 101] on button "+" at bounding box center [288, 105] width 14 height 14
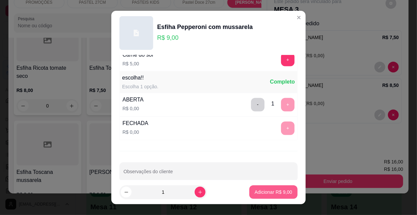
click at [269, 190] on p "Adicionar R$ 9,00" at bounding box center [273, 192] width 37 height 7
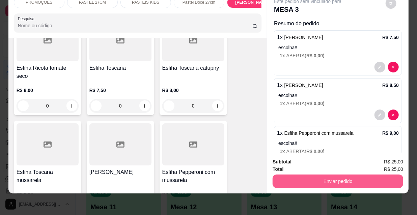
click at [330, 175] on button "Enviar pedido" at bounding box center [338, 182] width 131 height 14
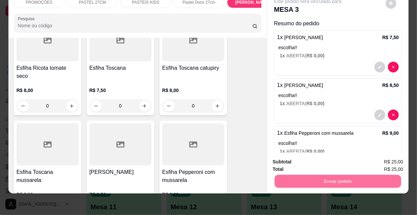
click at [313, 160] on button "Não registrar e enviar pedido" at bounding box center [316, 160] width 70 height 13
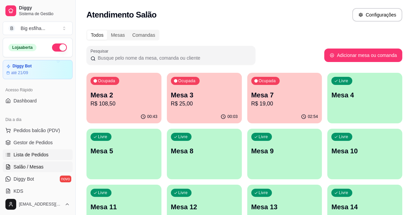
click at [41, 157] on span "Lista de Pedidos" at bounding box center [31, 155] width 35 height 7
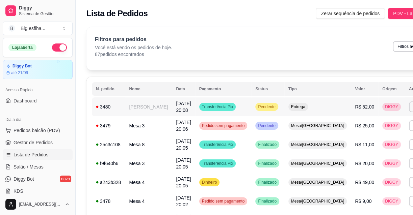
click at [195, 116] on td "Transferência Pix" at bounding box center [223, 107] width 56 height 19
click at [409, 112] on button "Imprimir" at bounding box center [420, 107] width 23 height 10
click at [371, 136] on button "IMPRESSORA" at bounding box center [368, 137] width 49 height 11
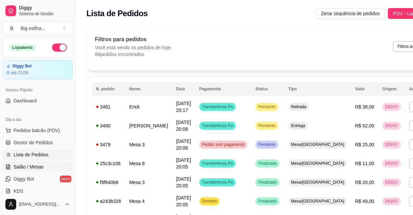
click at [28, 164] on span "Salão / Mesas" at bounding box center [29, 167] width 30 height 7
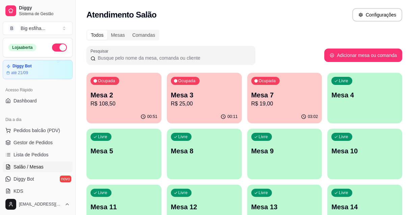
click at [352, 92] on p "Mesa 4" at bounding box center [364, 94] width 67 height 9
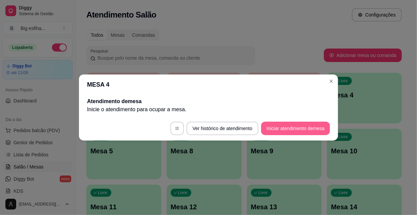
click at [299, 132] on button "Iniciar atendimento de mesa" at bounding box center [295, 129] width 69 height 14
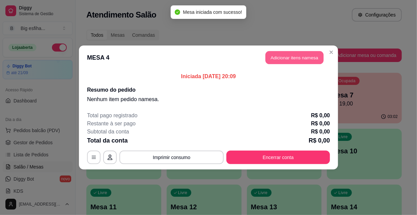
click at [286, 54] on button "Adicionar itens na mesa" at bounding box center [295, 57] width 58 height 13
click at [101, 44] on input "Pesquisa" at bounding box center [135, 40] width 235 height 7
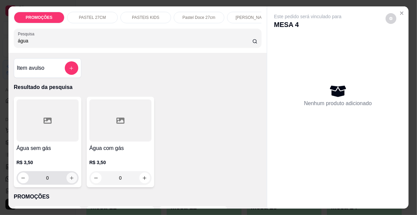
type input "água"
click at [69, 181] on icon "increase-product-quantity" at bounding box center [71, 178] width 5 height 5
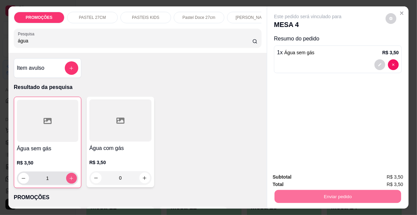
type input "1"
click at [298, 175] on button "Não registrar e enviar pedido" at bounding box center [316, 177] width 68 height 12
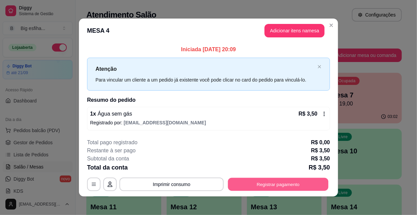
click at [273, 178] on button "Registrar pagamento" at bounding box center [278, 184] width 101 height 13
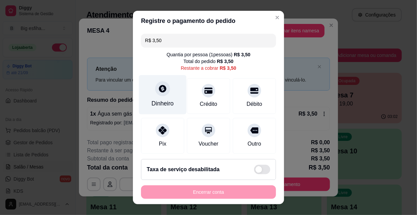
click at [143, 90] on div "Dinheiro" at bounding box center [163, 94] width 48 height 39
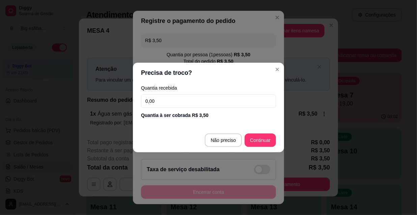
click at [173, 104] on input "0,00" at bounding box center [208, 102] width 135 height 14
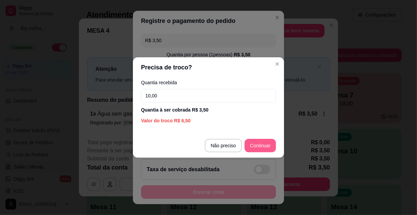
type input "10,00"
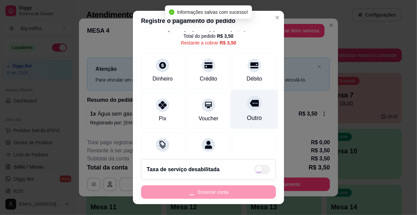
scroll to position [50, 0]
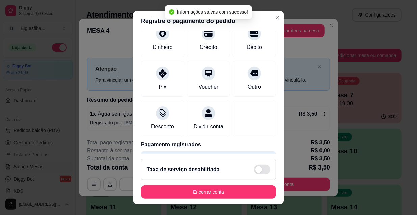
type input "R$ 0,00"
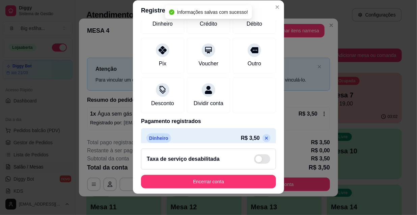
scroll to position [78, 0]
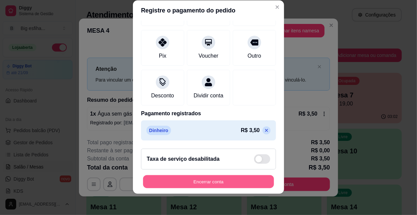
click at [209, 181] on button "Encerrar conta" at bounding box center [208, 182] width 131 height 13
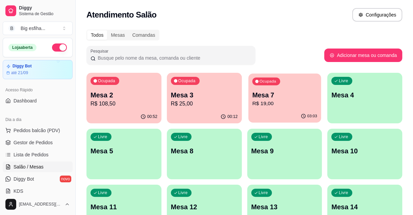
click at [283, 98] on p "Mesa 7" at bounding box center [284, 95] width 65 height 9
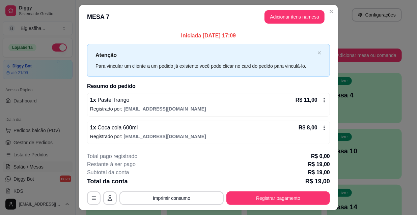
scroll to position [17, 0]
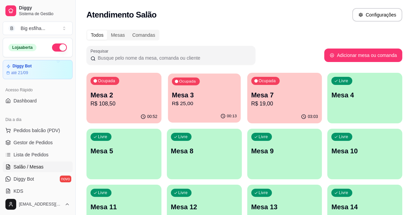
click at [182, 99] on p "Mesa 3" at bounding box center [204, 95] width 65 height 9
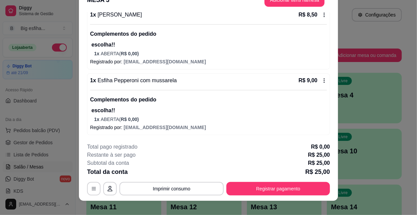
scroll to position [20, 0]
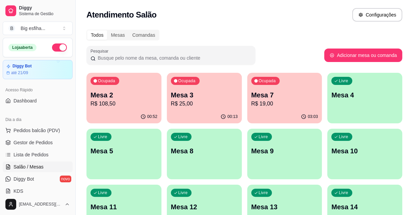
click at [115, 97] on p "Mesa 2" at bounding box center [123, 94] width 67 height 9
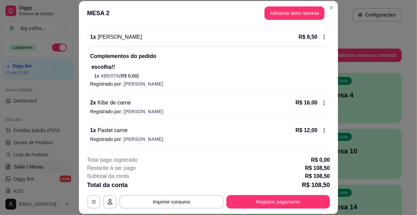
scroll to position [327, 0]
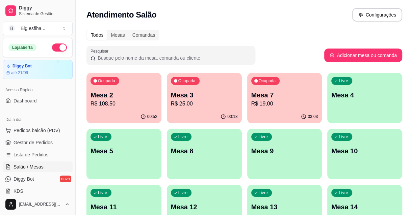
click at [203, 109] on div "Ocupada Mesa 3 R$ 25,00" at bounding box center [204, 91] width 75 height 37
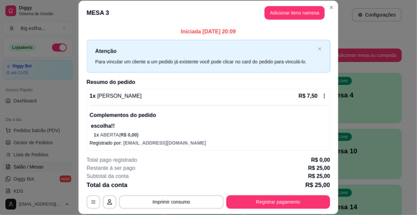
click at [206, 98] on div "1 x Esfiha Carne R$ 7,50" at bounding box center [209, 96] width 238 height 8
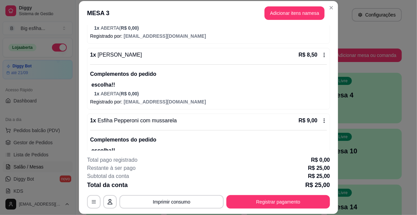
scroll to position [134, 0]
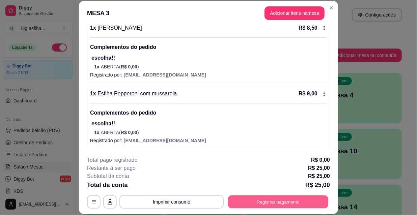
click at [317, 199] on button "Registrar pagamento" at bounding box center [278, 201] width 101 height 13
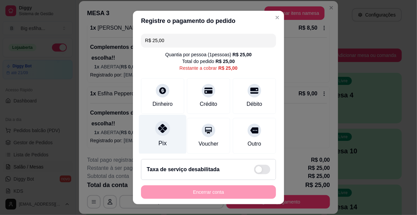
click at [172, 135] on div "Pix" at bounding box center [163, 134] width 48 height 39
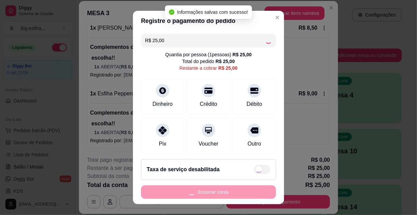
type input "R$ 0,00"
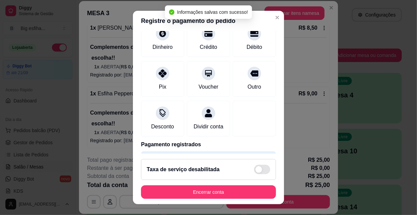
scroll to position [10, 0]
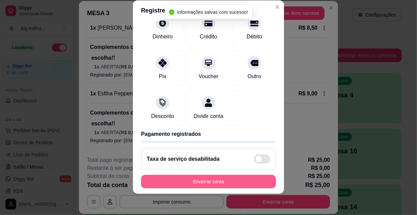
click at [211, 182] on button "Encerrar conta" at bounding box center [208, 182] width 135 height 14
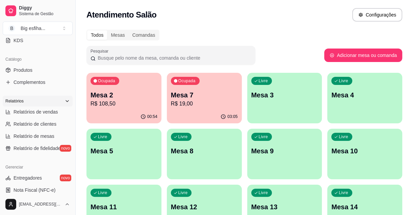
scroll to position [153, 0]
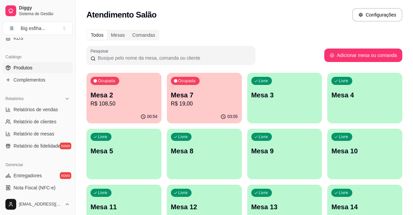
click at [34, 64] on link "Produtos" at bounding box center [38, 67] width 70 height 11
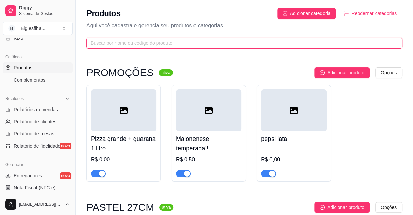
click at [201, 46] on input "text" at bounding box center [241, 42] width 302 height 7
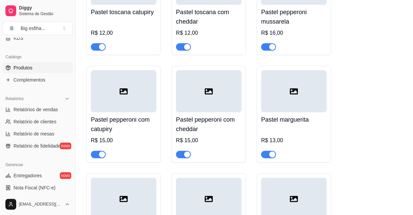
scroll to position [1933, 0]
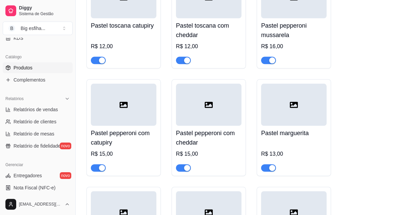
click at [181, 172] on span "button" at bounding box center [183, 167] width 15 height 7
click at [100, 171] on div "button" at bounding box center [102, 168] width 6 height 6
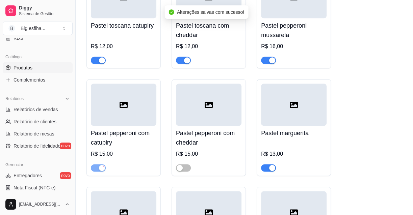
click at [266, 64] on span "button" at bounding box center [268, 60] width 15 height 7
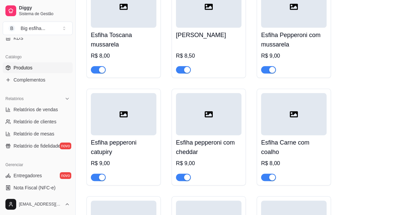
scroll to position [4971, 0]
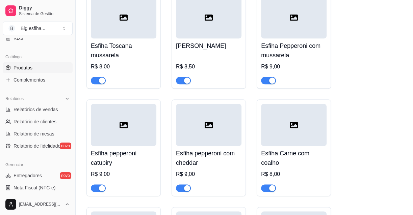
drag, startPoint x: 267, startPoint y: 76, endPoint x: 249, endPoint y: 88, distance: 22.2
click at [268, 77] on button "button" at bounding box center [268, 80] width 15 height 7
click at [97, 185] on span "button" at bounding box center [98, 188] width 15 height 7
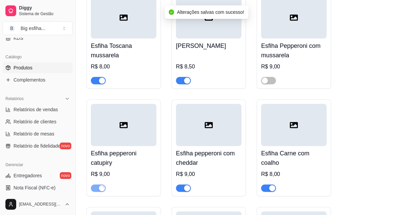
click at [180, 185] on span "button" at bounding box center [183, 188] width 15 height 7
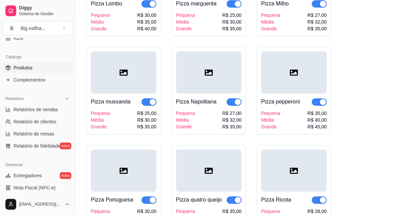
scroll to position [6935, 0]
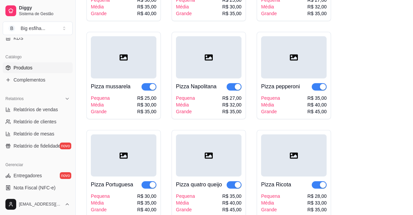
click at [313, 88] on span "button" at bounding box center [319, 86] width 15 height 7
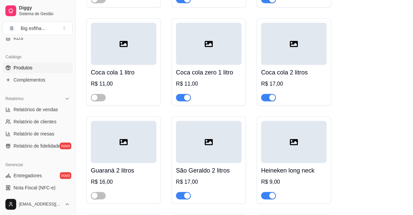
scroll to position [8439, 0]
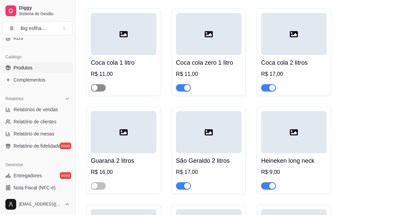
click at [100, 92] on span "button" at bounding box center [98, 87] width 15 height 7
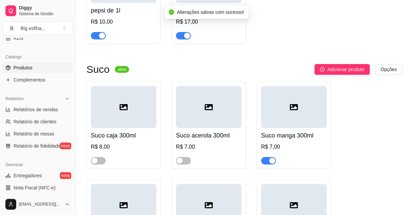
scroll to position [8899, 0]
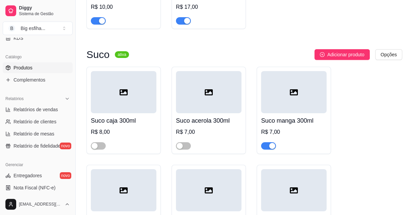
click at [272, 149] on div "button" at bounding box center [272, 146] width 6 height 6
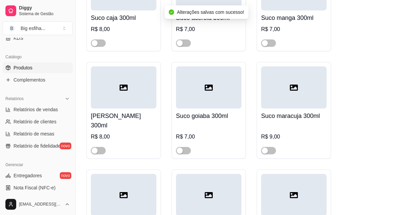
scroll to position [8991, 0]
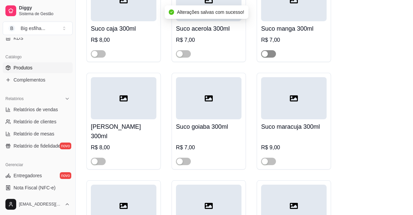
click at [265, 57] on div "button" at bounding box center [265, 54] width 6 height 6
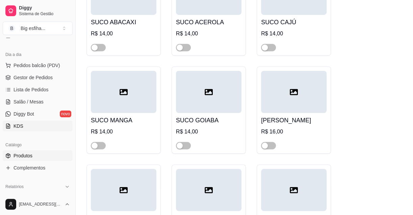
scroll to position [61, 0]
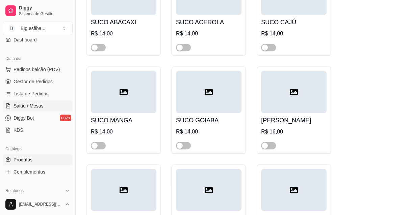
click at [47, 105] on link "Salão / Mesas" at bounding box center [38, 106] width 70 height 11
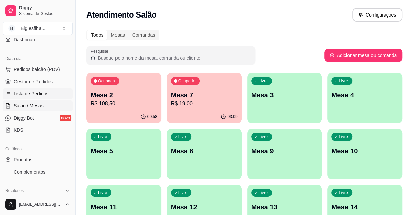
click at [46, 92] on span "Lista de Pedidos" at bounding box center [31, 93] width 35 height 7
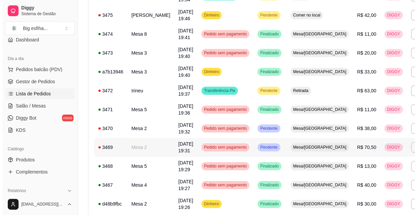
scroll to position [368, 0]
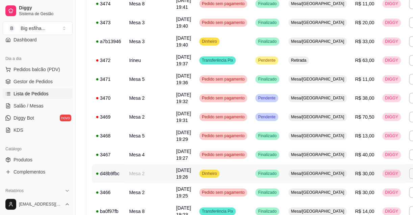
click at [226, 182] on td "Dinheiro" at bounding box center [223, 173] width 56 height 19
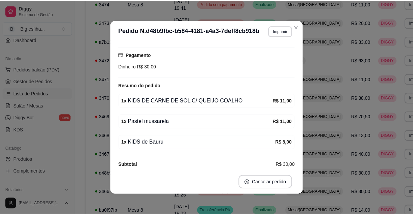
scroll to position [71, 0]
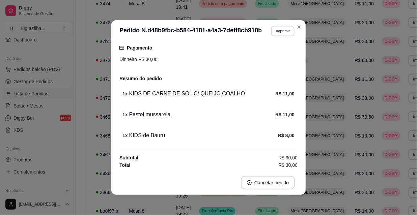
click at [284, 33] on button "Imprimir" at bounding box center [282, 31] width 23 height 10
click at [269, 57] on button "IMPRESSORA" at bounding box center [269, 55] width 49 height 11
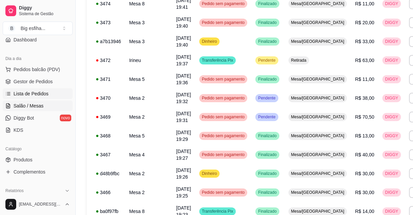
click at [50, 107] on link "Salão / Mesas" at bounding box center [38, 106] width 70 height 11
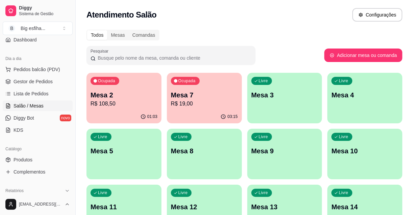
click at [291, 90] on div "Livre Mesa 3" at bounding box center [284, 94] width 75 height 43
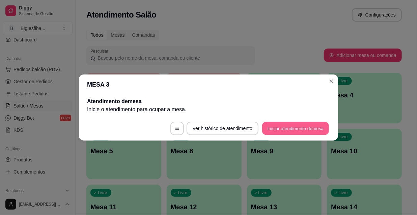
click at [305, 129] on button "Iniciar atendimento de mesa" at bounding box center [295, 128] width 67 height 13
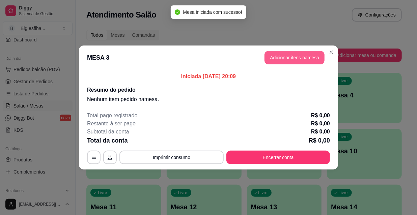
click at [303, 59] on button "Adicionar itens na mesa" at bounding box center [295, 58] width 60 height 14
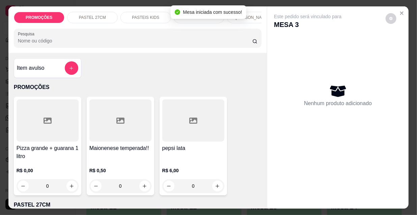
click at [151, 16] on p "PASTEIS KIDS" at bounding box center [145, 17] width 27 height 5
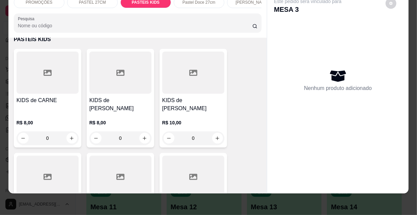
scroll to position [2109, 0]
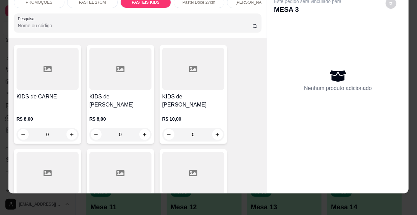
click at [195, 152] on div at bounding box center [193, 173] width 62 height 42
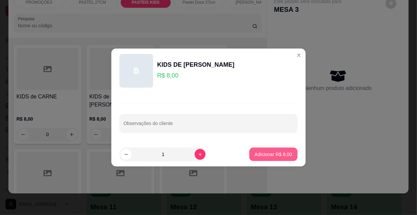
click at [271, 151] on button "Adicionar R$ 8,00" at bounding box center [273, 155] width 48 height 14
type input "1"
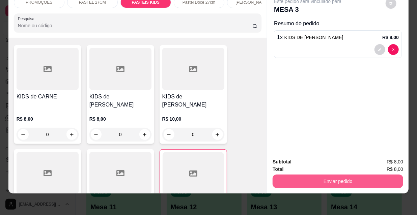
click at [305, 177] on button "Enviar pedido" at bounding box center [338, 182] width 131 height 14
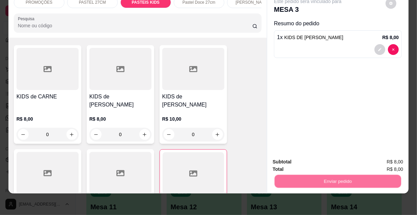
click at [310, 160] on button "Não registrar e enviar pedido" at bounding box center [316, 160] width 70 height 13
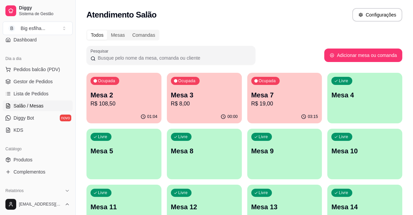
click at [349, 101] on div "Livre Mesa 4" at bounding box center [364, 94] width 75 height 43
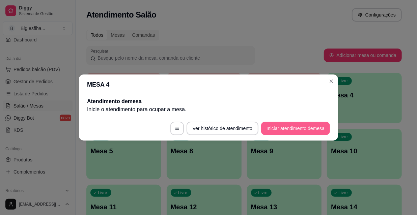
click at [312, 131] on button "Iniciar atendimento de mesa" at bounding box center [295, 129] width 69 height 14
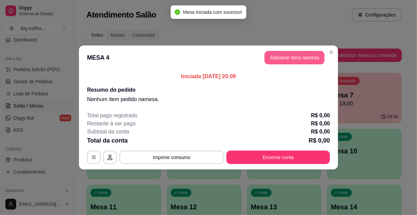
click at [306, 60] on button "Adicionar itens na mesa" at bounding box center [295, 58] width 60 height 14
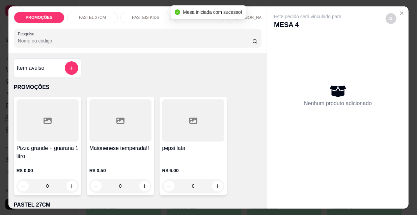
click at [214, 44] on input "Pesquisa" at bounding box center [135, 40] width 235 height 7
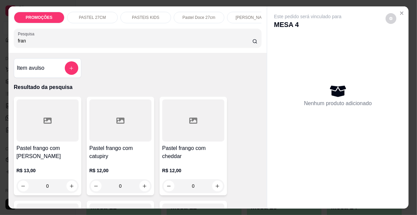
type input "fran"
click at [31, 136] on div at bounding box center [48, 121] width 62 height 42
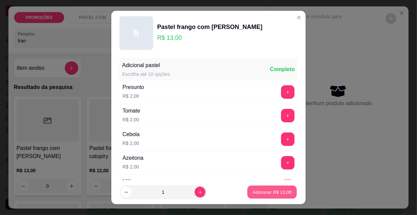
click at [262, 193] on p "Adicionar R$ 13,00" at bounding box center [272, 192] width 39 height 6
type input "1"
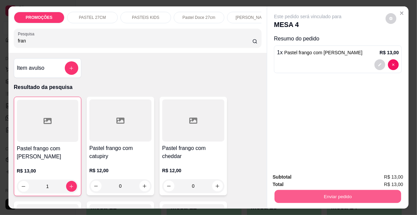
click at [302, 192] on button "Enviar pedido" at bounding box center [338, 196] width 127 height 13
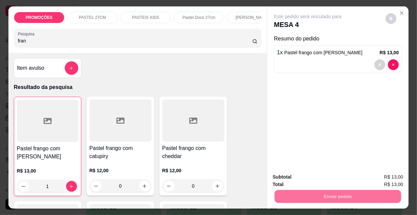
click at [301, 179] on button "Não registrar e enviar pedido" at bounding box center [316, 177] width 70 height 13
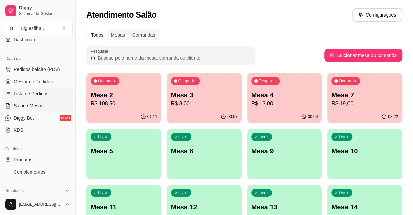
click at [46, 96] on span "Lista de Pedidos" at bounding box center [31, 93] width 35 height 7
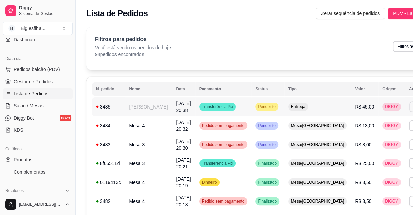
click at [409, 108] on button "Imprimir" at bounding box center [420, 107] width 23 height 10
click at [368, 132] on button "IMPRESSORA" at bounding box center [368, 130] width 49 height 11
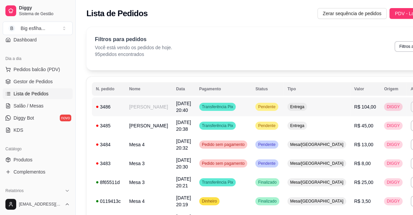
click at [367, 132] on button "IMPRESSORA" at bounding box center [368, 130] width 49 height 11
click at [28, 107] on span "Salão / Mesas" at bounding box center [29, 106] width 30 height 7
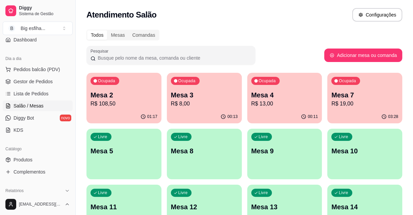
click at [110, 163] on div "Livre Mesa 5" at bounding box center [123, 150] width 75 height 43
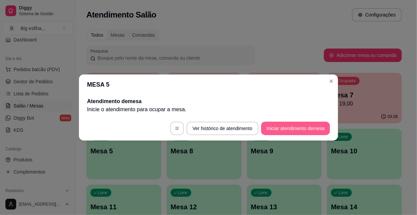
click at [300, 131] on button "Iniciar atendimento de mesa" at bounding box center [295, 129] width 69 height 14
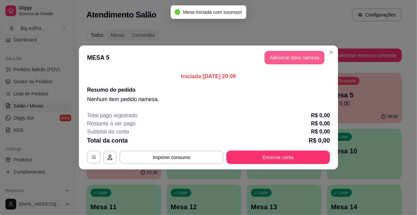
click at [302, 61] on button "Adicionar itens na mesa" at bounding box center [295, 58] width 60 height 14
click at [217, 44] on input "Pesquisa" at bounding box center [135, 40] width 235 height 7
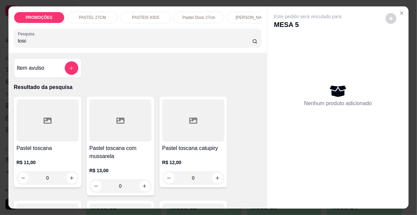
type input "tosc"
click at [118, 139] on div at bounding box center [120, 121] width 62 height 42
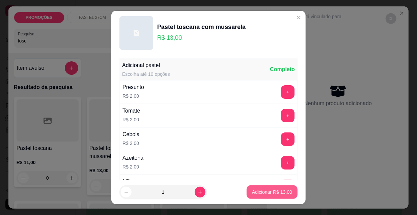
click at [257, 199] on div "Adicionar R$ 13,00" at bounding box center [272, 193] width 51 height 14
click at [275, 191] on p "Adicionar R$ 13,00" at bounding box center [272, 192] width 39 height 6
type input "1"
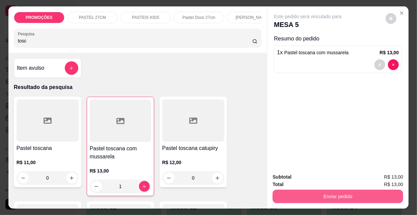
click at [309, 195] on button "Enviar pedido" at bounding box center [338, 197] width 131 height 14
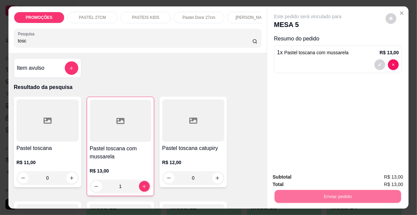
click at [301, 179] on button "Não registrar e enviar pedido" at bounding box center [316, 177] width 68 height 12
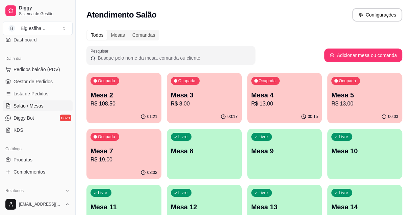
click at [277, 106] on p "R$ 13,00" at bounding box center [284, 104] width 67 height 8
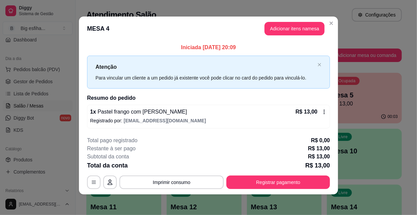
scroll to position [3, 0]
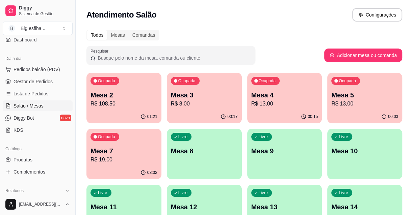
click at [269, 106] on p "R$ 13,00" at bounding box center [284, 104] width 67 height 8
click at [370, 97] on p "Mesa 5" at bounding box center [364, 95] width 65 height 9
click at [277, 95] on p "Mesa 4" at bounding box center [284, 94] width 67 height 9
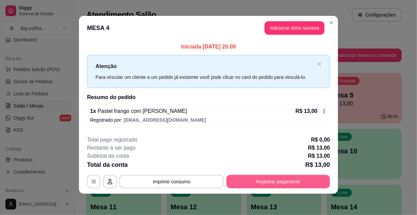
click at [307, 184] on button "Registrar pagamento" at bounding box center [278, 182] width 104 height 14
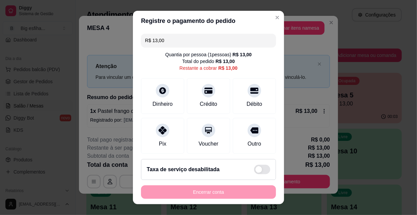
click at [197, 32] on div "R$ 13,00 Quantia por pessoa ( 1 pessoas) R$ 13,00 Total do pedido R$ 13,00 Rest…" at bounding box center [208, 92] width 151 height 123
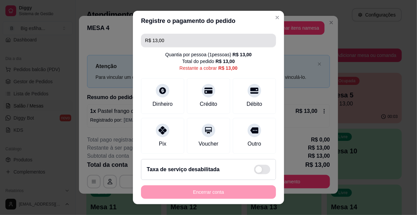
click at [199, 37] on input "R$ 13,00" at bounding box center [208, 41] width 127 height 14
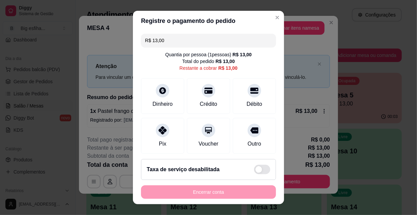
click at [200, 39] on input "R$ 13,00" at bounding box center [208, 41] width 127 height 14
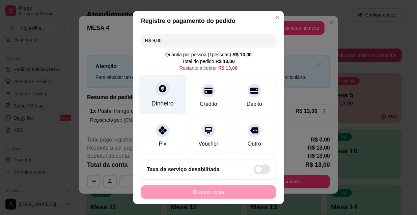
click at [142, 103] on div "Dinheiro" at bounding box center [163, 94] width 48 height 39
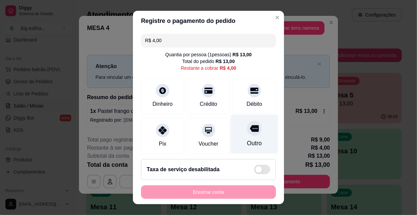
click at [250, 131] on icon at bounding box center [254, 128] width 9 height 7
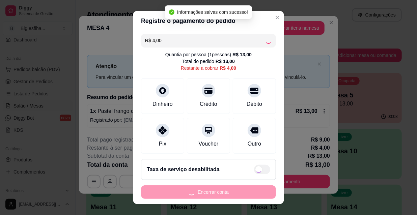
type input "R$ 0,00"
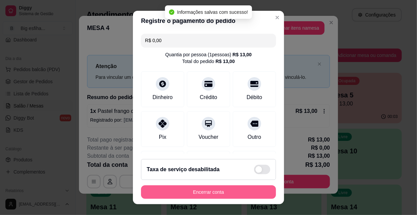
click at [190, 194] on button "Encerrar conta" at bounding box center [208, 193] width 135 height 14
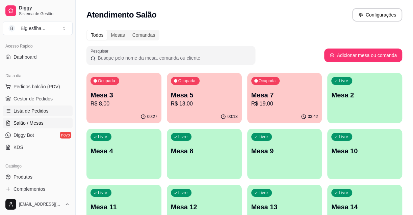
scroll to position [30, 0]
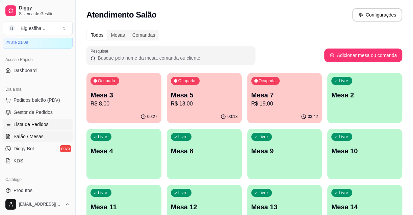
click at [41, 124] on span "Lista de Pedidos" at bounding box center [31, 124] width 35 height 7
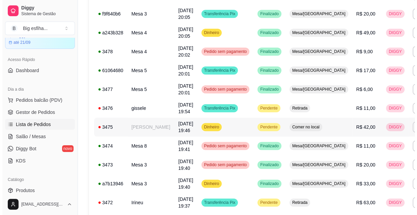
scroll to position [327, 0]
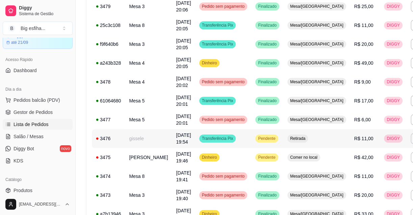
click at [176, 145] on span "12/09/25 às 19:54" at bounding box center [183, 139] width 15 height 12
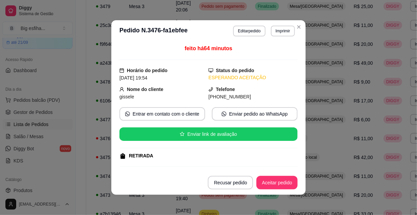
drag, startPoint x: 262, startPoint y: 25, endPoint x: 252, endPoint y: 31, distance: 11.7
click at [260, 26] on header "**********" at bounding box center [208, 31] width 194 height 22
click at [250, 33] on button "Editar pedido" at bounding box center [249, 31] width 32 height 11
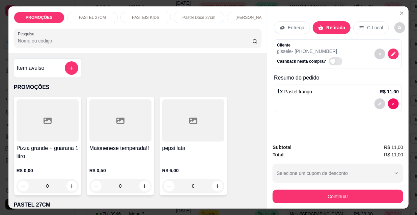
scroll to position [0, 389]
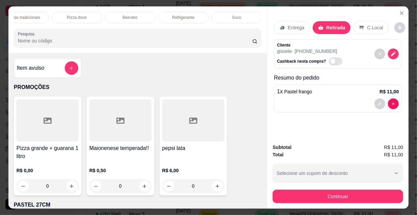
click at [183, 16] on p "Refrigerante" at bounding box center [183, 17] width 22 height 5
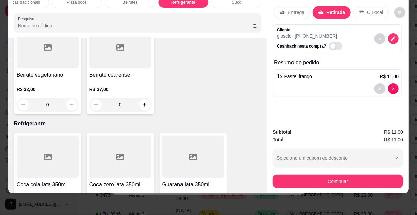
click at [139, 210] on button "increase-product-quantity" at bounding box center [144, 215] width 10 height 10
type input "1"
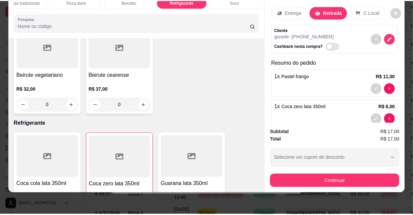
scroll to position [14, 0]
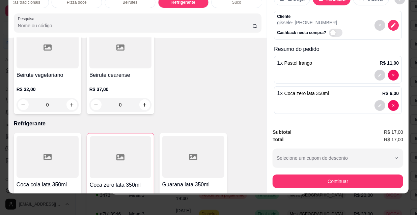
click at [334, 173] on div "Continuar" at bounding box center [338, 180] width 131 height 15
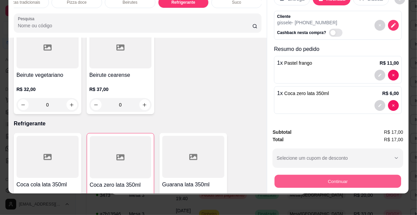
click at [345, 176] on button "Continuar" at bounding box center [338, 181] width 127 height 13
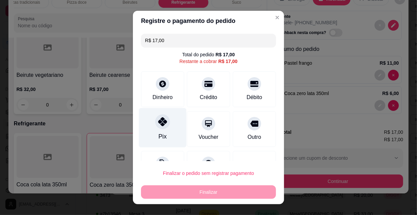
click at [159, 125] on icon at bounding box center [162, 121] width 9 height 9
type input "R$ 0,00"
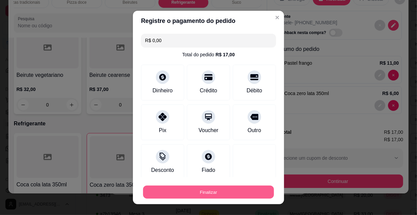
click at [170, 191] on button "Finalizar" at bounding box center [208, 192] width 131 height 13
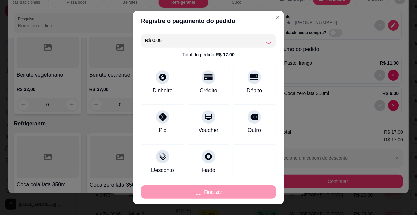
type input "0"
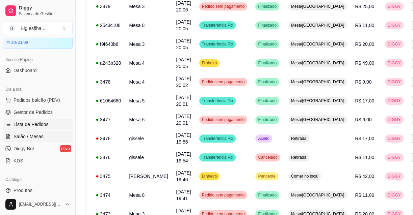
click at [51, 134] on link "Salão / Mesas" at bounding box center [38, 136] width 70 height 11
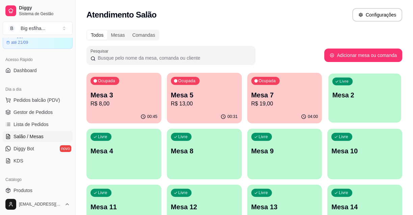
click at [349, 108] on div "Livre Mesa 2" at bounding box center [364, 94] width 73 height 41
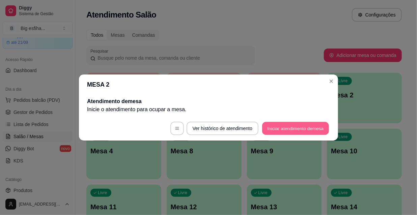
click at [293, 126] on button "Iniciar atendimento de mesa" at bounding box center [295, 128] width 67 height 13
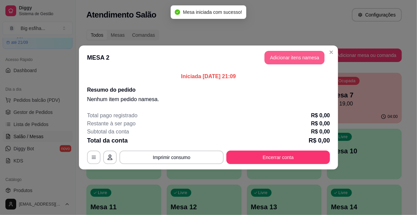
click at [284, 62] on button "Adicionar itens na mesa" at bounding box center [295, 58] width 60 height 14
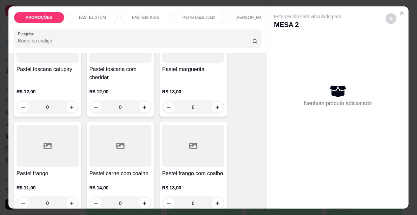
scroll to position [1902, 0]
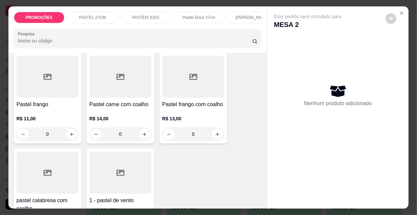
click at [44, 115] on p "R$ 11,00" at bounding box center [48, 118] width 62 height 7
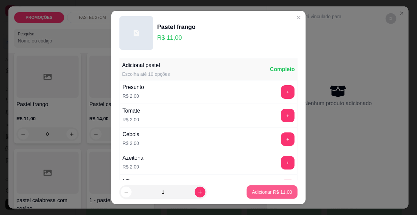
click at [264, 192] on p "Adicionar R$ 11,00" at bounding box center [272, 192] width 40 height 7
type input "1"
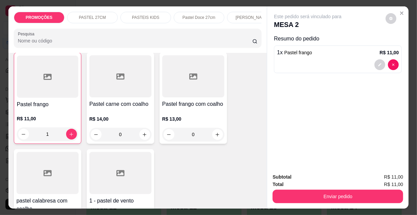
scroll to position [0, 217]
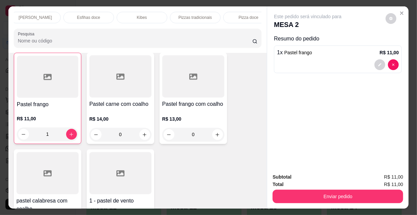
click at [192, 15] on p "Pizzas tradicionais" at bounding box center [195, 17] width 33 height 5
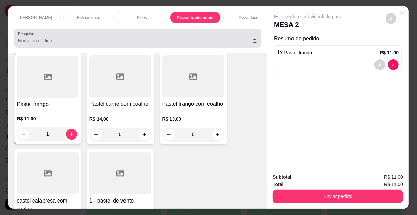
scroll to position [17, 0]
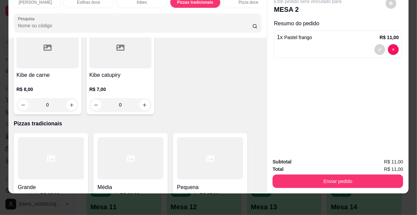
click at [218, 184] on h4 "Pequena" at bounding box center [210, 188] width 66 height 8
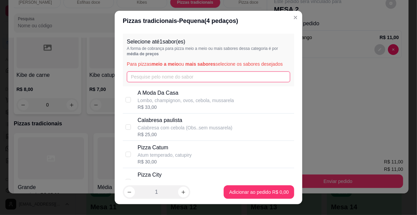
click at [152, 77] on input "text" at bounding box center [208, 77] width 163 height 11
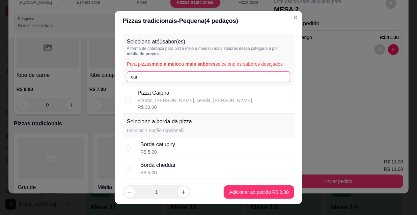
type input "cai"
click at [210, 99] on div "Pizza Caipira Frango, milho, cebola, mussarela R$ 30,00" at bounding box center [215, 100] width 154 height 22
checkbox input "true"
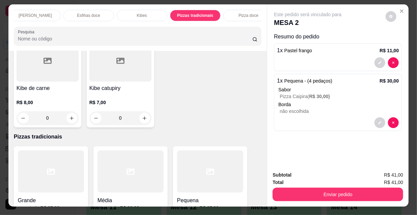
scroll to position [0, 0]
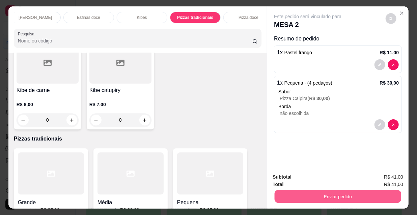
click at [315, 195] on button "Enviar pedido" at bounding box center [338, 196] width 127 height 13
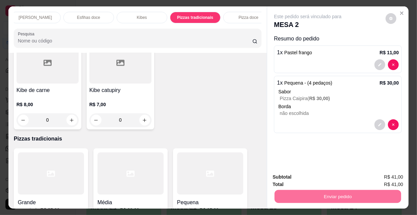
click at [309, 178] on button "Não registrar e enviar pedido" at bounding box center [316, 177] width 68 height 12
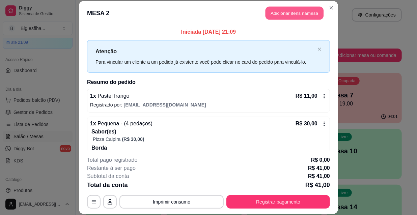
click at [284, 17] on button "Adicionar itens na mesa" at bounding box center [295, 13] width 58 height 13
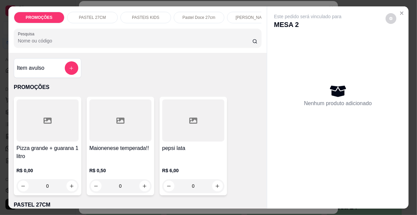
click at [147, 15] on p "PASTEIS KIDS" at bounding box center [145, 17] width 27 height 5
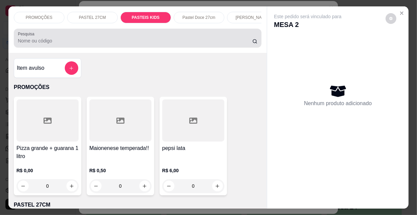
scroll to position [17, 0]
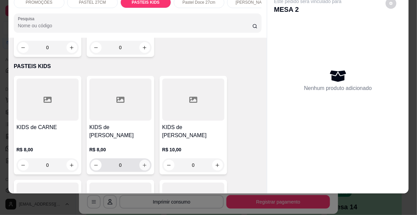
click at [144, 163] on icon "increase-product-quantity" at bounding box center [144, 165] width 5 height 5
type input "1"
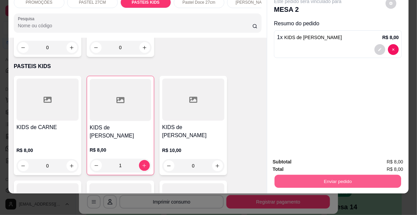
click at [306, 176] on button "Enviar pedido" at bounding box center [338, 181] width 127 height 13
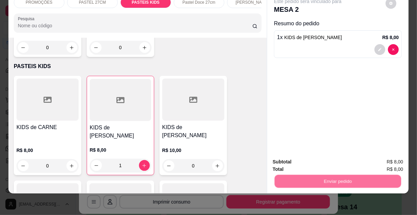
click at [307, 159] on button "Não registrar e enviar pedido" at bounding box center [316, 160] width 70 height 13
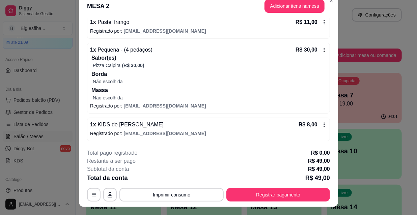
scroll to position [20, 0]
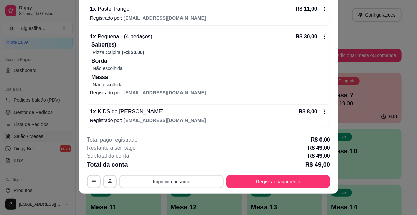
click at [177, 180] on button "Imprimir consumo" at bounding box center [171, 182] width 104 height 14
click at [169, 165] on button "IMPRESSORA" at bounding box center [171, 166] width 47 height 10
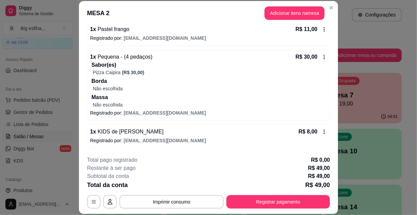
scroll to position [0, 0]
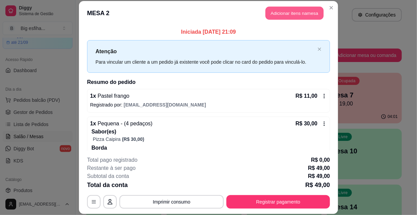
click at [277, 14] on button "Adicionar itens na mesa" at bounding box center [295, 13] width 58 height 13
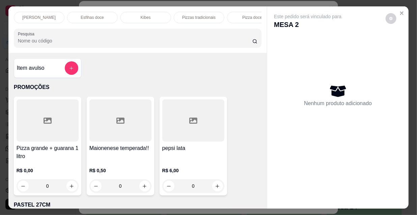
scroll to position [0, 389]
click at [175, 6] on div "PROMOÇÕES PASTEL 27CM PASTEIS KIDS Pastel Doce 27cm Esfihas Salgadas Esfihas do…" at bounding box center [137, 29] width 259 height 47
click at [177, 12] on div "Refrigerante" at bounding box center [183, 17] width 51 height 11
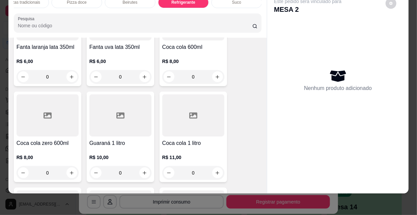
scroll to position [6112, 0]
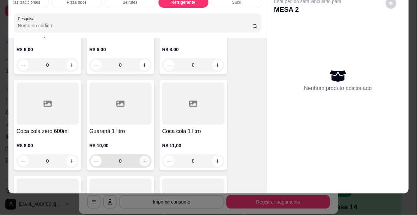
click at [142, 159] on icon "increase-product-quantity" at bounding box center [144, 161] width 5 height 5
type input "1"
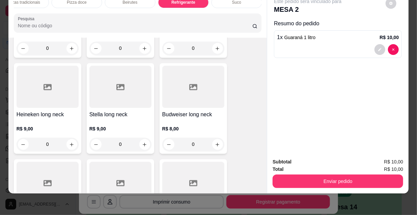
scroll to position [6327, 0]
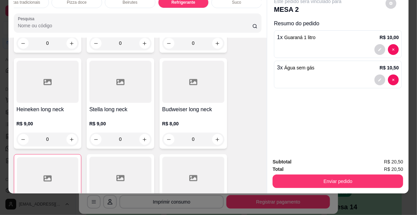
type input "2"
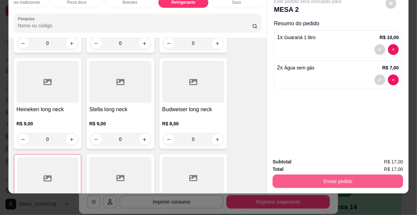
click at [344, 175] on button "Enviar pedido" at bounding box center [338, 182] width 131 height 14
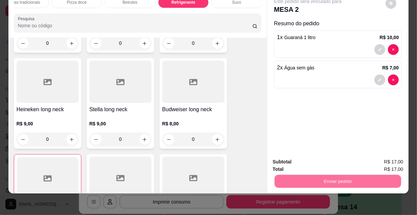
click at [317, 161] on button "Não registrar e enviar pedido" at bounding box center [316, 160] width 70 height 13
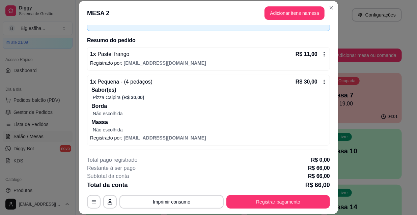
scroll to position [122, 0]
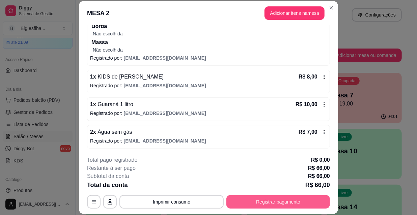
click at [274, 203] on button "Registrar pagamento" at bounding box center [278, 202] width 104 height 14
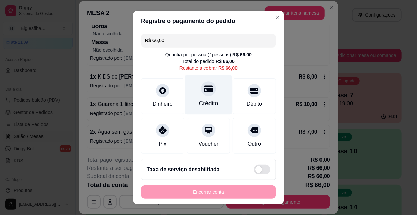
click at [212, 92] on div "Crédito" at bounding box center [209, 94] width 48 height 39
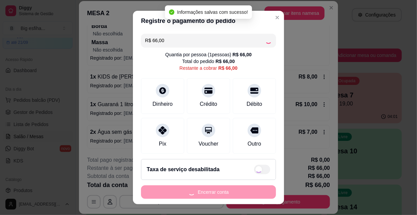
type input "R$ 0,00"
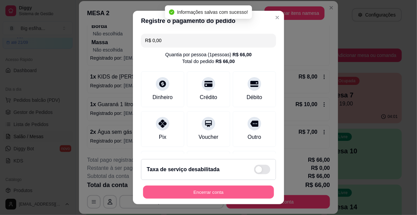
click at [214, 192] on button "Encerrar conta" at bounding box center [208, 192] width 131 height 13
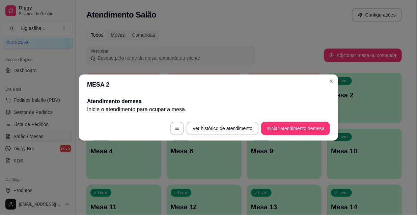
scroll to position [0, 0]
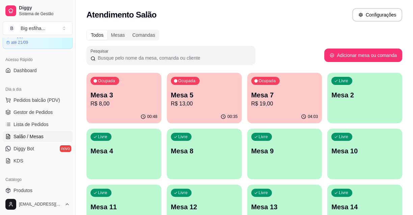
click at [117, 116] on div "00:48" at bounding box center [123, 116] width 75 height 13
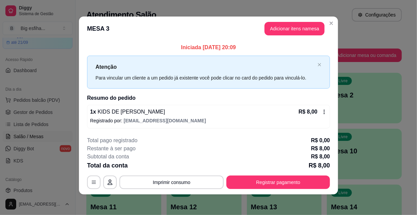
scroll to position [3, 0]
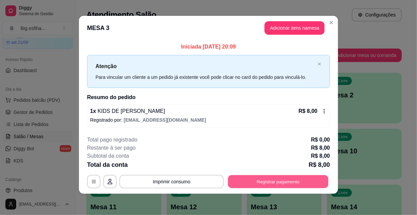
click at [268, 179] on button "Registrar pagamento" at bounding box center [278, 181] width 101 height 13
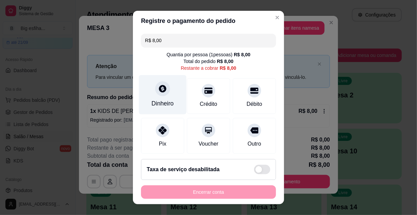
click at [164, 99] on div "Dinheiro" at bounding box center [163, 103] width 22 height 9
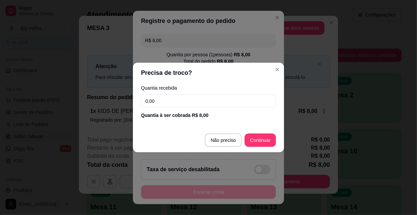
click at [170, 105] on input "0,00" at bounding box center [208, 102] width 135 height 14
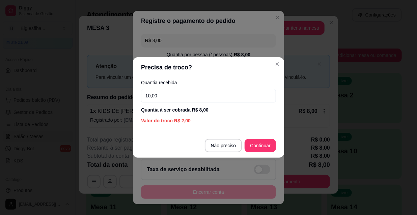
type input "10,00"
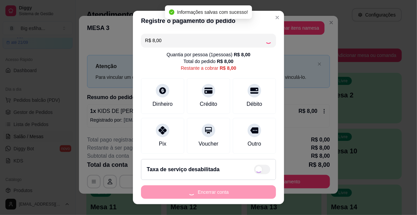
type input "R$ 0,00"
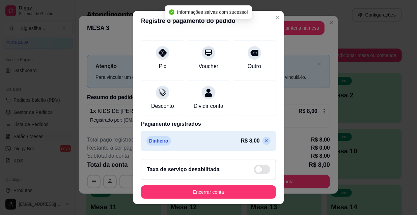
scroll to position [10, 0]
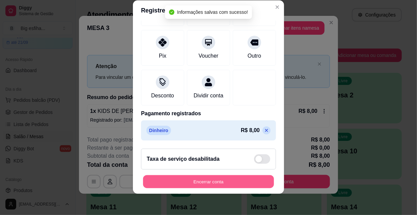
click at [207, 184] on button "Encerrar conta" at bounding box center [208, 182] width 131 height 13
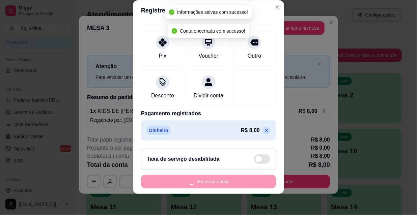
scroll to position [0, 0]
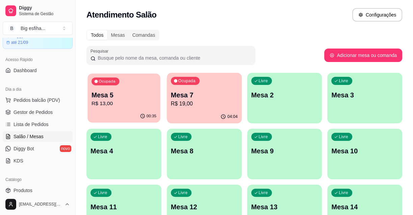
click at [116, 102] on p "R$ 13,00" at bounding box center [123, 104] width 65 height 8
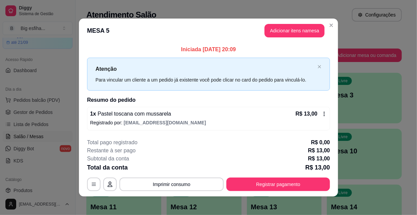
scroll to position [3, 0]
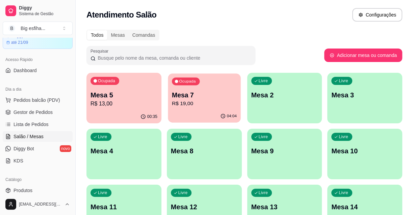
click at [178, 106] on p "R$ 19,00" at bounding box center [204, 104] width 65 height 8
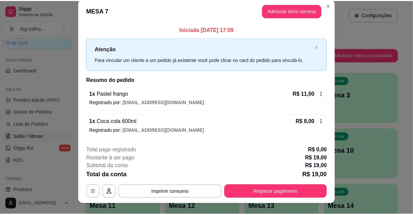
scroll to position [17, 0]
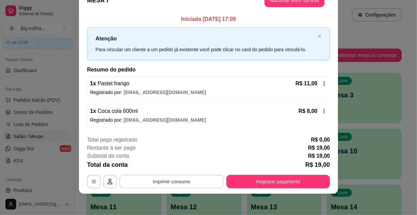
click at [190, 183] on button "Imprimir consumo" at bounding box center [171, 182] width 104 height 14
click at [177, 165] on button "IMPRESSORA" at bounding box center [171, 166] width 47 height 10
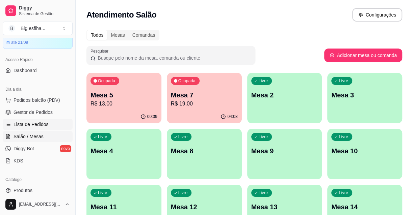
click at [36, 125] on span "Lista de Pedidos" at bounding box center [31, 124] width 35 height 7
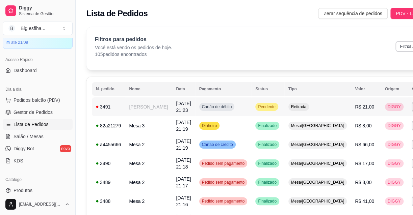
click at [226, 109] on td "Cartão de débito" at bounding box center [223, 107] width 56 height 19
click at [40, 127] on span "Lista de Pedidos" at bounding box center [31, 124] width 35 height 7
click at [42, 132] on link "Salão / Mesas" at bounding box center [38, 136] width 70 height 11
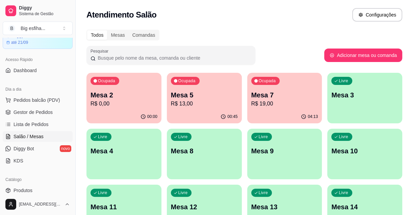
click at [357, 113] on div "Livre Mesa 3" at bounding box center [364, 94] width 75 height 43
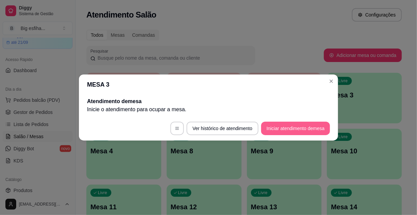
click at [288, 131] on button "Iniciar atendimento de mesa" at bounding box center [295, 129] width 69 height 14
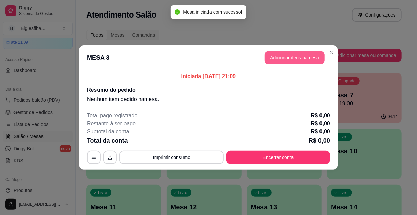
click at [282, 52] on button "Adicionar itens na mesa" at bounding box center [295, 58] width 60 height 14
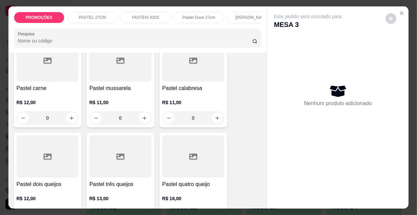
scroll to position [215, 0]
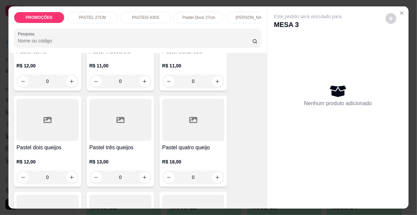
click at [197, 151] on h4 "Pastel quatro queijo" at bounding box center [193, 148] width 62 height 8
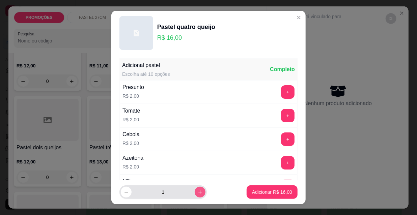
click at [195, 194] on button "increase-product-quantity" at bounding box center [200, 192] width 11 height 11
type input "2"
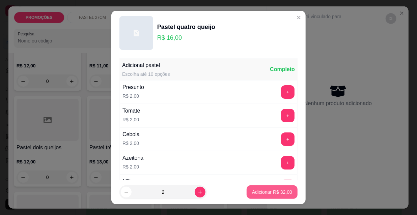
click at [252, 191] on p "Adicionar R$ 32,00" at bounding box center [272, 192] width 40 height 7
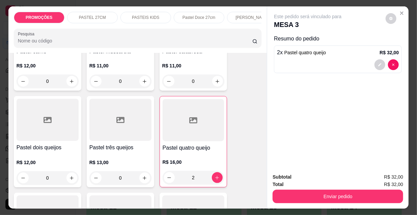
type input "2"
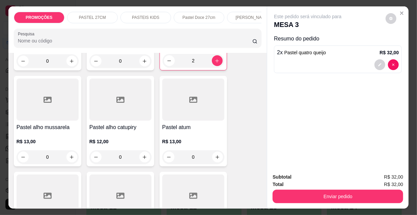
scroll to position [338, 0]
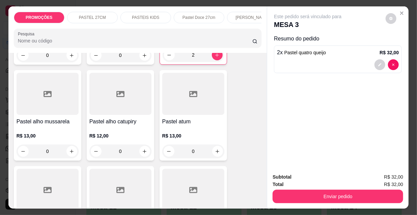
click at [63, 112] on div at bounding box center [48, 94] width 62 height 42
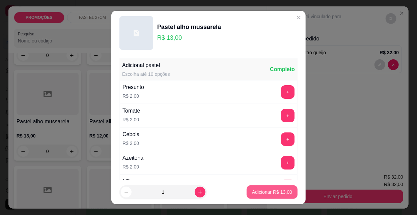
click at [262, 196] on button "Adicionar R$ 13,00" at bounding box center [272, 193] width 51 height 14
type input "1"
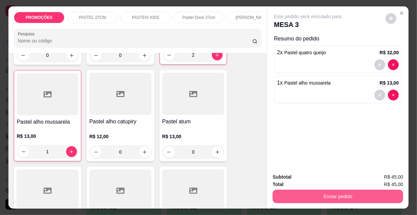
click at [286, 197] on button "Enviar pedido" at bounding box center [338, 197] width 131 height 14
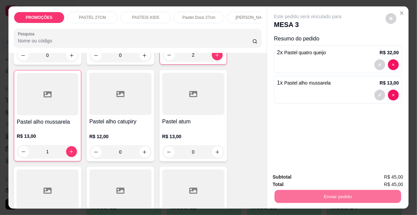
click at [297, 178] on button "Não registrar e enviar pedido" at bounding box center [316, 177] width 70 height 13
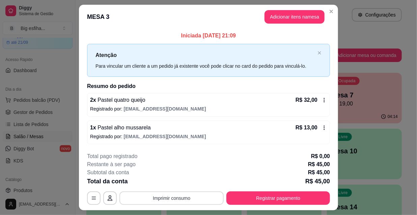
click at [172, 202] on button "Imprimir consumo" at bounding box center [171, 199] width 104 height 14
click at [168, 184] on button "IMPRESSORA" at bounding box center [171, 182] width 49 height 11
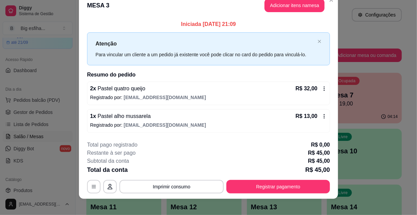
scroll to position [17, 0]
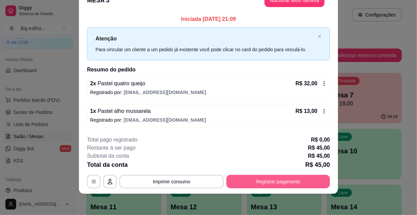
click at [280, 182] on button "Registrar pagamento" at bounding box center [278, 182] width 104 height 14
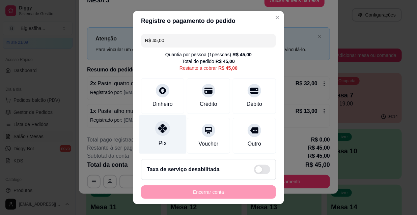
click at [163, 133] on div at bounding box center [162, 128] width 15 height 15
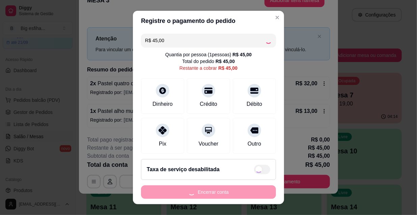
type input "R$ 0,00"
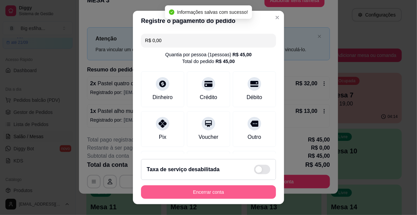
click at [196, 191] on button "Encerrar conta" at bounding box center [208, 193] width 135 height 14
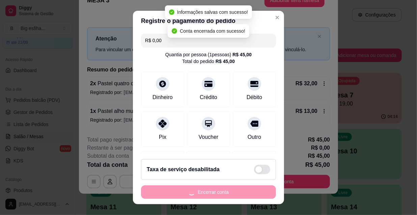
scroll to position [0, 0]
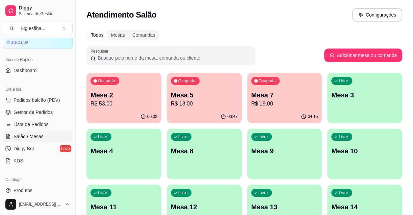
click at [381, 93] on p "Mesa 3" at bounding box center [364, 94] width 67 height 9
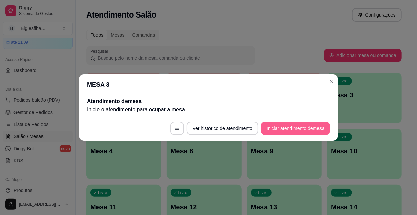
click at [310, 130] on button "Iniciar atendimento de mesa" at bounding box center [295, 129] width 69 height 14
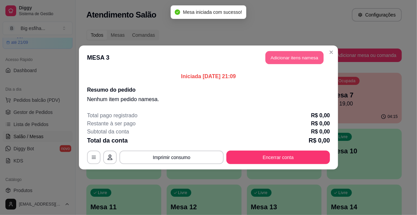
click at [275, 62] on button "Adicionar itens na mesa" at bounding box center [295, 57] width 58 height 13
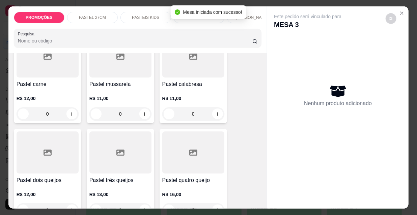
scroll to position [184, 0]
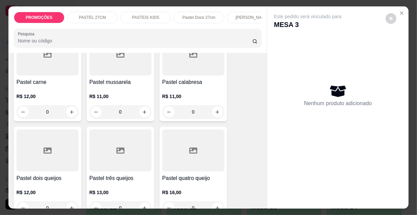
click at [103, 176] on h4 "Pastel três queijos" at bounding box center [120, 179] width 62 height 8
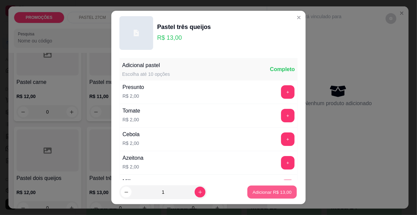
click at [265, 193] on p "Adicionar R$ 13,00" at bounding box center [272, 192] width 39 height 6
type input "1"
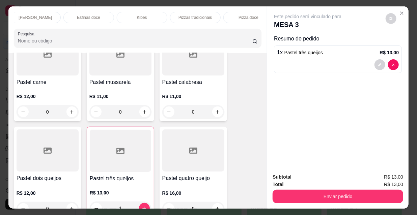
scroll to position [0, 389]
click at [202, 15] on div "Refrigerante" at bounding box center [183, 17] width 51 height 11
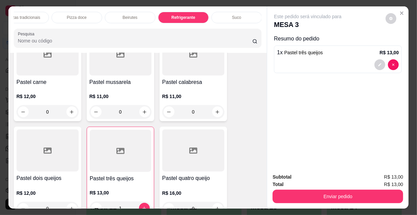
scroll to position [17, 0]
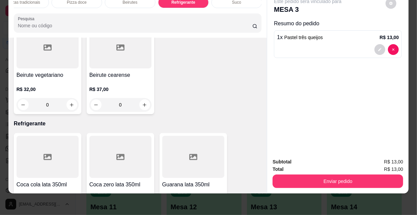
click at [142, 212] on icon "increase-product-quantity" at bounding box center [144, 214] width 5 height 5
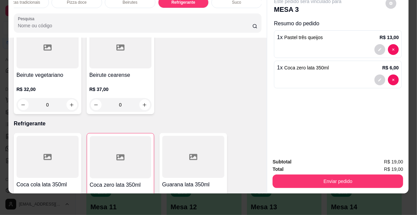
type input "1"
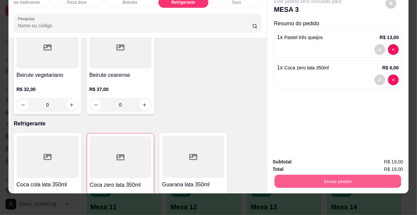
click at [351, 175] on button "Enviar pedido" at bounding box center [338, 181] width 127 height 13
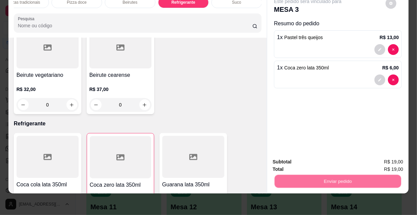
click at [308, 162] on button "Não registrar e enviar pedido" at bounding box center [316, 160] width 70 height 13
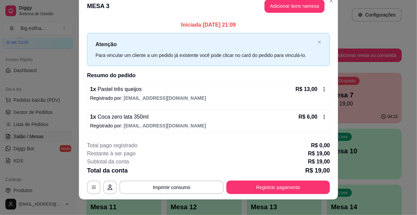
scroll to position [17, 0]
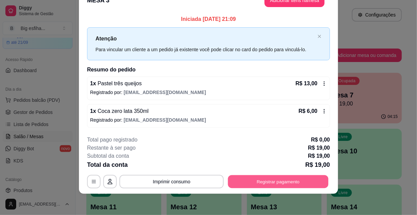
click at [274, 181] on button "Registrar pagamento" at bounding box center [278, 181] width 101 height 13
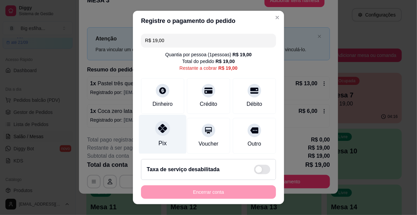
click at [164, 139] on div "Pix" at bounding box center [163, 134] width 48 height 39
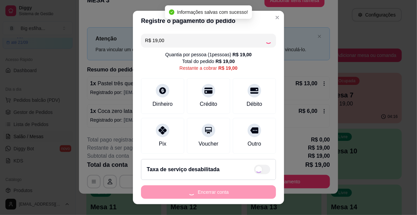
type input "R$ 0,00"
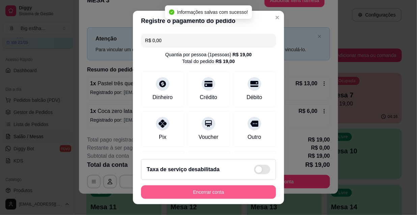
click at [172, 191] on button "Encerrar conta" at bounding box center [208, 193] width 135 height 14
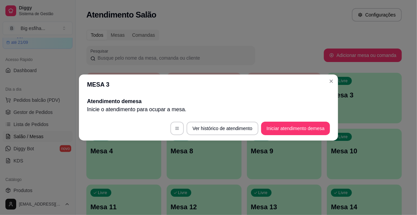
scroll to position [0, 0]
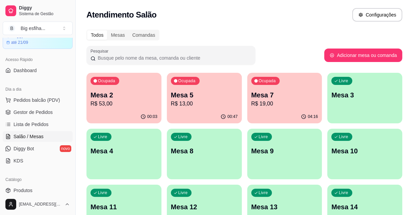
click at [192, 103] on p "R$ 13,00" at bounding box center [204, 104] width 67 height 8
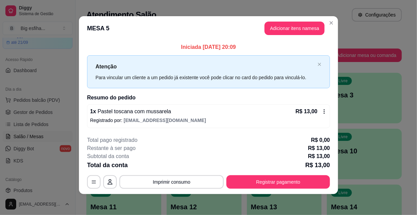
scroll to position [3, 0]
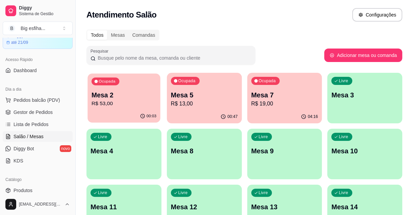
click at [122, 111] on div "00:03" at bounding box center [123, 116] width 73 height 13
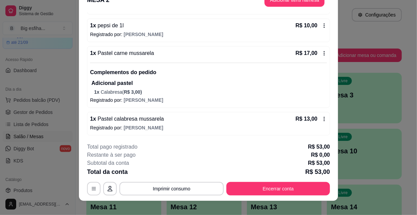
scroll to position [20, 0]
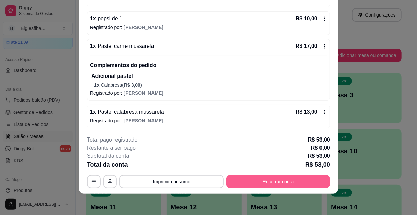
click at [294, 178] on button "Encerrar conta" at bounding box center [278, 182] width 104 height 14
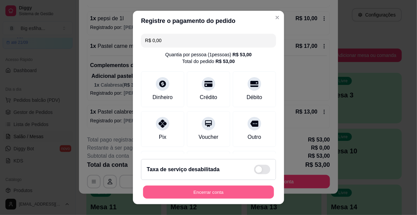
click at [230, 195] on button "Encerrar conta" at bounding box center [208, 192] width 131 height 13
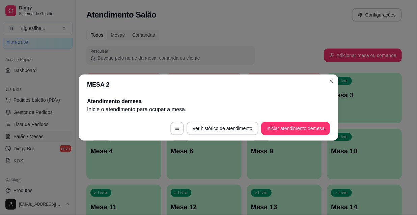
scroll to position [0, 0]
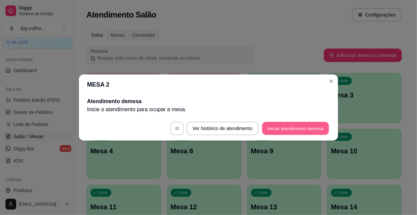
click at [277, 127] on button "Iniciar atendimento de mesa" at bounding box center [295, 128] width 67 height 13
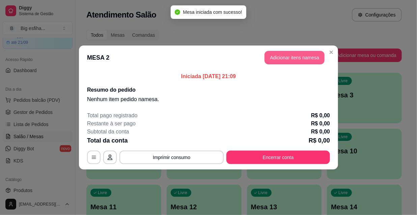
click at [294, 61] on button "Adicionar itens na mesa" at bounding box center [295, 58] width 60 height 14
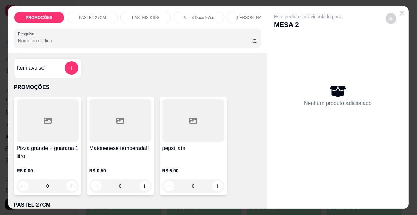
click at [407, 60] on div "PROMOÇÕES PASTEL 27CM PASTEIS KIDS Pastel Doce 27cm Esfihas Salgadas Esfihas do…" at bounding box center [208, 107] width 417 height 215
click at [397, 9] on button "Close" at bounding box center [402, 13] width 11 height 11
click at [399, 10] on icon "Close" at bounding box center [401, 12] width 5 height 5
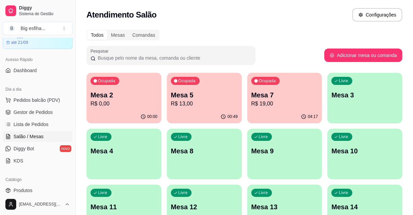
click at [354, 96] on p "Mesa 3" at bounding box center [364, 94] width 67 height 9
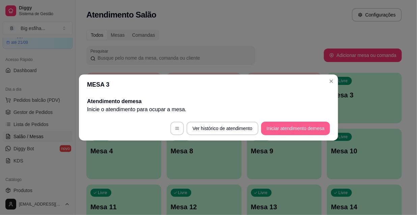
click at [305, 131] on button "Iniciar atendimento de mesa" at bounding box center [295, 129] width 69 height 14
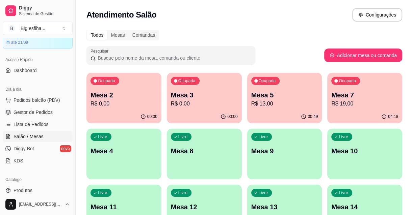
click at [136, 159] on div "Livre Mesa 4" at bounding box center [123, 150] width 75 height 43
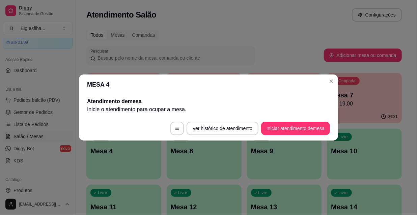
click at [291, 138] on footer "Ver histórico de atendimento Iniciar atendimento de mesa" at bounding box center [208, 128] width 259 height 24
click at [292, 133] on button "Iniciar atendimento de mesa" at bounding box center [295, 129] width 69 height 14
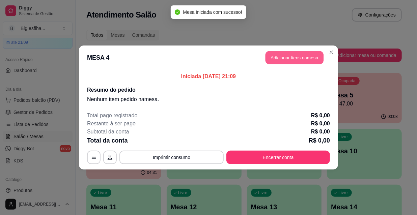
click at [290, 63] on button "Adicionar itens na mesa" at bounding box center [295, 57] width 58 height 13
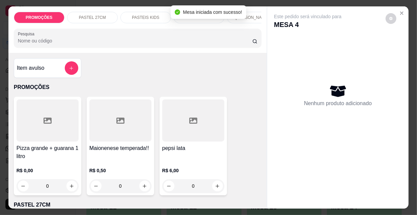
click at [65, 44] on input "Pesquisa" at bounding box center [135, 40] width 235 height 7
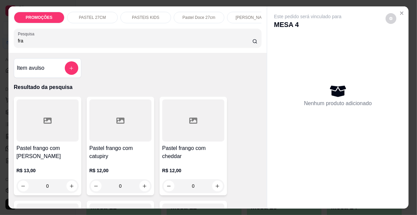
type input "fra"
click at [171, 148] on h4 "Pastel frango com cheddar" at bounding box center [193, 152] width 62 height 16
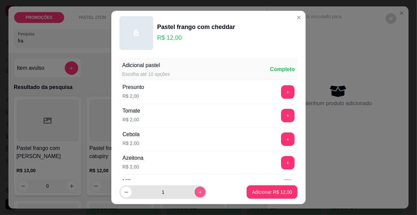
click at [196, 194] on button "increase-product-quantity" at bounding box center [200, 192] width 11 height 11
type input "2"
click at [258, 196] on button "Adicionar R$ 24,00" at bounding box center [272, 193] width 51 height 14
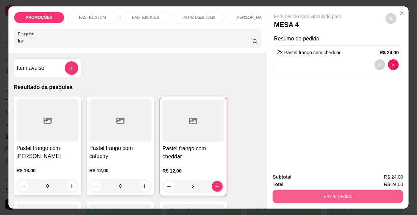
type input "2"
click at [320, 195] on button "Enviar pedido" at bounding box center [338, 197] width 131 height 14
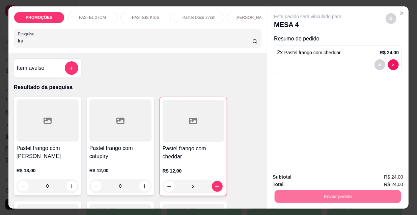
click at [313, 177] on button "Não registrar e enviar pedido" at bounding box center [316, 177] width 68 height 12
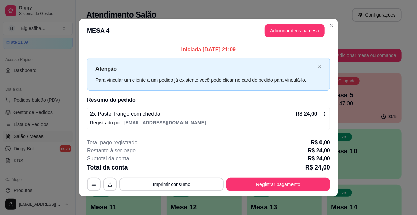
scroll to position [3, 0]
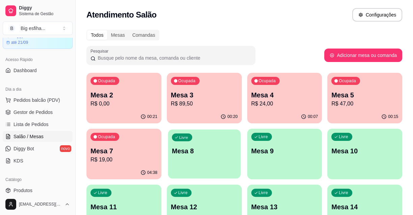
click at [216, 155] on p "Mesa 8" at bounding box center [204, 151] width 65 height 9
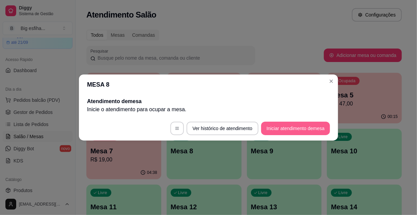
click at [298, 135] on button "Iniciar atendimento de mesa" at bounding box center [295, 129] width 69 height 14
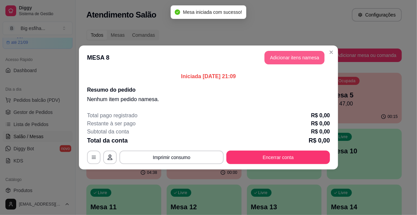
click at [288, 58] on button "Adicionar itens na mesa" at bounding box center [295, 58] width 60 height 14
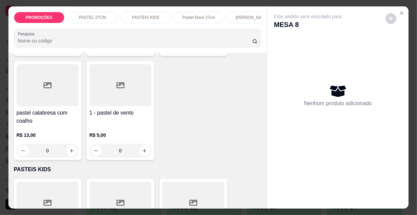
scroll to position [1995, 0]
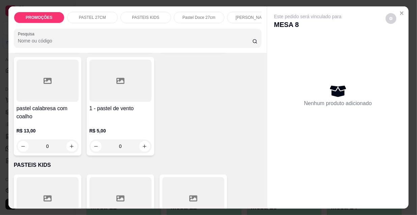
click at [121, 121] on div "R$ 5,00 0" at bounding box center [120, 137] width 62 height 32
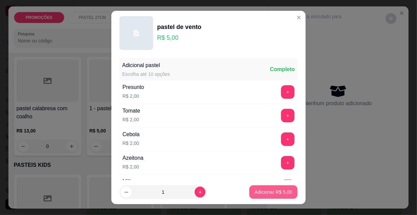
click at [258, 192] on p "Adicionar R$ 5,00" at bounding box center [273, 192] width 37 height 7
type input "1"
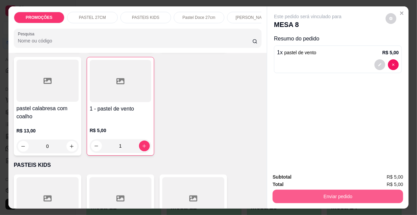
click at [315, 196] on button "Enviar pedido" at bounding box center [338, 197] width 131 height 14
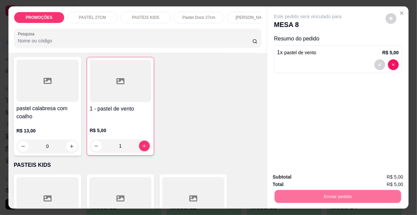
click at [310, 182] on button "Não registrar e enviar pedido" at bounding box center [316, 177] width 70 height 13
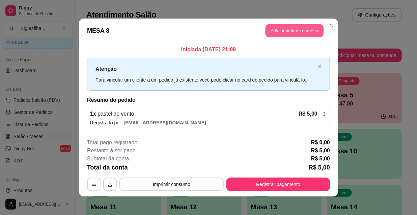
click at [282, 30] on button "Adicionar itens na mesa" at bounding box center [295, 30] width 58 height 13
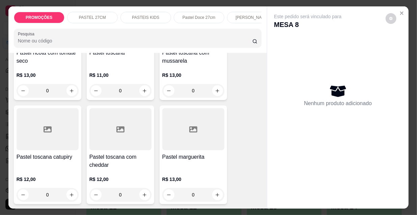
scroll to position [1902, 0]
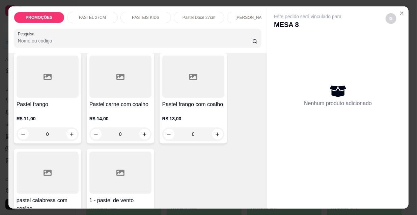
click at [126, 155] on div at bounding box center [120, 173] width 62 height 42
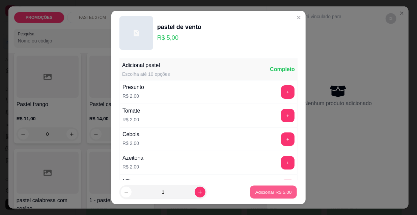
click at [270, 192] on p "Adicionar R$ 5,00" at bounding box center [273, 192] width 36 height 6
type input "1"
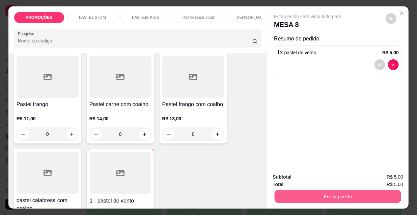
click at [328, 193] on button "Enviar pedido" at bounding box center [338, 196] width 127 height 13
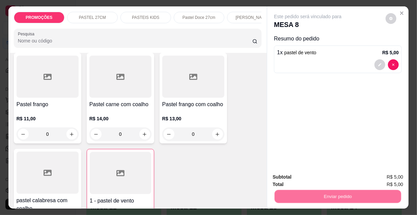
click at [316, 182] on button "Não registrar e enviar pedido" at bounding box center [316, 177] width 68 height 12
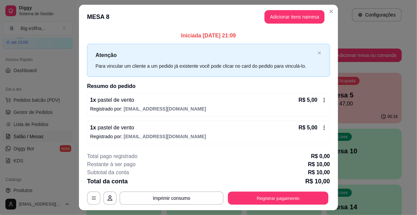
click at [271, 195] on button "Registrar pagamento" at bounding box center [278, 198] width 101 height 13
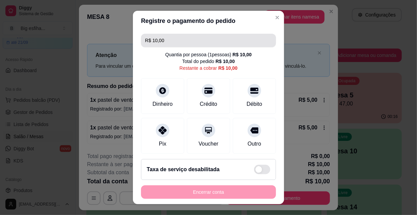
click at [164, 45] on input "R$ 10,00" at bounding box center [208, 41] width 127 height 14
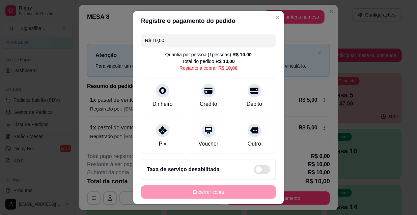
click at [164, 45] on input "R$ 10,00" at bounding box center [208, 41] width 127 height 14
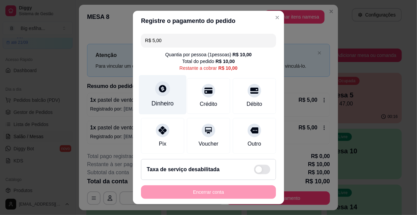
click at [158, 104] on div "Dinheiro" at bounding box center [163, 103] width 22 height 9
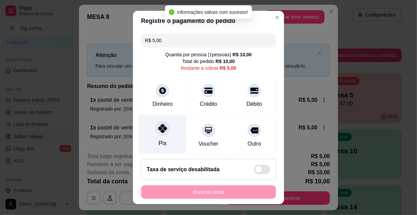
click at [165, 133] on div "Pix" at bounding box center [163, 134] width 48 height 39
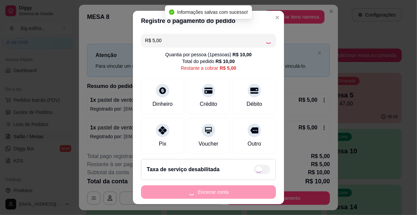
type input "R$ 0,00"
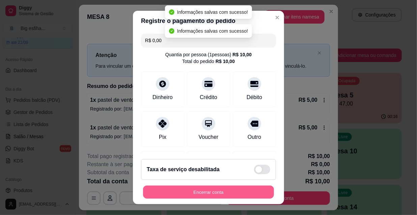
click at [202, 189] on button "Encerrar conta" at bounding box center [208, 192] width 131 height 13
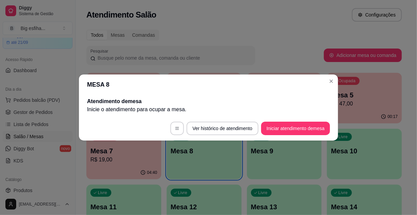
click at [223, 138] on footer "Ver histórico de atendimento Iniciar atendimento de mesa" at bounding box center [208, 128] width 259 height 24
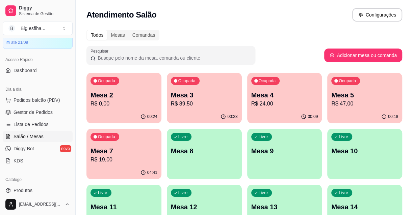
click at [220, 152] on p "Mesa 8" at bounding box center [204, 150] width 67 height 9
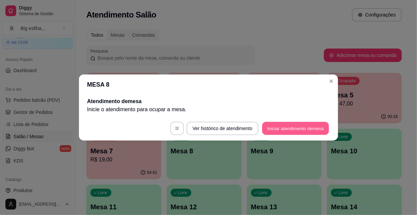
click at [277, 130] on button "Iniciar atendimento de mesa" at bounding box center [295, 128] width 67 height 13
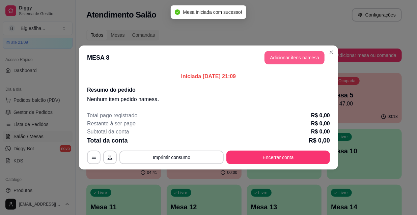
click at [289, 55] on button "Adicionar itens na mesa" at bounding box center [295, 58] width 60 height 14
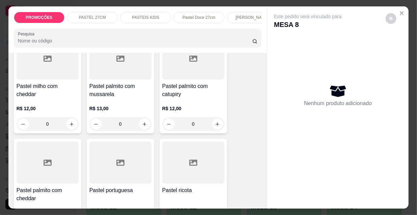
scroll to position [1534, 0]
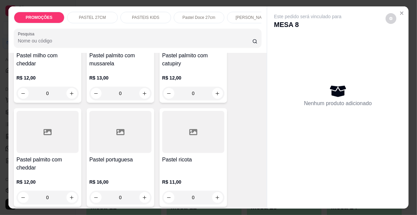
click at [129, 131] on div "Pastel portuguesa R$ 16,00 0" at bounding box center [121, 157] width 68 height 99
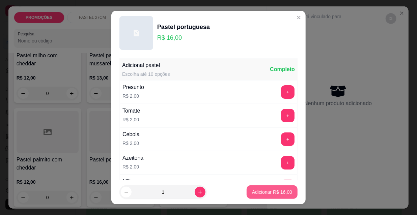
click at [265, 194] on p "Adicionar R$ 16,00" at bounding box center [272, 192] width 40 height 7
type input "1"
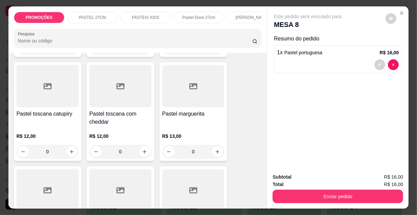
scroll to position [1902, 0]
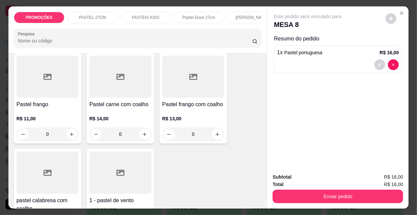
click at [40, 109] on div "R$ 11,00 0" at bounding box center [48, 125] width 62 height 32
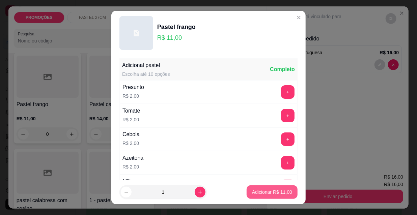
click at [287, 192] on button "Adicionar R$ 11,00" at bounding box center [272, 193] width 51 height 14
type input "1"
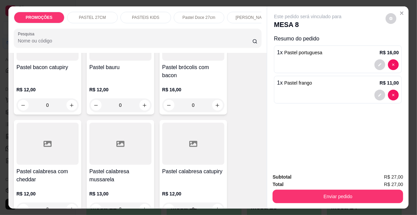
scroll to position [583, 0]
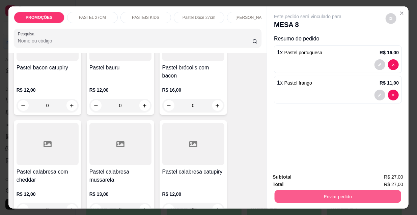
click at [309, 194] on button "Enviar pedido" at bounding box center [338, 196] width 127 height 13
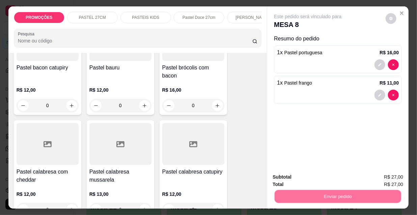
click at [310, 176] on button "Não registrar e enviar pedido" at bounding box center [316, 177] width 70 height 13
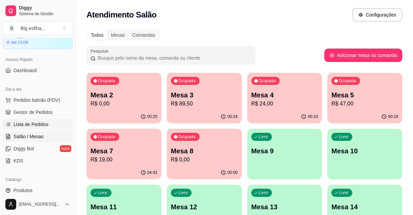
click at [35, 121] on span "Lista de Pedidos" at bounding box center [31, 124] width 35 height 7
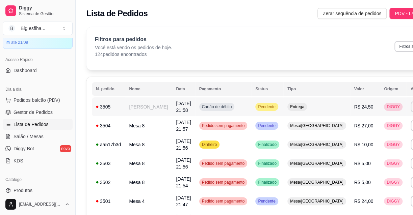
click at [360, 128] on button "IMPRESSORA" at bounding box center [368, 130] width 47 height 10
click at [31, 136] on span "Salão / Mesas" at bounding box center [29, 136] width 30 height 7
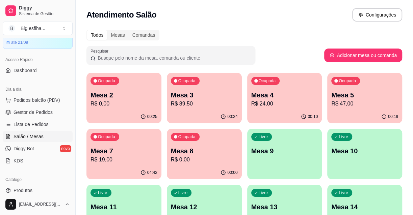
click at [314, 143] on div "Livre Mesa 9" at bounding box center [284, 150] width 75 height 43
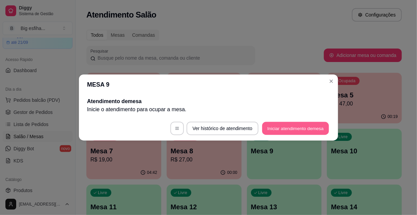
click at [312, 126] on button "Iniciar atendimento de mesa" at bounding box center [295, 128] width 67 height 13
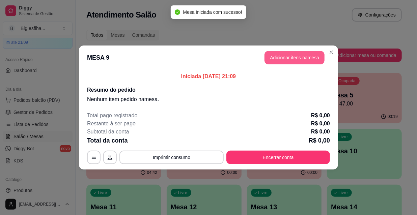
click at [282, 60] on button "Adicionar itens na mesa" at bounding box center [295, 58] width 60 height 14
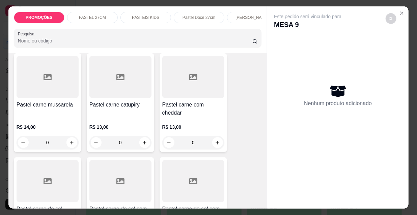
scroll to position [736, 0]
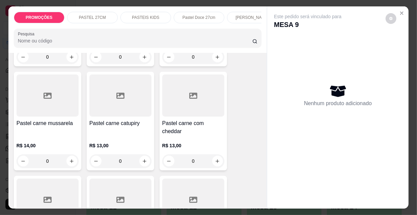
click at [57, 95] on div at bounding box center [48, 96] width 62 height 42
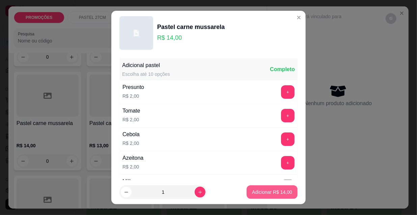
click at [269, 189] on p "Adicionar R$ 14,00" at bounding box center [272, 192] width 40 height 7
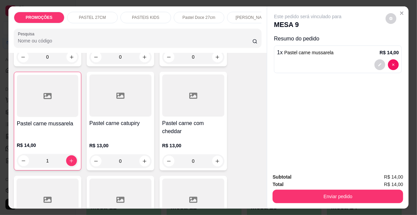
type input "1"
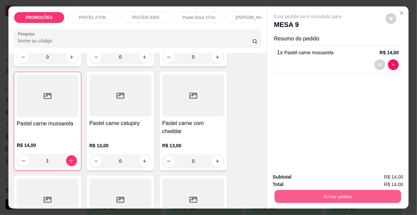
click at [317, 191] on button "Enviar pedido" at bounding box center [338, 196] width 127 height 13
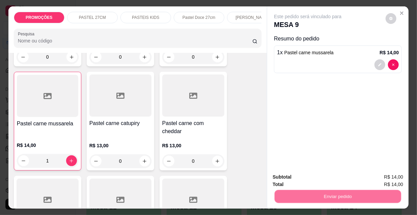
click at [314, 180] on button "Não registrar e enviar pedido" at bounding box center [316, 177] width 68 height 12
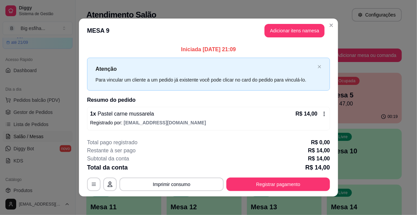
scroll to position [3, 0]
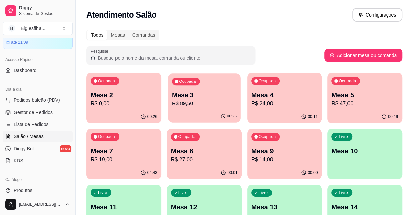
click at [216, 97] on p "Mesa 3" at bounding box center [204, 95] width 65 height 9
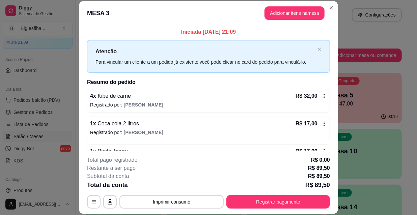
scroll to position [0, 0]
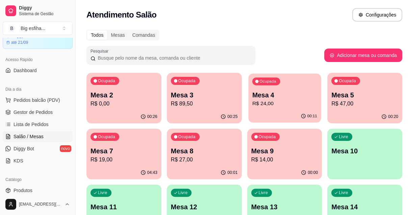
click at [277, 102] on p "R$ 24,00" at bounding box center [284, 104] width 65 height 8
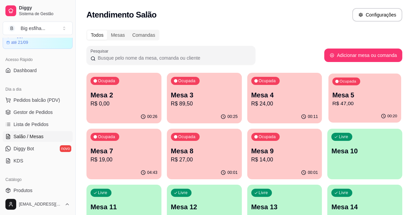
click at [389, 101] on p "R$ 47,00" at bounding box center [364, 104] width 65 height 8
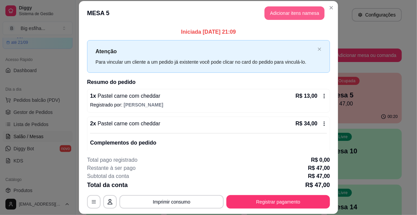
click at [282, 16] on button "Adicionar itens na mesa" at bounding box center [295, 13] width 60 height 14
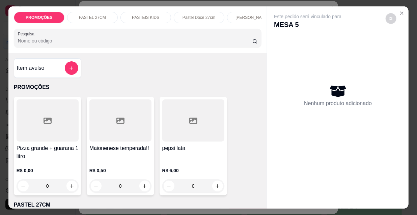
scroll to position [0, 389]
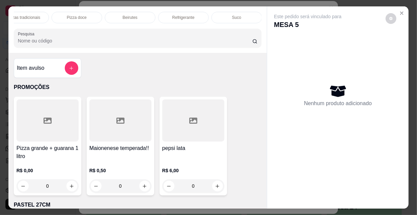
drag, startPoint x: 159, startPoint y: 13, endPoint x: 192, endPoint y: 44, distance: 45.4
click at [159, 12] on div "Refrigerante" at bounding box center [183, 17] width 51 height 11
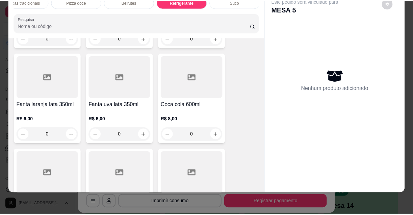
scroll to position [6082, 0]
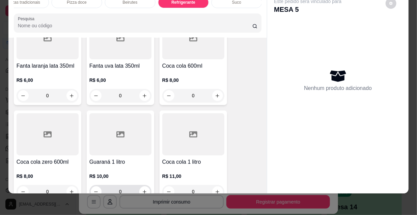
click at [147, 117] on div "Guaraná 1 litro R$ 10,00 0" at bounding box center [121, 156] width 68 height 91
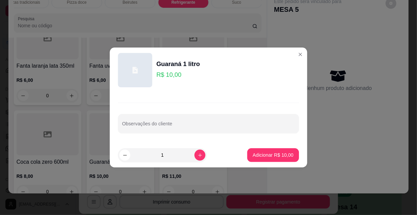
click at [142, 112] on div "Observações do cliente" at bounding box center [208, 118] width 197 height 50
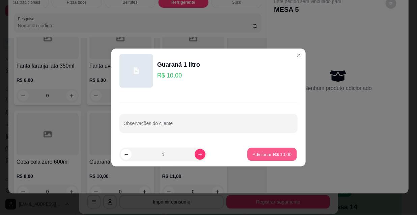
click at [270, 156] on p "Adicionar R$ 10,00" at bounding box center [272, 154] width 39 height 6
type input "1"
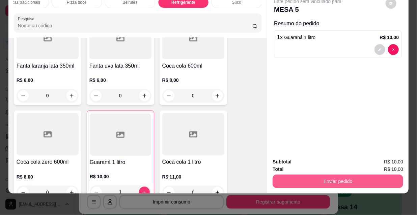
click at [321, 175] on button "Enviar pedido" at bounding box center [338, 182] width 131 height 14
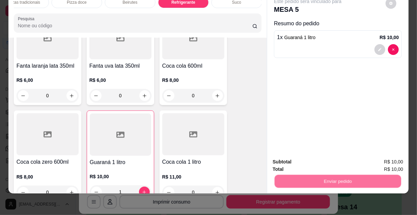
click at [310, 161] on button "Não registrar e enviar pedido" at bounding box center [316, 160] width 68 height 12
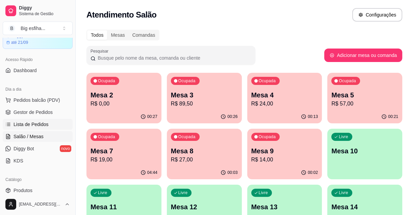
click at [44, 127] on span "Lista de Pedidos" at bounding box center [31, 124] width 35 height 7
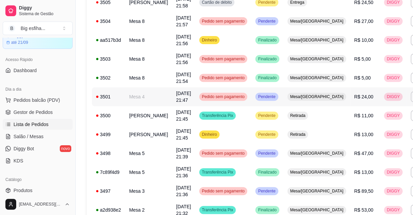
scroll to position [153, 0]
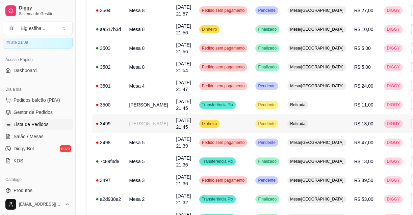
click at [251, 121] on td "Pendente" at bounding box center [267, 123] width 32 height 19
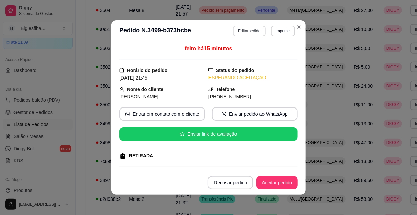
click at [240, 32] on button "Editar pedido" at bounding box center [249, 31] width 32 height 11
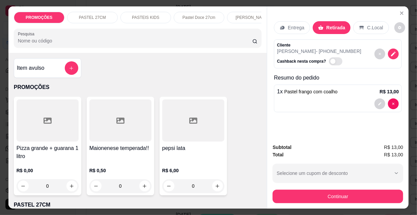
click at [316, 193] on button "Continuar" at bounding box center [338, 197] width 131 height 14
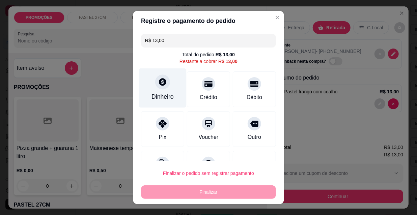
click at [159, 80] on icon at bounding box center [162, 81] width 7 height 7
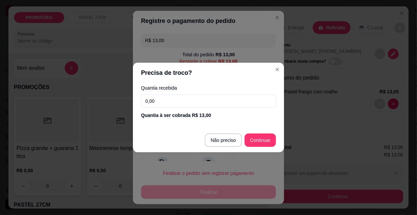
click at [191, 98] on input "0,00" at bounding box center [208, 102] width 135 height 14
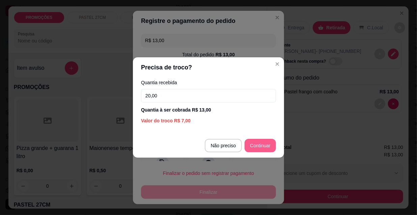
type input "20,00"
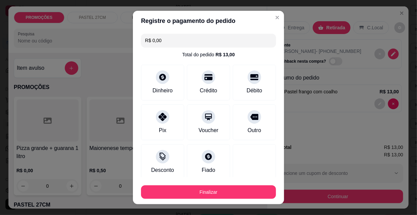
type input "R$ 0,00"
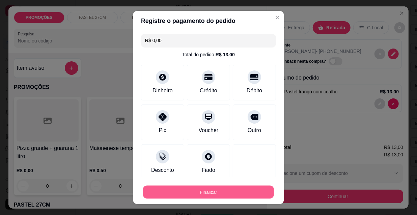
click at [223, 192] on button "Finalizar" at bounding box center [208, 192] width 131 height 13
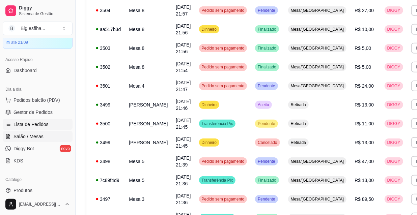
click at [30, 134] on span "Salão / Mesas" at bounding box center [29, 136] width 30 height 7
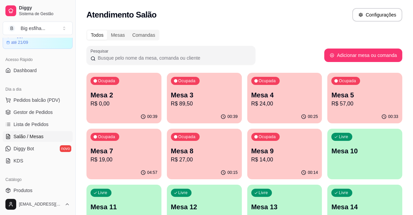
click at [293, 155] on p "Mesa 9" at bounding box center [284, 150] width 67 height 9
click at [353, 152] on p "Mesa 10" at bounding box center [364, 151] width 65 height 9
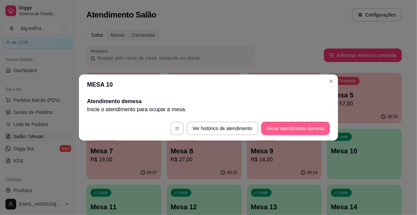
click at [270, 124] on button "Iniciar atendimento de mesa" at bounding box center [295, 129] width 69 height 14
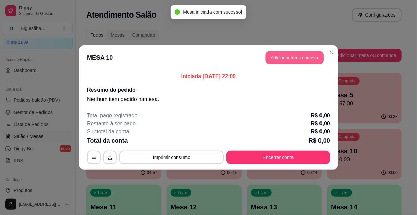
click at [293, 60] on button "Adicionar itens na mesa" at bounding box center [295, 57] width 58 height 13
click at [219, 43] on input "Pesquisa" at bounding box center [135, 40] width 235 height 7
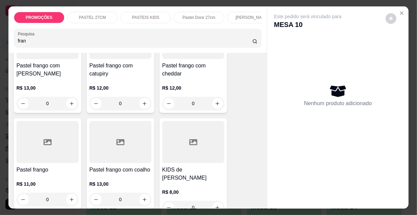
scroll to position [92, 0]
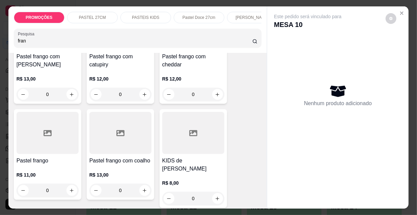
type input "fran"
click at [48, 143] on div at bounding box center [48, 133] width 62 height 42
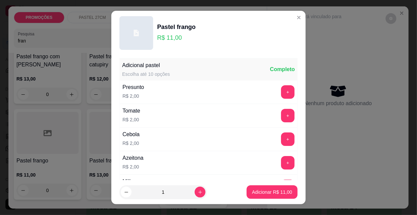
scroll to position [30, 0]
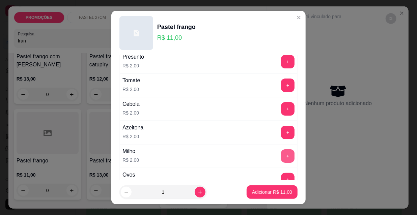
click at [281, 154] on button "+" at bounding box center [288, 157] width 14 height 14
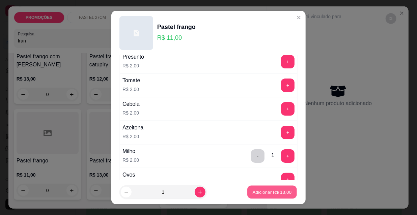
click at [263, 193] on p "Adicionar R$ 13,00" at bounding box center [272, 192] width 39 height 6
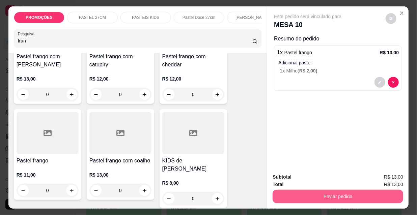
click at [298, 190] on button "Enviar pedido" at bounding box center [338, 197] width 131 height 14
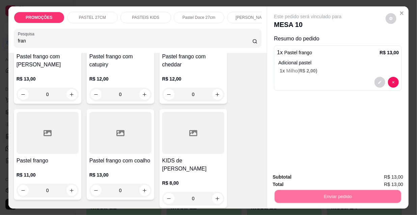
click at [300, 176] on button "Não registrar e enviar pedido" at bounding box center [316, 177] width 68 height 12
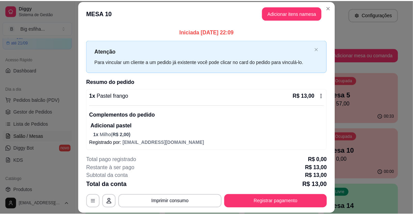
scroll to position [2, 0]
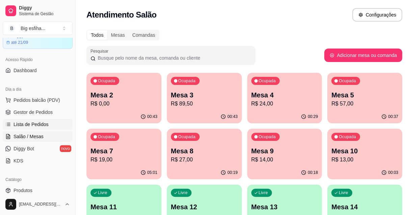
click at [57, 121] on link "Lista de Pedidos" at bounding box center [38, 124] width 70 height 11
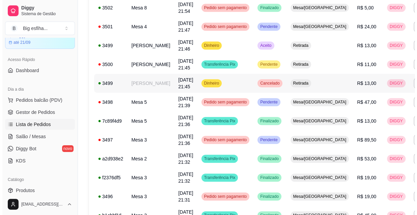
scroll to position [245, 0]
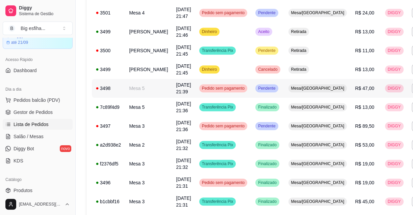
click at [351, 98] on td "R$ 47,00" at bounding box center [366, 88] width 30 height 19
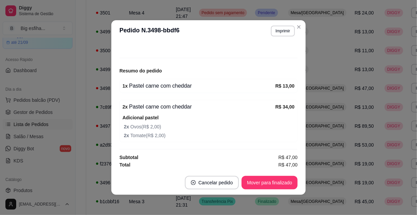
scroll to position [1, 0]
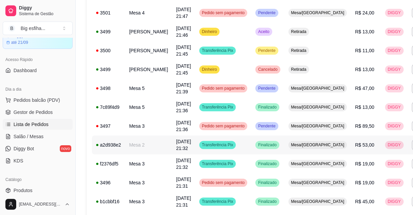
click at [292, 148] on span "Mesa/[GEOGRAPHIC_DATA]" at bounding box center [318, 144] width 56 height 5
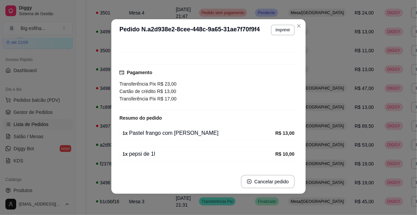
scroll to position [34, 0]
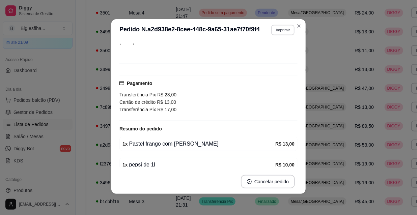
click at [284, 29] on button "Imprimir" at bounding box center [282, 30] width 23 height 10
click at [275, 54] on button "IMPRESSORA" at bounding box center [268, 53] width 49 height 11
click at [271, 175] on footer "Cancelar pedido" at bounding box center [208, 182] width 194 height 24
click at [273, 185] on button "Cancelar pedido" at bounding box center [268, 182] width 52 height 13
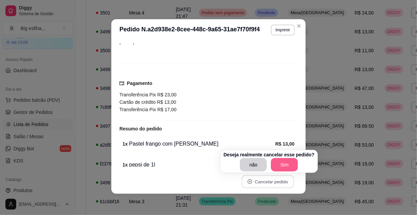
click at [275, 167] on button "Sim" at bounding box center [284, 165] width 27 height 14
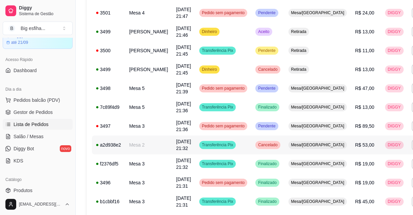
click at [310, 153] on td "Mesa/[GEOGRAPHIC_DATA]" at bounding box center [317, 145] width 67 height 19
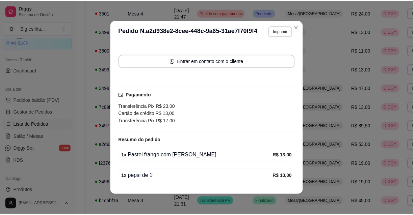
scroll to position [149, 0]
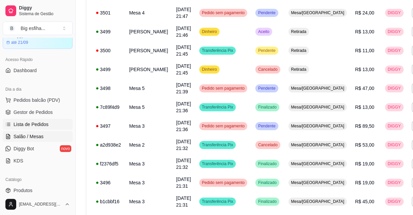
click at [34, 135] on span "Salão / Mesas" at bounding box center [29, 136] width 30 height 7
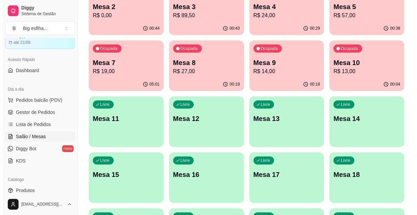
scroll to position [92, 0]
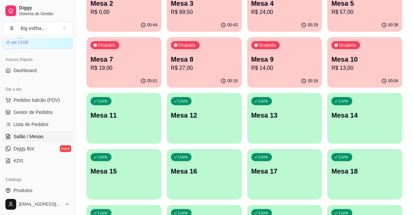
click at [125, 133] on div "Livre Mesa 11" at bounding box center [123, 114] width 75 height 43
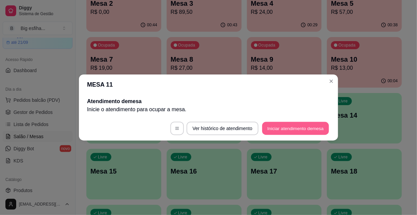
click at [296, 123] on button "Iniciar atendimento de mesa" at bounding box center [295, 128] width 67 height 13
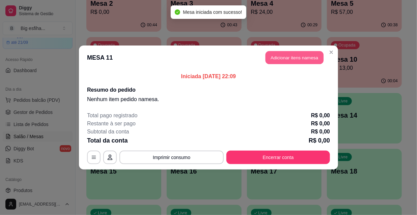
click at [292, 60] on button "Adicionar itens na mesa" at bounding box center [295, 57] width 58 height 13
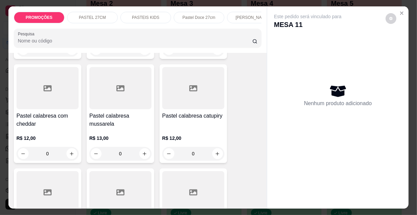
scroll to position [644, 0]
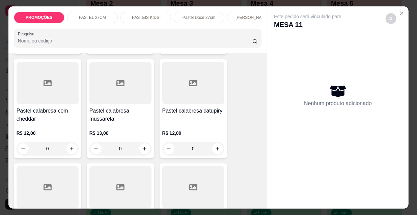
click at [108, 123] on div "R$ 13,00 0" at bounding box center [120, 139] width 62 height 32
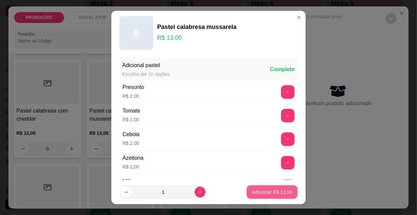
click at [257, 192] on p "Adicionar R$ 13,00" at bounding box center [272, 192] width 40 height 7
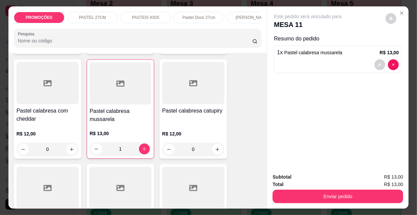
type input "1"
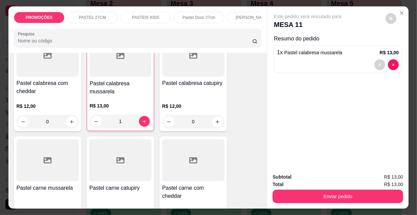
scroll to position [675, 0]
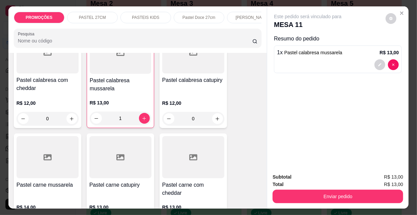
click at [52, 142] on div at bounding box center [48, 157] width 62 height 42
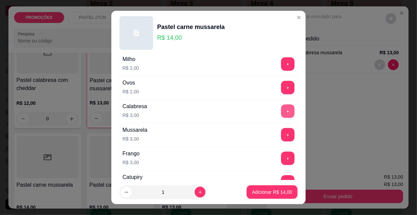
scroll to position [153, 0]
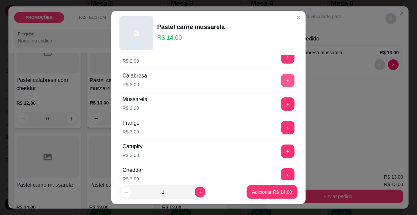
click at [281, 83] on button "+" at bounding box center [288, 81] width 14 height 14
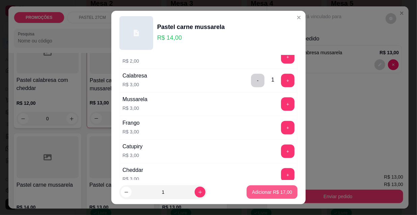
click at [264, 194] on p "Adicionar R$ 17,00" at bounding box center [272, 192] width 40 height 7
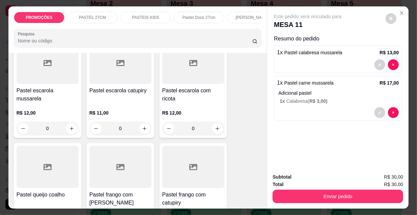
scroll to position [1104, 0]
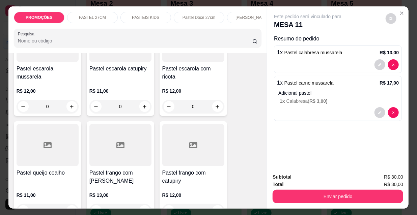
click at [130, 137] on div at bounding box center [120, 145] width 62 height 42
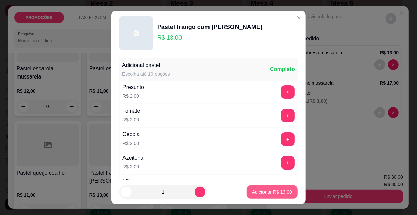
click at [266, 192] on p "Adicionar R$ 13,00" at bounding box center [272, 192] width 40 height 7
type input "1"
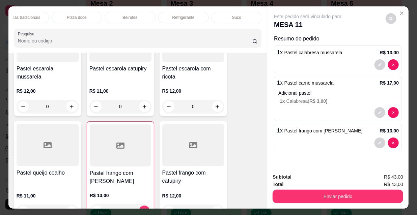
scroll to position [0, 388]
click at [181, 15] on p "Refrigerante" at bounding box center [185, 17] width 22 height 5
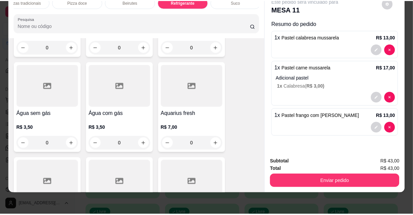
scroll to position [6420, 0]
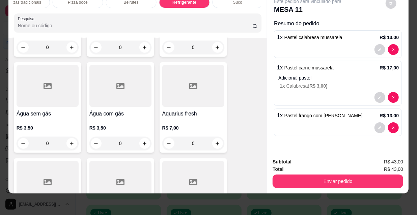
type input "1"
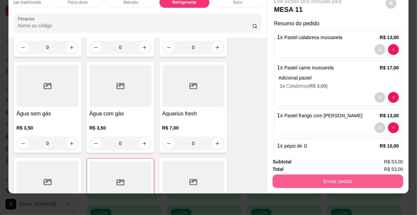
click at [350, 178] on button "Enviar pedido" at bounding box center [338, 182] width 131 height 14
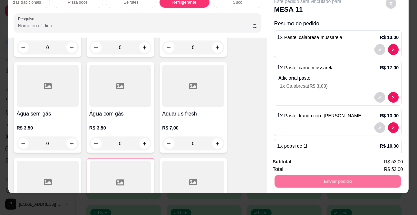
click at [316, 155] on button "Não registrar e enviar pedido" at bounding box center [316, 160] width 70 height 13
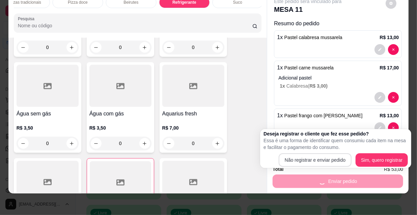
click at [316, 158] on div "Subtotal R$ 53,00" at bounding box center [338, 161] width 131 height 7
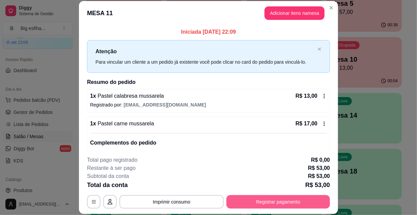
click at [277, 197] on button "Registrar pagamento" at bounding box center [278, 202] width 104 height 14
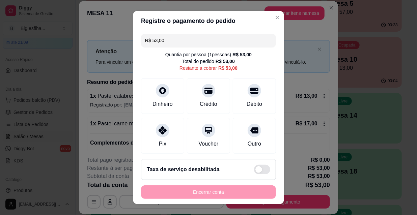
click at [162, 41] on input "R$ 53,00" at bounding box center [208, 41] width 127 height 14
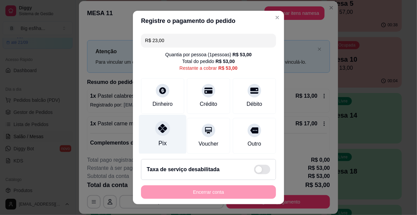
click at [153, 124] on div "Pix" at bounding box center [163, 134] width 48 height 39
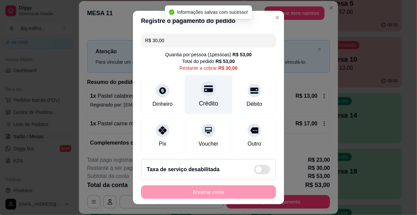
click at [212, 90] on div "Crédito" at bounding box center [209, 94] width 48 height 39
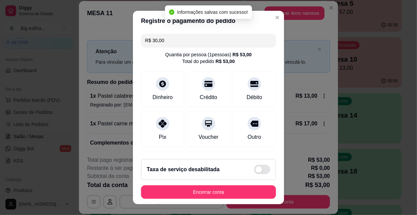
type input "R$ 0,00"
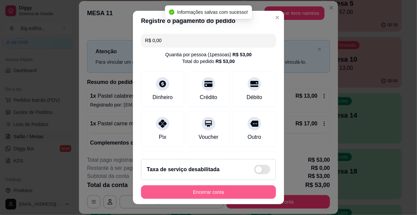
click at [206, 192] on button "Encerrar conta" at bounding box center [208, 193] width 135 height 14
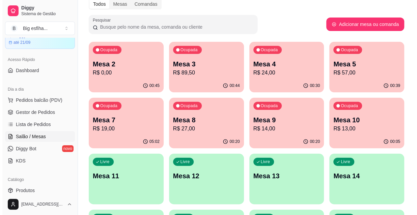
scroll to position [30, 0]
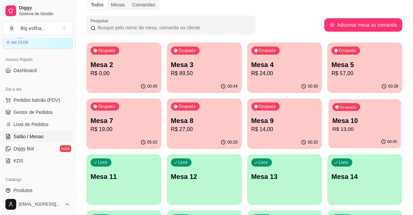
click at [332, 121] on p "Mesa 10" at bounding box center [364, 120] width 65 height 9
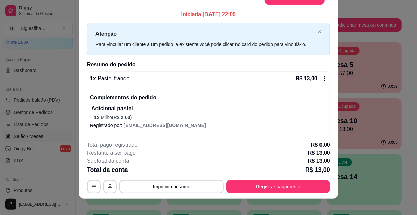
scroll to position [20, 0]
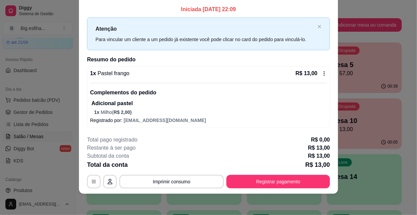
click at [272, 184] on button "Registrar pagamento" at bounding box center [278, 182] width 104 height 14
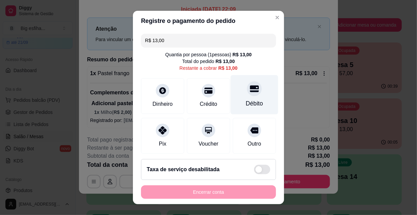
click at [247, 95] on div at bounding box center [254, 88] width 15 height 15
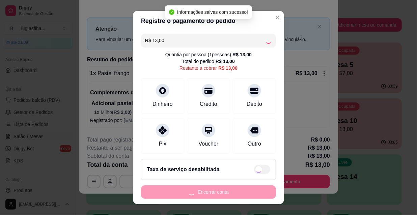
type input "R$ 0,00"
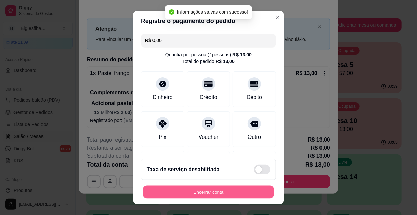
click at [233, 192] on button "Encerrar conta" at bounding box center [208, 192] width 131 height 13
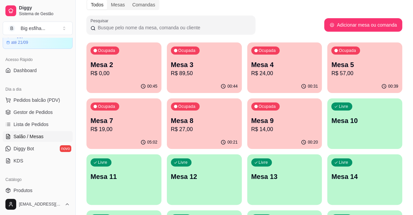
click at [300, 123] on p "Mesa 9" at bounding box center [284, 120] width 67 height 9
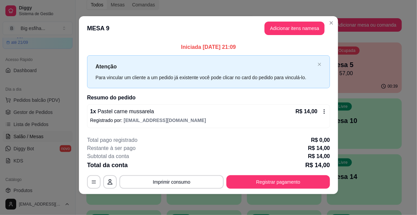
scroll to position [3, 0]
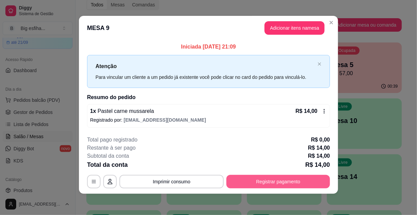
click at [278, 182] on button "Registrar pagamento" at bounding box center [278, 182] width 104 height 14
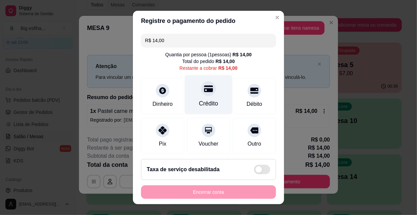
click at [206, 102] on div "Crédito" at bounding box center [208, 103] width 19 height 9
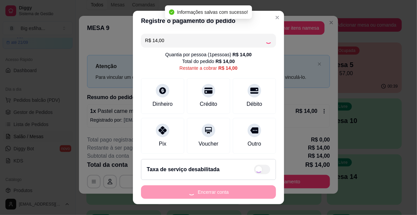
type input "R$ 0,00"
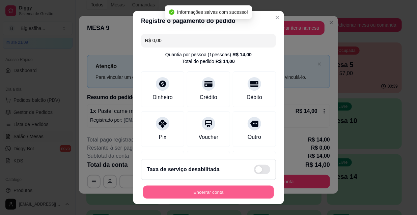
click at [203, 191] on button "Encerrar conta" at bounding box center [208, 192] width 131 height 13
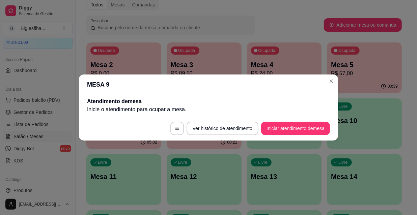
scroll to position [0, 0]
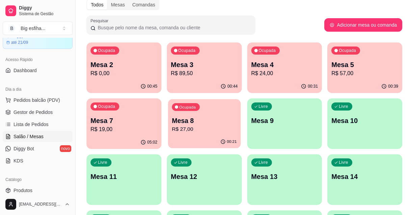
click at [189, 124] on p "Mesa 8" at bounding box center [204, 120] width 65 height 9
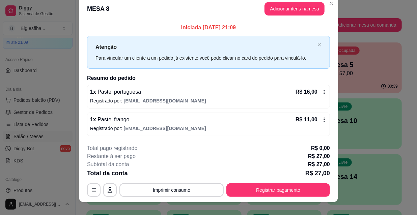
scroll to position [17, 0]
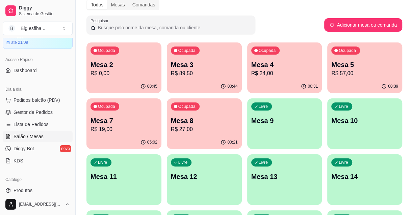
click at [212, 140] on div "00:21" at bounding box center [204, 142] width 75 height 13
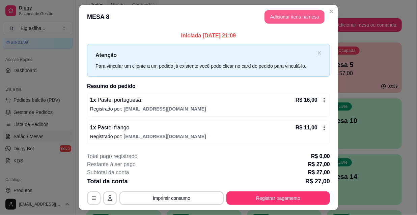
click at [296, 15] on button "Adicionar itens na mesa" at bounding box center [295, 17] width 60 height 14
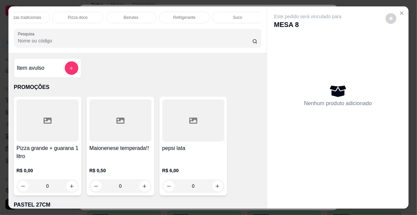
scroll to position [0, 389]
click at [195, 15] on div "Refrigerante" at bounding box center [183, 17] width 51 height 11
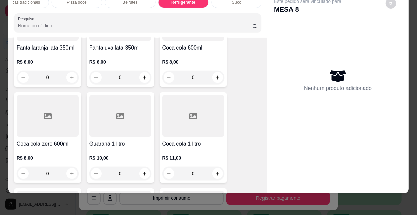
scroll to position [6112, 0]
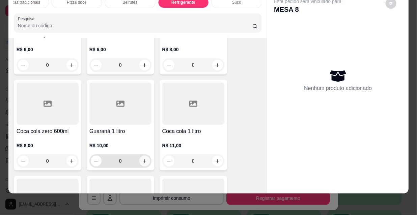
click at [142, 159] on icon "increase-product-quantity" at bounding box center [144, 161] width 5 height 5
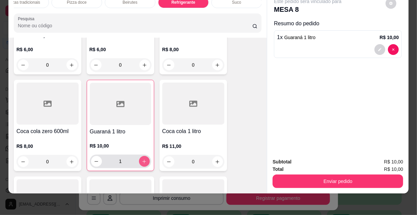
type input "1"
click at [327, 175] on button "Enviar pedido" at bounding box center [338, 182] width 131 height 14
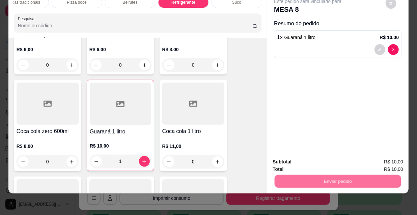
click at [321, 156] on button "Não registrar e enviar pedido" at bounding box center [316, 160] width 70 height 13
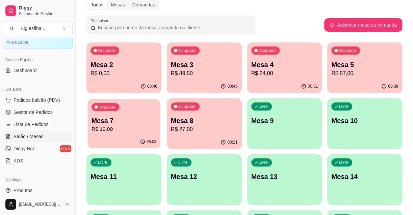
click at [140, 128] on p "R$ 19,00" at bounding box center [123, 130] width 65 height 8
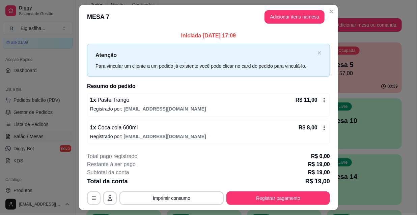
scroll to position [17, 0]
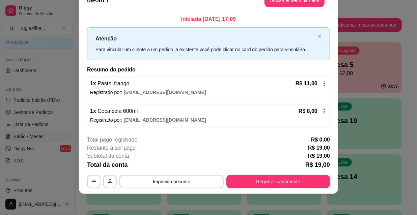
click at [197, 109] on div "1 x Coca cola 600ml R$ 8,00" at bounding box center [208, 111] width 237 height 8
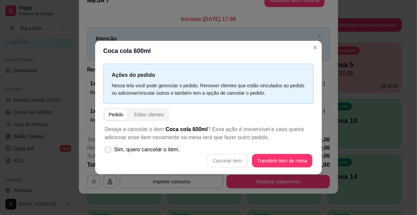
click at [159, 151] on span "Sim, quero cancelar o item." at bounding box center [147, 150] width 66 height 8
click at [109, 151] on input "Sim, quero cancelar o item." at bounding box center [106, 153] width 4 height 4
checkbox input "true"
click at [223, 159] on button "Cancelar item" at bounding box center [227, 161] width 41 height 14
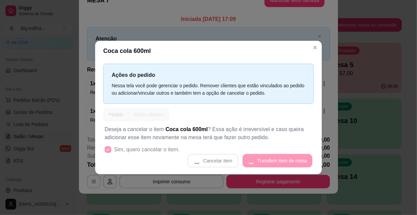
scroll to position [12, 0]
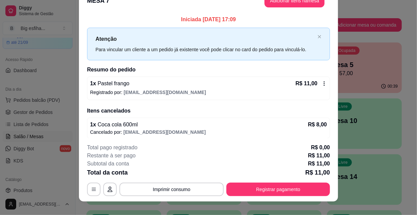
click at [118, 90] on p "Registrado por: jailsonmota.pierre@gmail.com" at bounding box center [208, 92] width 237 height 7
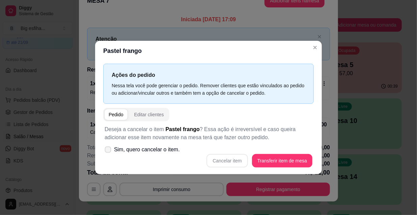
click at [163, 151] on span "Sim, quero cancelar o item." at bounding box center [147, 150] width 66 height 8
click at [109, 151] on input "Sim, quero cancelar o item." at bounding box center [106, 153] width 4 height 4
checkbox input "true"
click at [226, 155] on button "Cancelar item" at bounding box center [227, 161] width 40 height 13
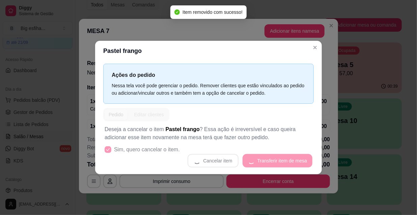
scroll to position [1, 0]
click at [284, 161] on div "Cancelar item Transferir item de mesa" at bounding box center [209, 161] width 208 height 14
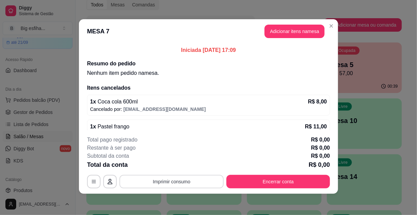
click at [194, 175] on button "Imprimir consumo" at bounding box center [171, 182] width 104 height 14
click at [185, 166] on button "IMPRESSORA" at bounding box center [171, 166] width 49 height 11
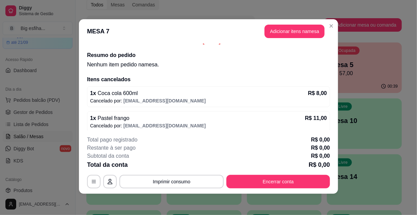
scroll to position [12, 0]
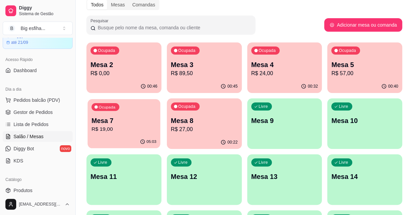
click at [123, 131] on p "R$ 19,00" at bounding box center [123, 130] width 65 height 8
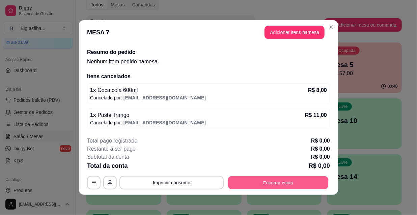
click at [279, 181] on button "Encerrar conta" at bounding box center [278, 183] width 101 height 13
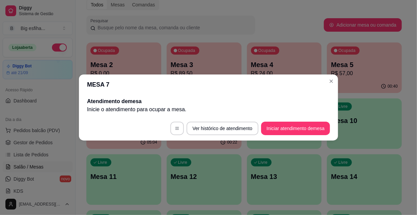
scroll to position [30, 0]
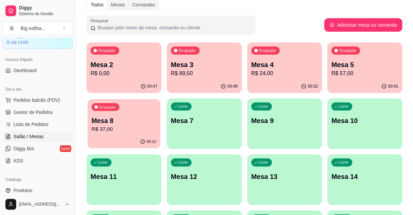
click at [131, 120] on p "Mesa 8" at bounding box center [123, 120] width 65 height 9
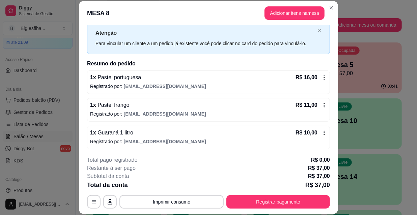
scroll to position [20, 0]
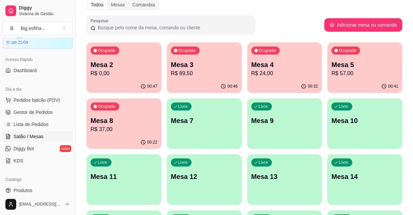
click at [375, 84] on div "00:41" at bounding box center [364, 86] width 75 height 13
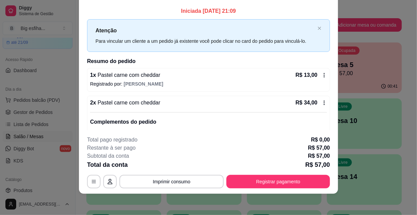
scroll to position [0, 0]
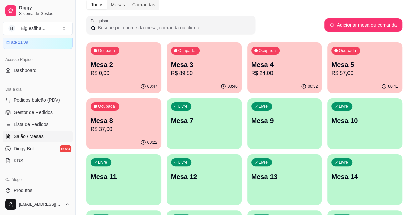
click at [276, 76] on p "R$ 24,00" at bounding box center [284, 74] width 67 height 8
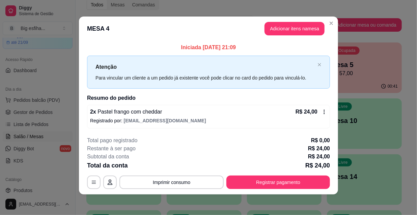
scroll to position [3, 0]
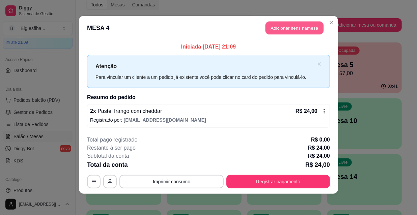
click at [278, 30] on button "Adicionar itens na mesa" at bounding box center [295, 28] width 58 height 13
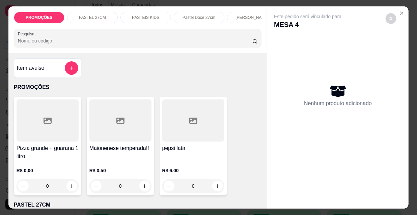
scroll to position [0, 389]
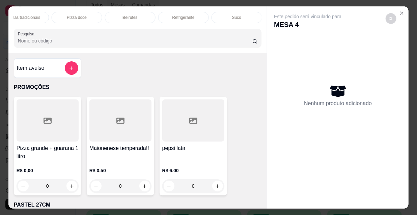
click at [187, 15] on p "Refrigerante" at bounding box center [183, 17] width 22 height 5
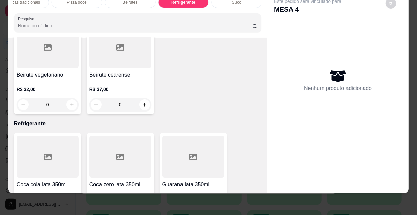
click at [142, 212] on icon "increase-product-quantity" at bounding box center [144, 214] width 5 height 5
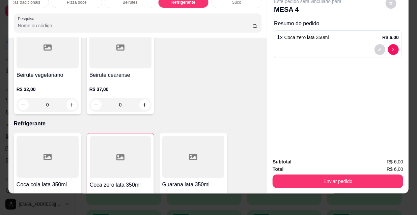
type input "1"
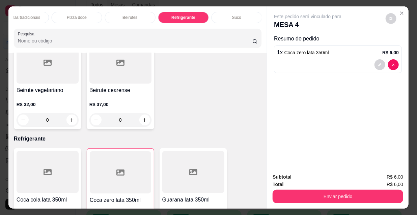
click at [229, 17] on div "Suco" at bounding box center [237, 17] width 51 height 11
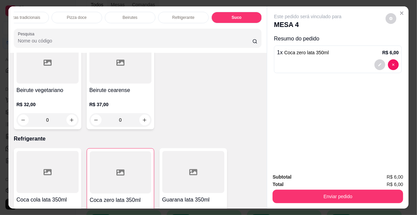
scroll to position [17, 0]
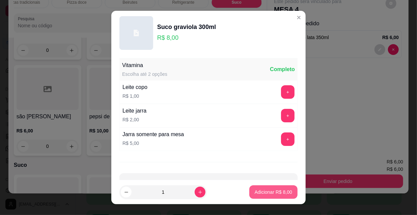
click at [265, 192] on p "Adicionar R$ 8,00" at bounding box center [273, 192] width 37 height 7
type input "1"
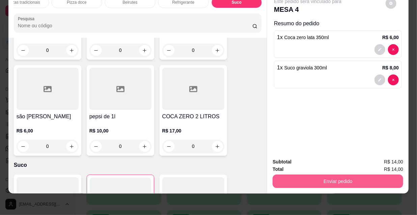
click at [346, 179] on button "Enviar pedido" at bounding box center [338, 182] width 131 height 14
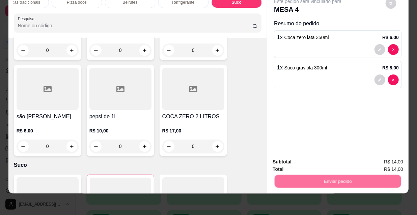
click at [322, 161] on button "Não registrar e enviar pedido" at bounding box center [316, 160] width 70 height 13
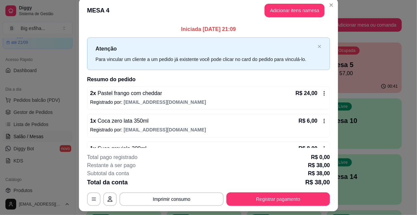
scroll to position [0, 0]
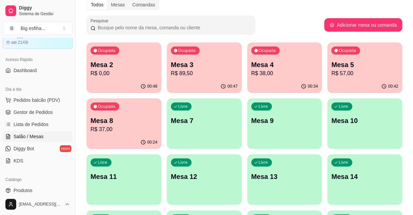
click at [287, 63] on p "Mesa 4" at bounding box center [284, 64] width 67 height 9
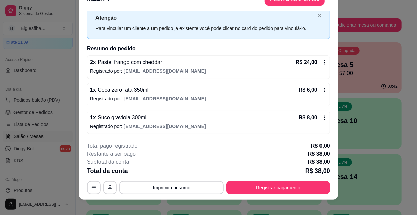
scroll to position [20, 0]
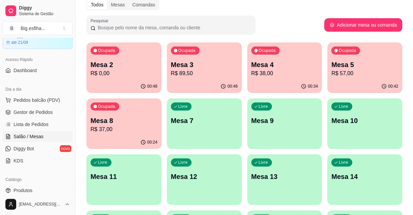
click at [362, 59] on div "Ocupada Mesa 5 R$ 57,00" at bounding box center [364, 61] width 75 height 37
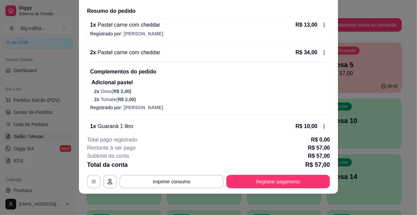
scroll to position [61, 0]
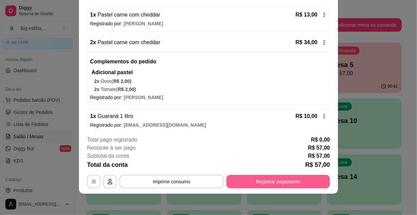
click at [251, 184] on button "Registrar pagamento" at bounding box center [278, 182] width 104 height 14
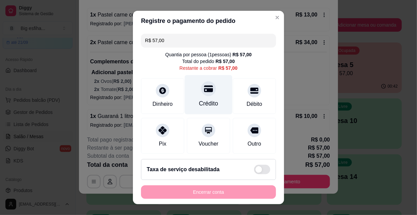
click at [204, 98] on div "Crédito" at bounding box center [209, 94] width 48 height 39
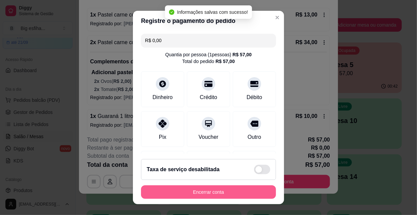
type input "R$ 0,00"
click at [201, 192] on button "Encerrar conta" at bounding box center [208, 192] width 131 height 13
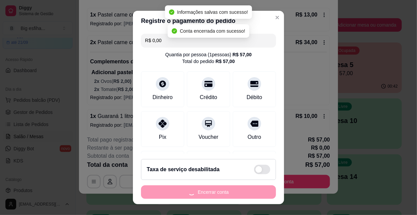
scroll to position [0, 0]
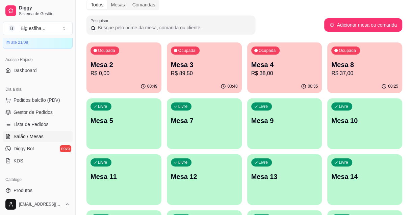
click at [125, 65] on p "Mesa 2" at bounding box center [123, 64] width 67 height 9
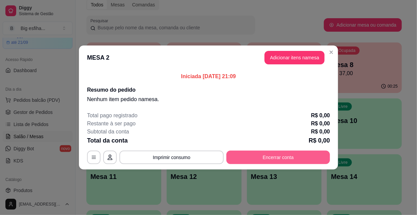
click at [266, 161] on button "Encerrar conta" at bounding box center [278, 158] width 104 height 14
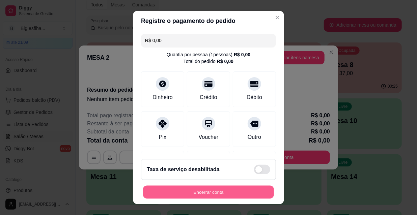
click at [232, 192] on button "Encerrar conta" at bounding box center [208, 192] width 131 height 13
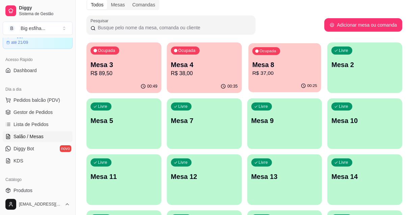
click at [255, 72] on p "R$ 37,00" at bounding box center [284, 74] width 65 height 8
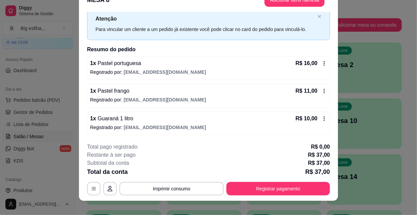
scroll to position [20, 0]
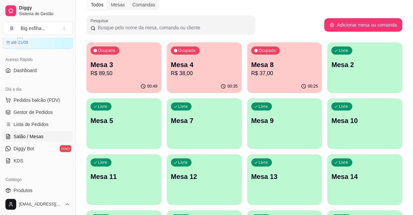
click at [202, 59] on div "Ocupada Mesa 4 R$ 38,00" at bounding box center [204, 61] width 75 height 37
click at [138, 65] on p "Mesa 3" at bounding box center [123, 64] width 65 height 9
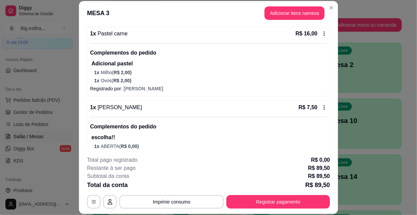
scroll to position [205, 0]
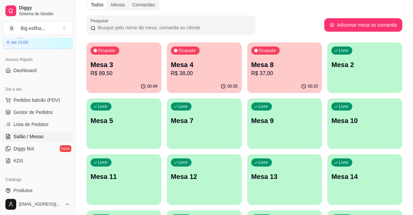
click at [291, 76] on p "R$ 37,00" at bounding box center [284, 74] width 67 height 8
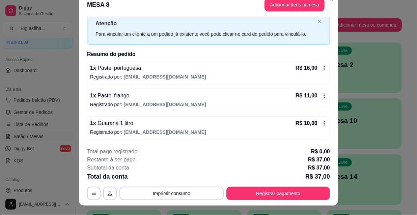
scroll to position [20, 0]
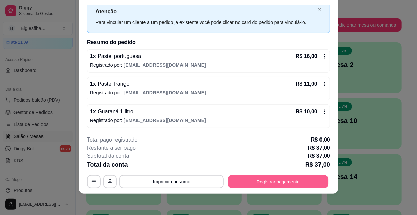
click at [291, 180] on button "Registrar pagamento" at bounding box center [278, 181] width 101 height 13
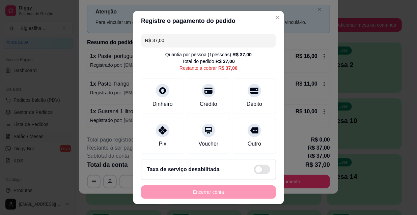
click at [156, 37] on input "R$ 37,00" at bounding box center [208, 41] width 127 height 14
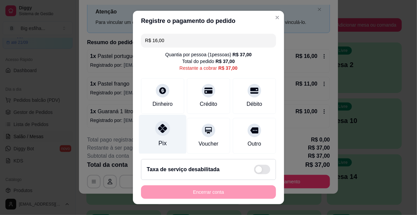
click at [161, 124] on div at bounding box center [162, 128] width 15 height 15
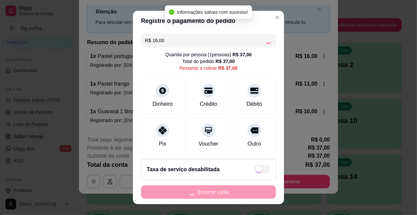
type input "R$ 21,00"
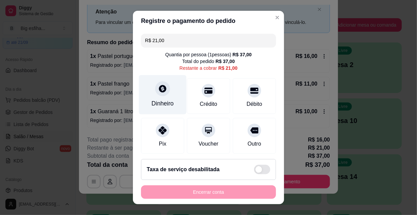
click at [169, 95] on div "Dinheiro" at bounding box center [163, 94] width 48 height 39
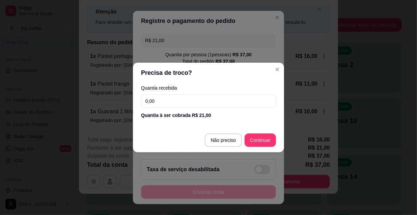
click at [180, 98] on input "0,00" at bounding box center [208, 102] width 135 height 14
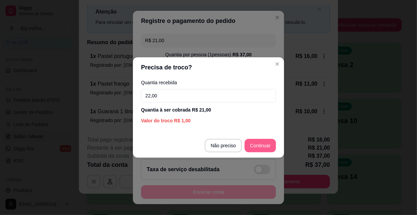
type input "22,00"
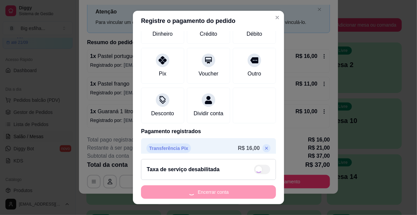
scroll to position [85, 0]
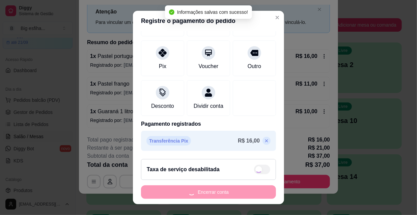
type input "R$ 0,00"
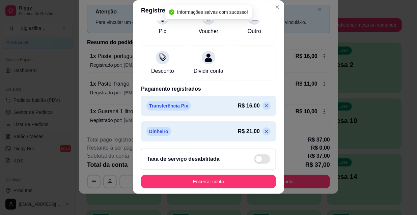
scroll to position [104, 0]
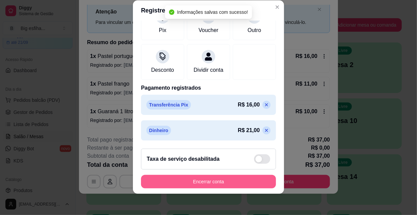
click at [215, 182] on button "Encerrar conta" at bounding box center [208, 182] width 135 height 14
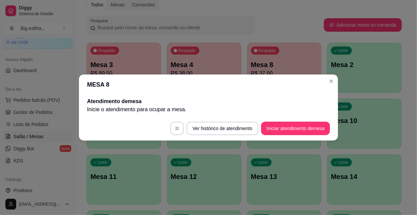
scroll to position [0, 0]
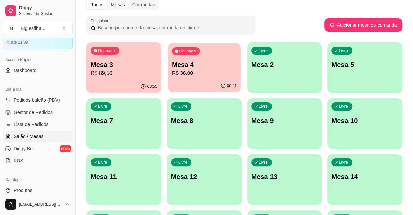
click at [190, 66] on p "Mesa 4" at bounding box center [204, 64] width 65 height 9
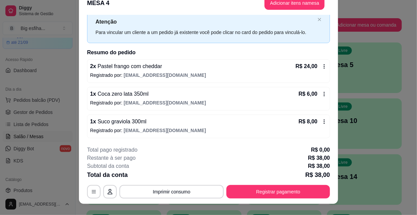
scroll to position [20, 0]
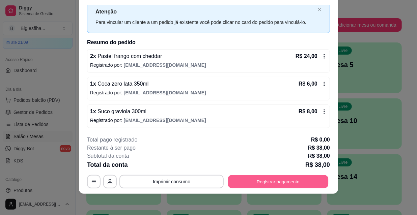
click at [287, 186] on button "Registrar pagamento" at bounding box center [278, 181] width 101 height 13
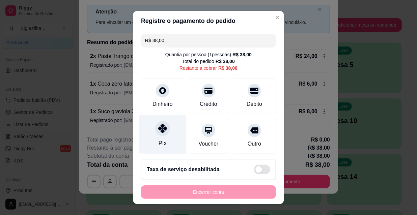
click at [151, 142] on div "Pix" at bounding box center [163, 134] width 48 height 39
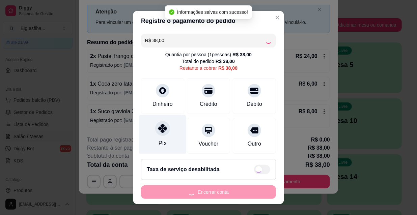
type input "R$ 0,00"
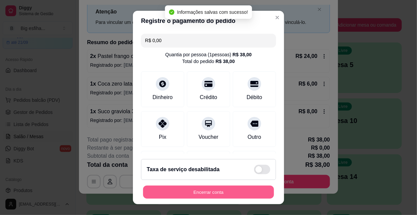
click at [230, 193] on button "Encerrar conta" at bounding box center [208, 192] width 131 height 13
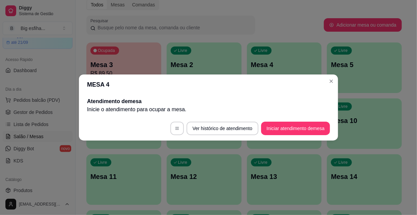
scroll to position [0, 0]
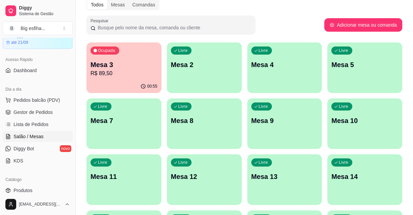
click at [127, 73] on p "R$ 89,50" at bounding box center [123, 74] width 67 height 8
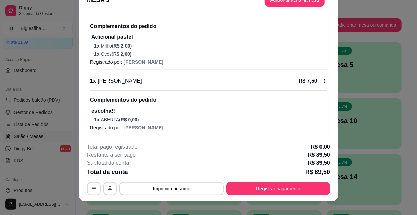
scroll to position [20, 0]
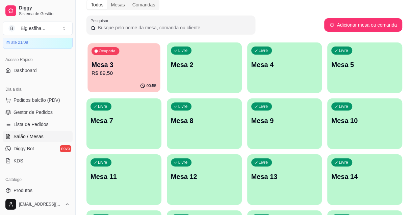
click at [135, 76] on p "R$ 89,50" at bounding box center [123, 74] width 65 height 8
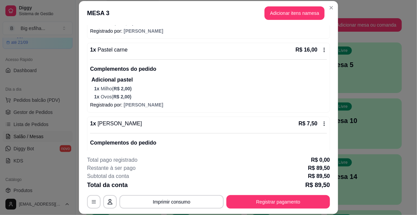
scroll to position [205, 0]
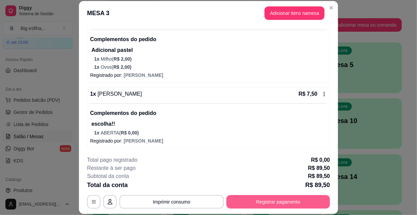
click at [276, 201] on button "Registrar pagamento" at bounding box center [278, 202] width 104 height 14
click at [289, 202] on button "Registrar pagamento" at bounding box center [278, 201] width 101 height 13
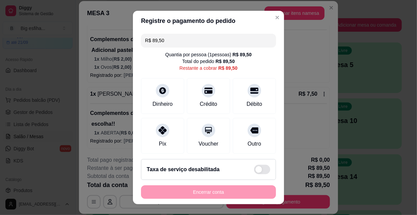
scroll to position [50, 0]
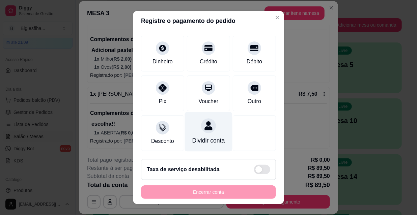
click at [198, 136] on div "Dividir conta" at bounding box center [208, 140] width 33 height 9
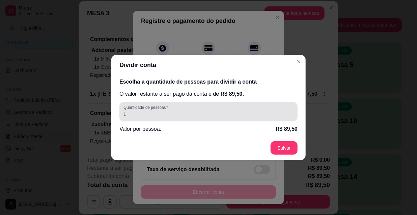
click at [178, 110] on div "1" at bounding box center [209, 112] width 170 height 14
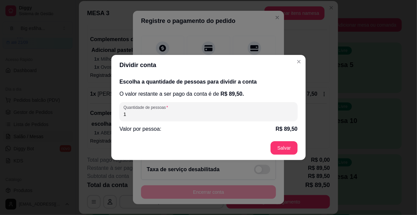
click at [177, 111] on input "1" at bounding box center [209, 114] width 170 height 7
type input "4"
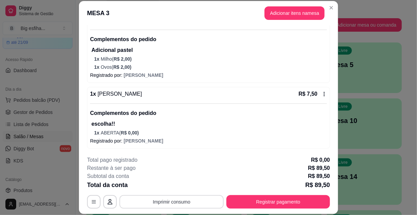
click at [148, 201] on button "Imprimir consumo" at bounding box center [171, 202] width 104 height 14
click at [160, 187] on button "IMPRESSORA" at bounding box center [171, 187] width 47 height 10
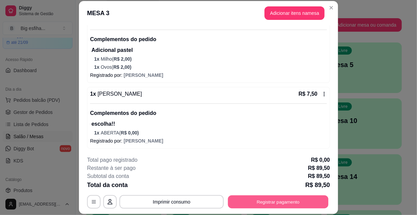
click at [246, 199] on button "Registrar pagamento" at bounding box center [278, 201] width 101 height 13
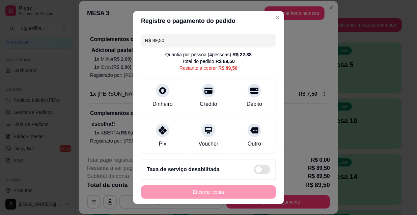
click at [175, 40] on input "R$ 89,50" at bounding box center [208, 41] width 127 height 14
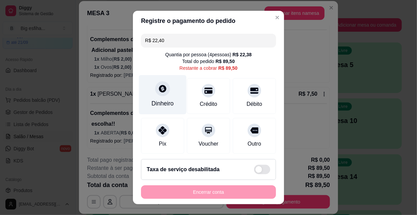
type input "R$ 22,40"
click at [164, 94] on div at bounding box center [162, 88] width 15 height 15
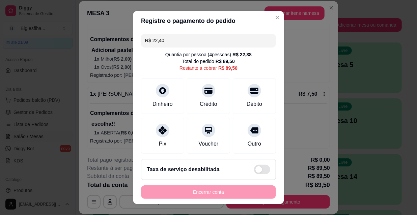
click at [172, 98] on input "0,00" at bounding box center [208, 102] width 135 height 14
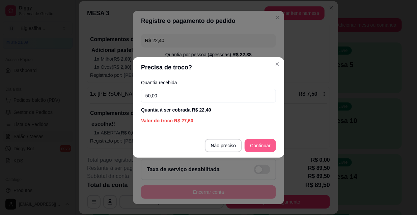
type input "50,00"
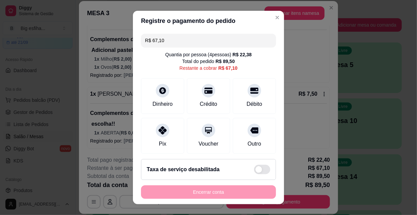
click at [163, 48] on div "R$ 67,10 Quantia por pessoa ( 4 pessoas) R$ 22,38 Total do pedido R$ 89,50 Rest…" at bounding box center [208, 92] width 151 height 123
drag, startPoint x: 163, startPoint y: 48, endPoint x: 163, endPoint y: 43, distance: 5.1
click at [163, 47] on div "R$ 67,10 Quantia por pessoa ( 4 pessoas) R$ 22,38 Total do pedido R$ 89,50 Rest…" at bounding box center [208, 92] width 151 height 123
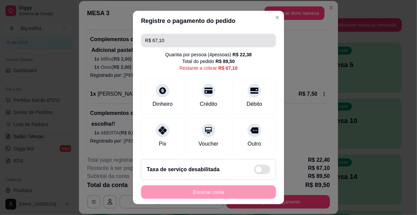
click at [163, 43] on input "R$ 67,10" at bounding box center [208, 41] width 127 height 14
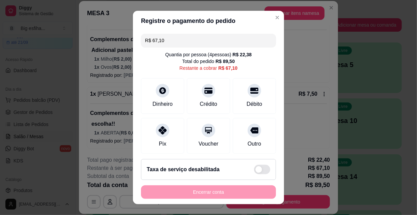
click at [163, 43] on input "R$ 67,10" at bounding box center [208, 41] width 127 height 14
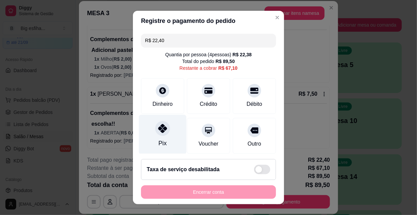
click at [164, 132] on div at bounding box center [162, 128] width 15 height 15
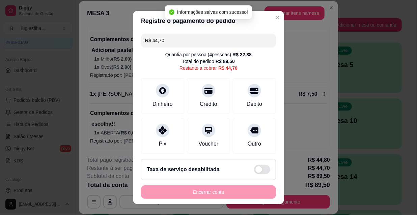
click at [173, 40] on input "R$ 44,70" at bounding box center [208, 41] width 127 height 14
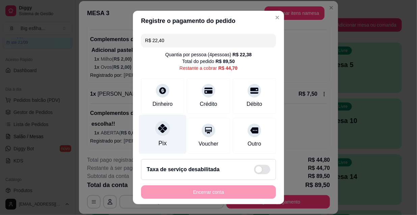
click at [169, 133] on div "Pix" at bounding box center [163, 134] width 48 height 39
click at [149, 149] on div "Pix" at bounding box center [163, 134] width 48 height 39
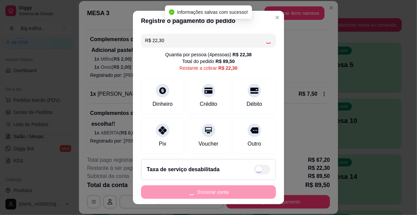
type input "R$ 0,00"
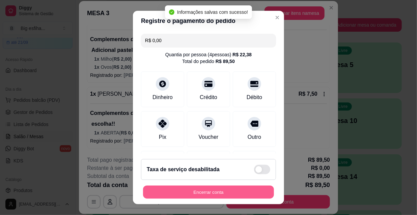
click at [182, 191] on button "Encerrar conta" at bounding box center [208, 192] width 131 height 13
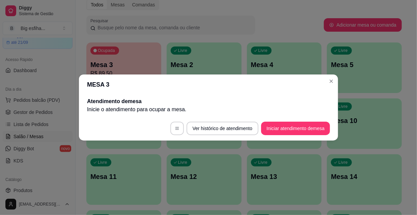
scroll to position [0, 0]
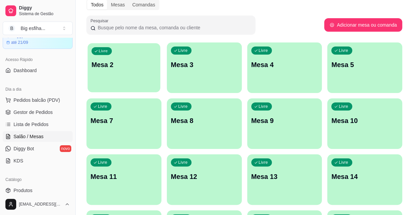
click at [140, 70] on div "Livre Mesa 2" at bounding box center [123, 63] width 73 height 41
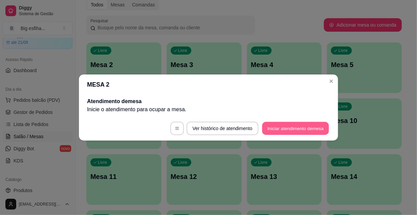
click at [283, 127] on button "Iniciar atendimento de mesa" at bounding box center [295, 128] width 67 height 13
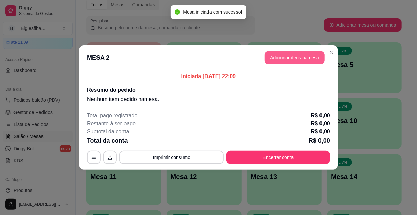
click at [301, 55] on button "Adicionar itens na mesa" at bounding box center [295, 58] width 60 height 14
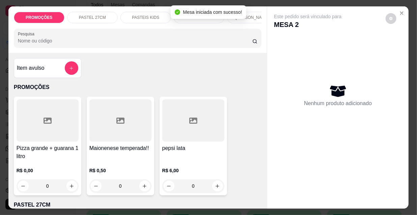
scroll to position [123, 0]
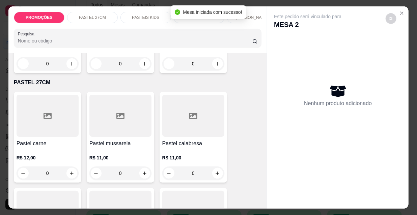
click at [55, 123] on div at bounding box center [48, 116] width 62 height 42
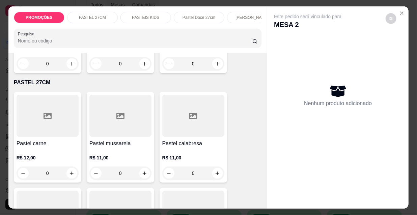
click at [266, 191] on p "Adicionar R$ 12,00" at bounding box center [272, 192] width 40 height 7
type input "1"
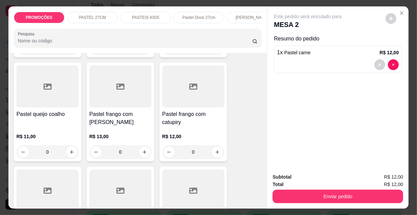
scroll to position [1197, 0]
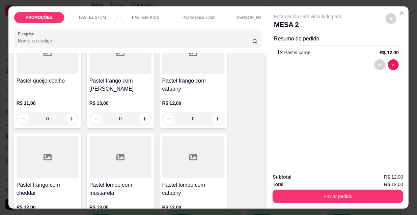
click at [172, 100] on p "R$ 12,00" at bounding box center [193, 103] width 62 height 7
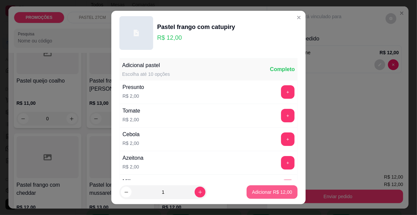
click at [265, 190] on p "Adicionar R$ 12,00" at bounding box center [272, 192] width 40 height 7
type input "1"
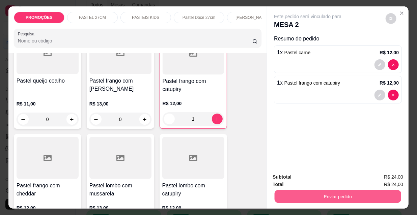
click at [318, 190] on button "Enviar pedido" at bounding box center [338, 196] width 127 height 13
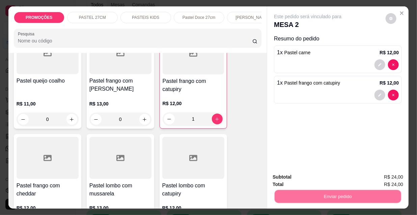
click at [314, 180] on button "Não registrar e enviar pedido" at bounding box center [316, 178] width 68 height 12
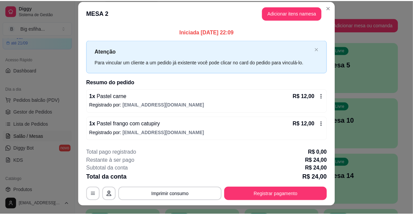
scroll to position [17, 0]
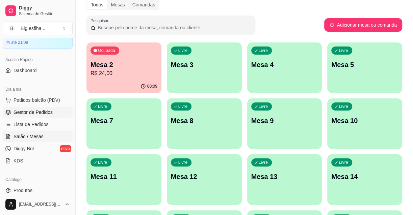
click at [38, 115] on link "Gestor de Pedidos" at bounding box center [38, 112] width 70 height 11
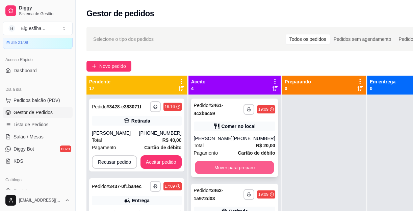
click at [235, 170] on button "Mover para preparo" at bounding box center [234, 167] width 79 height 13
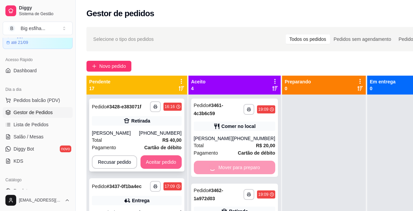
click at [170, 162] on button "Aceitar pedido" at bounding box center [160, 162] width 41 height 14
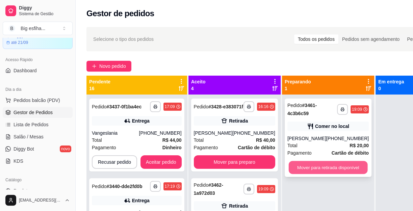
click at [324, 174] on div "Mover para retirada disponível" at bounding box center [327, 168] width 81 height 14
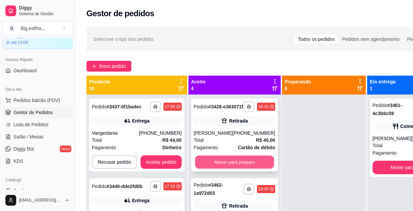
click at [220, 165] on button "Mover para preparo" at bounding box center [234, 162] width 79 height 13
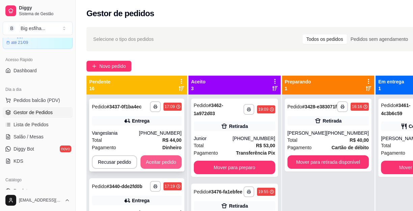
click at [166, 164] on button "Aceitar pedido" at bounding box center [160, 162] width 41 height 14
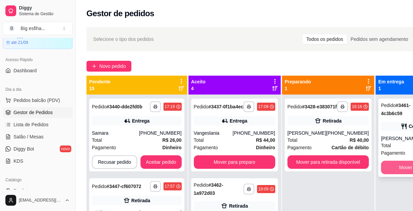
click at [381, 170] on button "Mover para finalizado" at bounding box center [421, 168] width 81 height 14
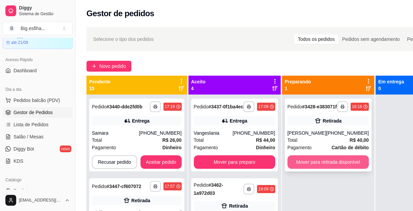
click at [327, 167] on button "Mover para retirada disponível" at bounding box center [327, 162] width 81 height 14
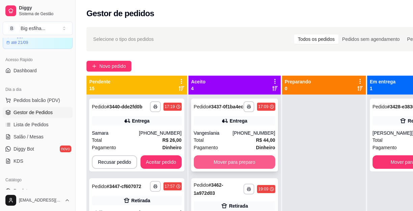
click at [244, 167] on button "Mover para preparo" at bounding box center [234, 162] width 81 height 14
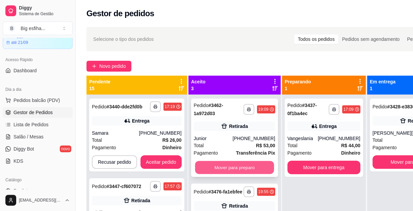
click at [234, 169] on button "Mover para preparo" at bounding box center [234, 167] width 79 height 13
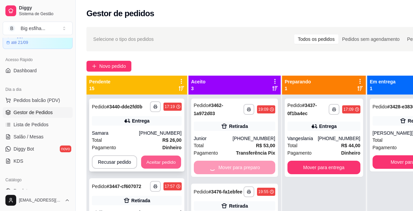
click at [162, 163] on button "Aceitar pedido" at bounding box center [161, 162] width 40 height 13
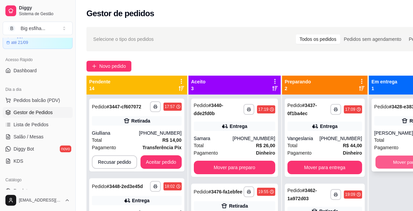
click at [395, 169] on button "Mover para finalizado" at bounding box center [414, 162] width 79 height 13
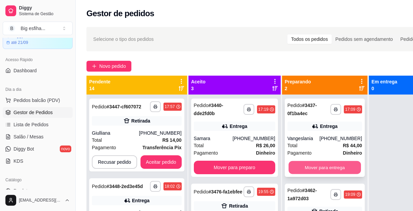
click at [341, 165] on button "Mover para entrega" at bounding box center [324, 167] width 72 height 13
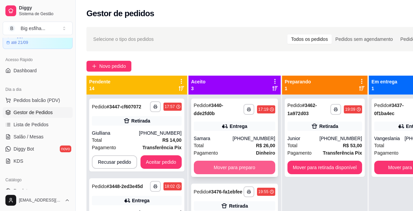
click at [241, 165] on button "Mover para preparo" at bounding box center [234, 168] width 81 height 14
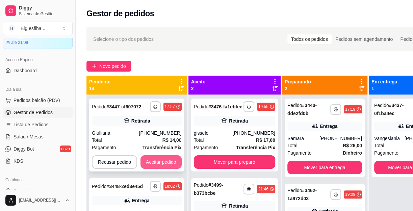
click at [162, 162] on button "Aceitar pedido" at bounding box center [160, 162] width 41 height 14
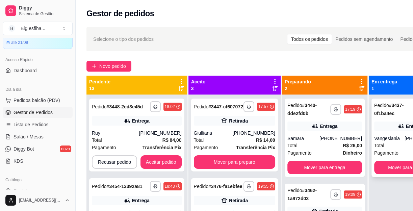
click at [391, 173] on button "Mover para finalizado" at bounding box center [410, 168] width 73 height 14
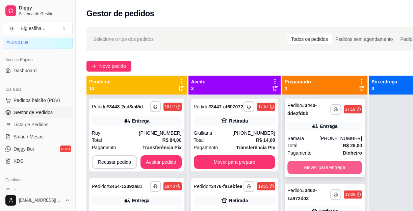
click at [330, 165] on button "Mover para entrega" at bounding box center [324, 168] width 75 height 14
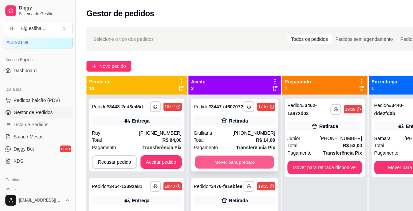
click at [230, 166] on button "Mover para preparo" at bounding box center [234, 162] width 79 height 13
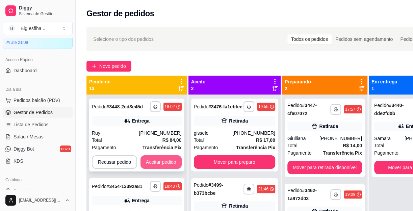
click at [165, 157] on button "Aceitar pedido" at bounding box center [160, 162] width 41 height 14
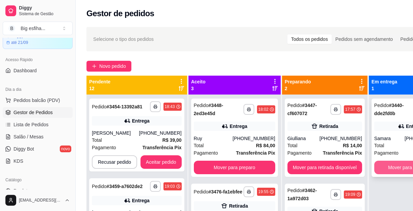
click at [394, 168] on button "Mover para finalizado" at bounding box center [410, 168] width 73 height 14
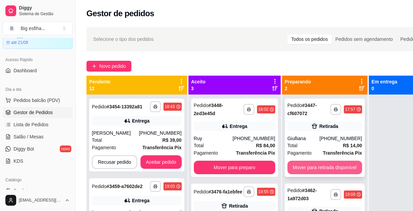
click at [317, 163] on button "Mover para retirada disponível" at bounding box center [324, 168] width 75 height 14
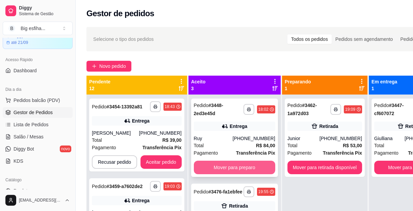
click at [240, 168] on button "Mover para preparo" at bounding box center [234, 168] width 81 height 14
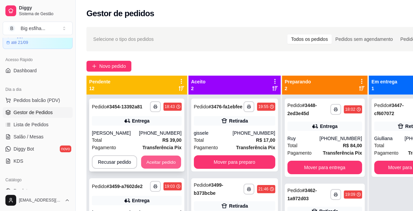
click at [162, 165] on button "Aceitar pedido" at bounding box center [161, 162] width 40 height 13
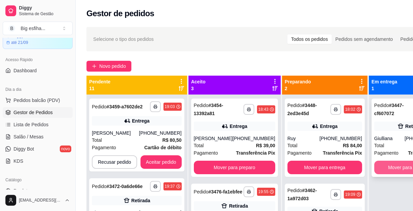
click at [398, 164] on button "Mover para finalizado" at bounding box center [410, 168] width 73 height 14
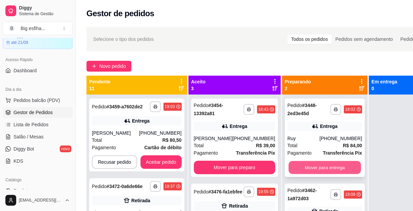
click at [344, 161] on button "Mover para entrega" at bounding box center [324, 167] width 72 height 13
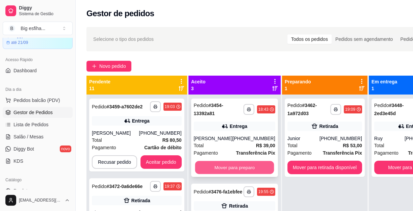
click at [246, 162] on button "Mover para preparo" at bounding box center [234, 167] width 79 height 13
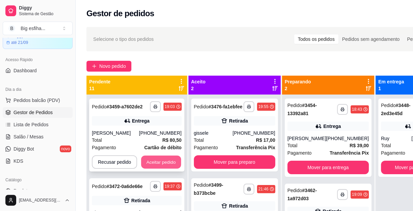
click at [165, 164] on button "Aceitar pedido" at bounding box center [161, 162] width 40 height 13
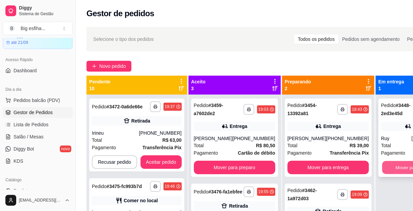
click at [395, 172] on button "Mover para finalizado" at bounding box center [417, 167] width 71 height 13
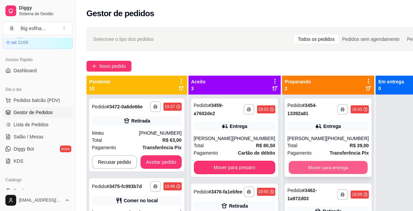
click at [352, 171] on button "Mover para entrega" at bounding box center [327, 167] width 79 height 13
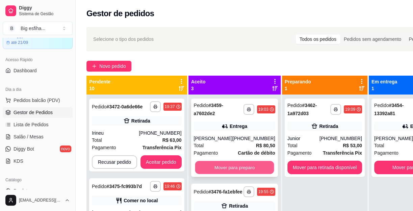
click at [247, 165] on button "Mover para preparo" at bounding box center [234, 167] width 79 height 13
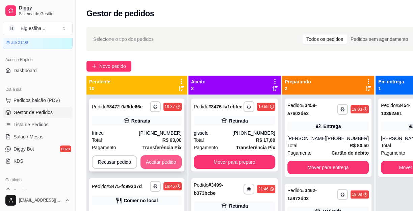
click at [146, 163] on button "Aceitar pedido" at bounding box center [160, 162] width 41 height 14
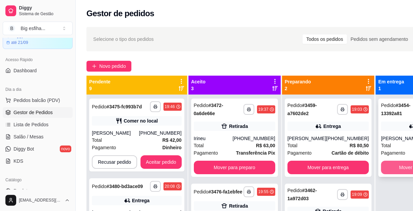
click at [381, 166] on button "Mover para finalizado" at bounding box center [421, 168] width 81 height 14
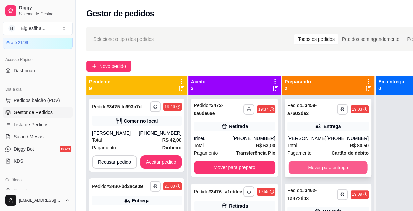
click at [334, 167] on button "Mover para entrega" at bounding box center [327, 167] width 79 height 13
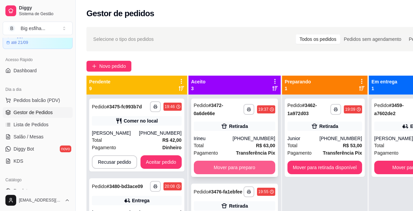
click at [226, 168] on button "Mover para preparo" at bounding box center [234, 168] width 81 height 14
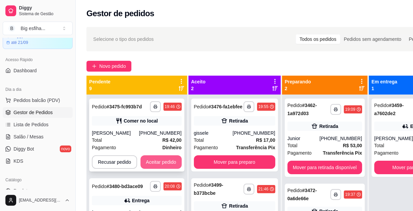
click at [165, 162] on button "Aceitar pedido" at bounding box center [160, 162] width 41 height 14
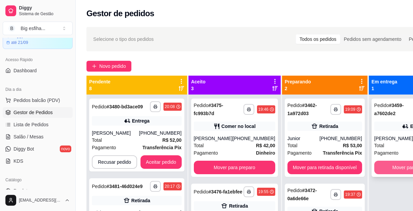
click at [391, 162] on button "Mover para finalizado" at bounding box center [414, 168] width 81 height 14
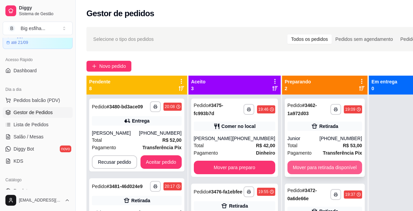
click at [331, 168] on button "Mover para retirada disponível" at bounding box center [324, 168] width 75 height 14
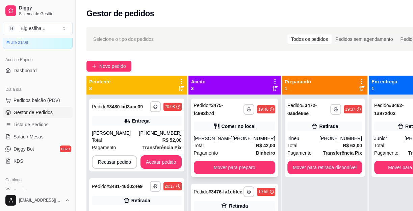
click at [230, 142] on div "Total R$ 42,00" at bounding box center [234, 145] width 81 height 7
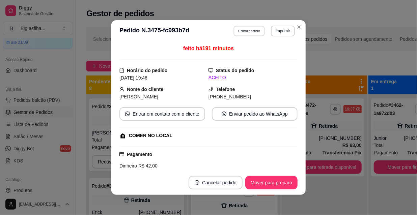
click at [250, 33] on button "Editar pedido" at bounding box center [249, 31] width 31 height 10
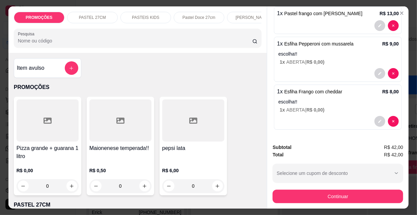
scroll to position [109, 0]
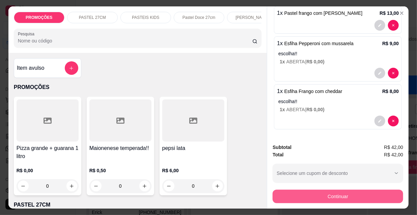
click at [333, 197] on button "Continuar" at bounding box center [338, 197] width 131 height 14
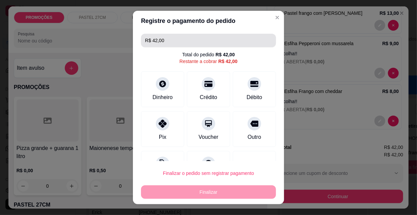
click at [165, 38] on input "R$ 42,00" at bounding box center [208, 41] width 127 height 14
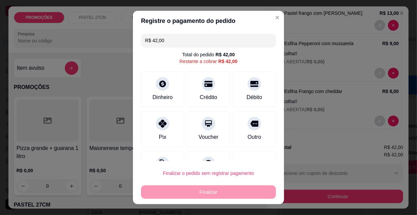
click at [165, 38] on input "R$ 42,00" at bounding box center [208, 41] width 127 height 14
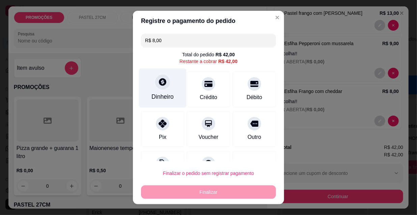
type input "R$ 8,00"
click at [168, 95] on div "Dinheiro" at bounding box center [163, 96] width 22 height 9
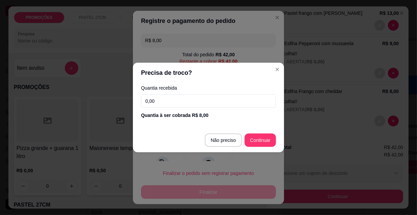
click at [169, 97] on input "0,00" at bounding box center [208, 102] width 135 height 14
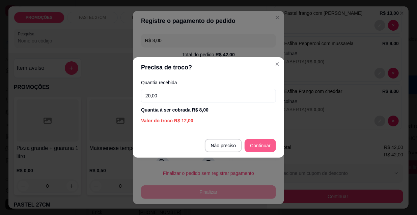
type input "20,00"
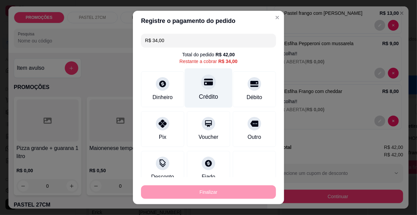
click at [209, 81] on div at bounding box center [208, 82] width 15 height 15
type input "R$ 0,00"
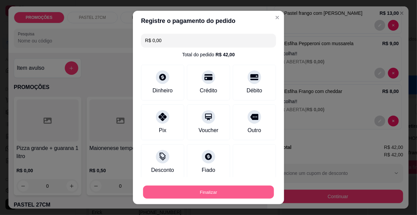
click at [200, 187] on button "Finalizar" at bounding box center [208, 192] width 131 height 13
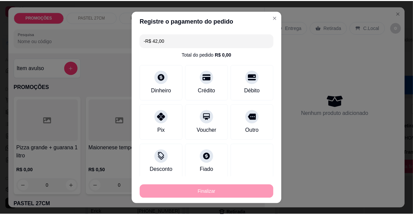
scroll to position [0, 0]
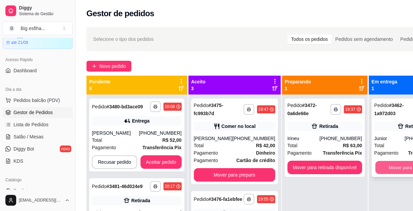
click at [376, 165] on button "Mover para finalizado" at bounding box center [410, 167] width 71 height 13
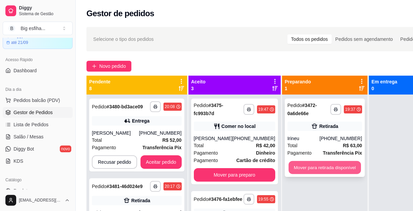
click at [327, 167] on button "Mover para retirada disponível" at bounding box center [324, 167] width 72 height 13
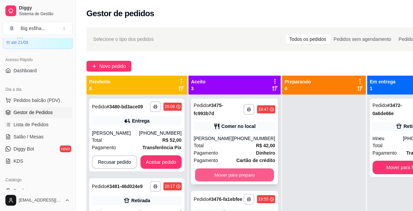
click at [249, 176] on button "Mover para preparo" at bounding box center [234, 174] width 79 height 13
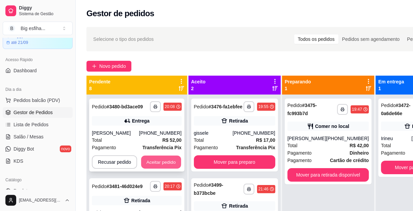
click at [157, 169] on button "Aceitar pedido" at bounding box center [161, 162] width 40 height 13
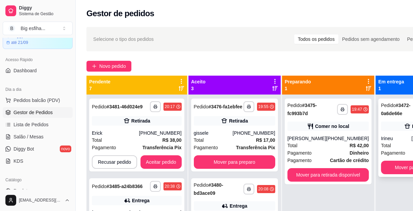
click at [395, 160] on div "**********" at bounding box center [417, 138] width 78 height 78
click at [396, 165] on button "Mover para finalizado" at bounding box center [417, 167] width 71 height 13
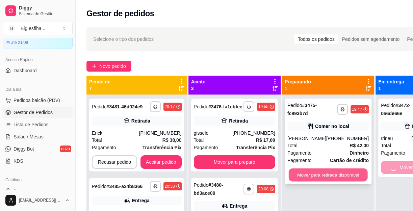
click at [337, 175] on button "Mover para retirada disponível" at bounding box center [327, 174] width 79 height 13
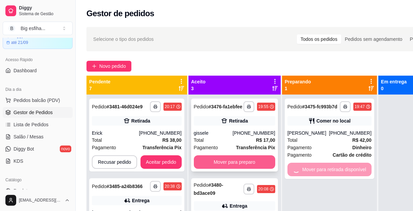
click at [254, 169] on button "Mover para preparo" at bounding box center [234, 162] width 81 height 14
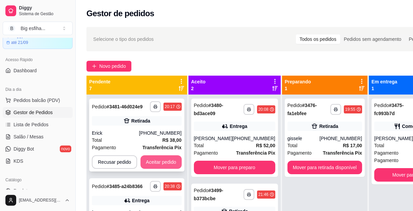
click at [153, 165] on button "Aceitar pedido" at bounding box center [160, 162] width 41 height 14
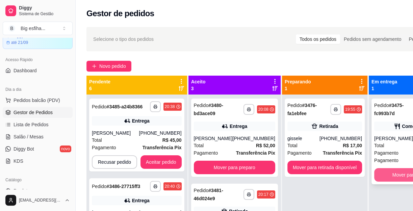
click at [378, 173] on button "Mover para finalizado" at bounding box center [414, 175] width 81 height 14
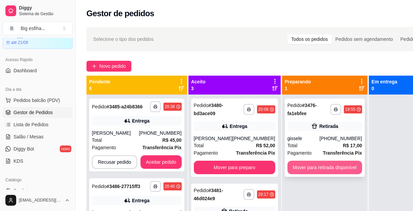
click at [332, 169] on button "Mover para retirada disponível" at bounding box center [324, 168] width 75 height 14
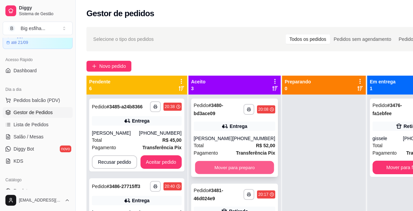
click at [244, 173] on button "Mover para preparo" at bounding box center [234, 167] width 79 height 13
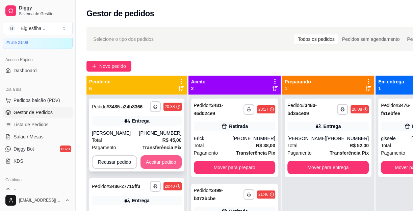
click at [159, 158] on button "Aceitar pedido" at bounding box center [160, 162] width 41 height 14
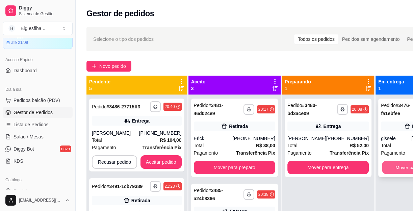
click at [389, 169] on button "Mover para finalizado" at bounding box center [417, 167] width 71 height 13
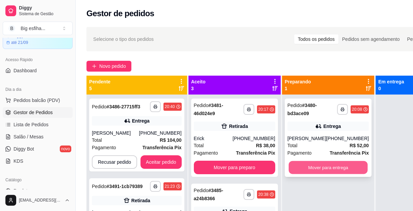
click at [329, 174] on button "Mover para entrega" at bounding box center [327, 167] width 79 height 13
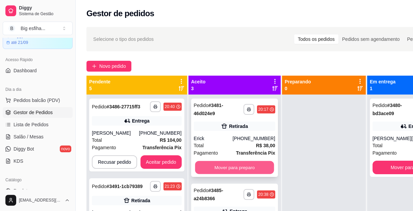
click at [241, 165] on button "Mover para preparo" at bounding box center [234, 167] width 79 height 13
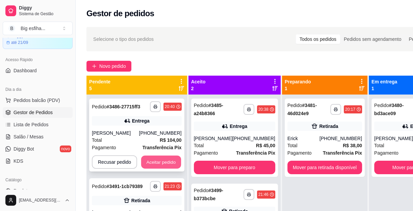
click at [167, 161] on button "Aceitar pedido" at bounding box center [161, 162] width 40 height 13
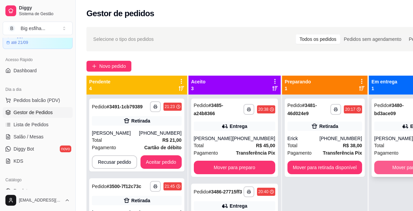
click at [386, 172] on button "Mover para finalizado" at bounding box center [414, 168] width 81 height 14
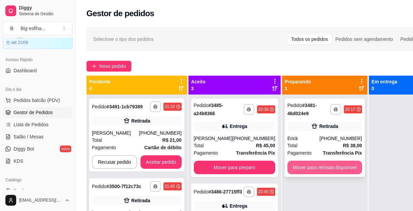
click at [329, 167] on button "Mover para retirada disponível" at bounding box center [324, 168] width 75 height 14
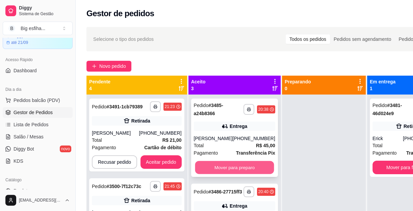
click at [257, 171] on button "Mover para preparo" at bounding box center [234, 167] width 79 height 13
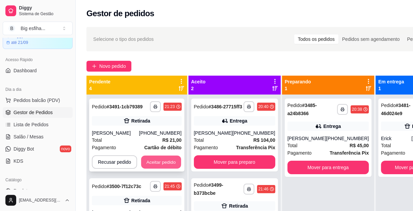
click at [162, 164] on button "Aceitar pedido" at bounding box center [161, 162] width 40 height 13
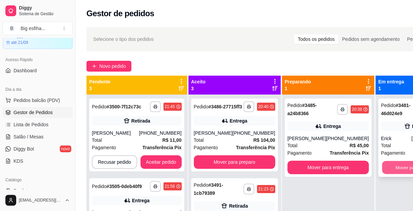
click at [388, 166] on button "Mover para finalizado" at bounding box center [417, 167] width 71 height 13
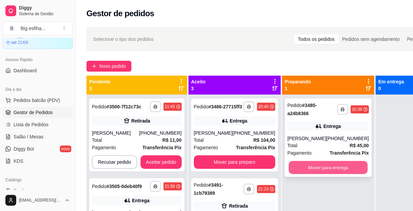
click at [319, 171] on button "Mover para entrega" at bounding box center [327, 167] width 79 height 13
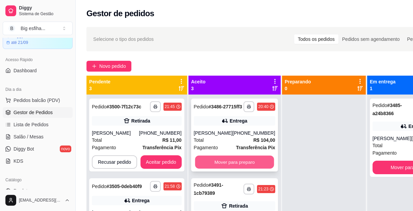
click at [247, 169] on button "Mover para preparo" at bounding box center [234, 162] width 79 height 13
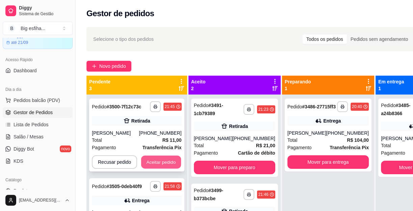
click at [158, 165] on button "Aceitar pedido" at bounding box center [161, 162] width 40 height 13
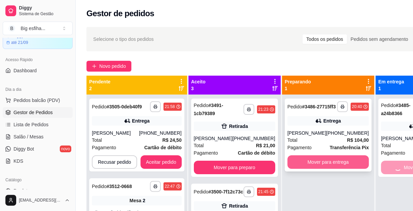
click at [326, 168] on button "Mover para entrega" at bounding box center [327, 162] width 81 height 14
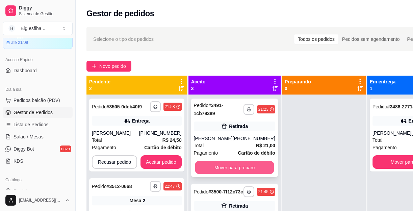
click at [250, 169] on button "Mover para preparo" at bounding box center [234, 167] width 79 height 13
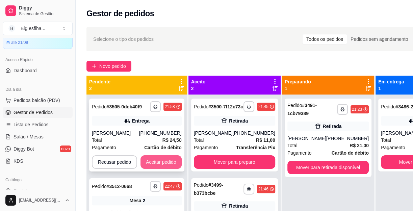
click at [162, 159] on button "Aceitar pedido" at bounding box center [160, 162] width 41 height 14
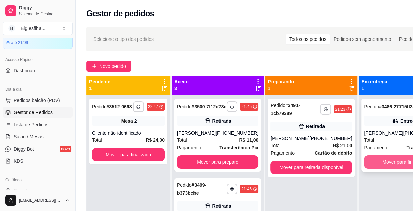
click at [385, 165] on button "Mover para finalizado" at bounding box center [404, 162] width 81 height 14
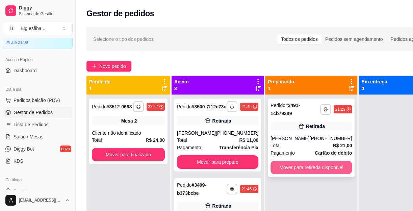
click at [301, 170] on button "Mover para retirada disponível" at bounding box center [310, 168] width 81 height 14
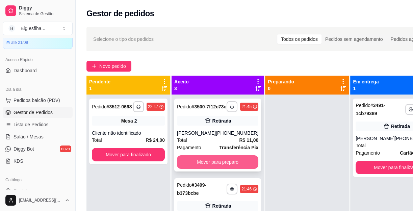
click at [220, 169] on button "Mover para preparo" at bounding box center [217, 162] width 81 height 14
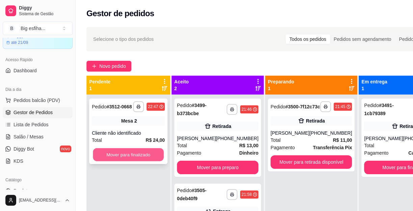
click at [134, 154] on button "Mover para finalizado" at bounding box center [128, 154] width 71 height 13
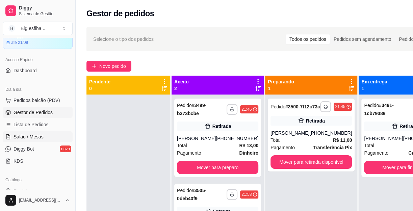
click at [24, 141] on link "Salão / Mesas" at bounding box center [38, 136] width 70 height 11
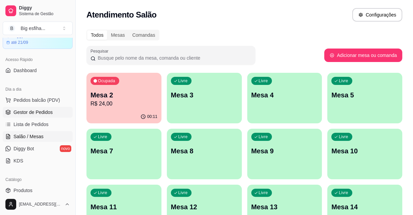
click at [49, 114] on span "Gestor de Pedidos" at bounding box center [33, 112] width 39 height 7
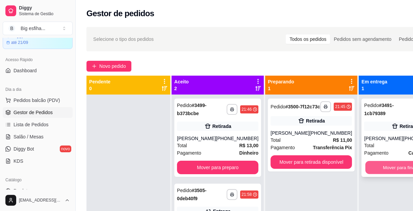
click at [372, 168] on button "Mover para finalizado" at bounding box center [404, 167] width 79 height 13
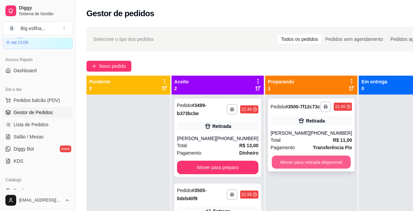
click at [302, 169] on button "Mover para retirada disponível" at bounding box center [311, 162] width 79 height 13
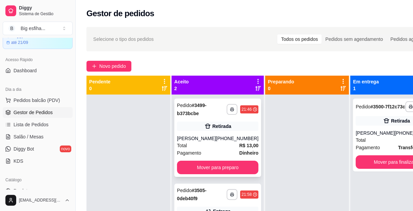
click at [233, 160] on div "**********" at bounding box center [217, 138] width 87 height 78
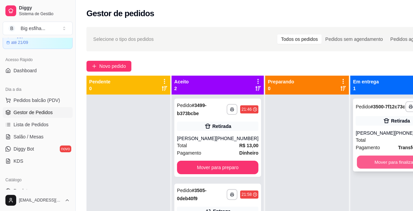
click at [372, 169] on button "Mover para finalizado" at bounding box center [396, 162] width 79 height 13
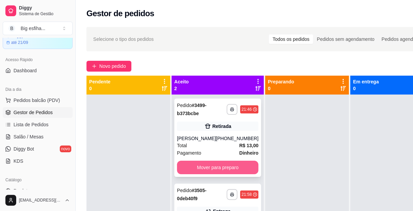
click at [209, 165] on button "Mover para preparo" at bounding box center [217, 168] width 81 height 14
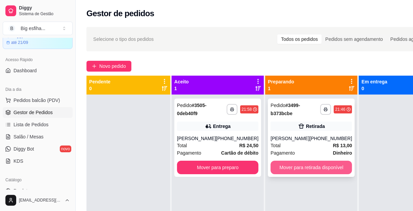
click at [283, 169] on button "Mover para retirada disponível" at bounding box center [310, 168] width 81 height 14
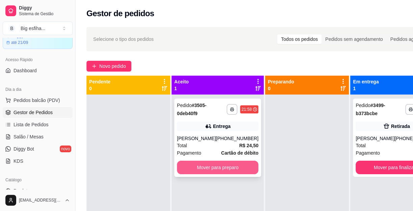
click at [231, 165] on button "Mover para preparo" at bounding box center [217, 168] width 81 height 14
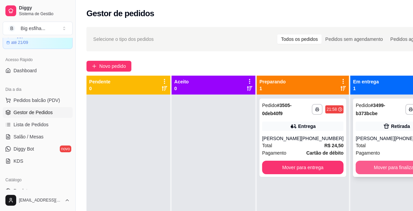
click at [388, 169] on button "Mover para finalizado" at bounding box center [395, 168] width 81 height 14
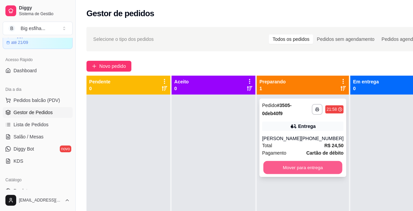
click at [321, 170] on button "Mover para entrega" at bounding box center [302, 167] width 79 height 13
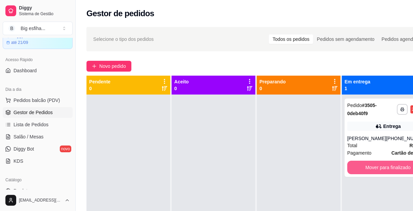
click at [396, 163] on button "Mover para finalizado" at bounding box center [387, 168] width 81 height 14
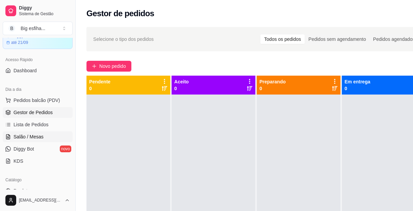
click at [47, 131] on link "Salão / Mesas" at bounding box center [38, 136] width 70 height 11
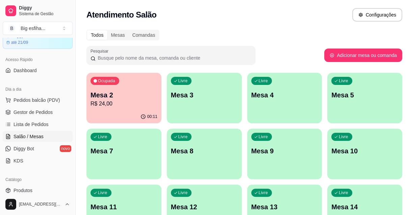
click at [119, 101] on p "R$ 24,00" at bounding box center [123, 104] width 67 height 8
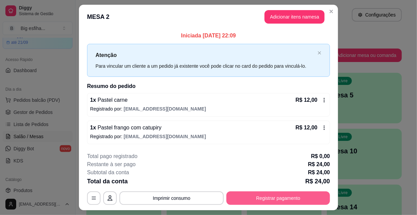
click at [253, 198] on button "Registrar pagamento" at bounding box center [278, 199] width 104 height 14
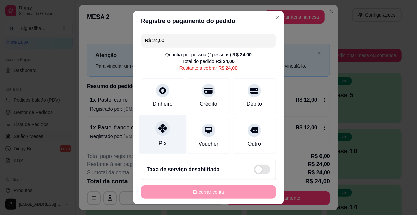
click at [162, 141] on div "Pix" at bounding box center [163, 143] width 8 height 9
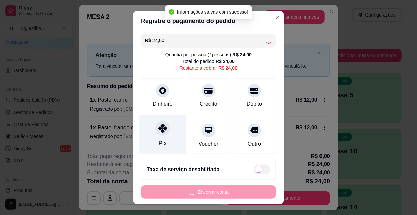
type input "R$ 0,00"
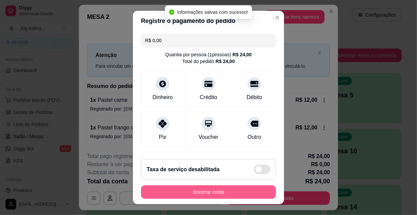
click at [204, 193] on button "Encerrar conta" at bounding box center [208, 193] width 135 height 14
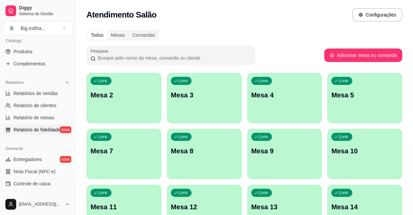
scroll to position [184, 0]
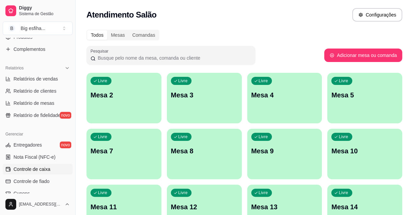
click at [58, 170] on link "Controle de caixa" at bounding box center [38, 169] width 70 height 11
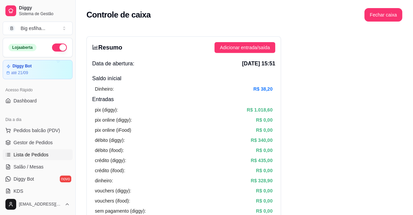
click at [41, 153] on span "Lista de Pedidos" at bounding box center [31, 155] width 35 height 7
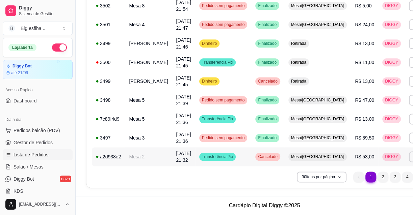
scroll to position [505, 0]
click at [377, 178] on li "2" at bounding box center [382, 177] width 11 height 11
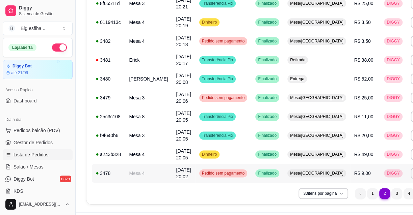
scroll to position [511, 0]
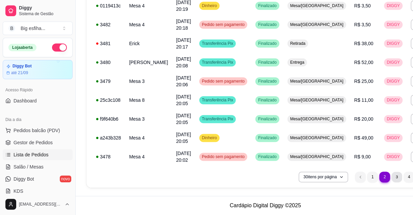
click at [392, 176] on li "3" at bounding box center [397, 177] width 10 height 10
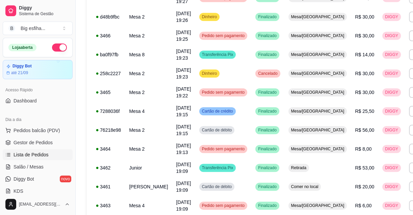
scroll to position [498, 0]
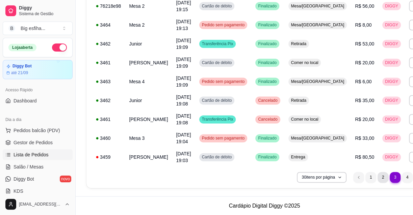
click at [377, 177] on li "2" at bounding box center [382, 177] width 11 height 11
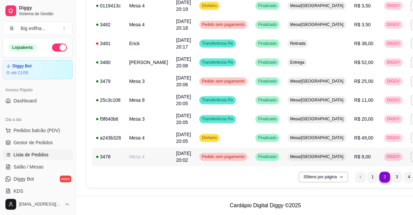
scroll to position [511, 0]
click at [392, 176] on li "3" at bounding box center [397, 177] width 10 height 10
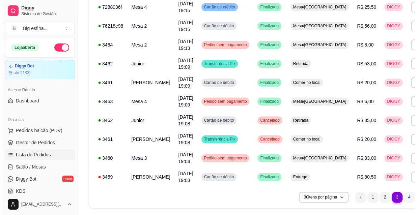
scroll to position [467, 0]
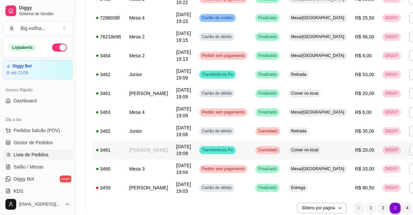
click at [195, 150] on td "Transferência Pix" at bounding box center [223, 150] width 56 height 19
click at [204, 98] on td "Cartão de débito" at bounding box center [223, 93] width 56 height 19
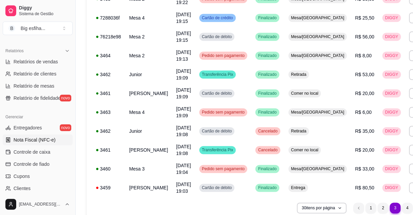
scroll to position [215, 0]
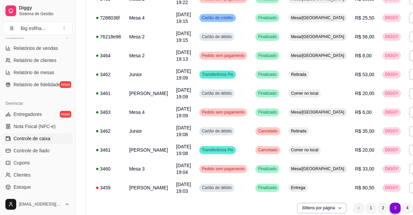
click at [47, 139] on span "Controle de caixa" at bounding box center [32, 138] width 37 height 7
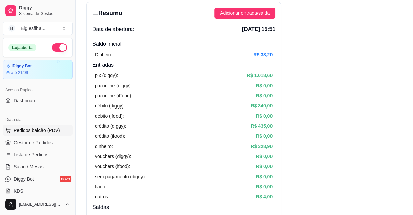
scroll to position [30, 0]
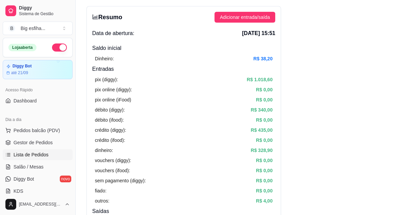
click at [36, 156] on span "Lista de Pedidos" at bounding box center [31, 155] width 35 height 7
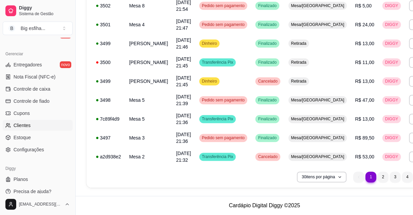
scroll to position [270, 0]
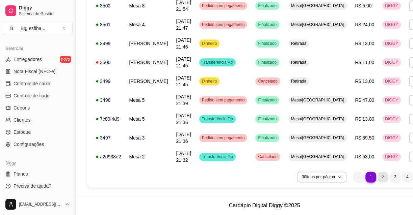
click at [378, 176] on li "2" at bounding box center [383, 177] width 10 height 10
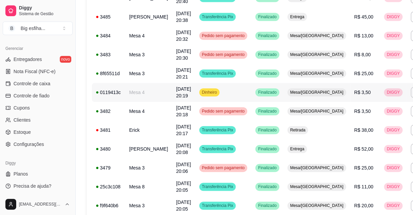
scroll to position [511, 0]
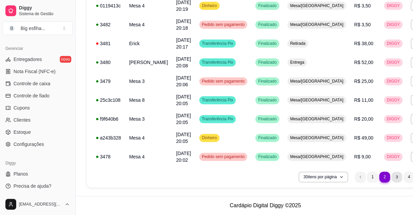
click at [392, 178] on li "3" at bounding box center [397, 177] width 10 height 10
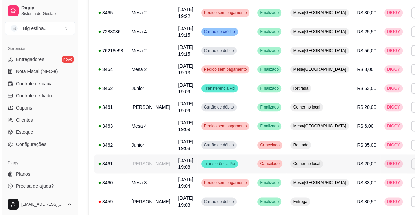
scroll to position [467, 0]
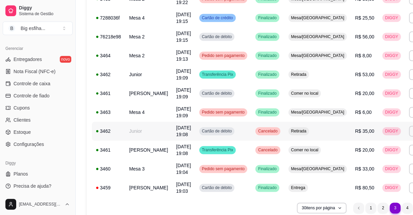
click at [172, 131] on td "[DATE] 19:08" at bounding box center [183, 131] width 23 height 19
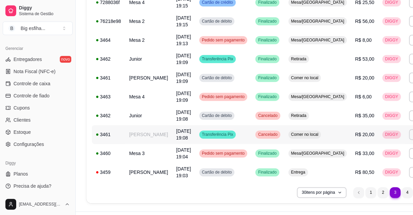
scroll to position [498, 0]
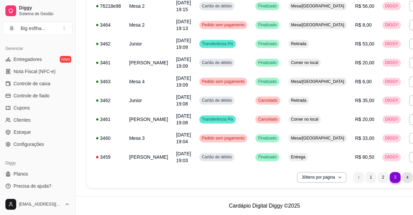
click at [402, 178] on li "4" at bounding box center [407, 177] width 10 height 10
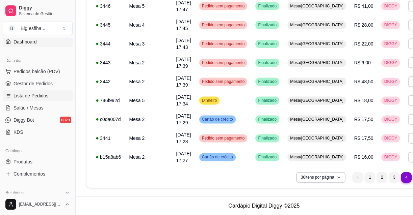
scroll to position [24, 0]
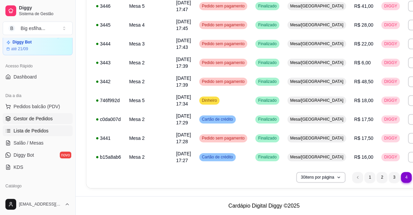
click at [43, 116] on span "Gestor de Pedidos" at bounding box center [33, 118] width 39 height 7
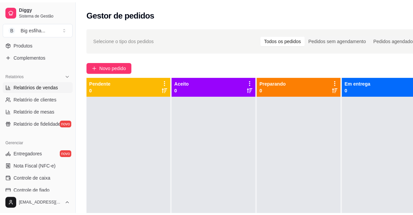
scroll to position [208, 0]
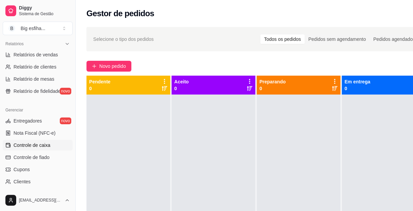
click at [47, 142] on span "Controle de caixa" at bounding box center [32, 145] width 37 height 7
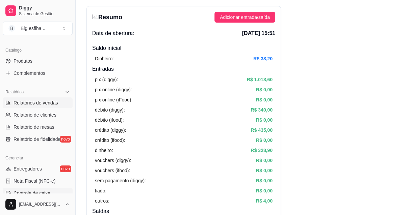
scroll to position [147, 0]
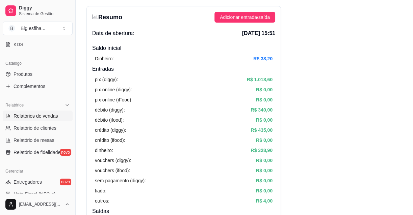
click at [47, 117] on span "Relatórios de vendas" at bounding box center [36, 116] width 45 height 7
select select "ALL"
select select "0"
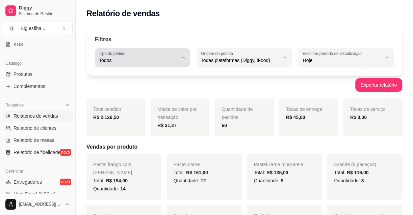
click at [175, 54] on div "Todos" at bounding box center [138, 58] width 79 height 14
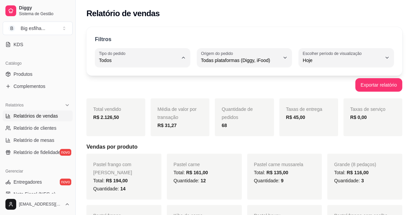
click at [155, 85] on span "Entrega" at bounding box center [139, 87] width 74 height 6
type input "DELIVERY"
select select "DELIVERY"
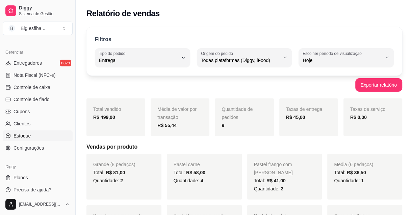
scroll to position [270, 0]
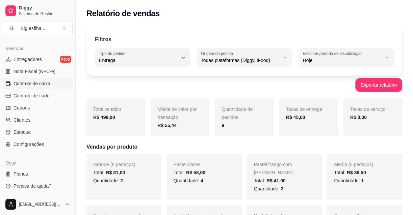
click at [39, 84] on span "Controle de caixa" at bounding box center [32, 83] width 37 height 7
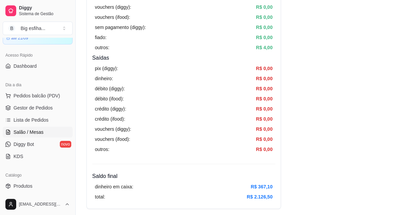
scroll to position [24, 0]
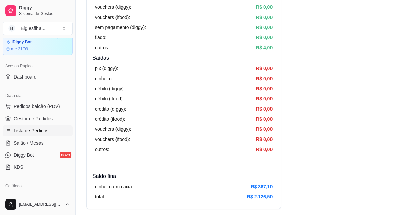
click at [42, 128] on span "Lista de Pedidos" at bounding box center [31, 131] width 35 height 7
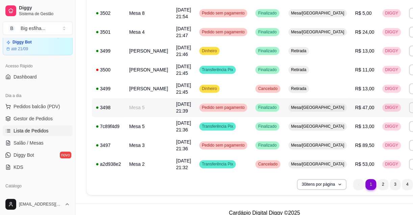
scroll to position [505, 0]
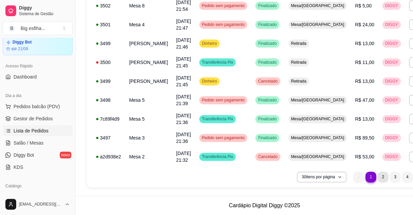
click at [377, 176] on li "2" at bounding box center [382, 177] width 11 height 11
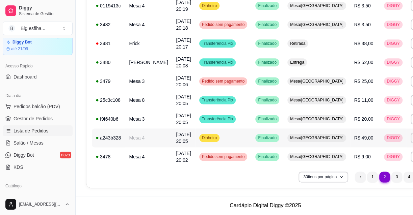
scroll to position [511, 0]
click at [392, 178] on li "3" at bounding box center [397, 177] width 10 height 10
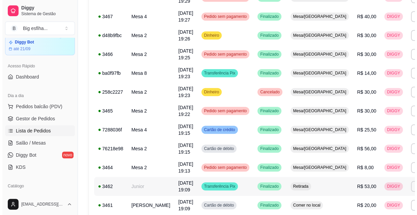
scroll to position [344, 0]
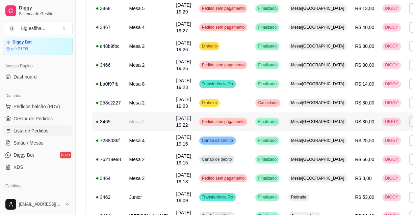
click at [195, 122] on td "Pedido sem pagamento" at bounding box center [223, 121] width 56 height 19
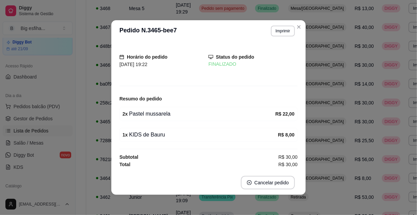
scroll to position [1, 0]
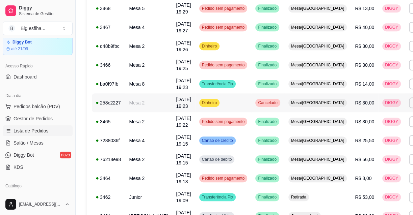
click at [228, 101] on td "Dinheiro" at bounding box center [223, 103] width 56 height 19
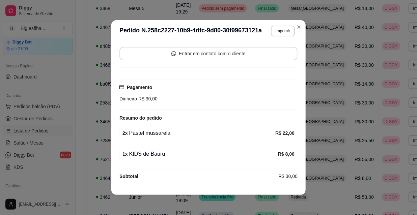
scroll to position [73, 0]
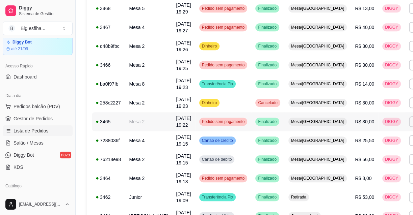
click at [355, 123] on span "R$ 30,00" at bounding box center [364, 121] width 19 height 5
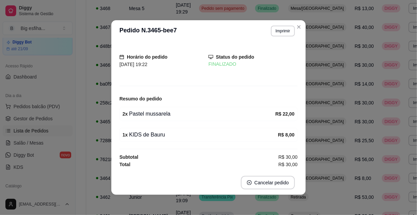
scroll to position [1, 0]
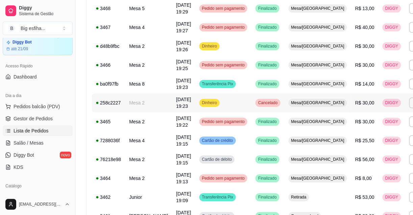
click at [293, 101] on span "Mesa/[GEOGRAPHIC_DATA]" at bounding box center [318, 102] width 56 height 5
click at [290, 104] on span "Mesa/[GEOGRAPHIC_DATA]" at bounding box center [318, 102] width 56 height 5
click at [355, 121] on span "R$ 30,00" at bounding box center [364, 121] width 19 height 5
click at [351, 117] on td "R$ 30,00" at bounding box center [364, 121] width 27 height 19
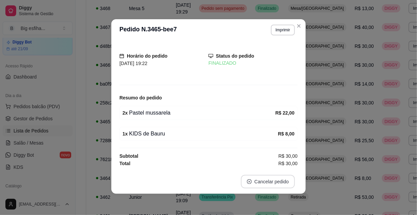
click at [260, 181] on button "Cancelar pedido" at bounding box center [268, 182] width 54 height 14
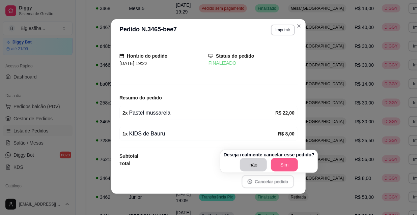
click at [284, 166] on button "Sim" at bounding box center [284, 165] width 27 height 14
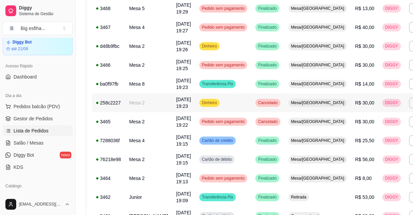
click at [290, 105] on span "Mesa/[GEOGRAPHIC_DATA]" at bounding box center [318, 102] width 56 height 5
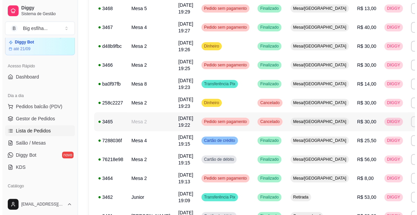
scroll to position [314, 0]
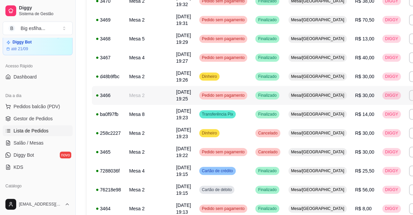
click at [310, 95] on td "Mesa/[GEOGRAPHIC_DATA]" at bounding box center [317, 95] width 67 height 19
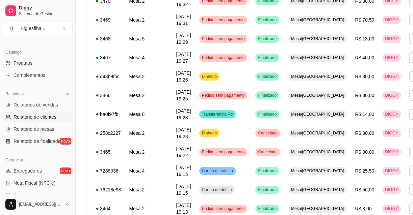
scroll to position [178, 0]
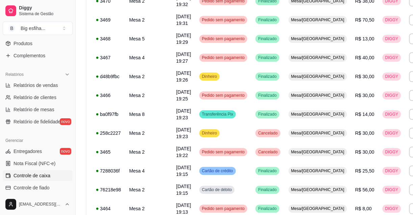
click at [50, 175] on link "Controle de caixa" at bounding box center [38, 175] width 70 height 11
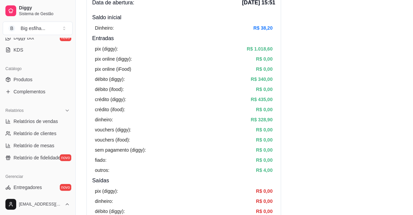
scroll to position [24, 0]
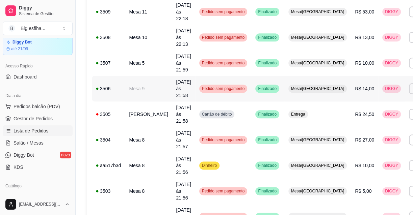
scroll to position [505, 0]
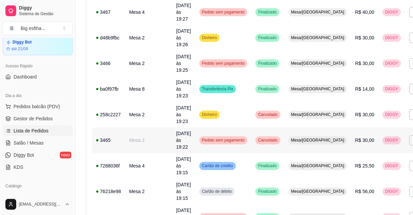
scroll to position [498, 0]
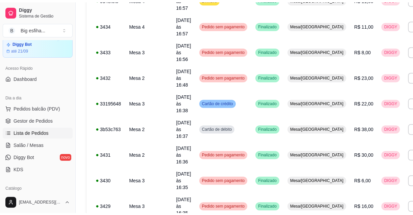
scroll to position [370, 0]
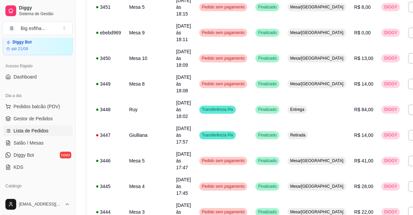
scroll to position [498, 0]
